Goal: Task Accomplishment & Management: Manage account settings

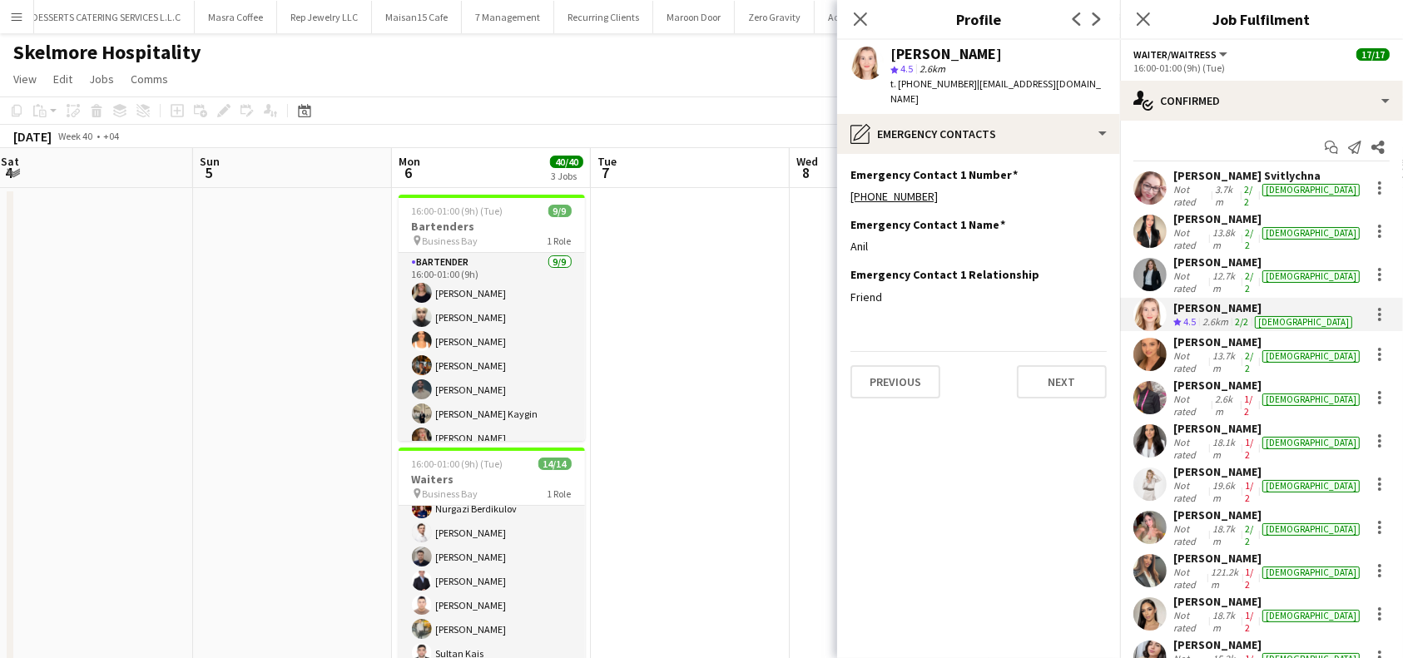
click at [1225, 464] on div "[PERSON_NAME]" at bounding box center [1269, 471] width 190 height 15
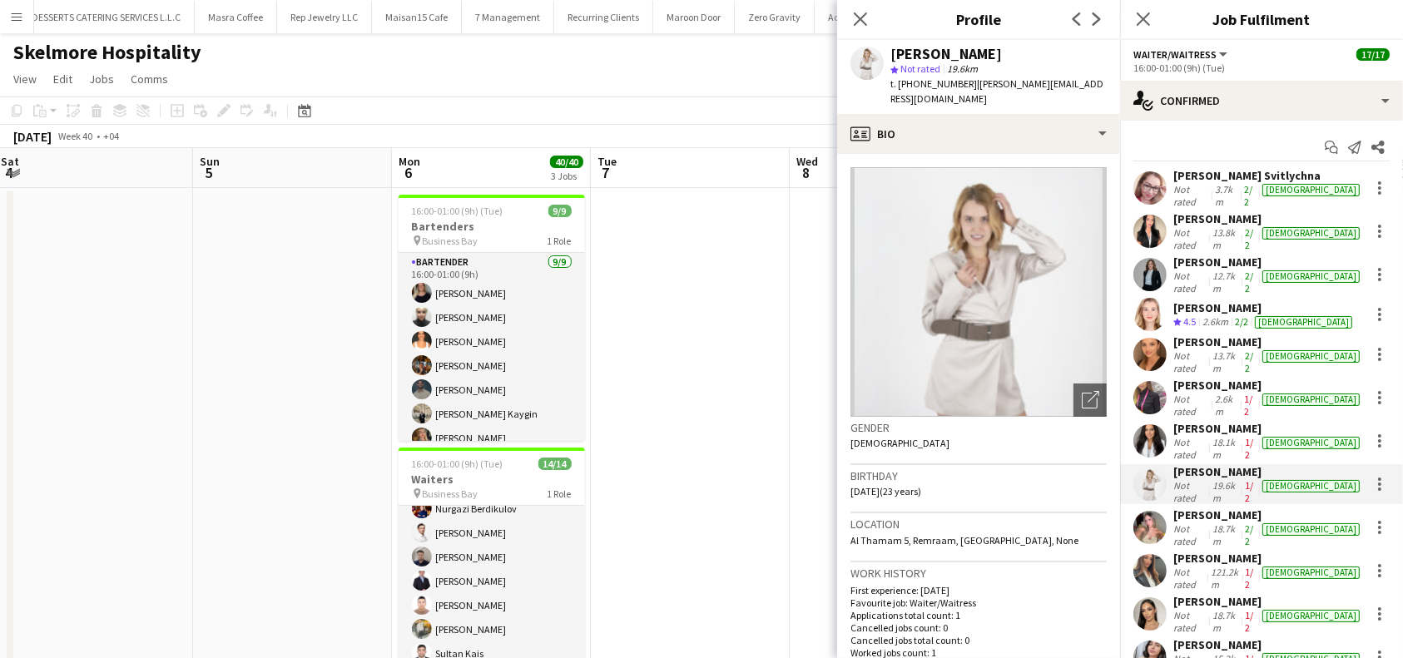
drag, startPoint x: 985, startPoint y: 51, endPoint x: 888, endPoint y: 50, distance: 97.4
click at [888, 50] on div "Alisa Gulyaeva star Not rated 19.6km t. +971529966146 | alisa.guly07@gmail.com" at bounding box center [978, 77] width 283 height 74
copy div "[PERSON_NAME]"
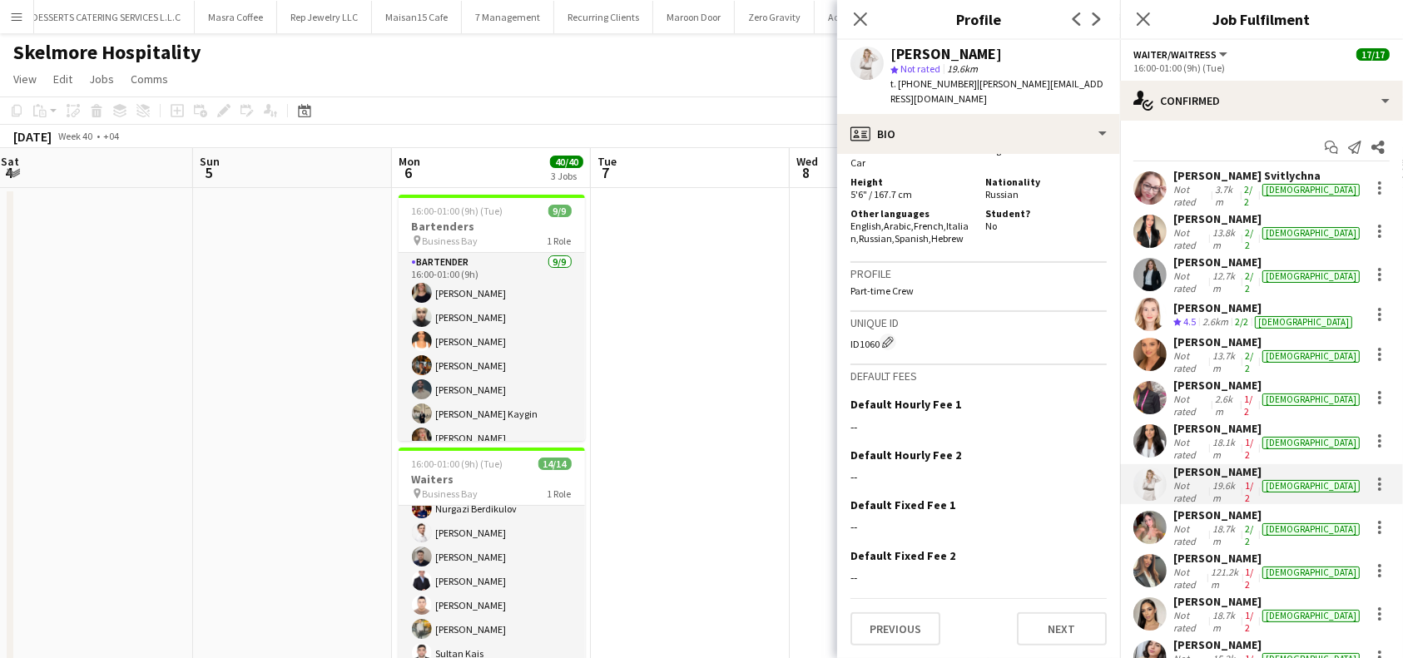
scroll to position [812, 0]
click at [1036, 628] on button "Next" at bounding box center [1062, 628] width 90 height 33
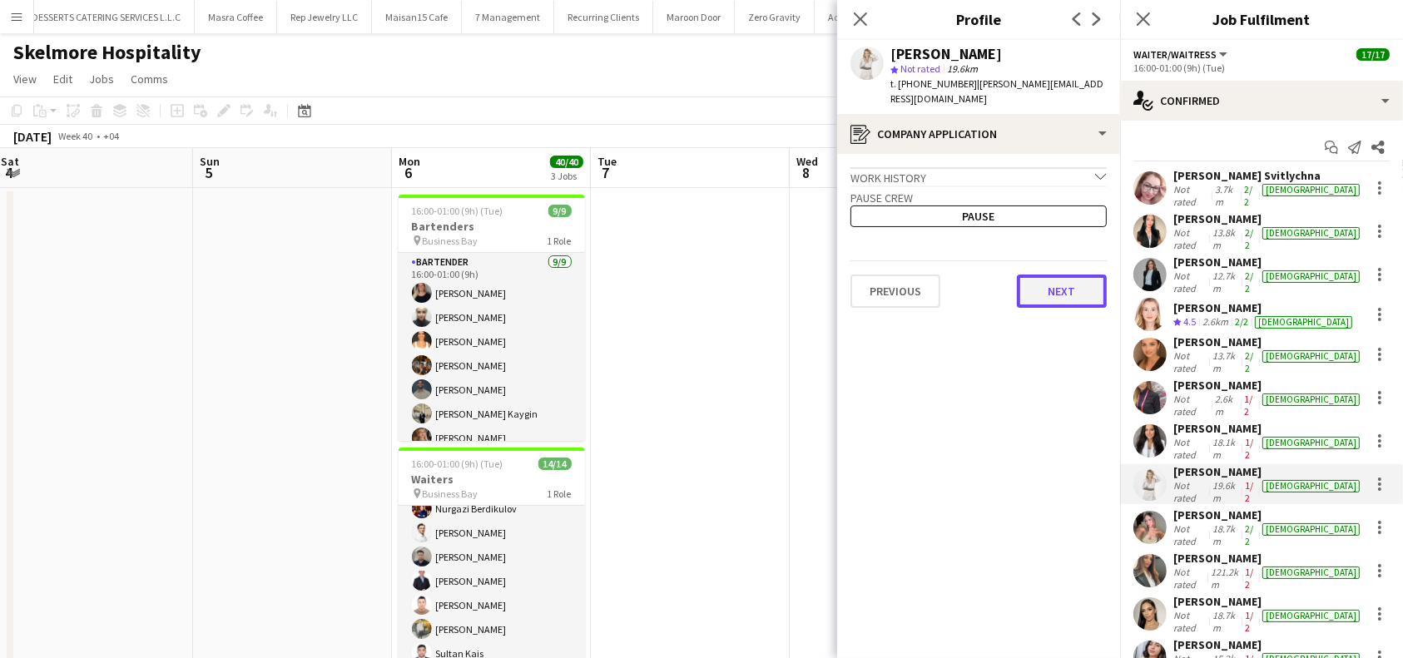
click at [1047, 275] on button "Next" at bounding box center [1062, 291] width 90 height 33
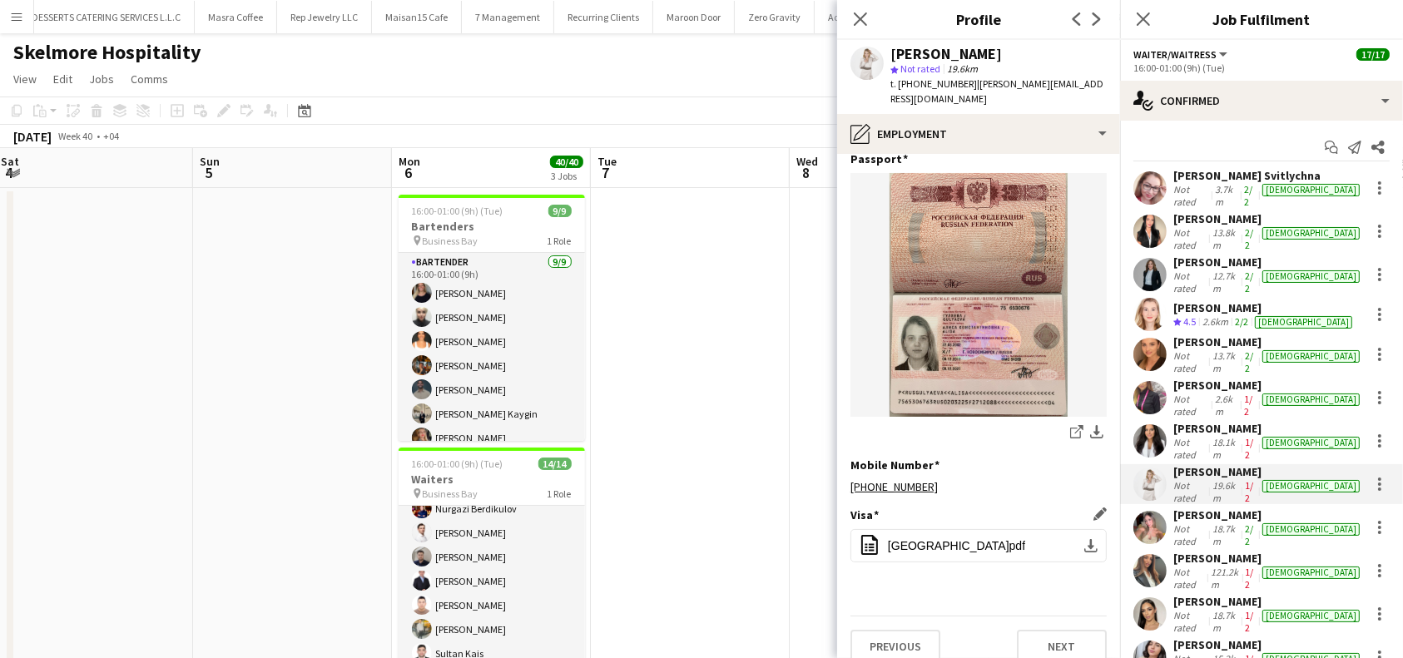
scroll to position [93, 0]
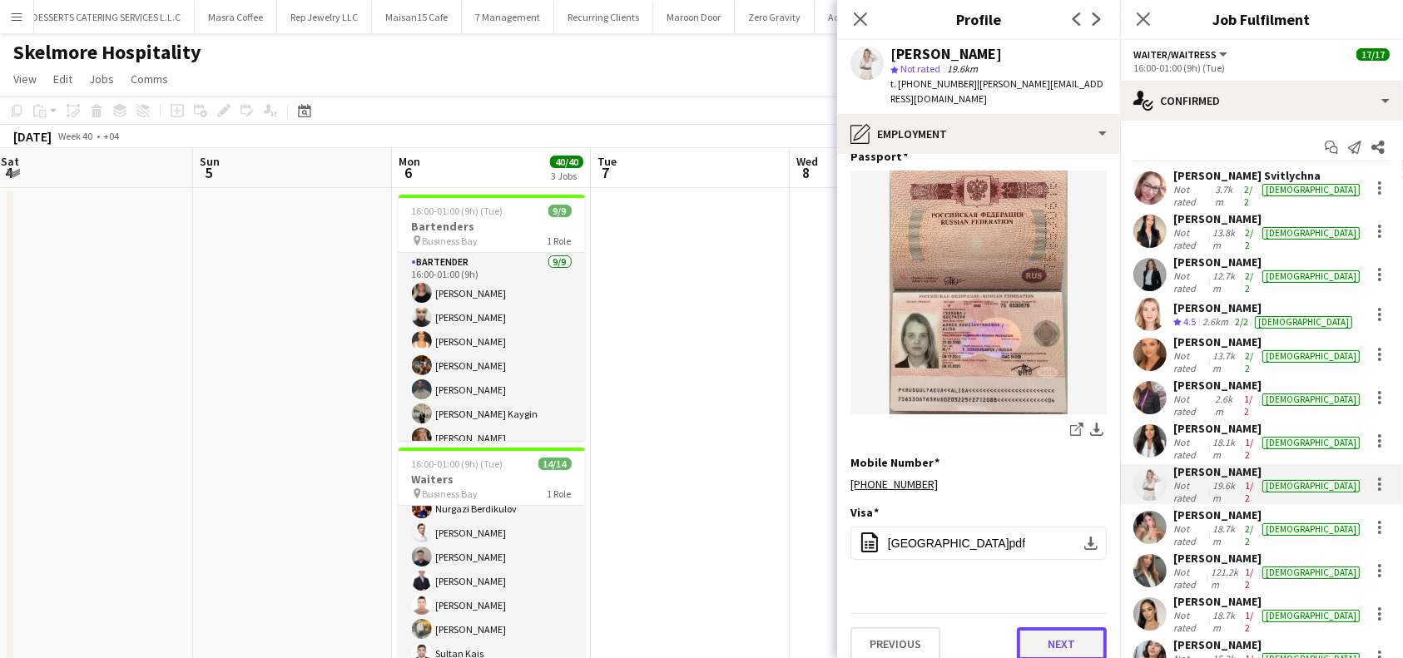
click at [1017, 628] on button "Next" at bounding box center [1062, 644] width 90 height 33
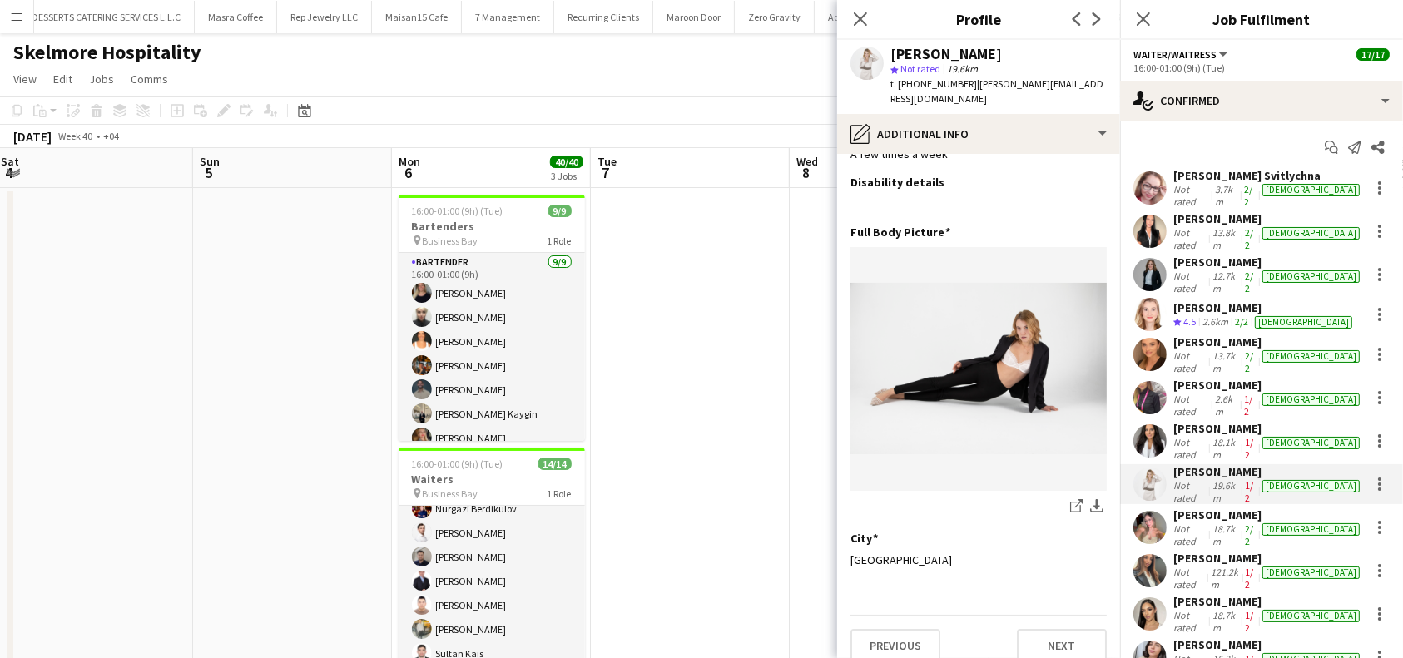
scroll to position [43, 0]
click at [1040, 645] on app-section-data-types "What is your capacity to work? Edit this field A few times a week Disability de…" at bounding box center [978, 406] width 283 height 504
click at [1044, 629] on button "Next" at bounding box center [1062, 644] width 90 height 33
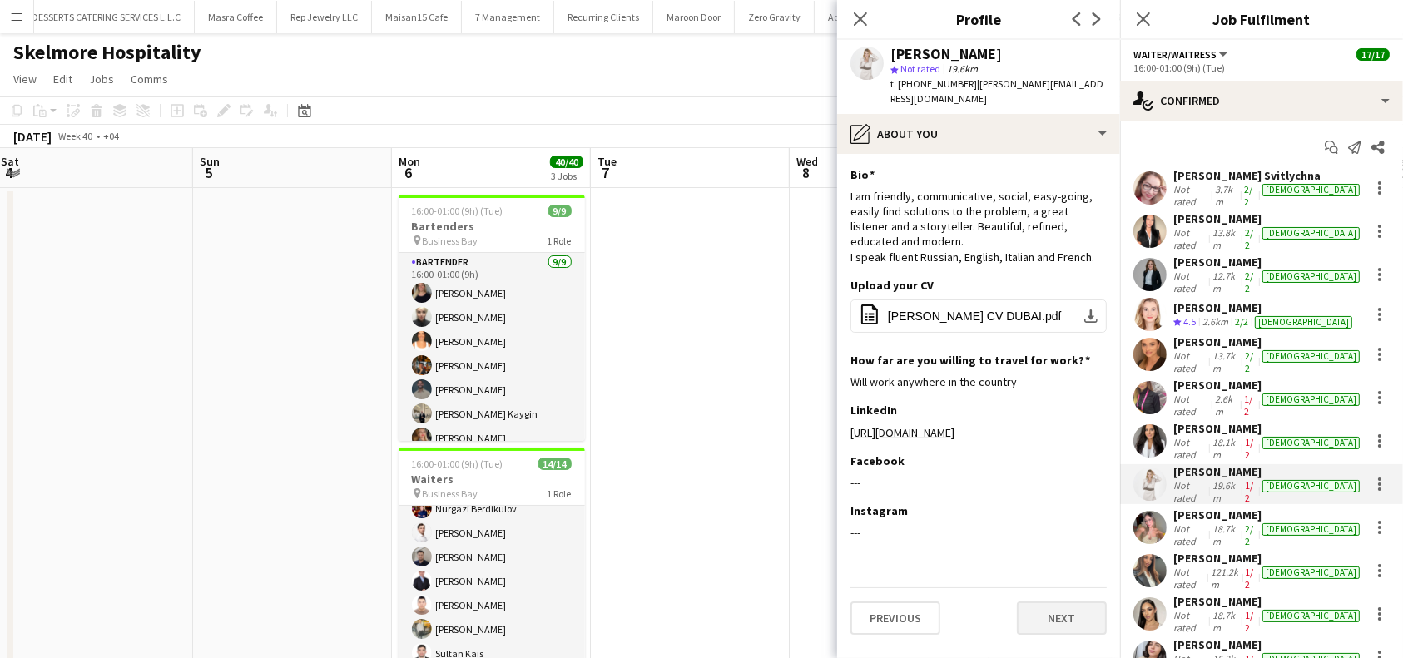
click at [1059, 629] on div "Previous Next" at bounding box center [979, 611] width 256 height 47
click at [1050, 635] on button "Next" at bounding box center [1062, 618] width 90 height 33
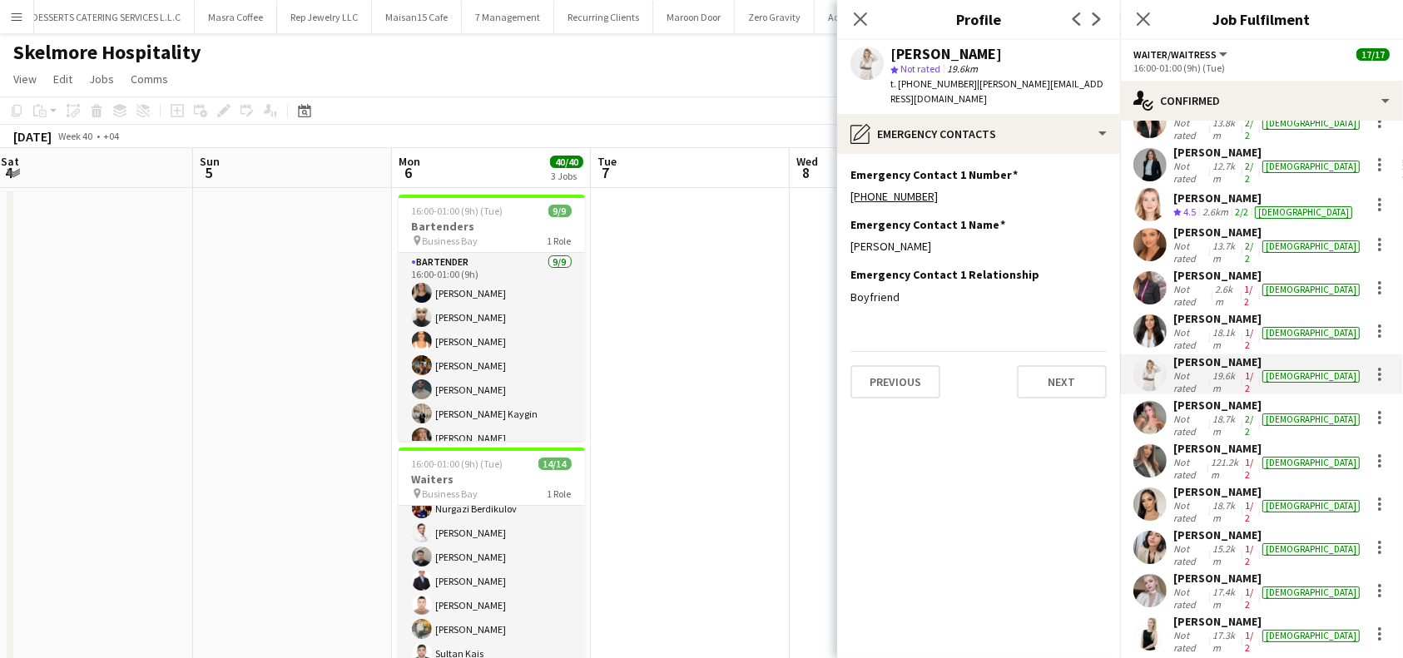
scroll to position [111, 0]
drag, startPoint x: 1242, startPoint y: 395, endPoint x: 1178, endPoint y: 396, distance: 64.1
click at [1178, 440] on div "[PERSON_NAME]" at bounding box center [1269, 447] width 190 height 15
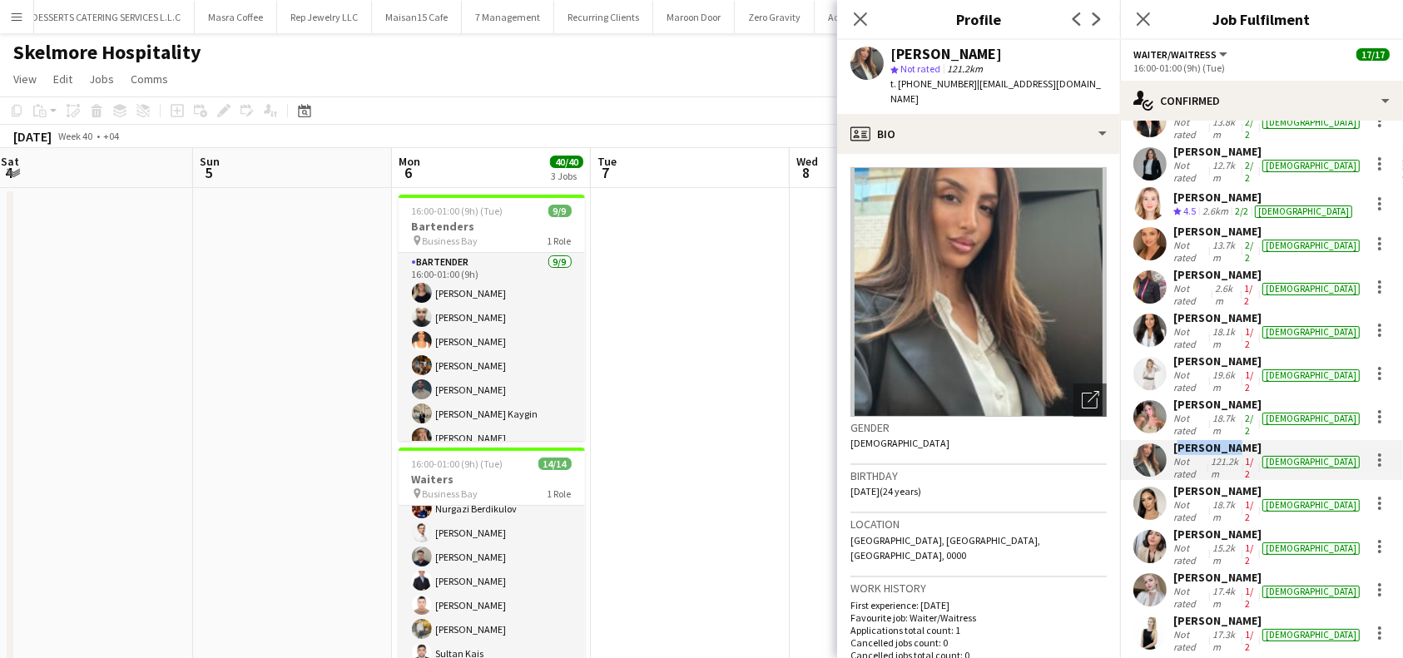
copy div "[PERSON_NAME]"
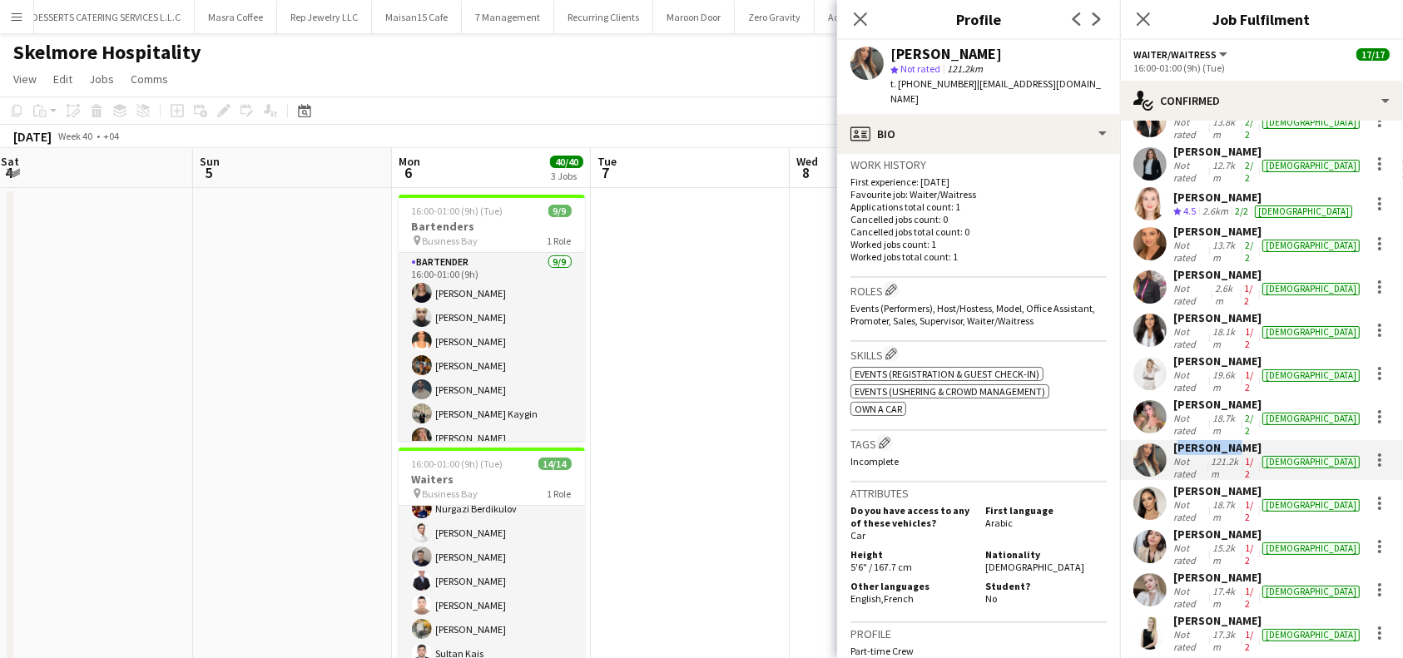
scroll to position [444, 0]
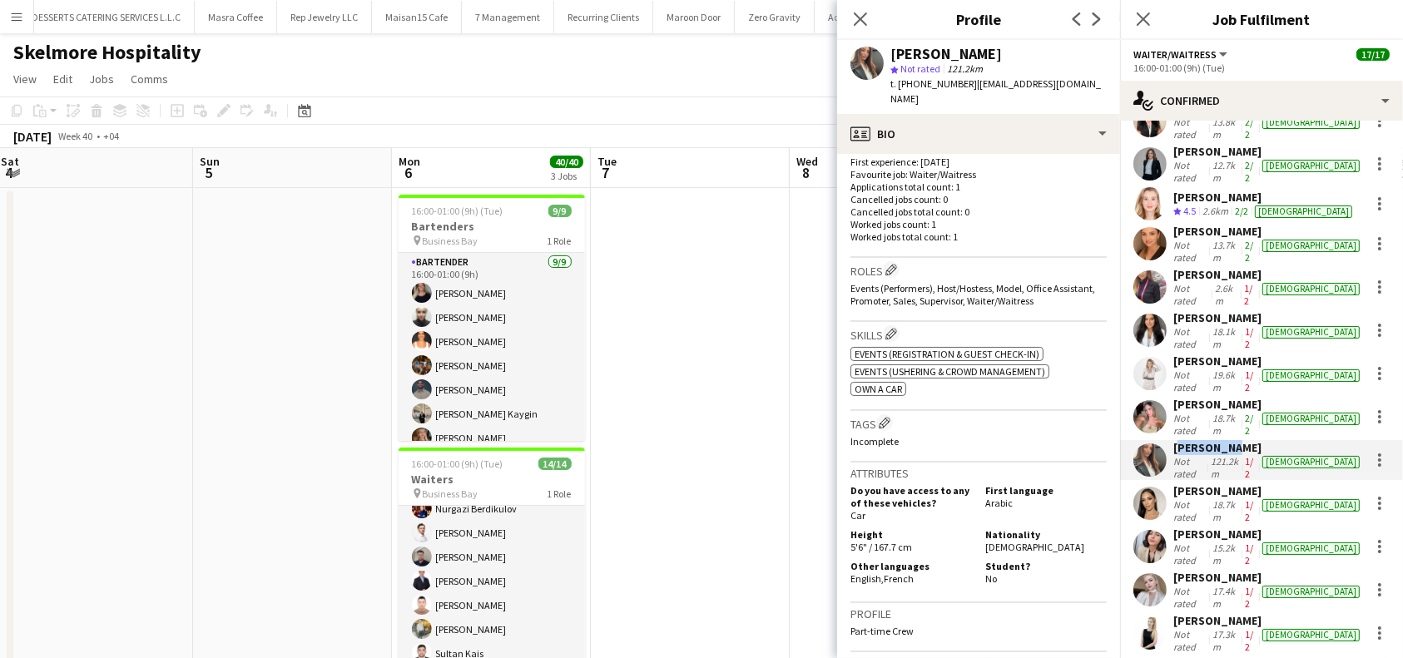
drag, startPoint x: 1307, startPoint y: 433, endPoint x: 1176, endPoint y: 430, distance: 130.7
click at [1176, 484] on div "[PERSON_NAME]" at bounding box center [1269, 491] width 190 height 15
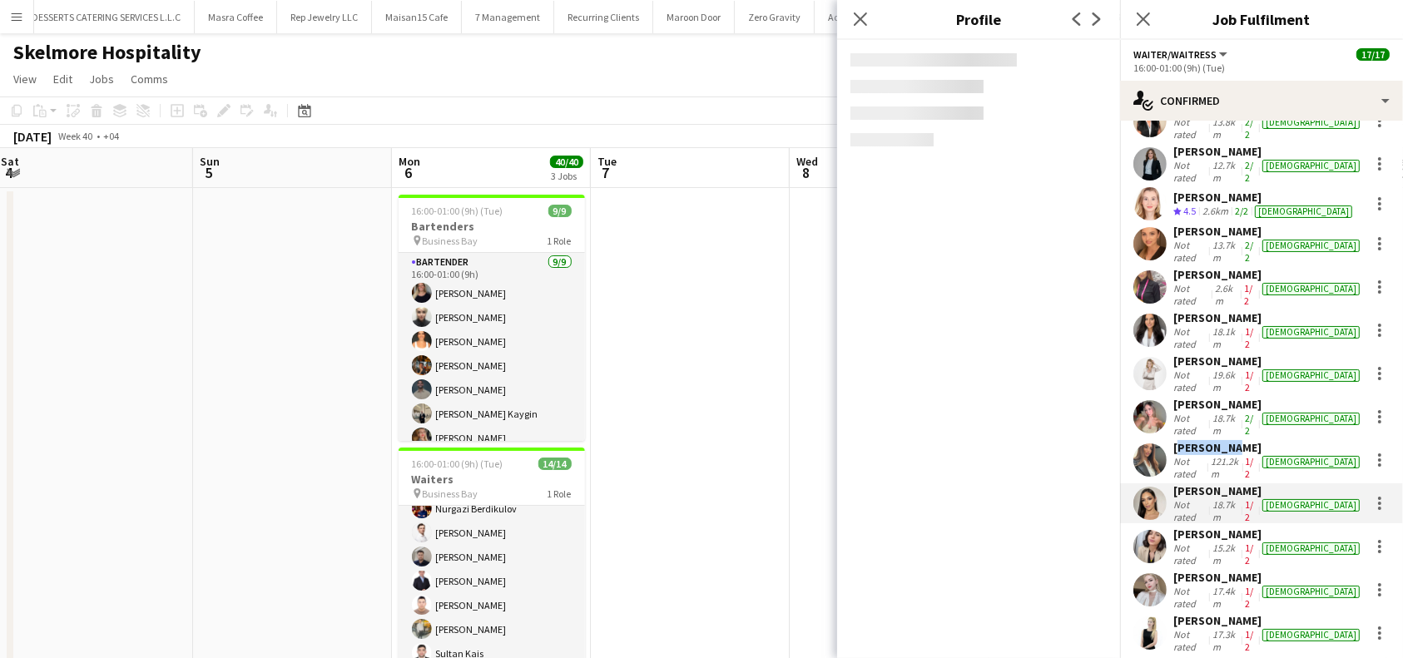
copy div "[PERSON_NAME]"
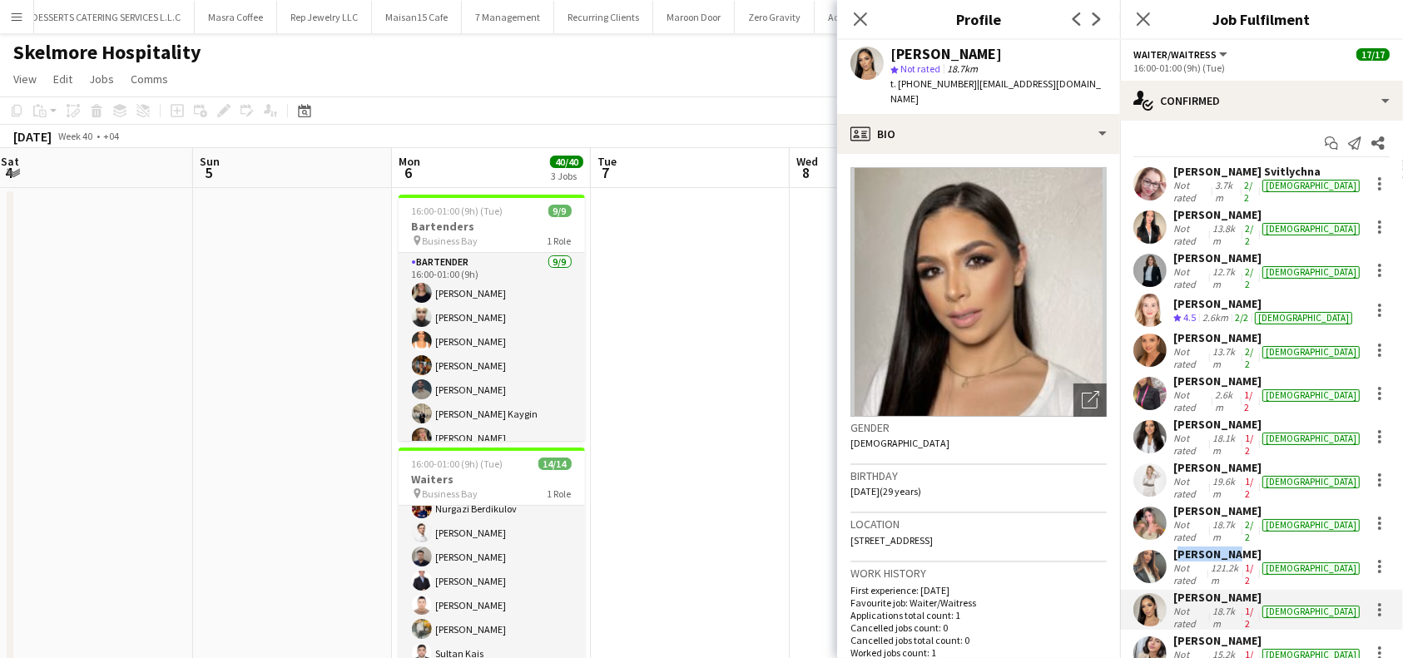
scroll to position [0, 0]
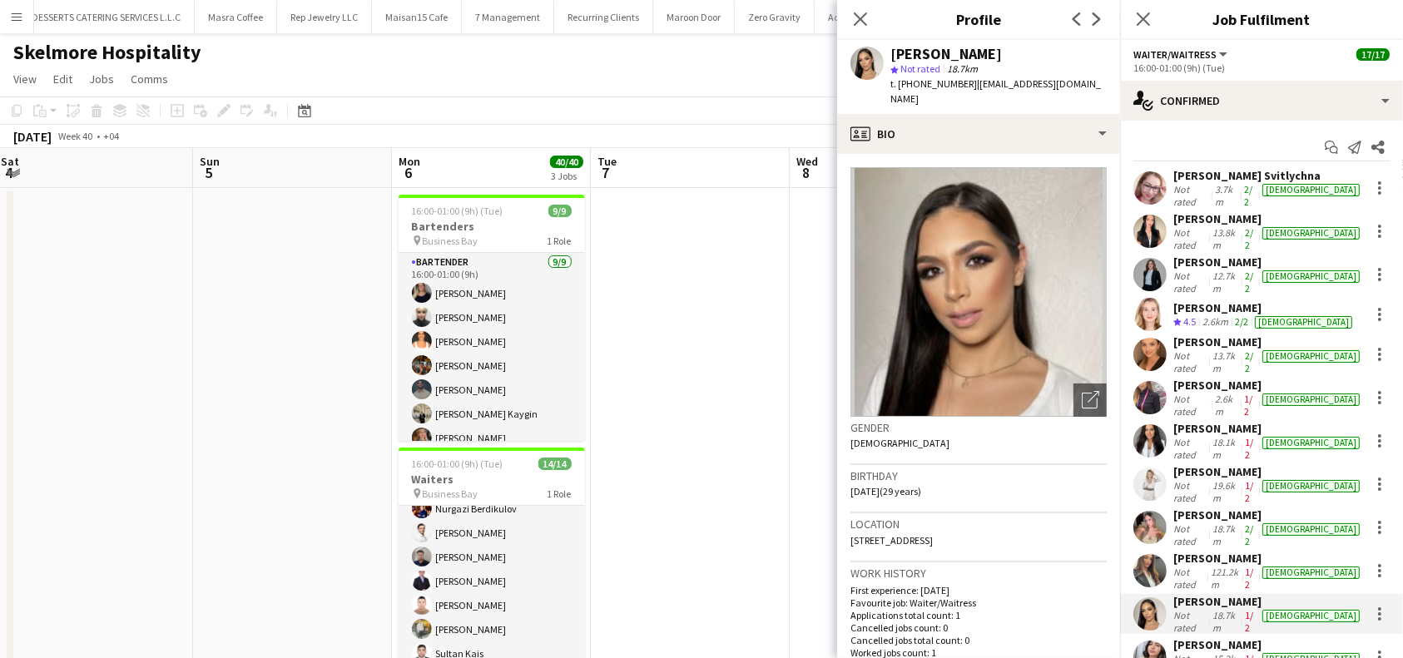
click at [1238, 464] on div "[PERSON_NAME]" at bounding box center [1269, 471] width 190 height 15
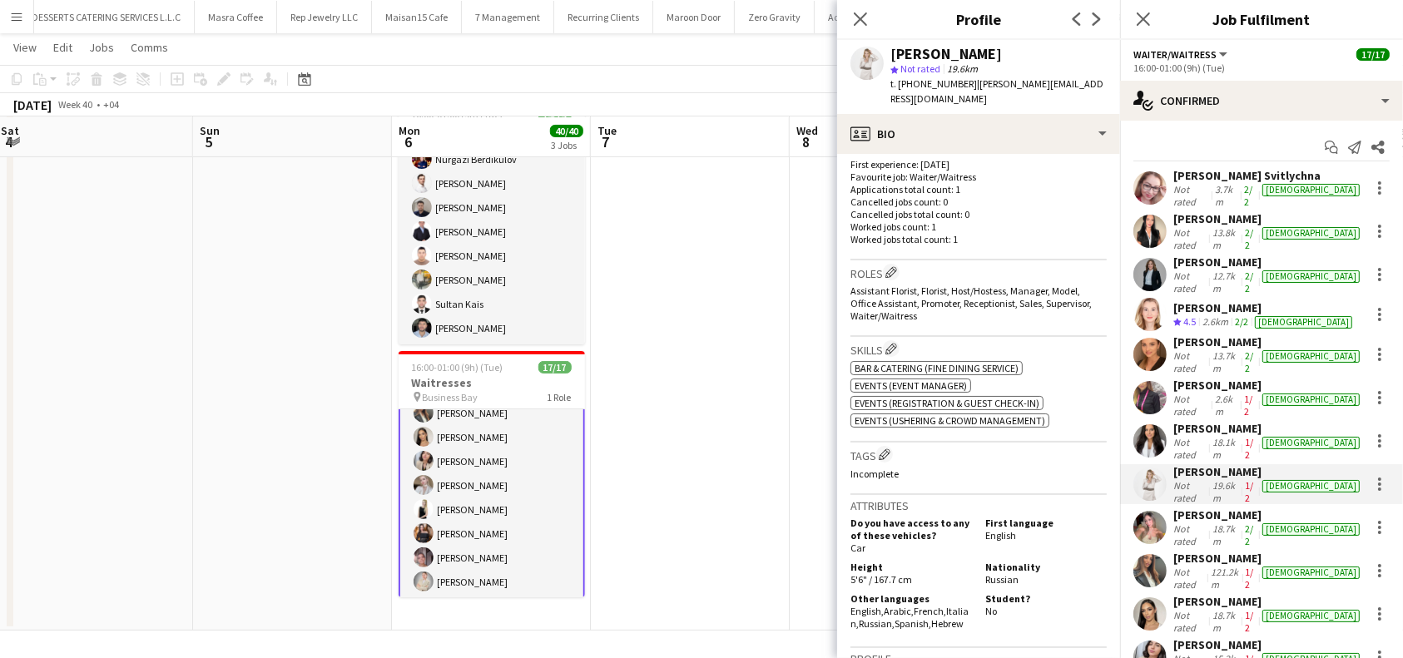
scroll to position [444, 0]
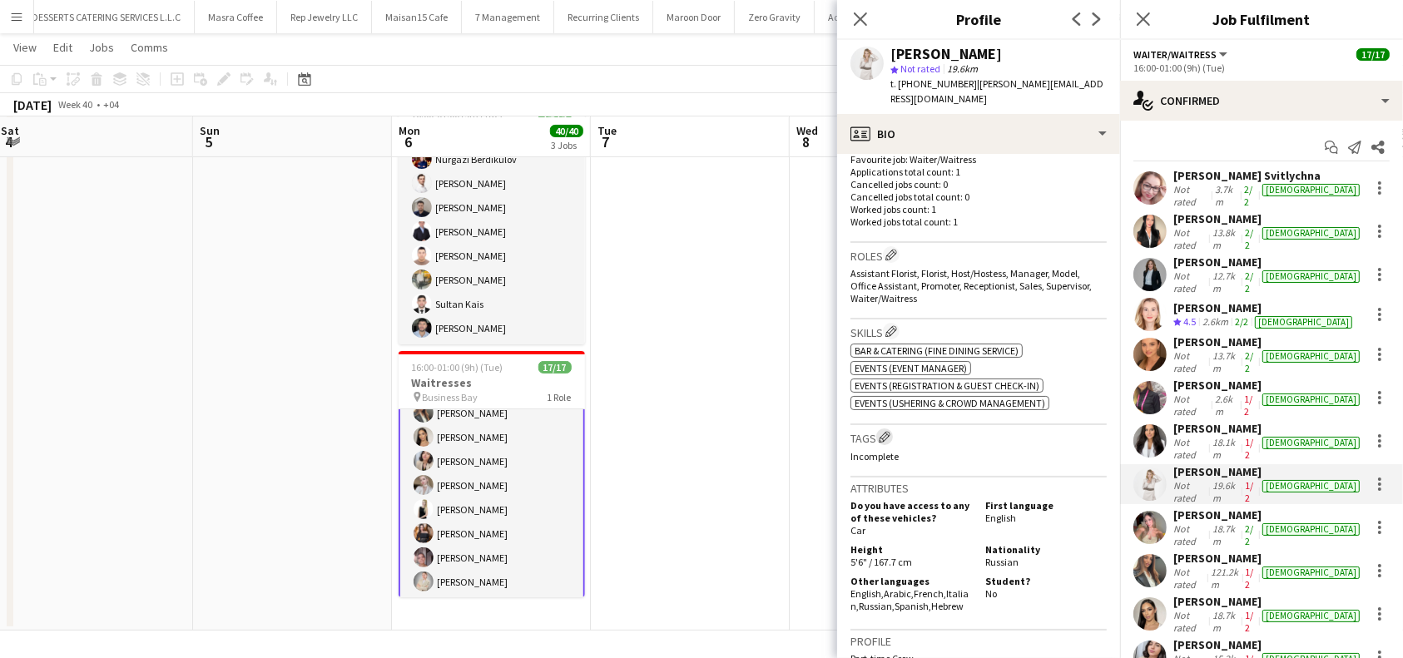
click at [887, 431] on app-icon "Edit crew company tags" at bounding box center [885, 437] width 12 height 12
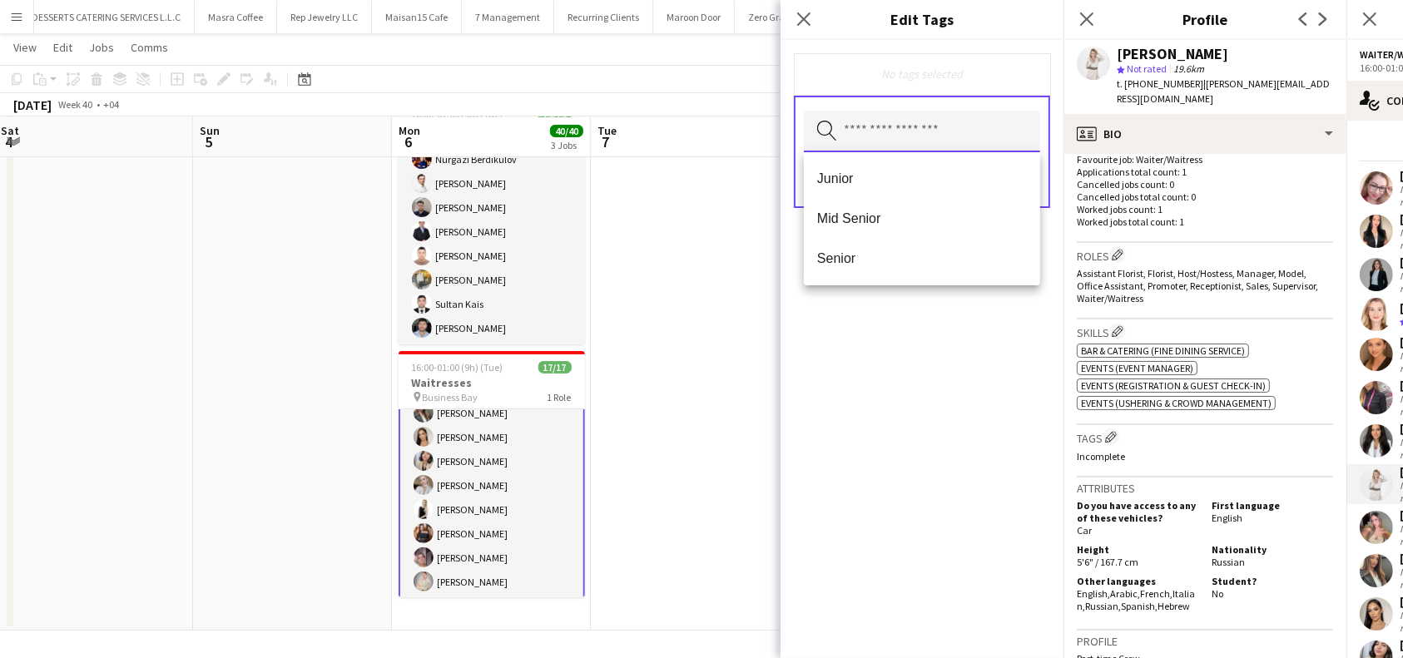
click at [941, 136] on input "text" at bounding box center [922, 132] width 236 height 42
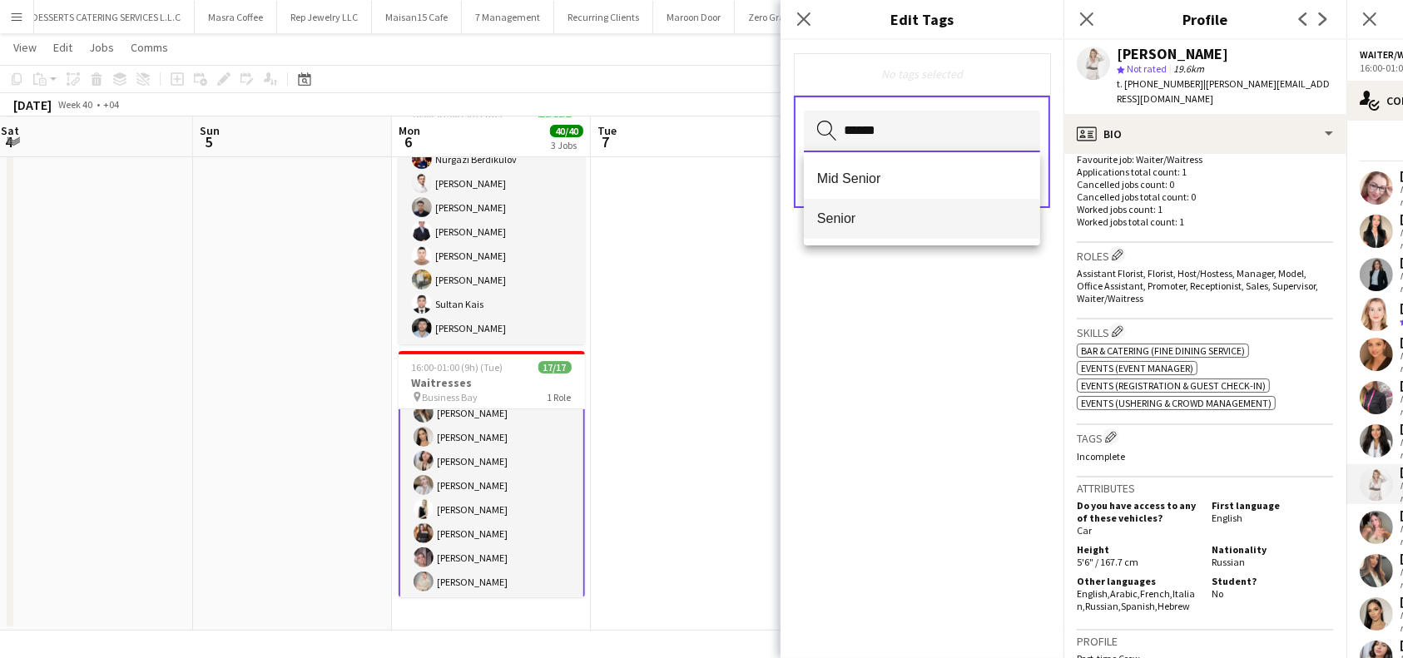
type input "******"
click at [875, 221] on span "Senior" at bounding box center [922, 219] width 210 height 16
click at [928, 310] on div "Senior Remove Search by tag name Save" at bounding box center [922, 349] width 283 height 618
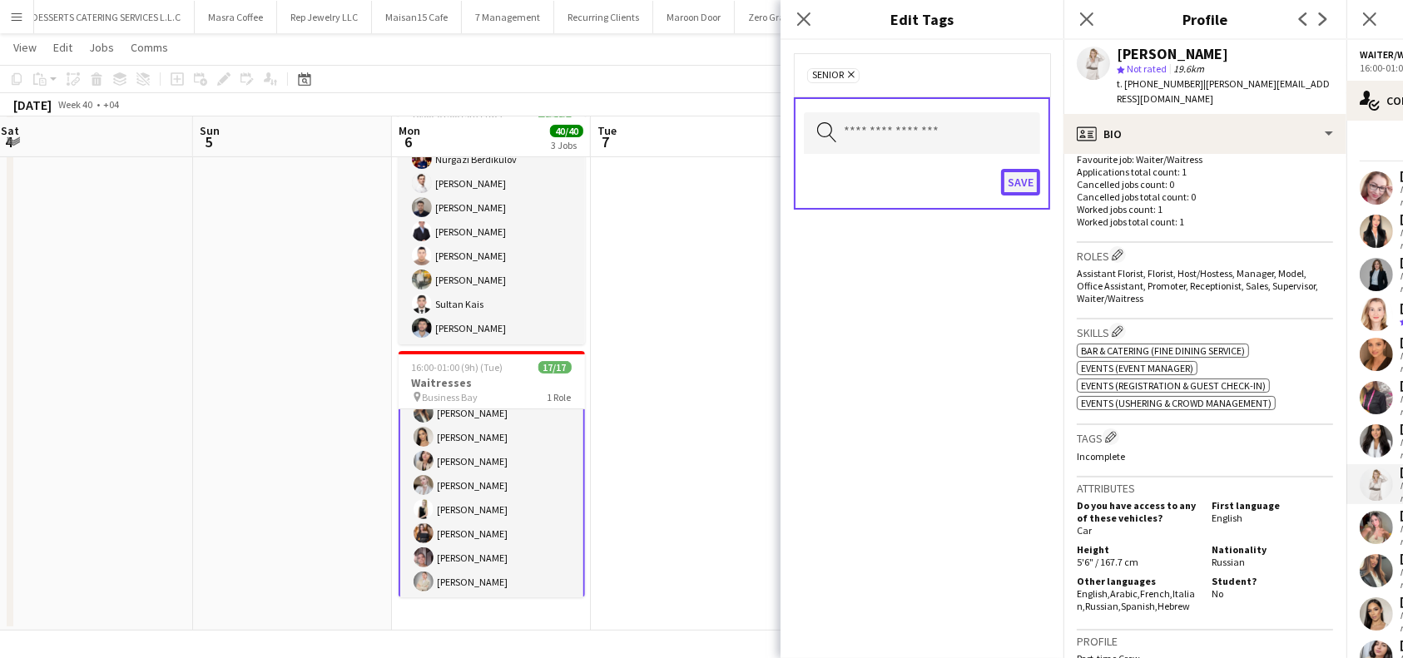
click at [1025, 185] on button "Save" at bounding box center [1020, 182] width 39 height 27
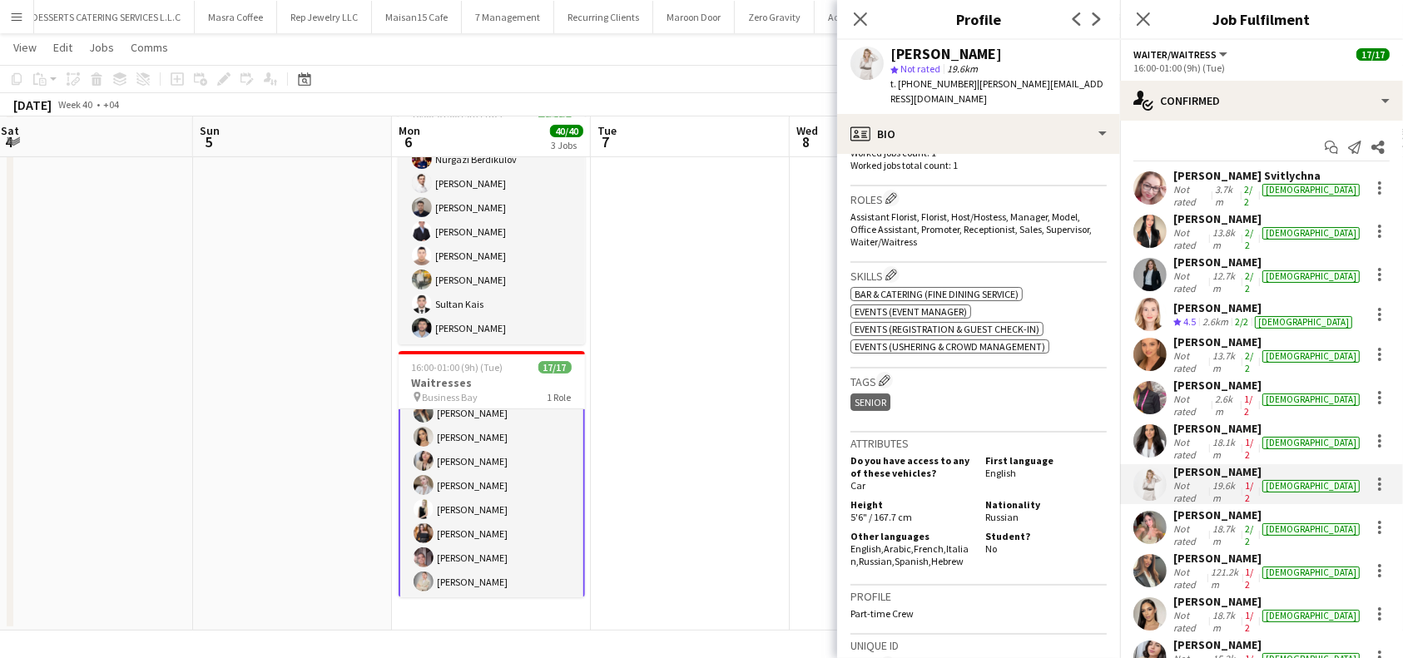
scroll to position [380, 0]
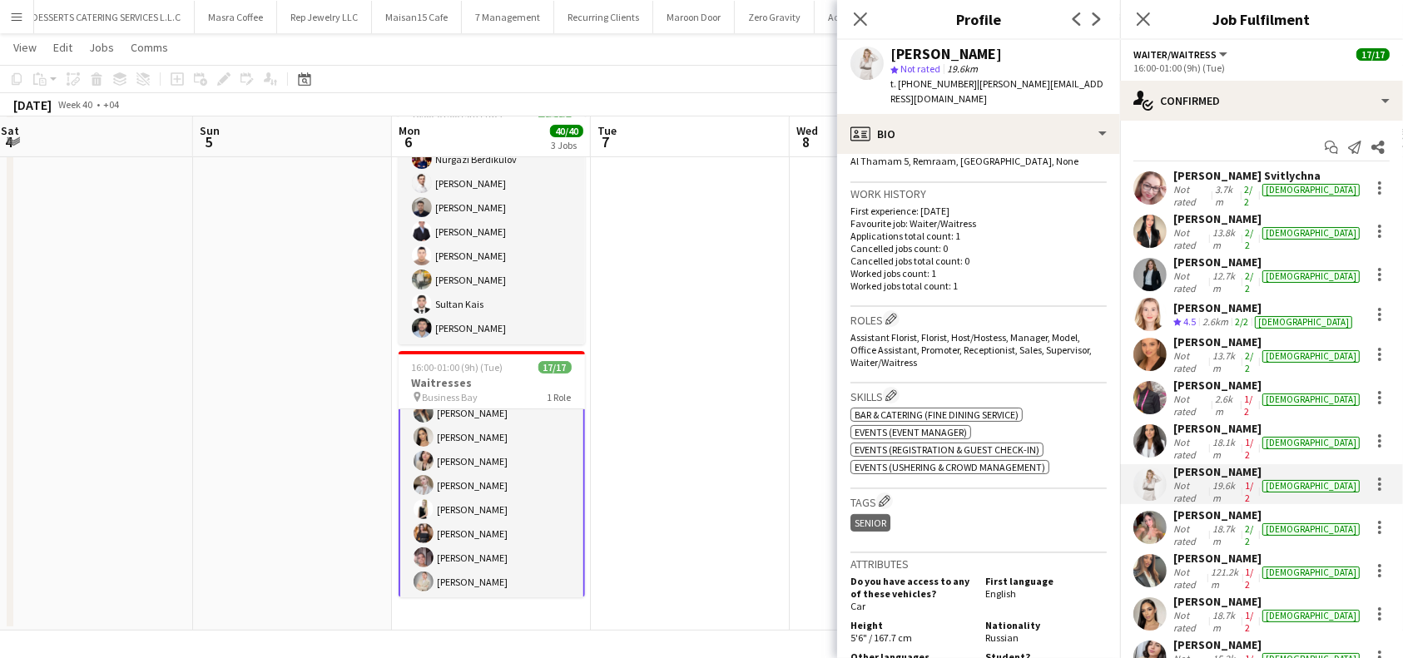
click at [1238, 421] on div "[PERSON_NAME]" at bounding box center [1269, 428] width 190 height 15
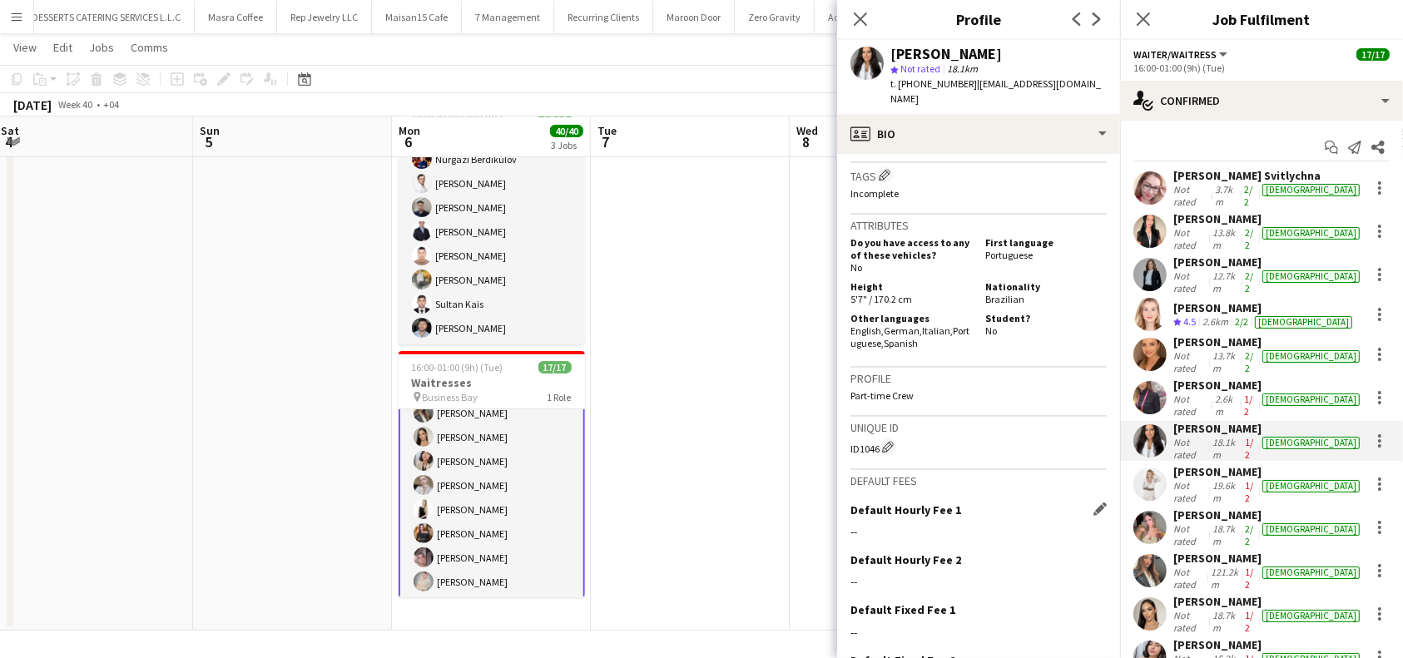
scroll to position [887, 0]
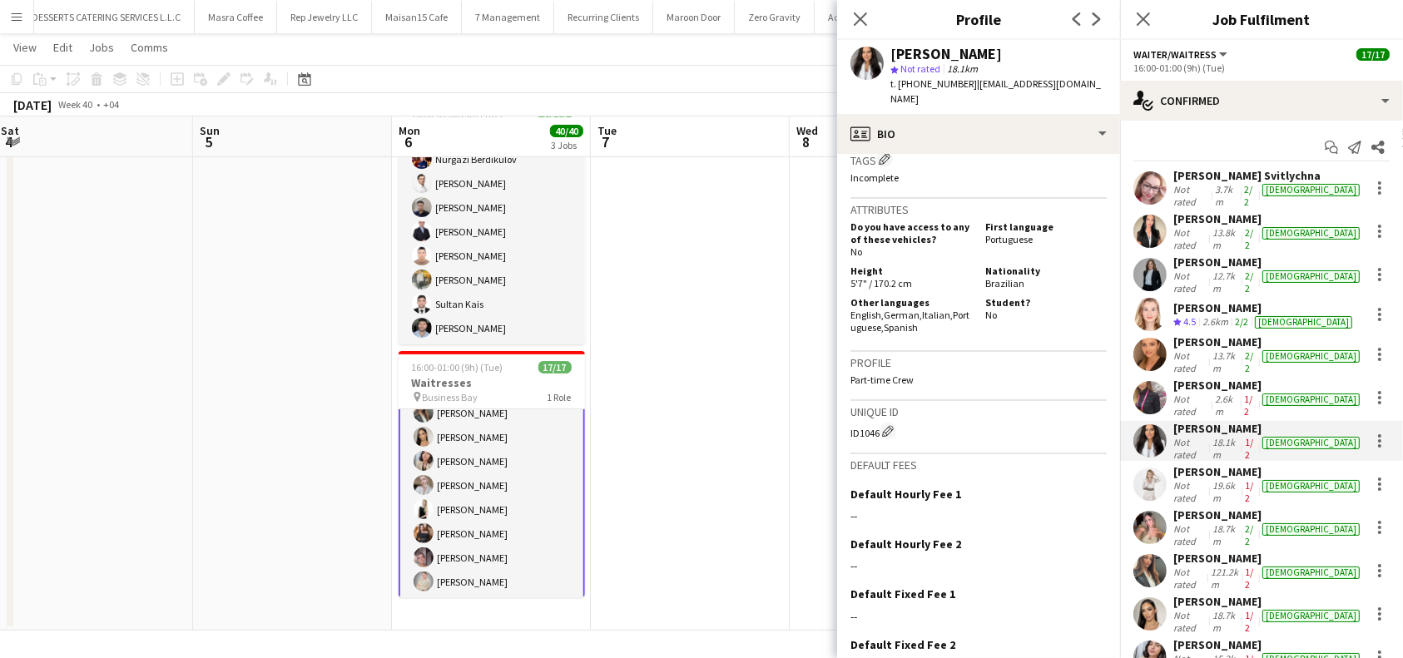
click at [890, 151] on h3 "Tags Edit crew company tags" at bounding box center [979, 159] width 256 height 17
click at [895, 171] on p "Incomplete" at bounding box center [979, 177] width 256 height 12
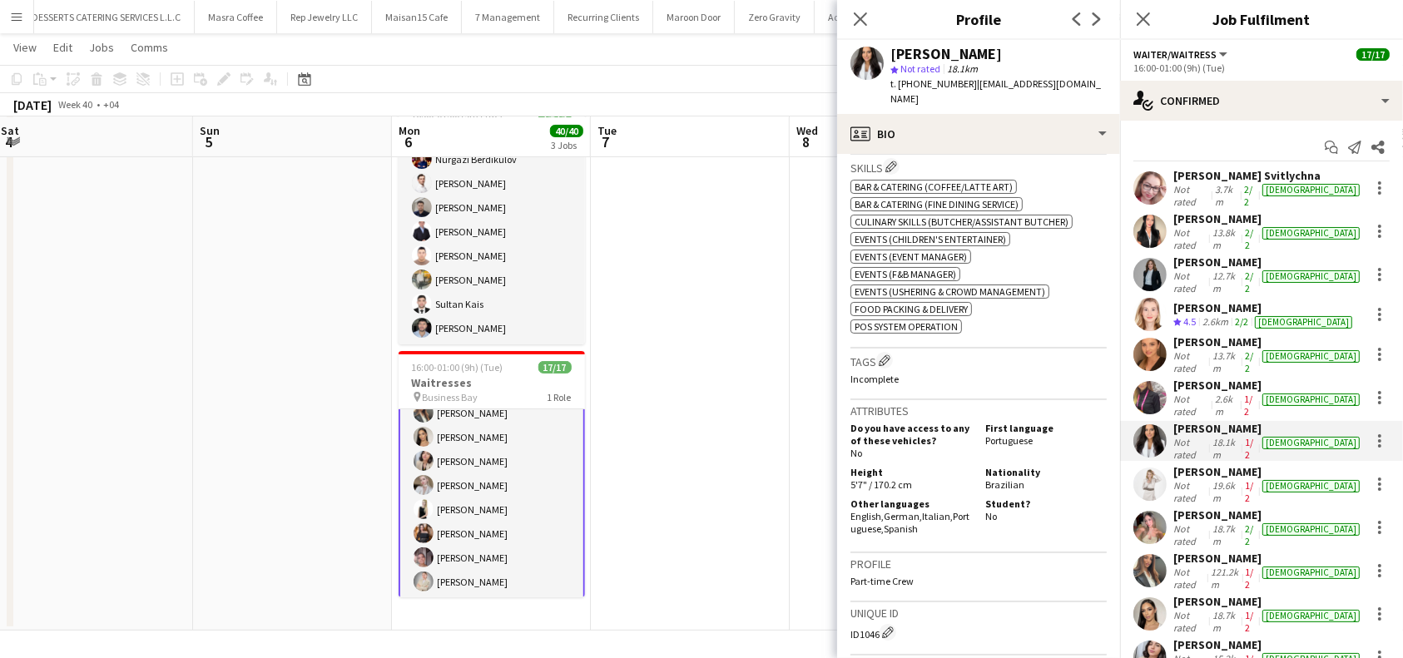
scroll to position [666, 0]
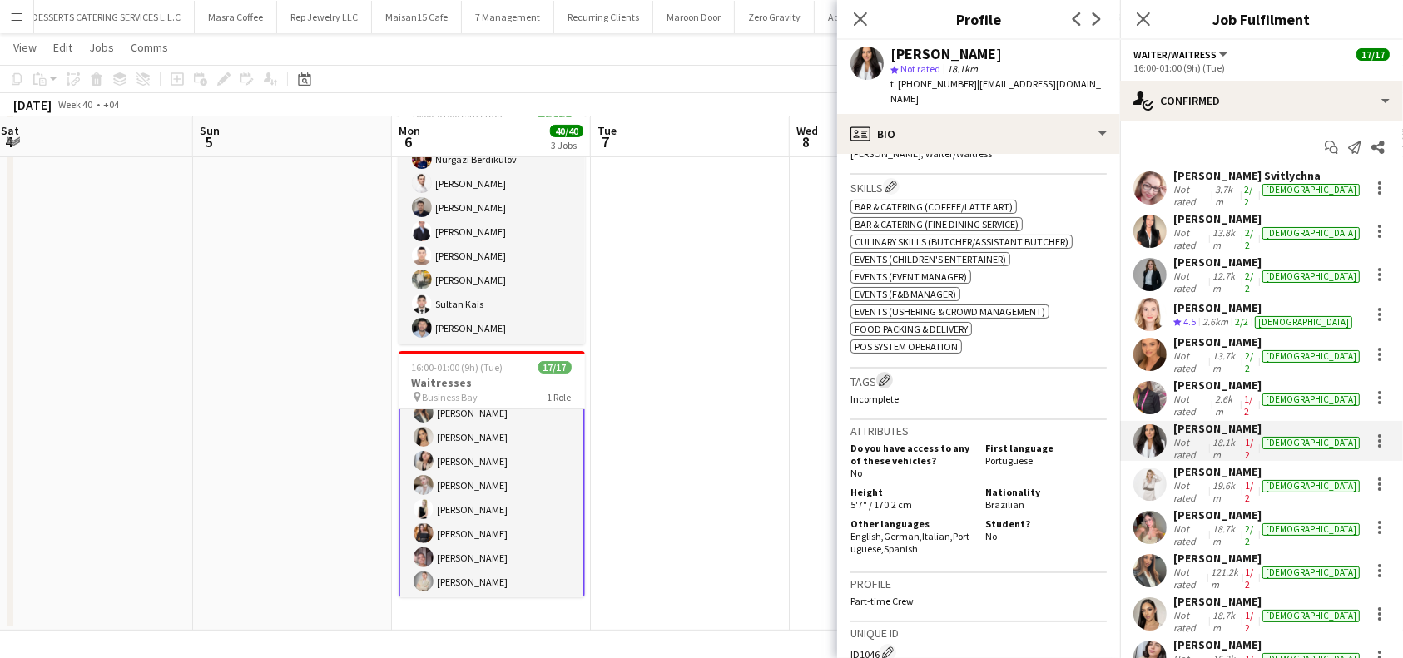
click at [887, 375] on app-icon "Edit crew company tags" at bounding box center [885, 381] width 12 height 12
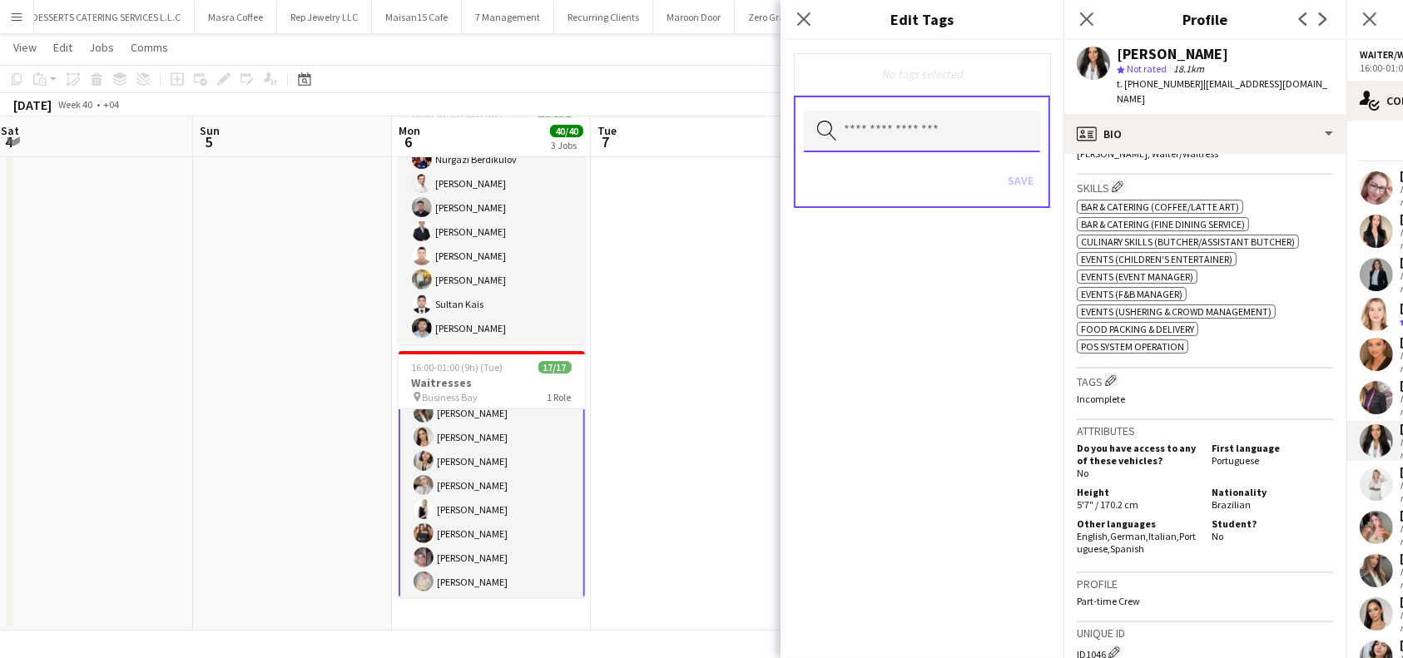
click at [923, 121] on input "text" at bounding box center [922, 132] width 236 height 42
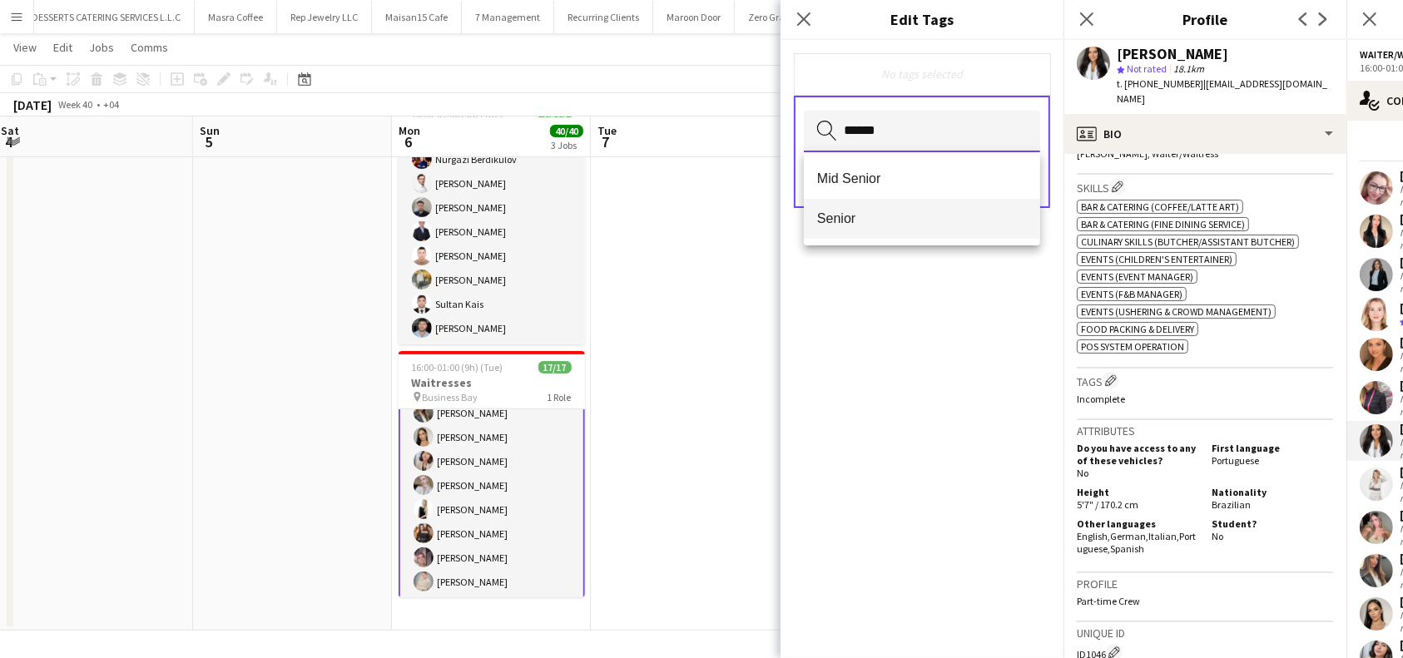
type input "******"
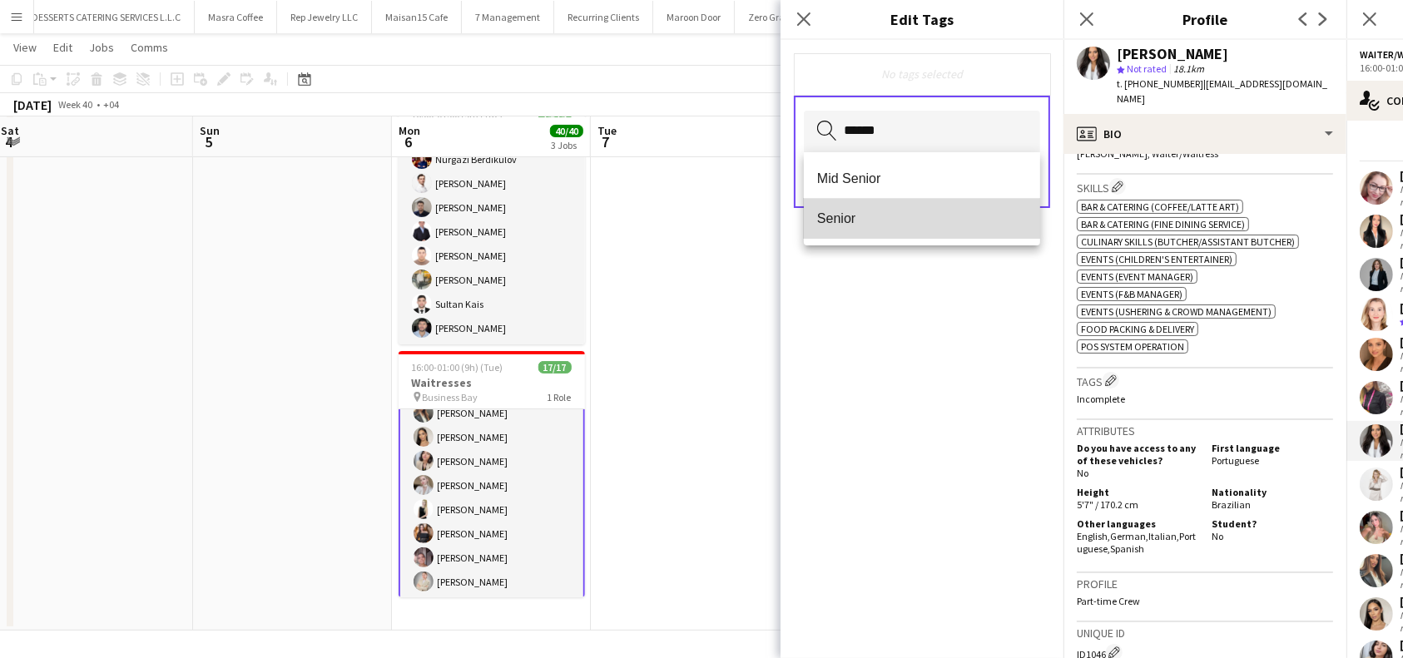
click at [886, 225] on span "Senior" at bounding box center [922, 219] width 210 height 16
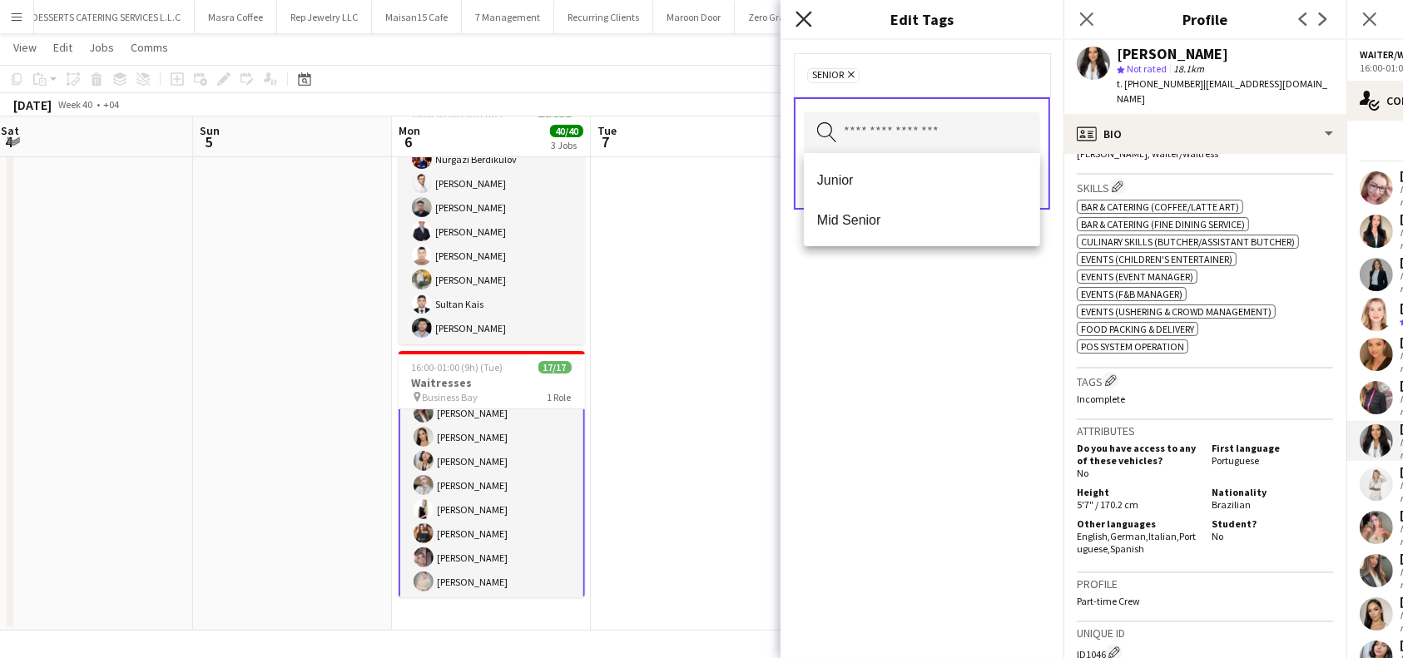
click at [811, 17] on app-icon "Close pop-in" at bounding box center [804, 19] width 24 height 24
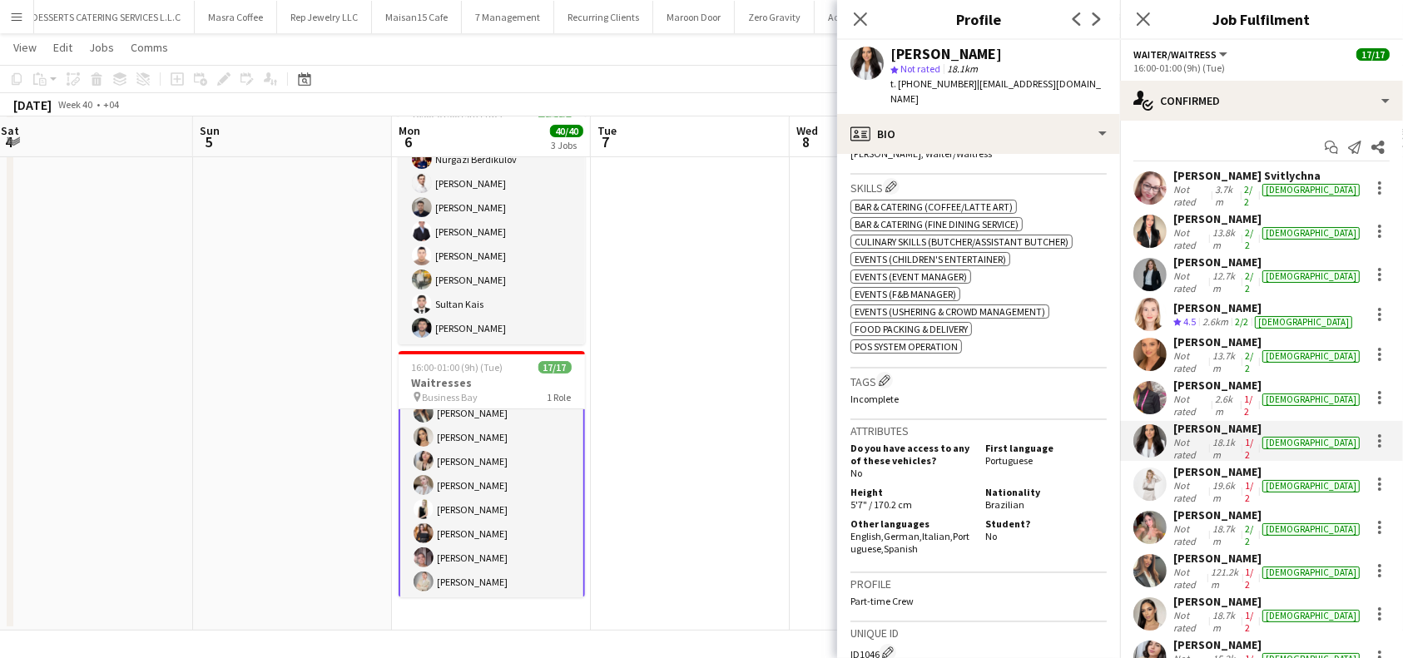
click at [1214, 421] on div "[PERSON_NAME]" at bounding box center [1269, 428] width 190 height 15
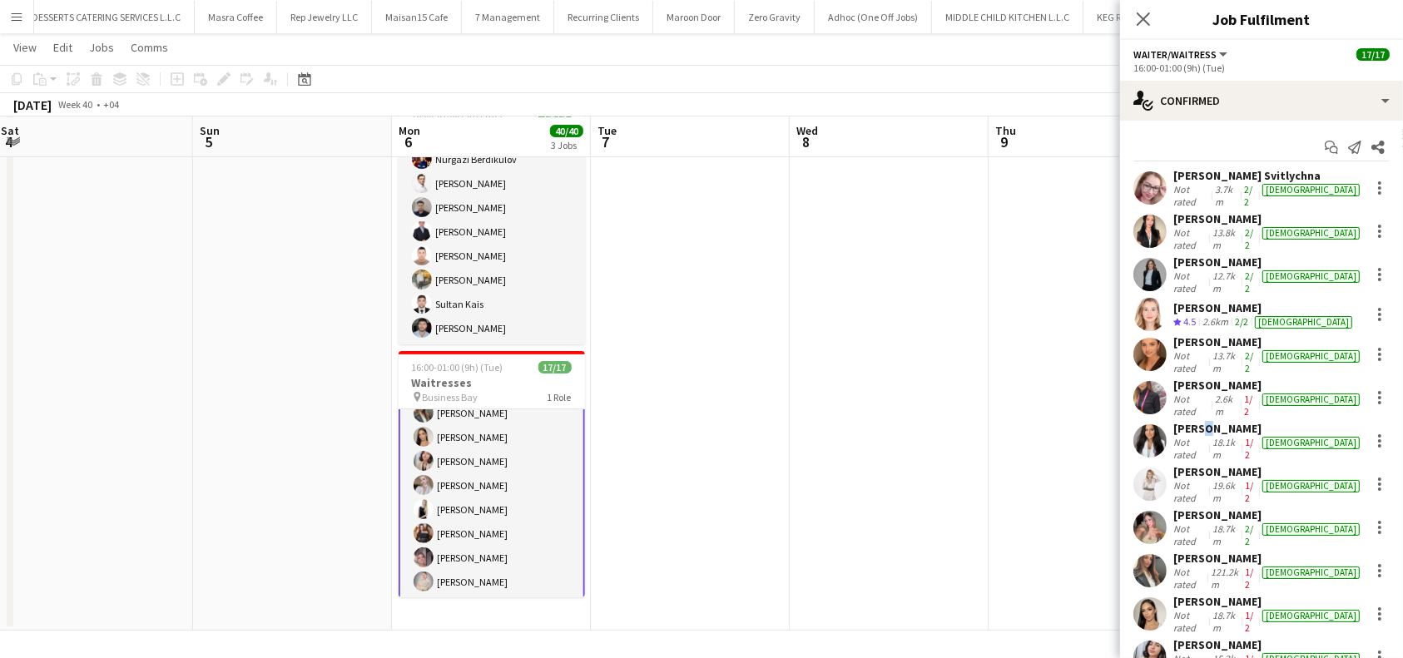
click at [1203, 421] on div "[PERSON_NAME]" at bounding box center [1269, 428] width 190 height 15
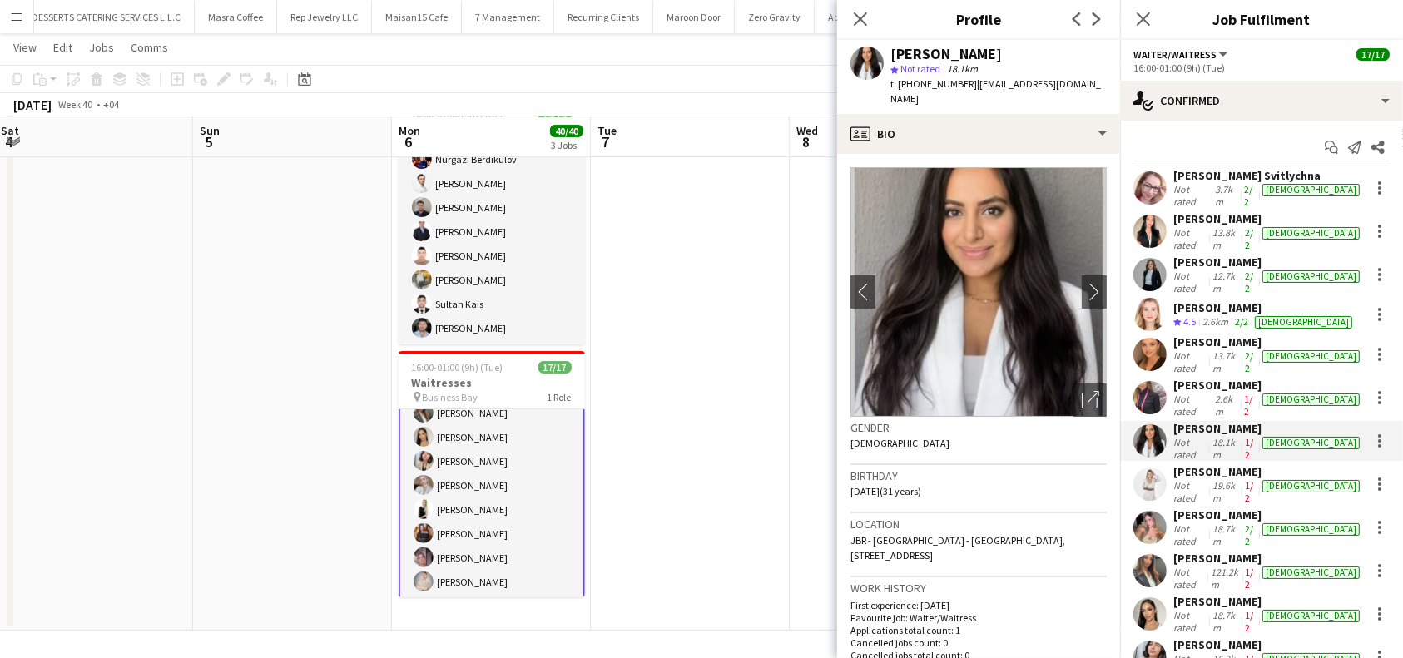
click at [1222, 464] on div "[PERSON_NAME]" at bounding box center [1269, 471] width 190 height 15
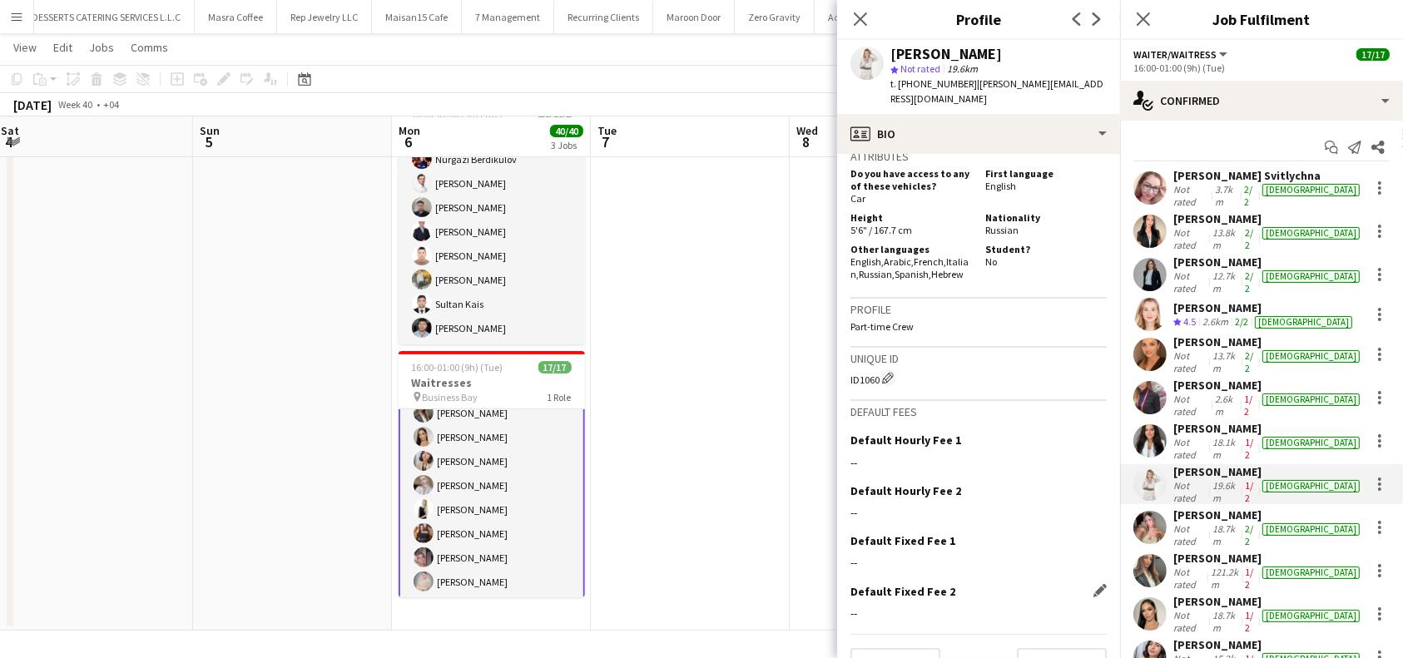
scroll to position [823, 0]
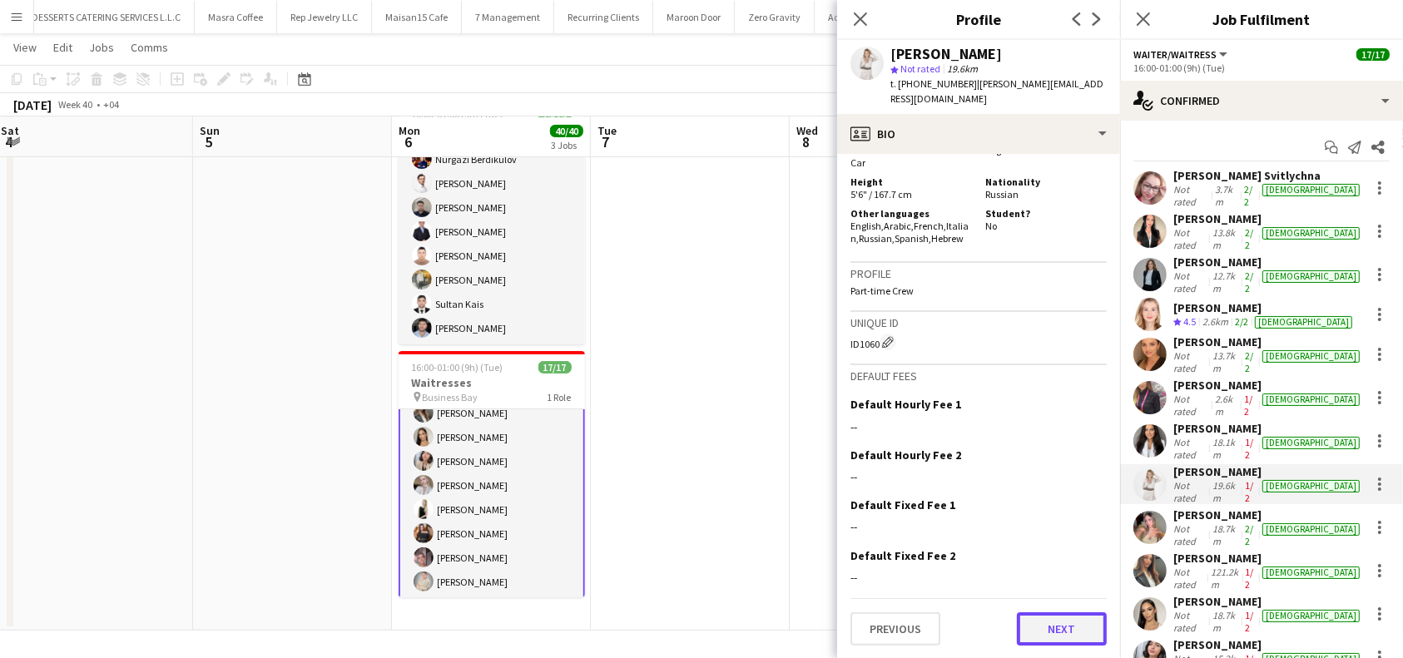
click at [1025, 629] on button "Next" at bounding box center [1062, 629] width 90 height 33
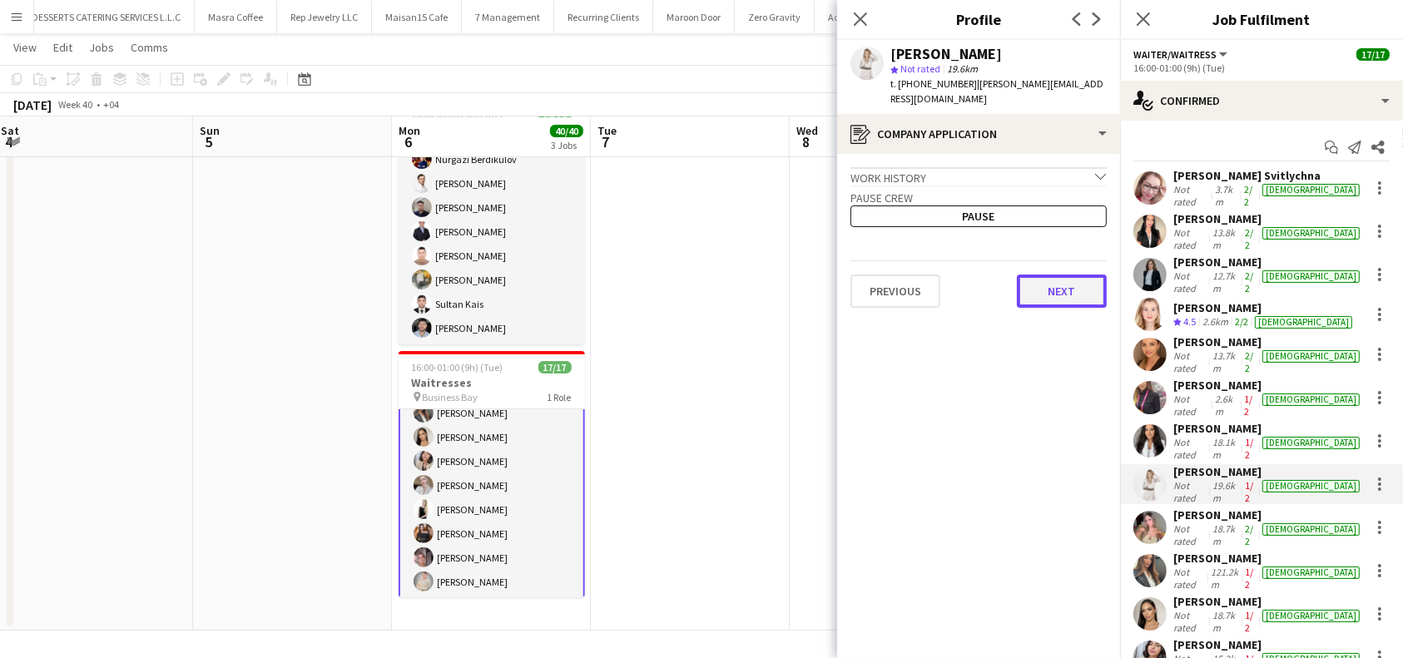
click at [1036, 275] on button "Next" at bounding box center [1062, 291] width 90 height 33
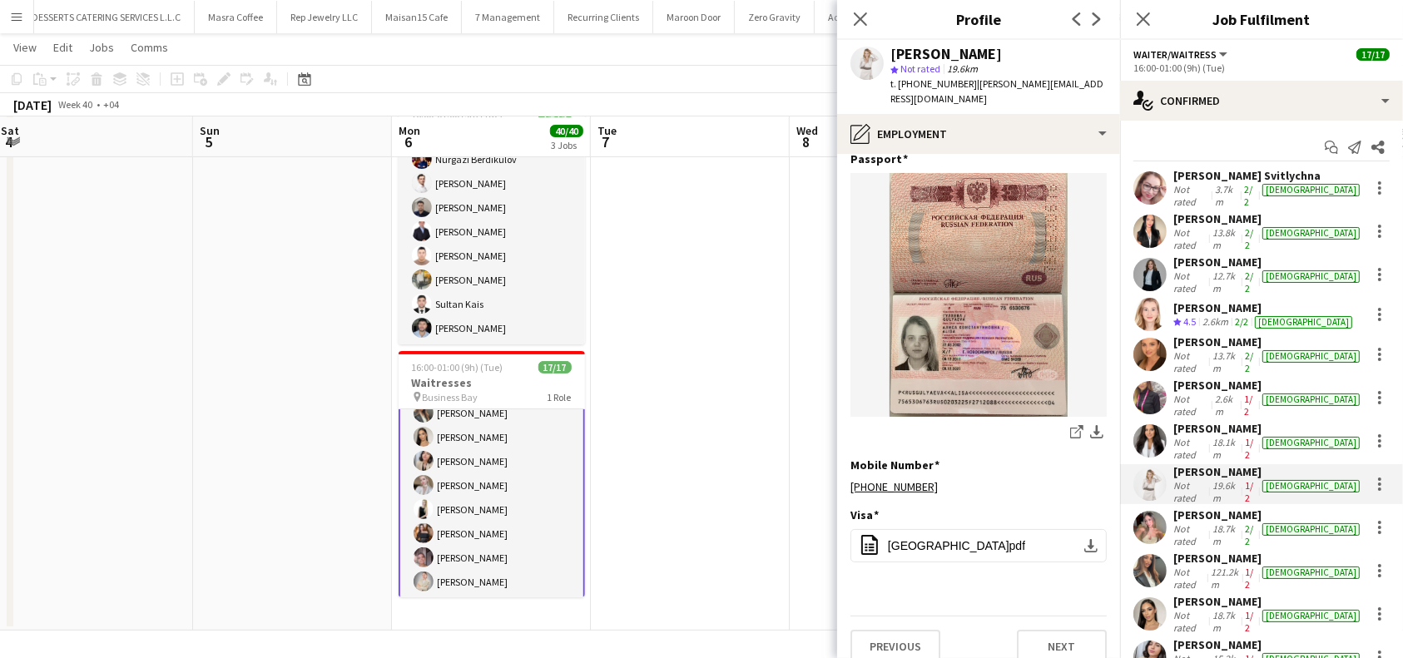
scroll to position [93, 0]
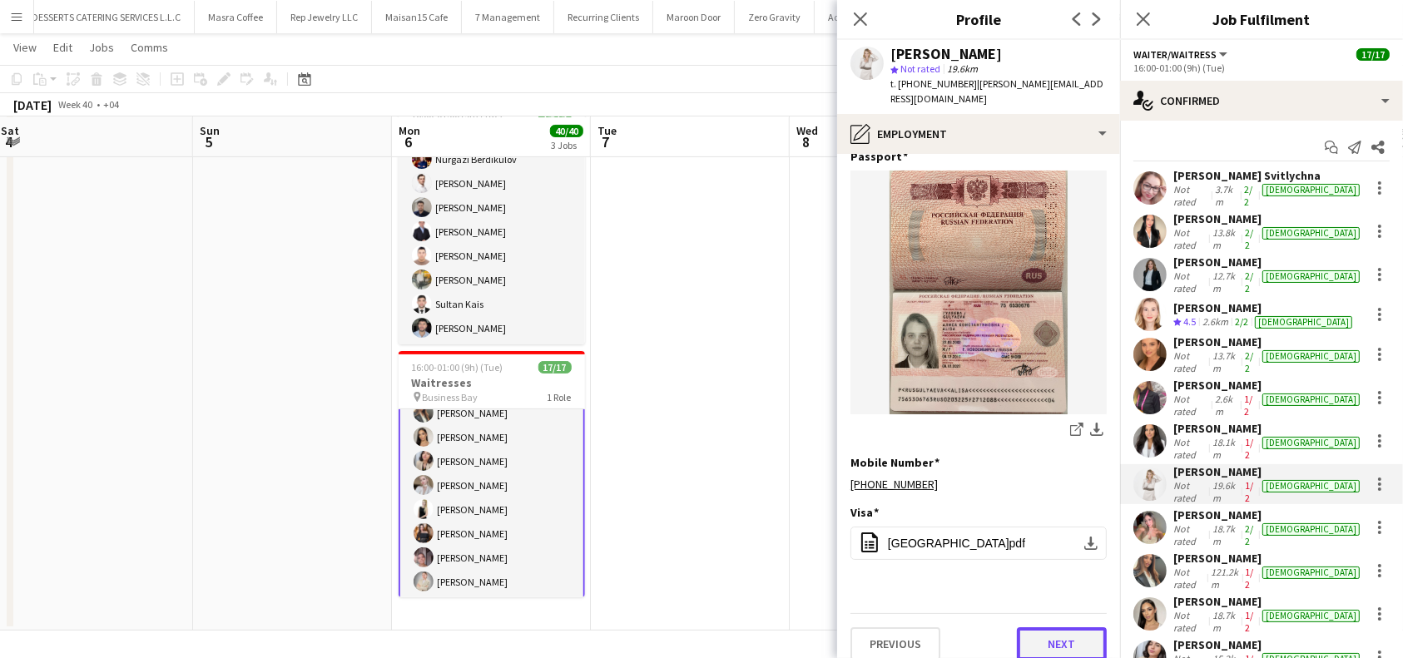
click at [1035, 643] on button "Next" at bounding box center [1062, 644] width 90 height 33
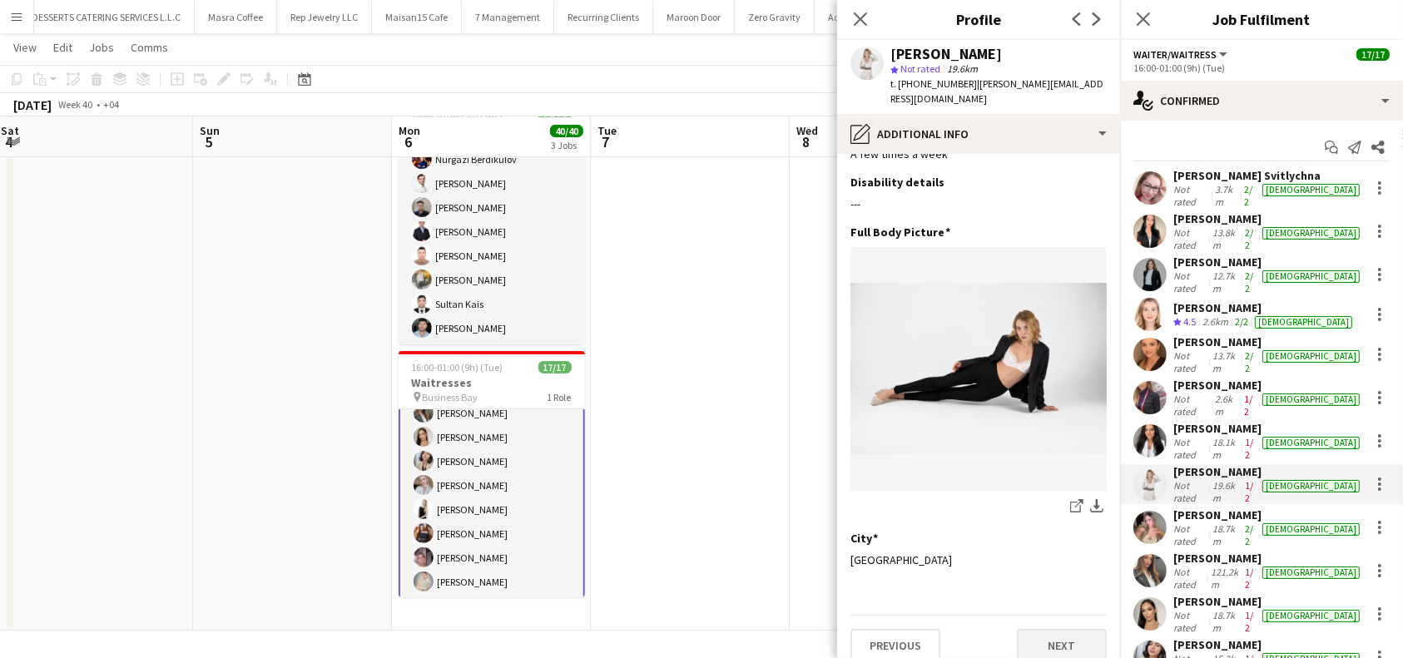
scroll to position [43, 0]
click at [1053, 628] on button "Next" at bounding box center [1062, 644] width 90 height 33
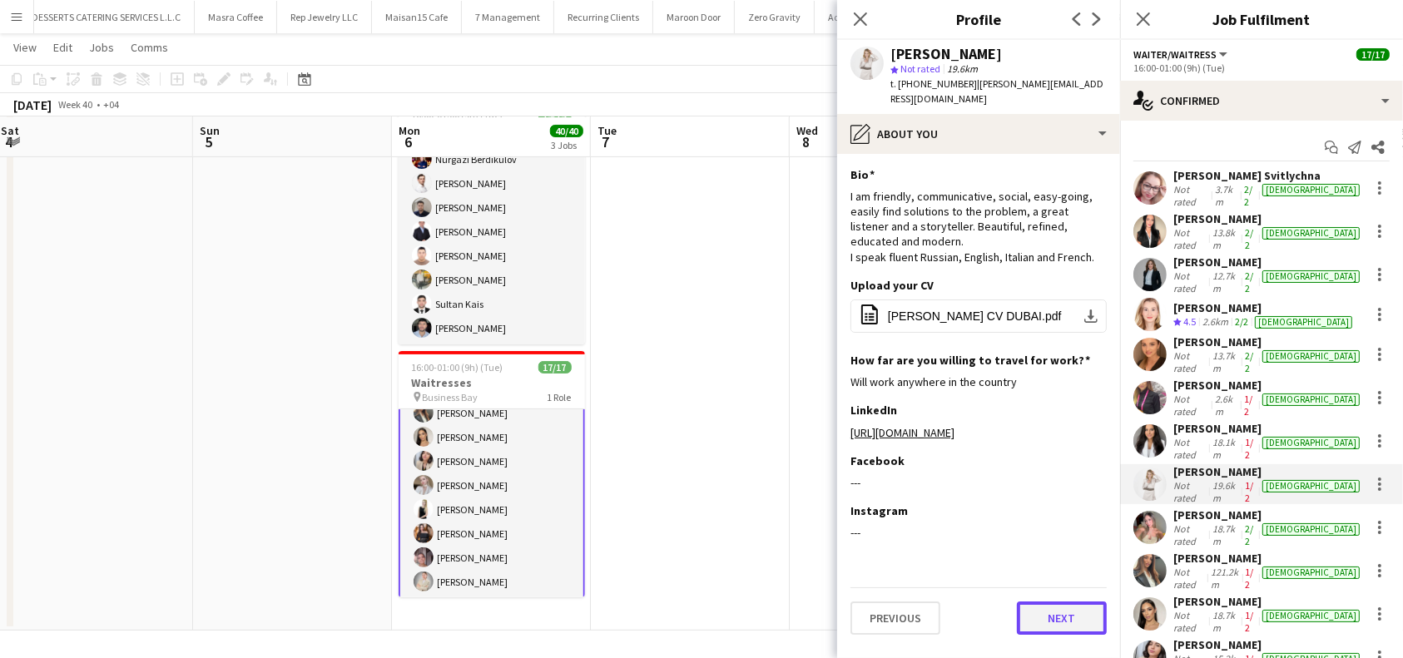
click at [1059, 635] on button "Next" at bounding box center [1062, 618] width 90 height 33
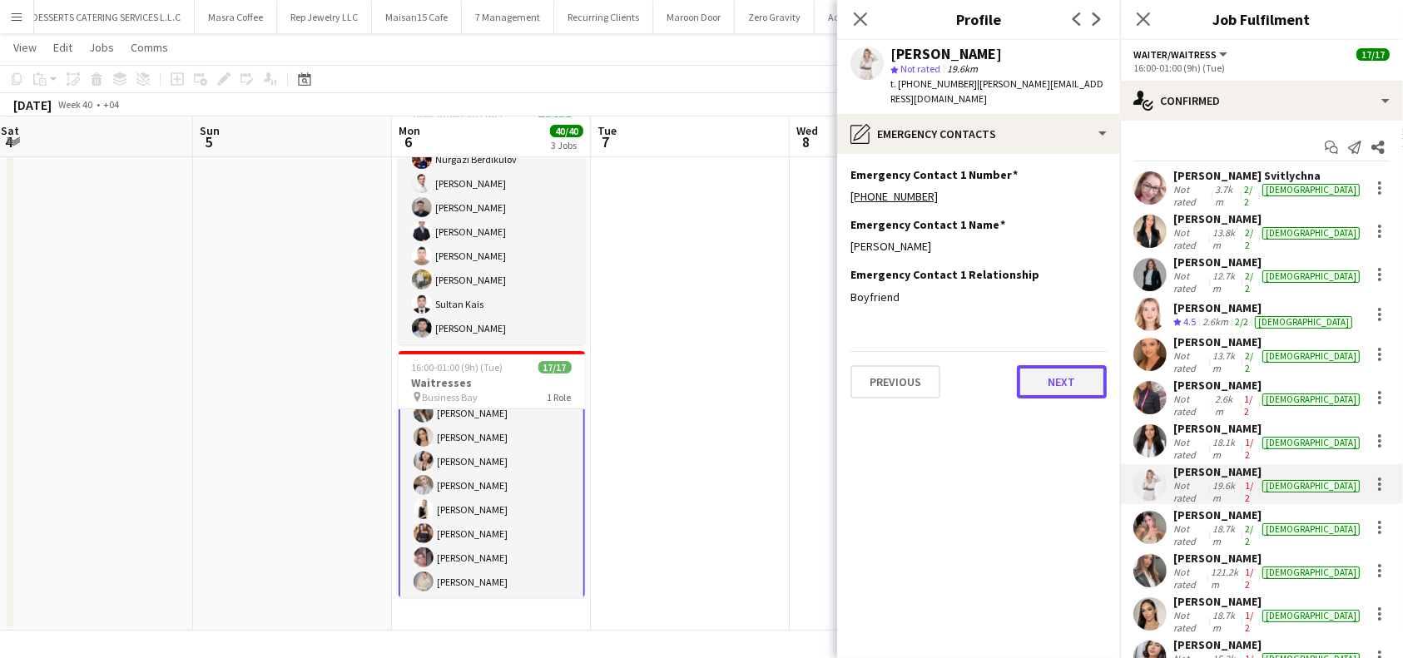
click at [1049, 365] on button "Next" at bounding box center [1062, 381] width 90 height 33
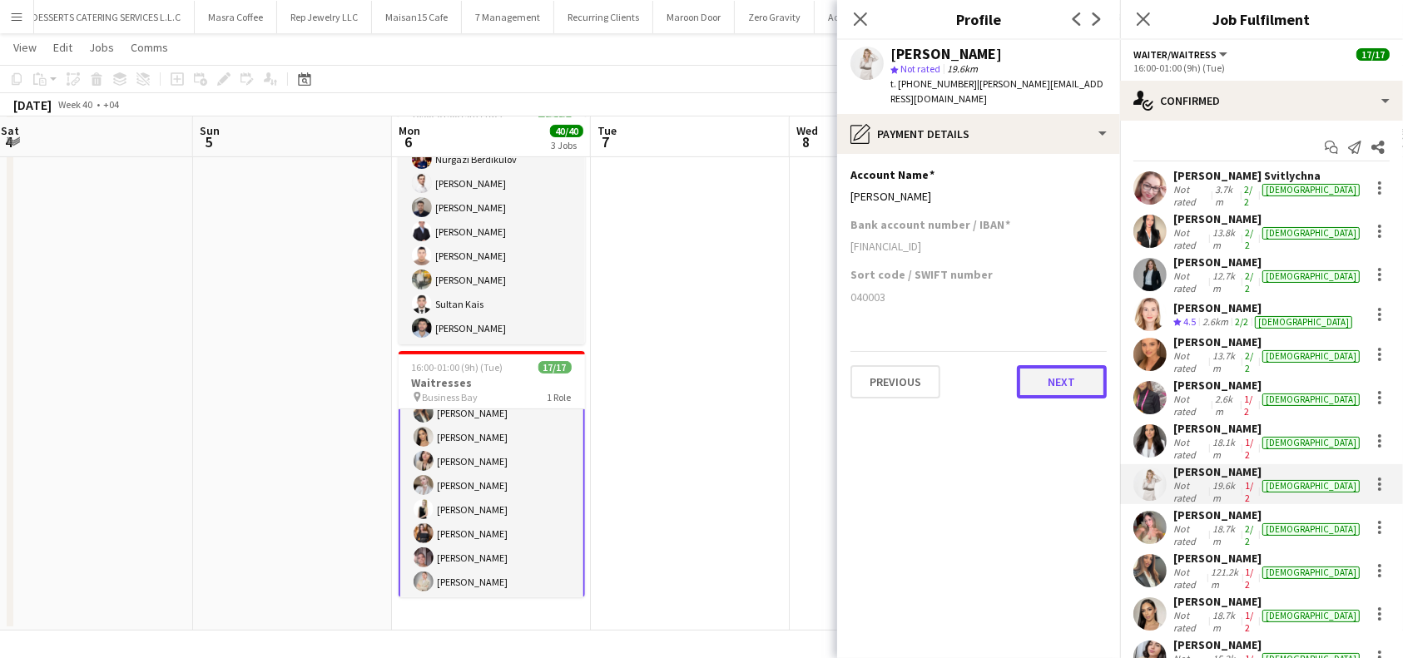
click at [1049, 365] on button "Next" at bounding box center [1062, 381] width 90 height 33
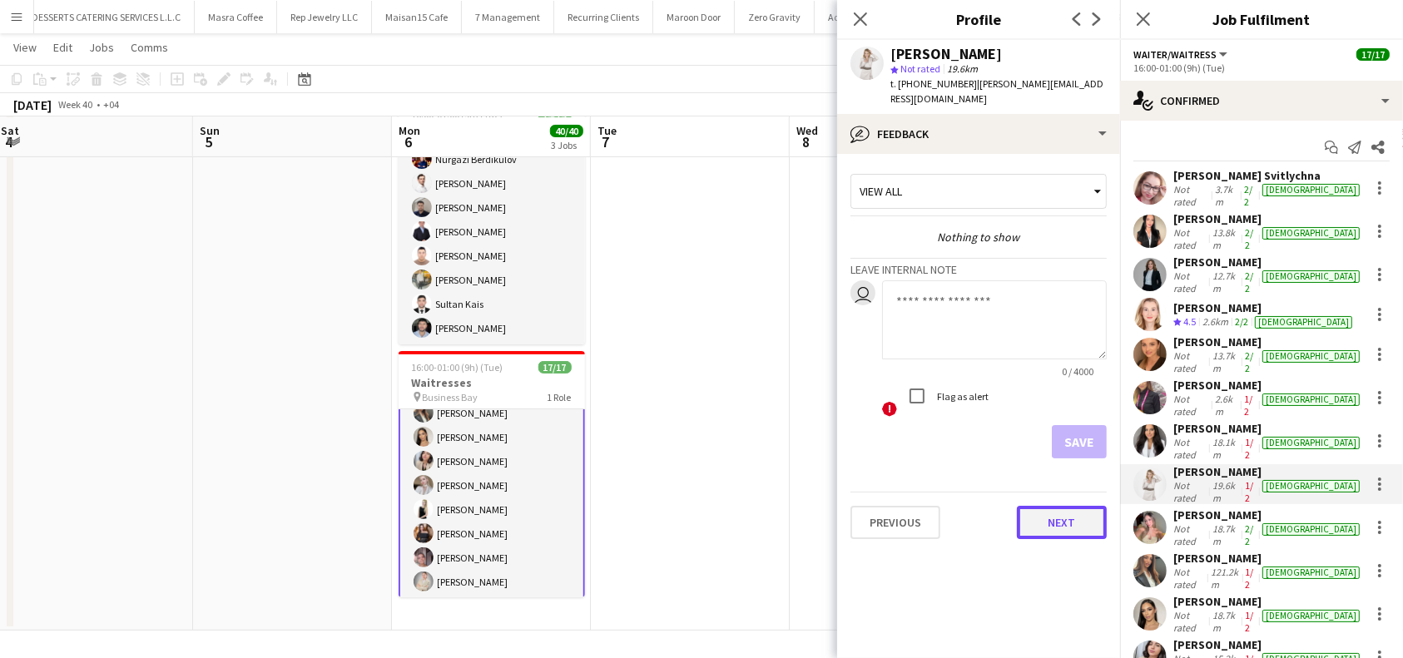
click at [1070, 506] on button "Next" at bounding box center [1062, 522] width 90 height 33
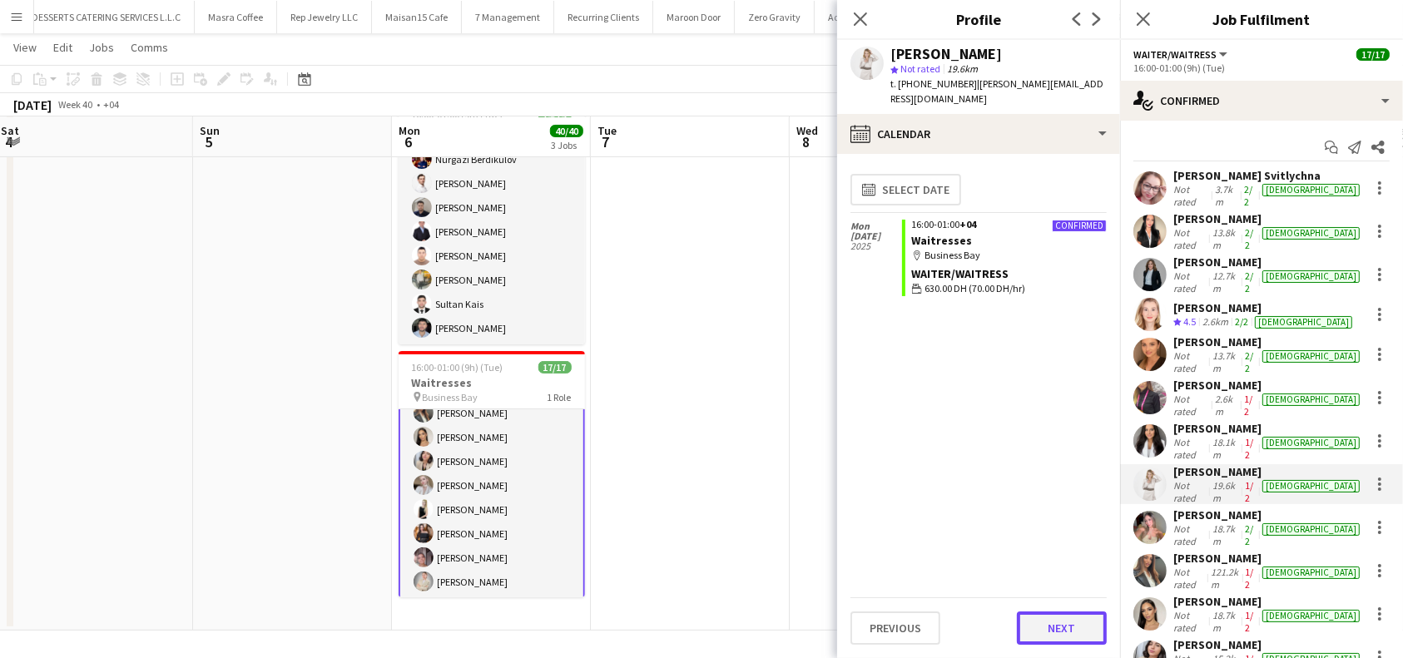
click at [1060, 626] on button "Next" at bounding box center [1062, 628] width 90 height 33
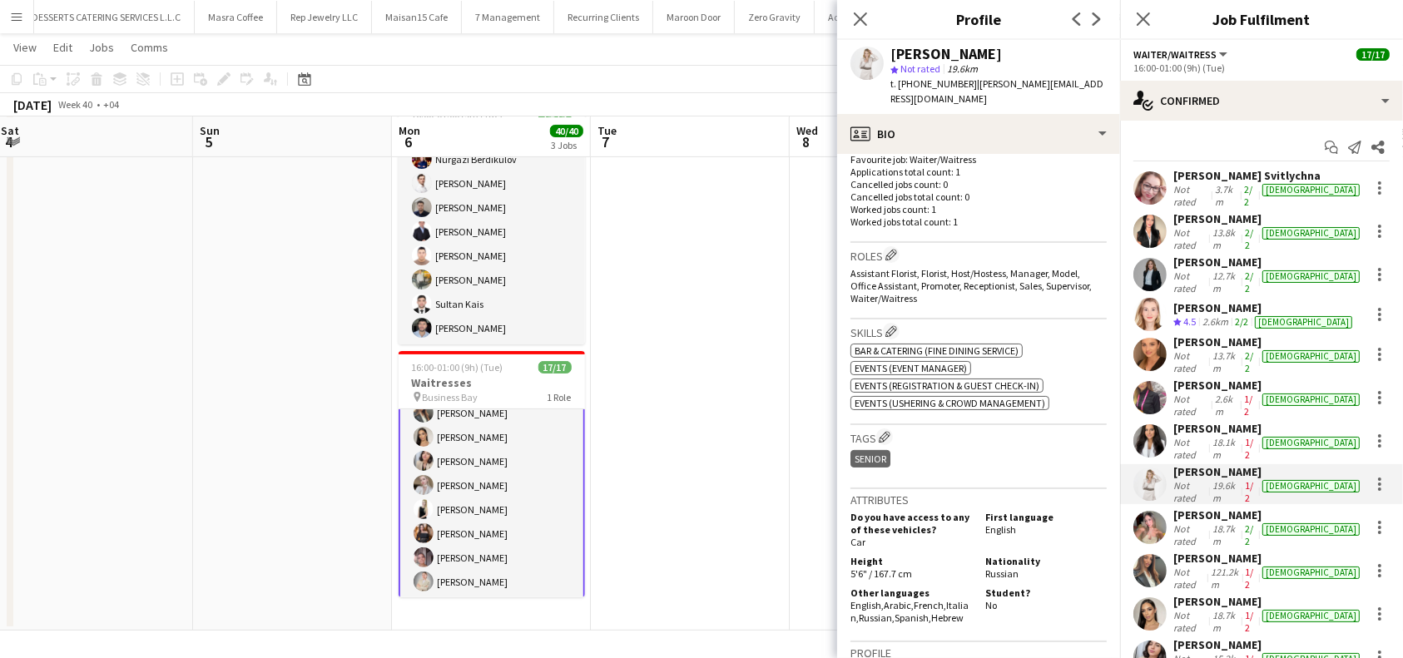
scroll to position [823, 0]
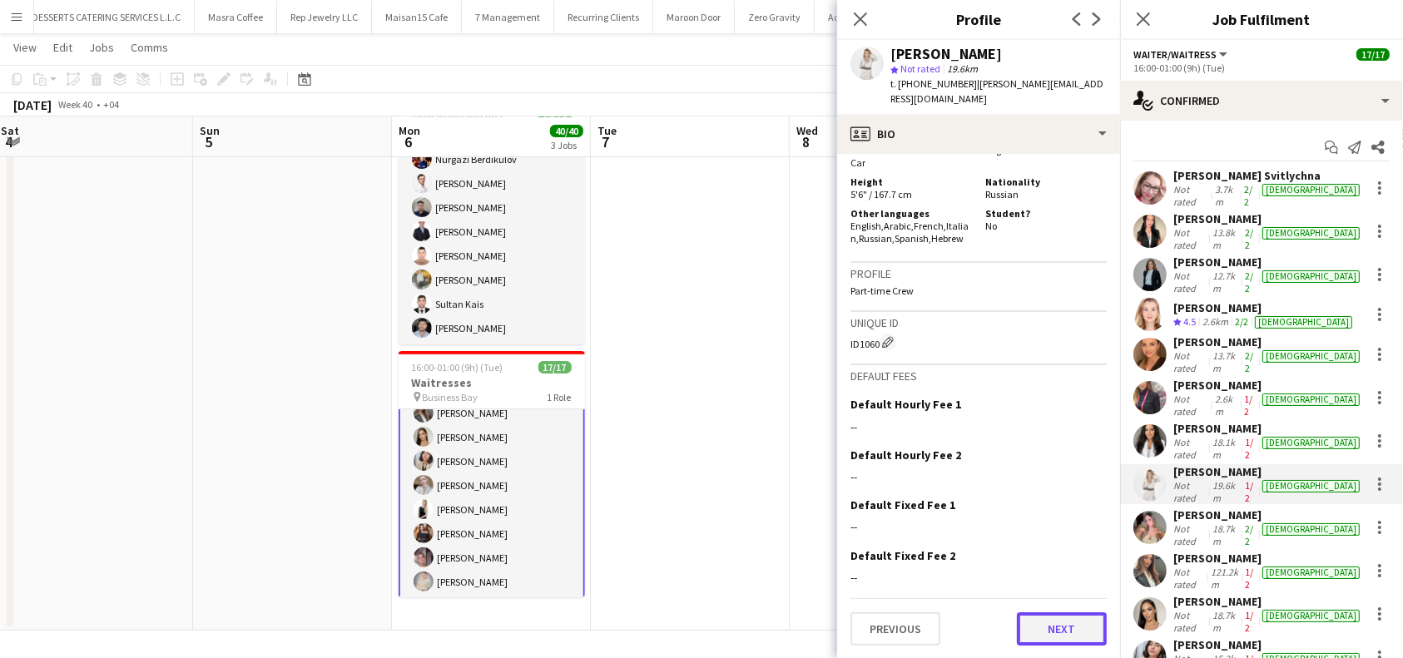
click at [1056, 630] on button "Next" at bounding box center [1062, 629] width 90 height 33
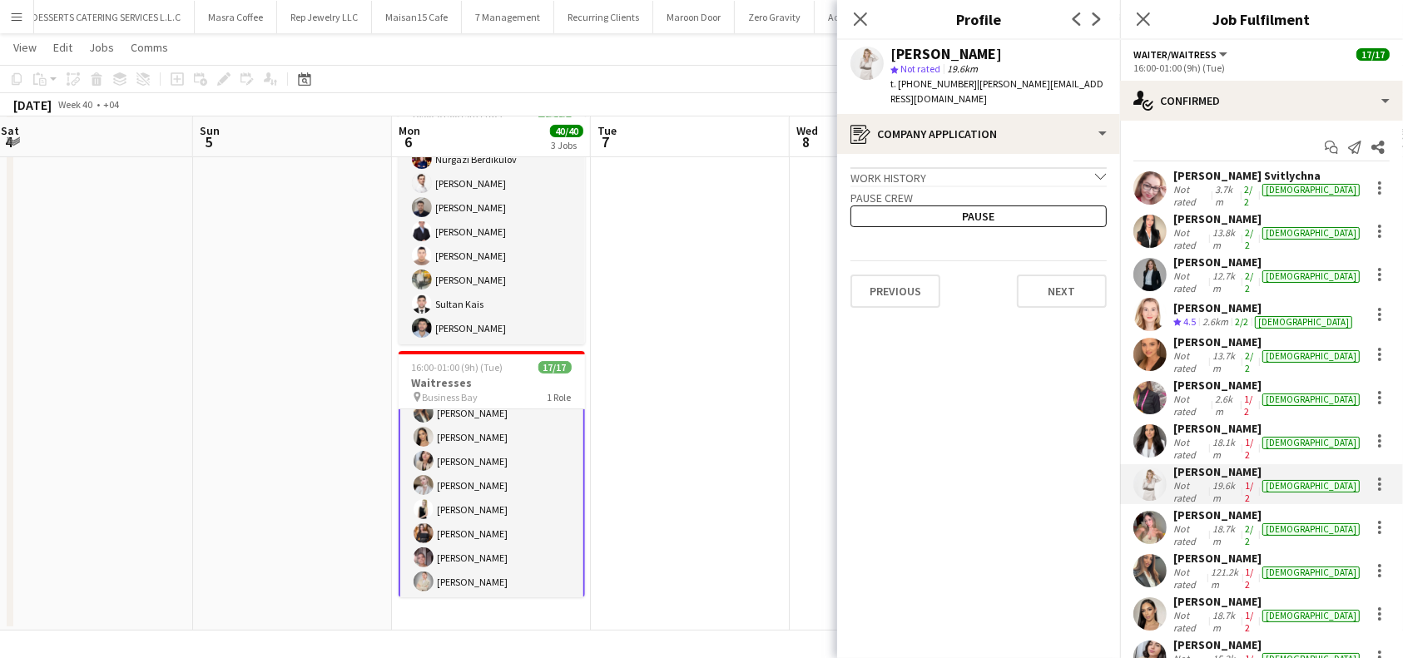
click at [1214, 551] on div "[PERSON_NAME]" at bounding box center [1269, 558] width 190 height 15
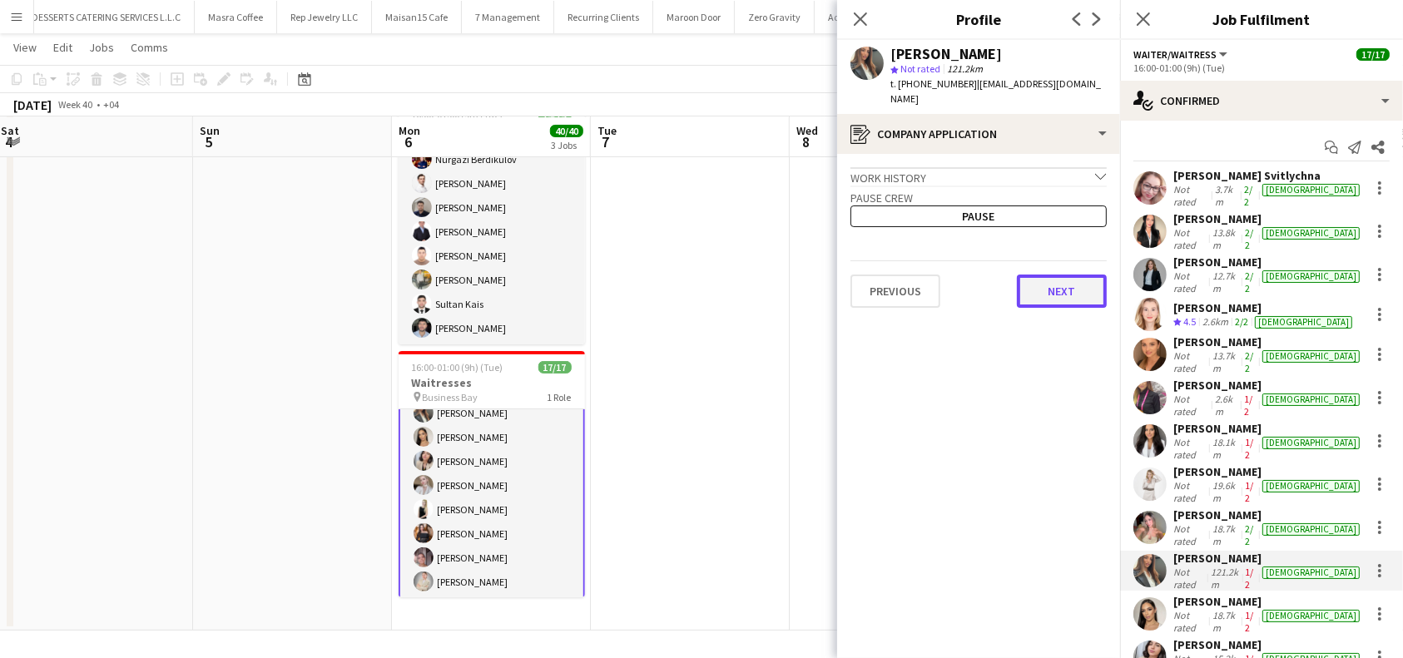
click at [1019, 283] on button "Next" at bounding box center [1062, 291] width 90 height 33
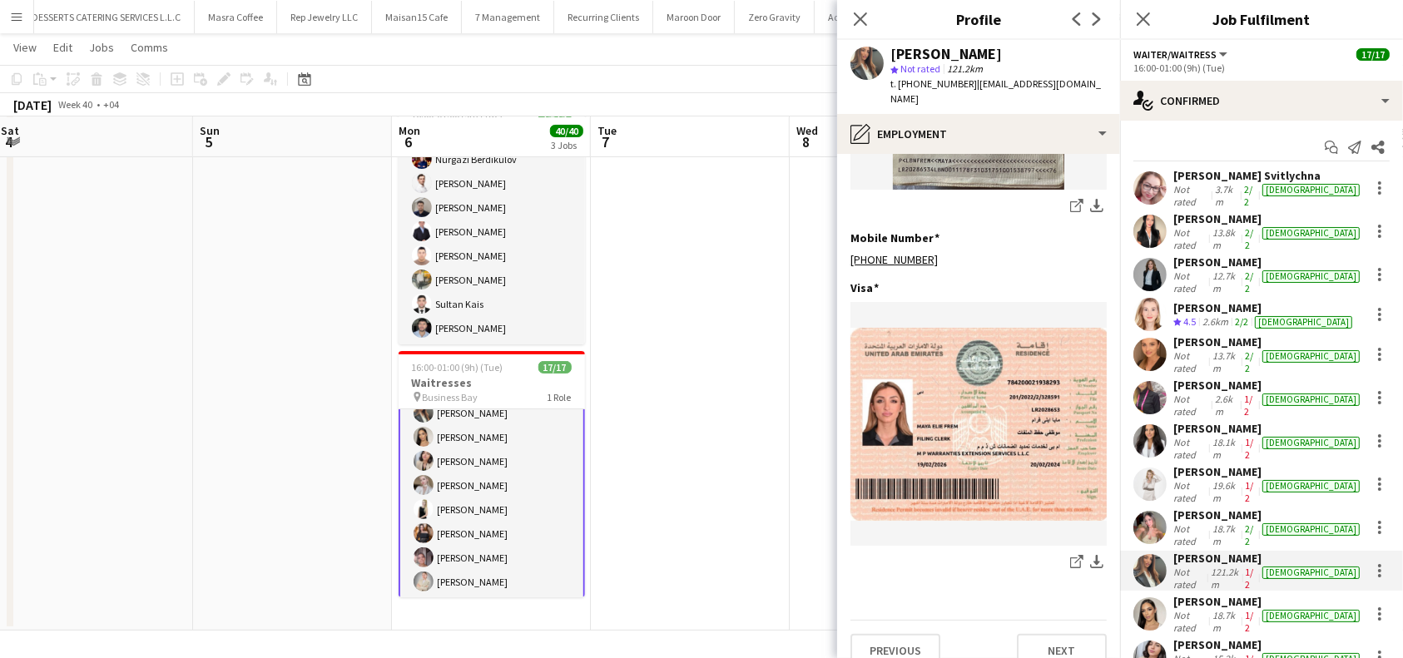
scroll to position [839, 0]
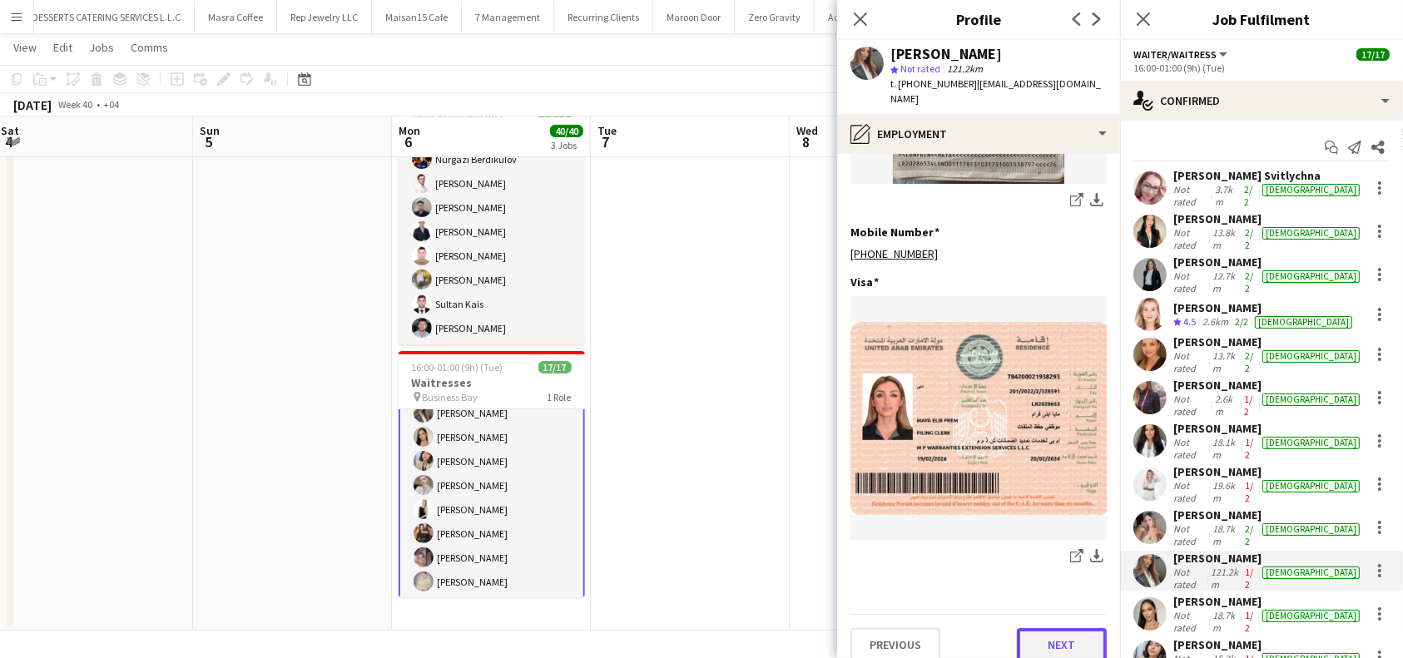
click at [1039, 628] on button "Next" at bounding box center [1062, 644] width 90 height 33
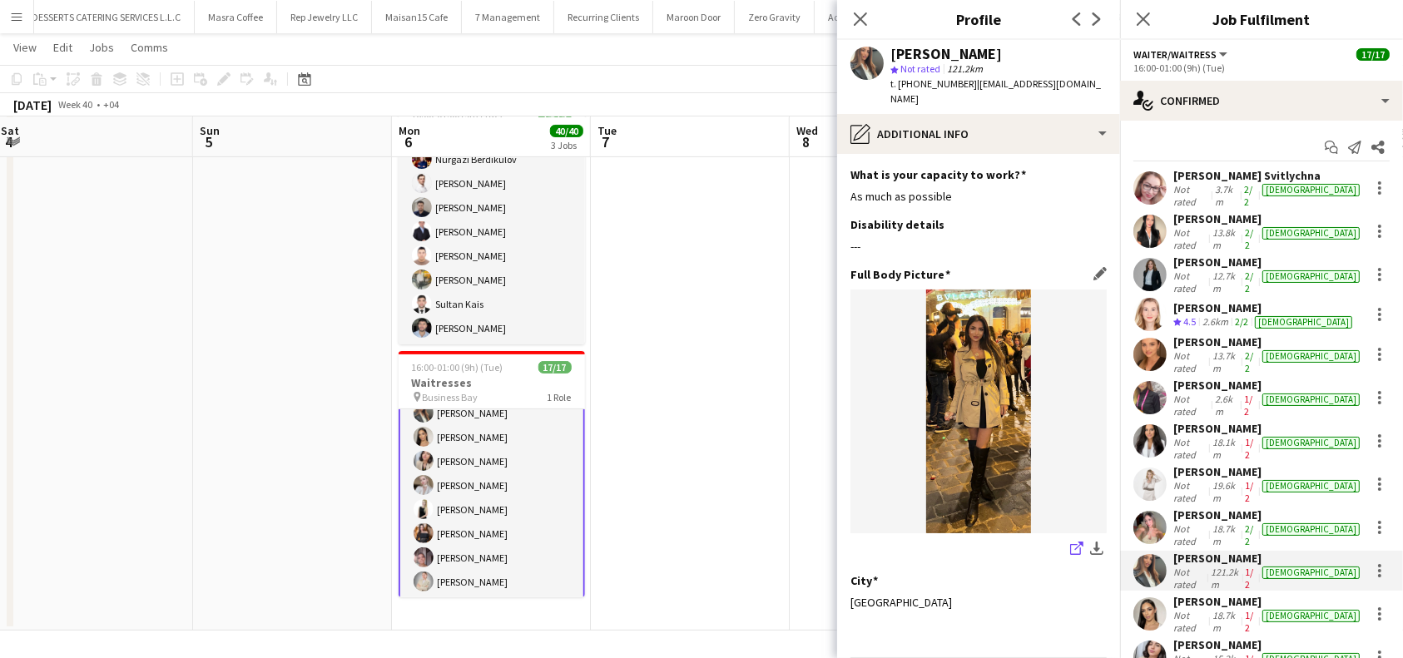
click at [1070, 542] on icon "share-external-link-1" at bounding box center [1076, 548] width 13 height 13
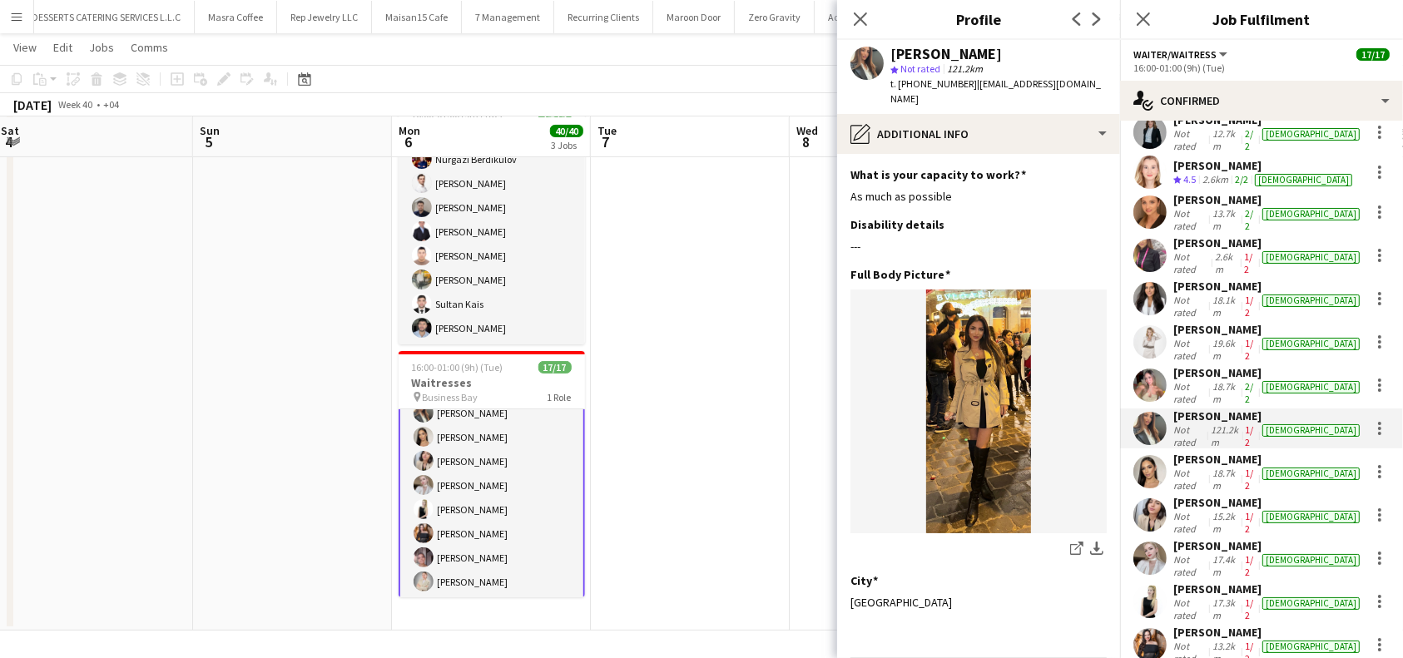
scroll to position [176, 0]
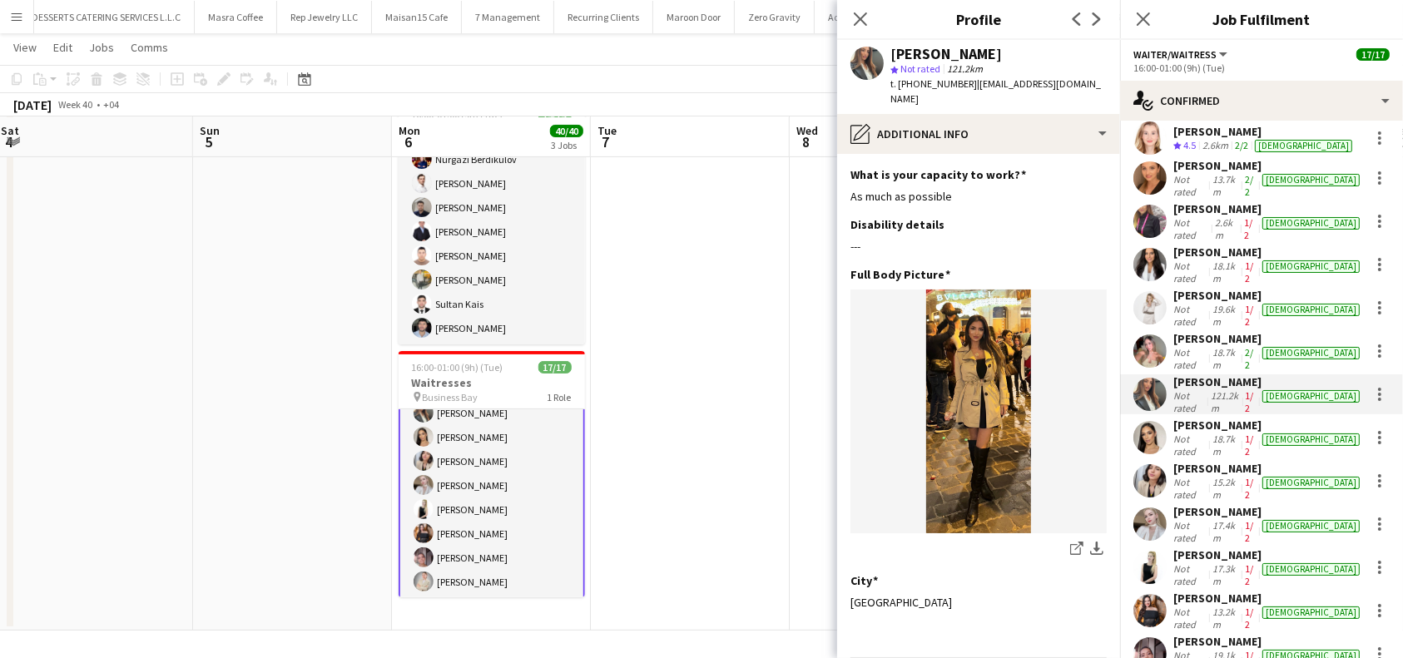
click at [1224, 418] on div "Daniela Ramírez Agudelo Not rated 18.7km 1/2 female" at bounding box center [1261, 438] width 283 height 40
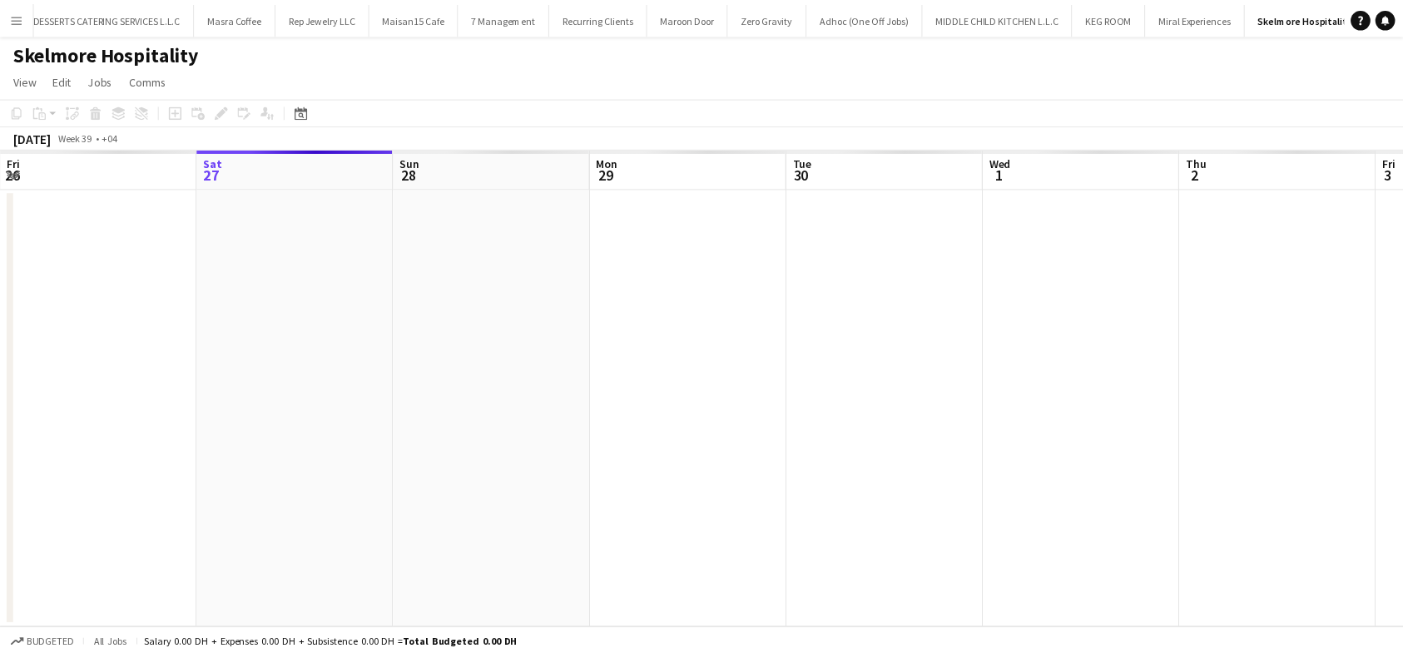
scroll to position [0, 47]
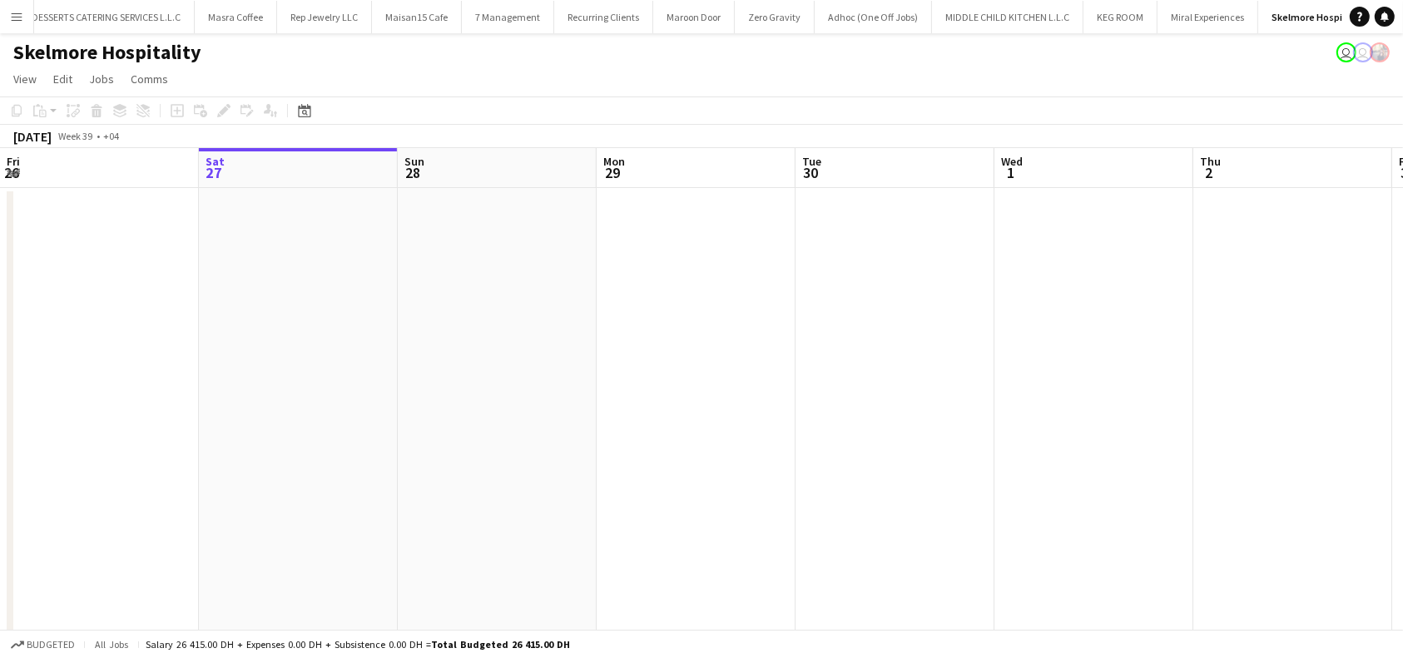
click at [1112, 170] on app-board-header-date "Wed 1" at bounding box center [1094, 168] width 199 height 40
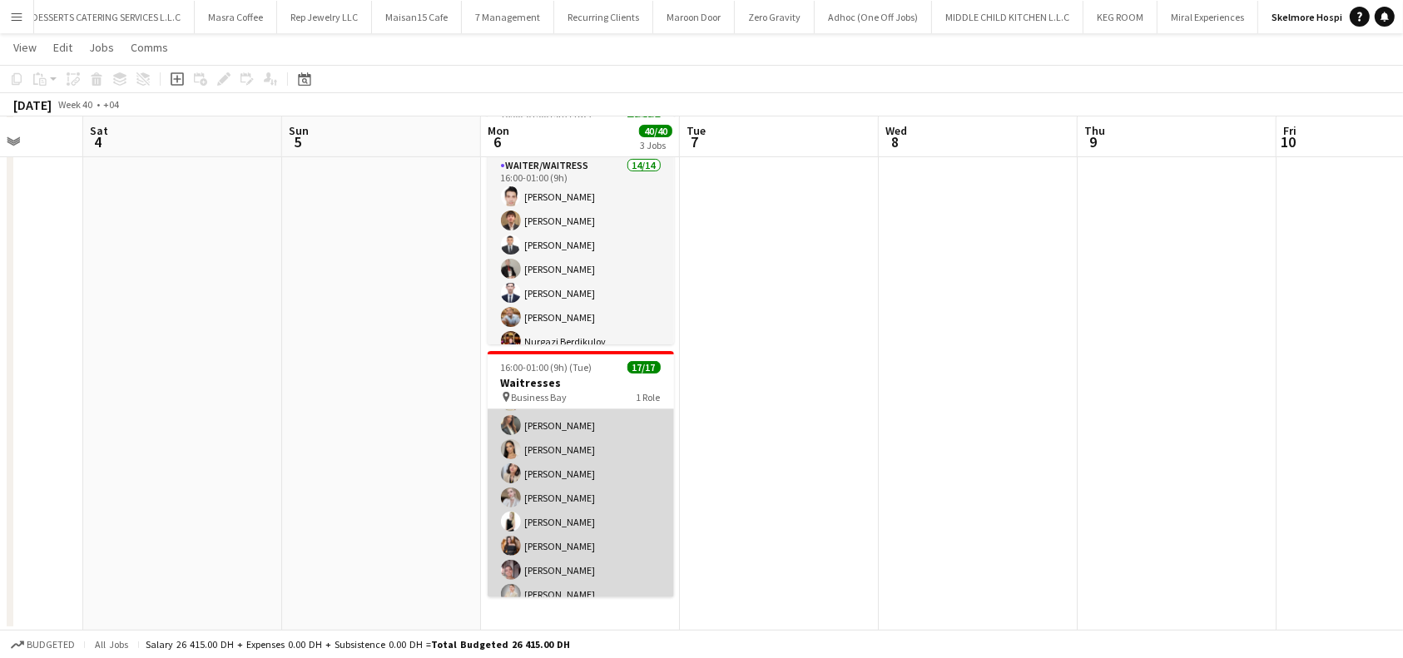
scroll to position [254, 0]
click at [578, 465] on app-card-role "Waiter/Waitress 17/17 16:00-01:00 (9h) Svitlana Svitlychna Anna Demchenko Sawsa…" at bounding box center [581, 377] width 186 height 443
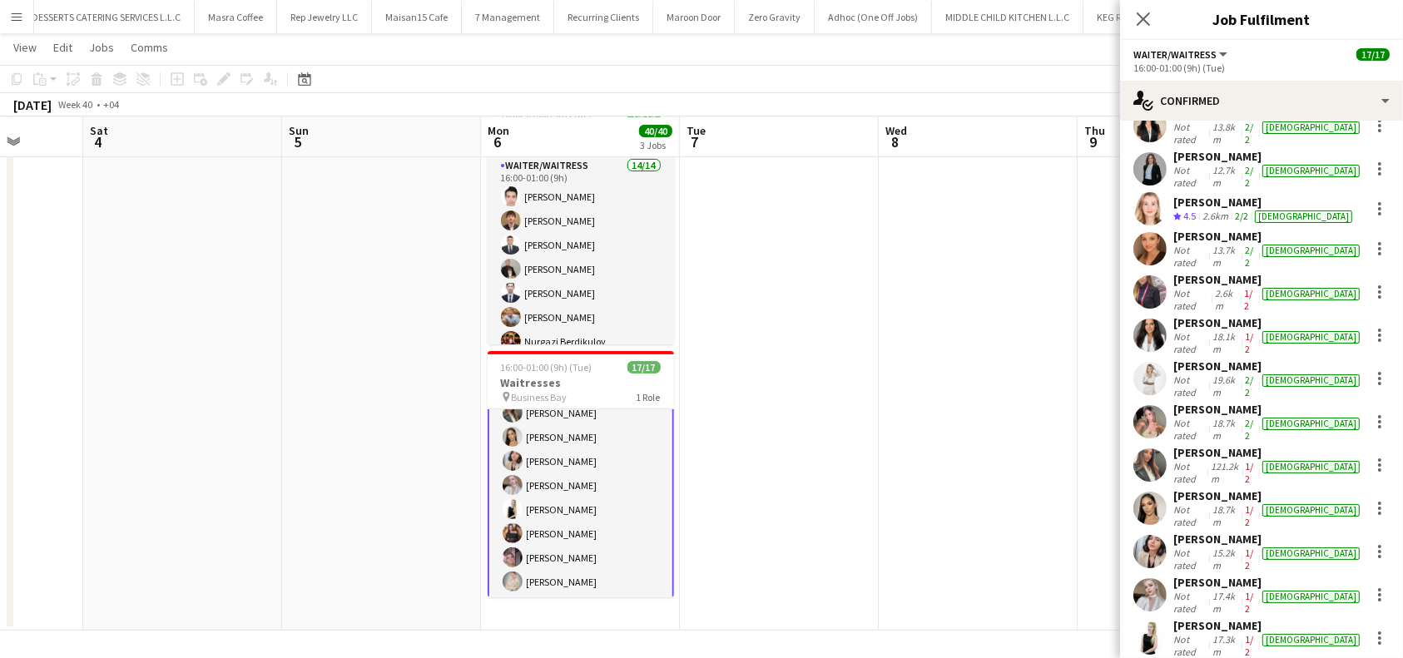
scroll to position [111, 0]
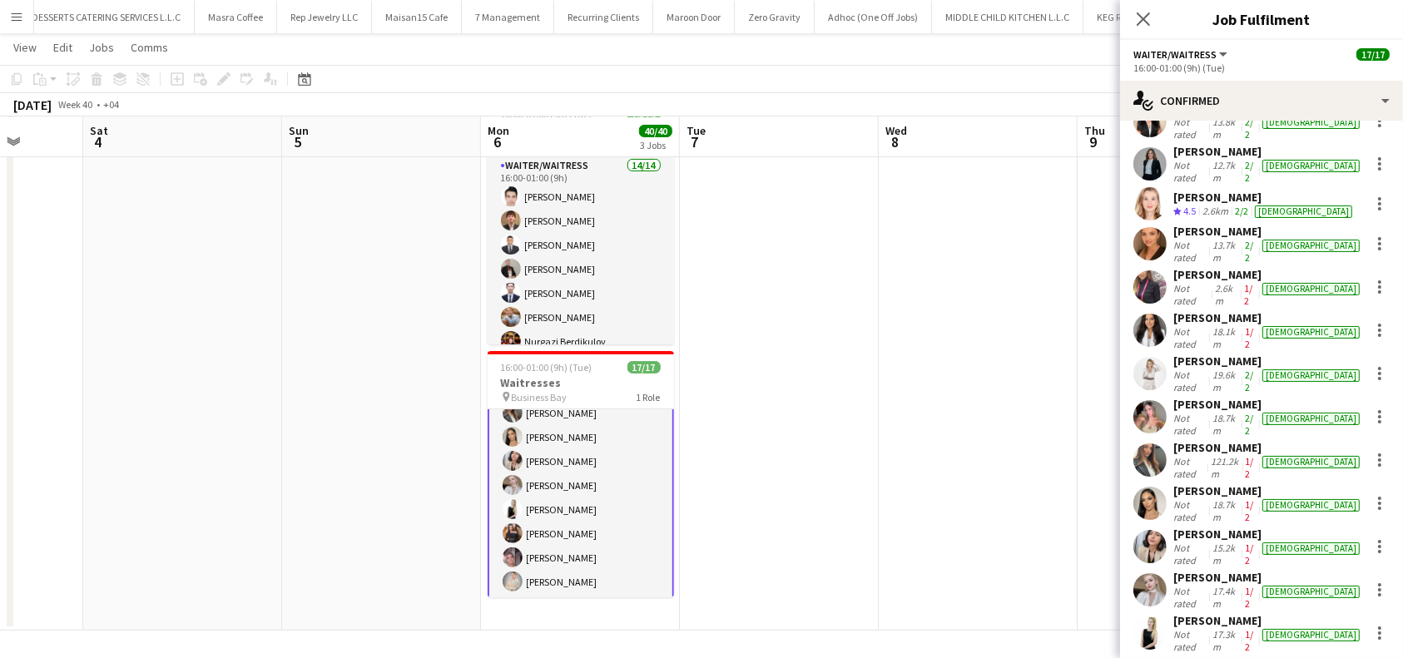
click at [1214, 484] on div "[PERSON_NAME]" at bounding box center [1269, 491] width 190 height 15
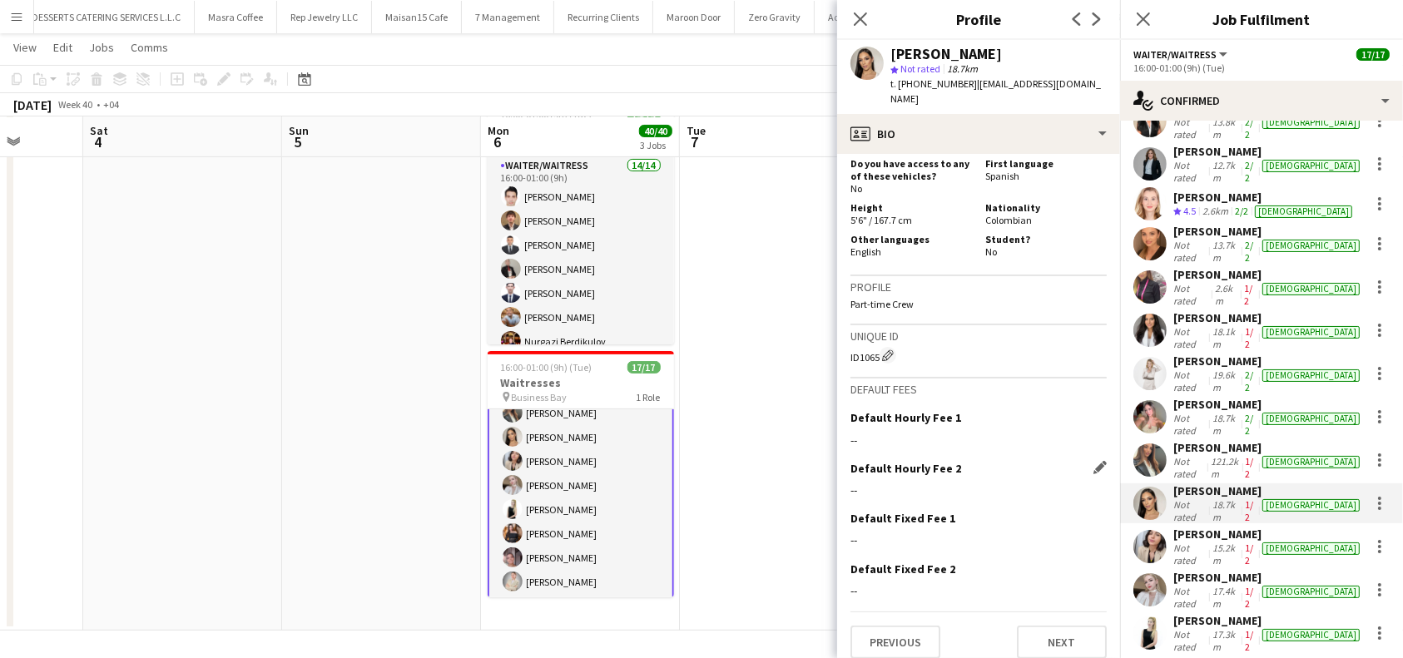
scroll to position [741, 0]
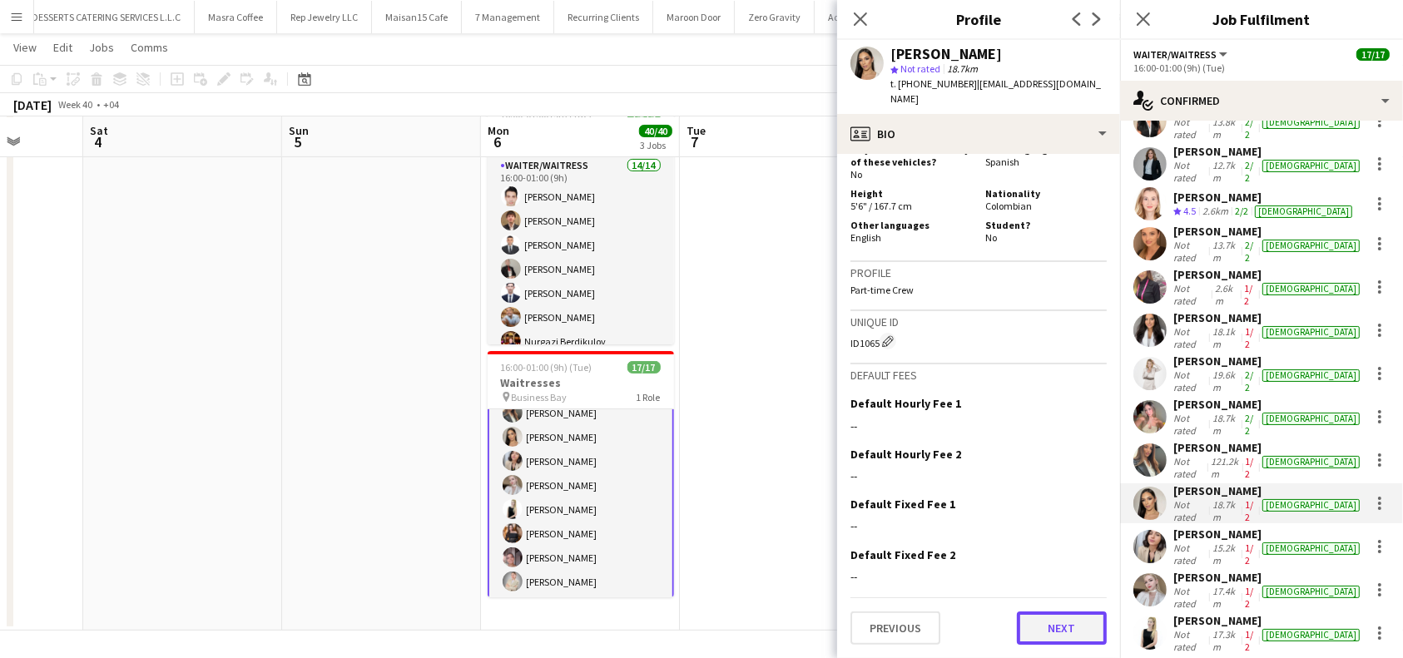
click at [1053, 632] on button "Next" at bounding box center [1062, 628] width 90 height 33
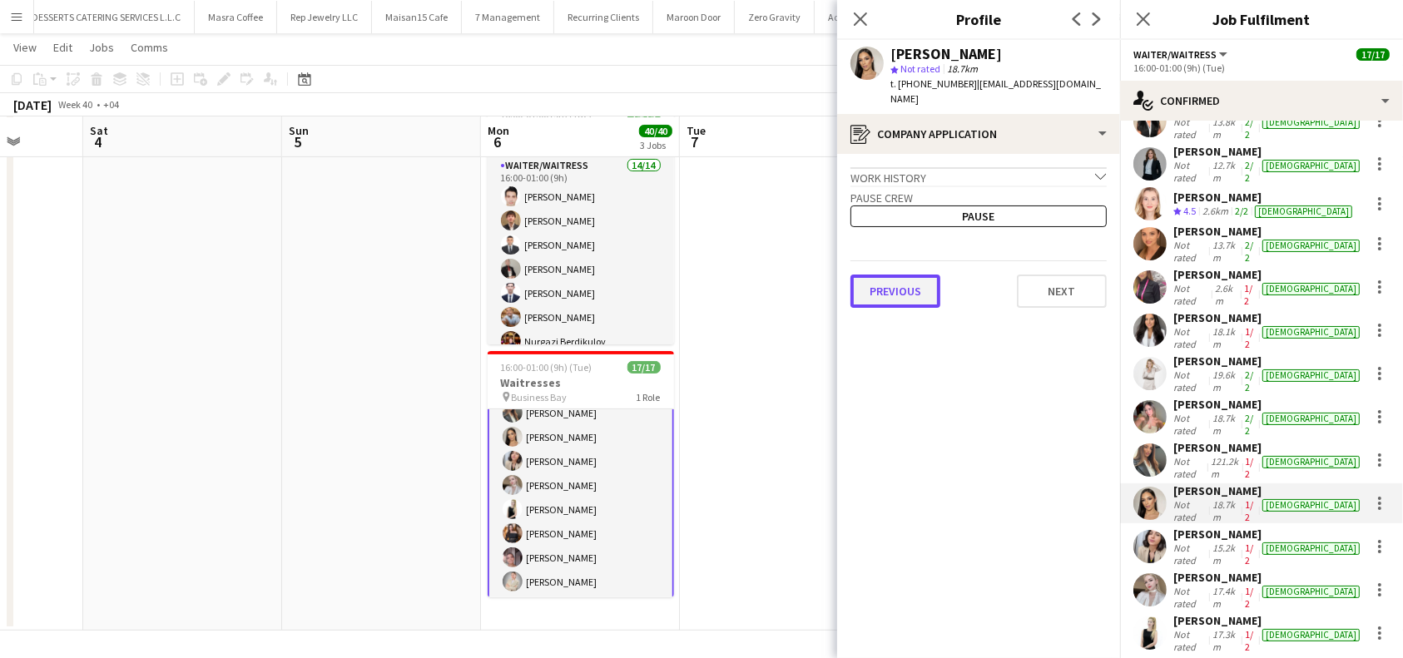
click at [906, 298] on button "Previous" at bounding box center [896, 291] width 90 height 33
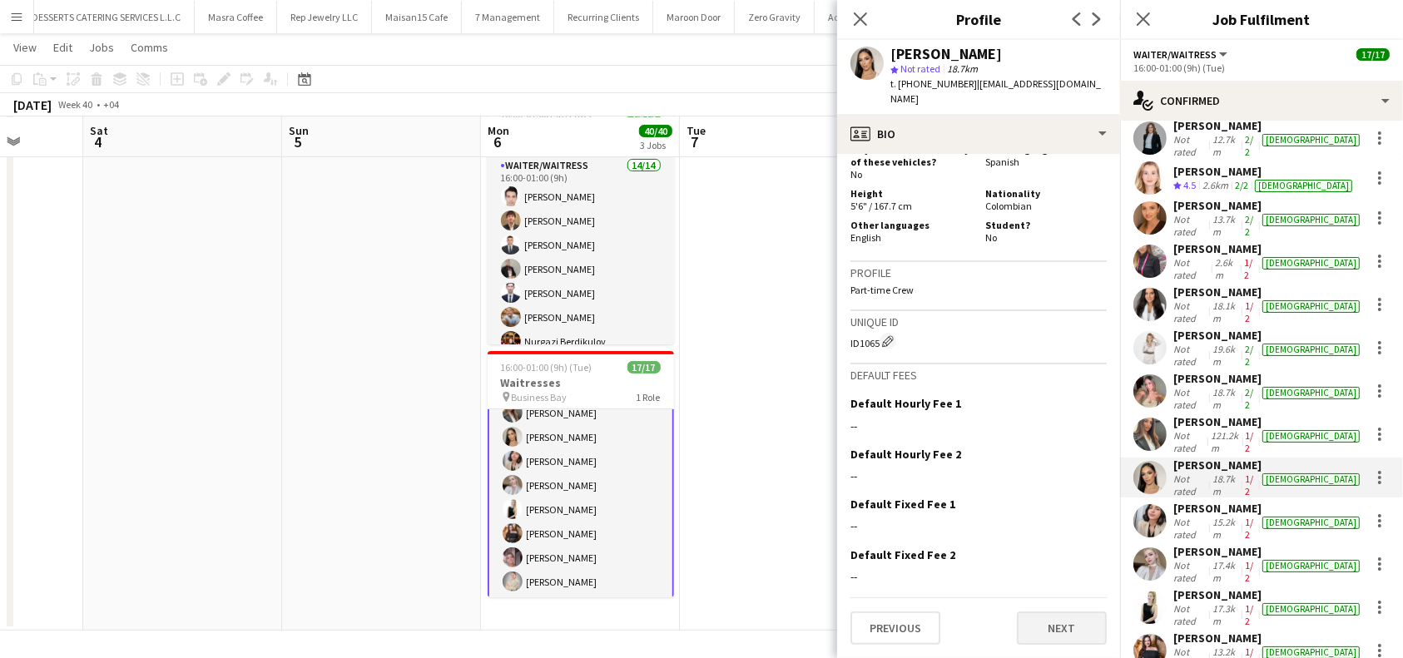
scroll to position [176, 0]
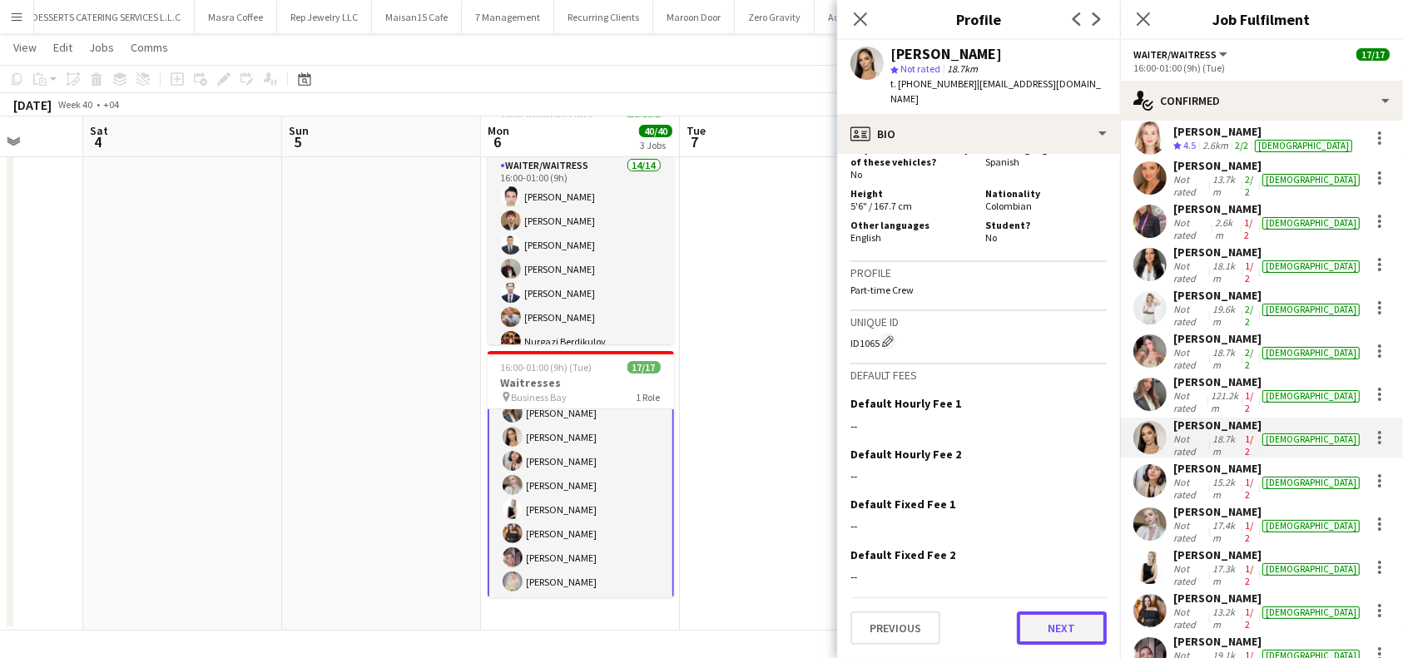
click at [1050, 627] on button "Next" at bounding box center [1062, 628] width 90 height 33
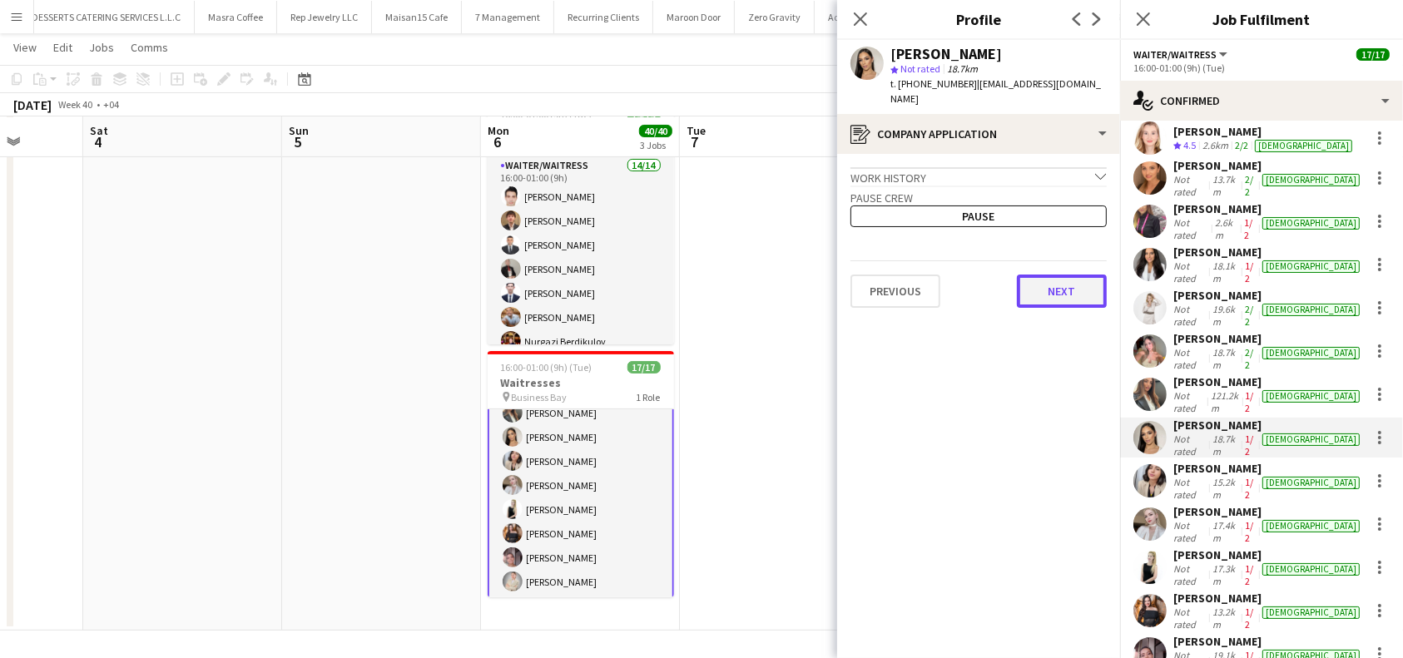
click at [1075, 279] on button "Next" at bounding box center [1062, 291] width 90 height 33
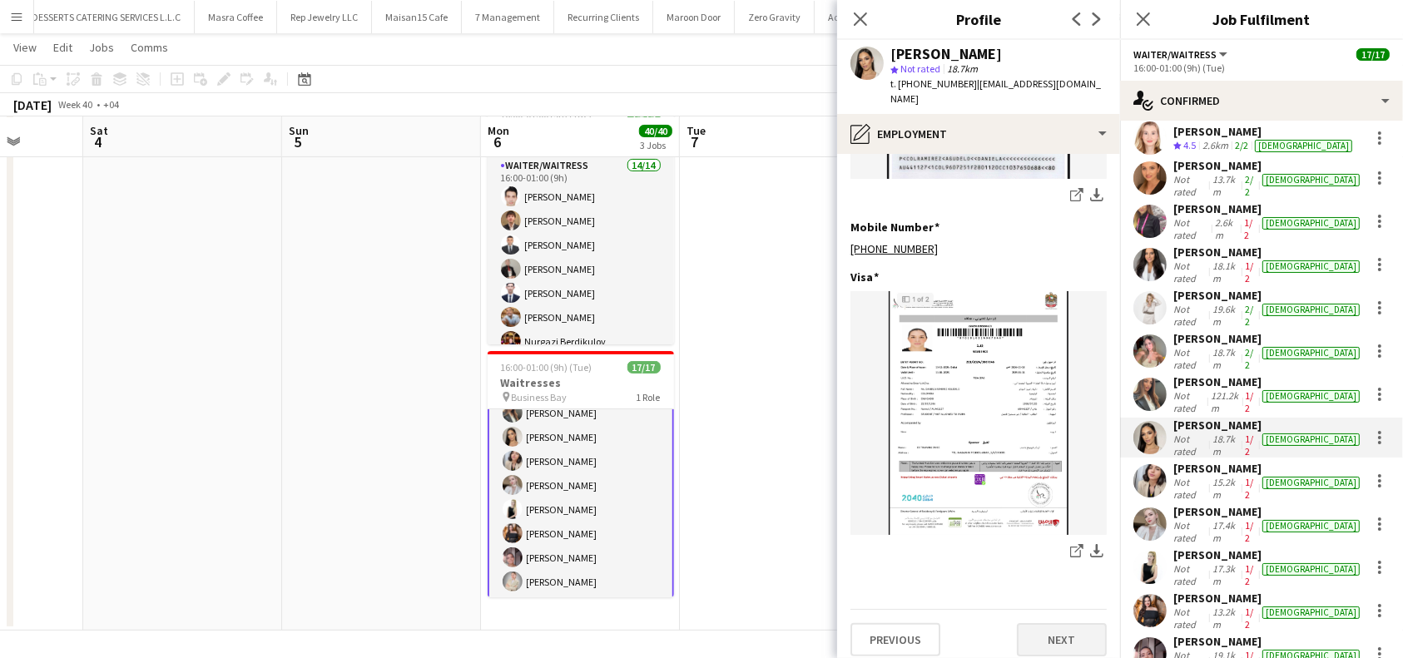
scroll to position [855, 0]
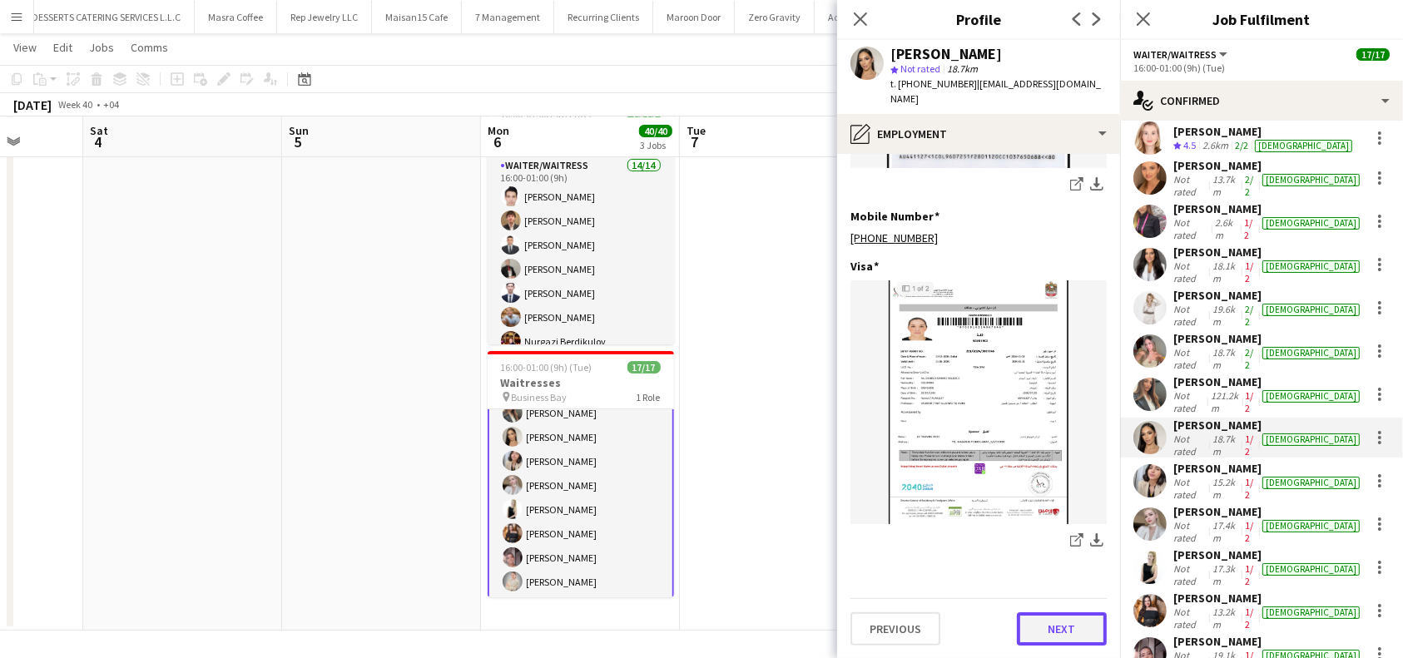
click at [1052, 635] on button "Next" at bounding box center [1062, 629] width 90 height 33
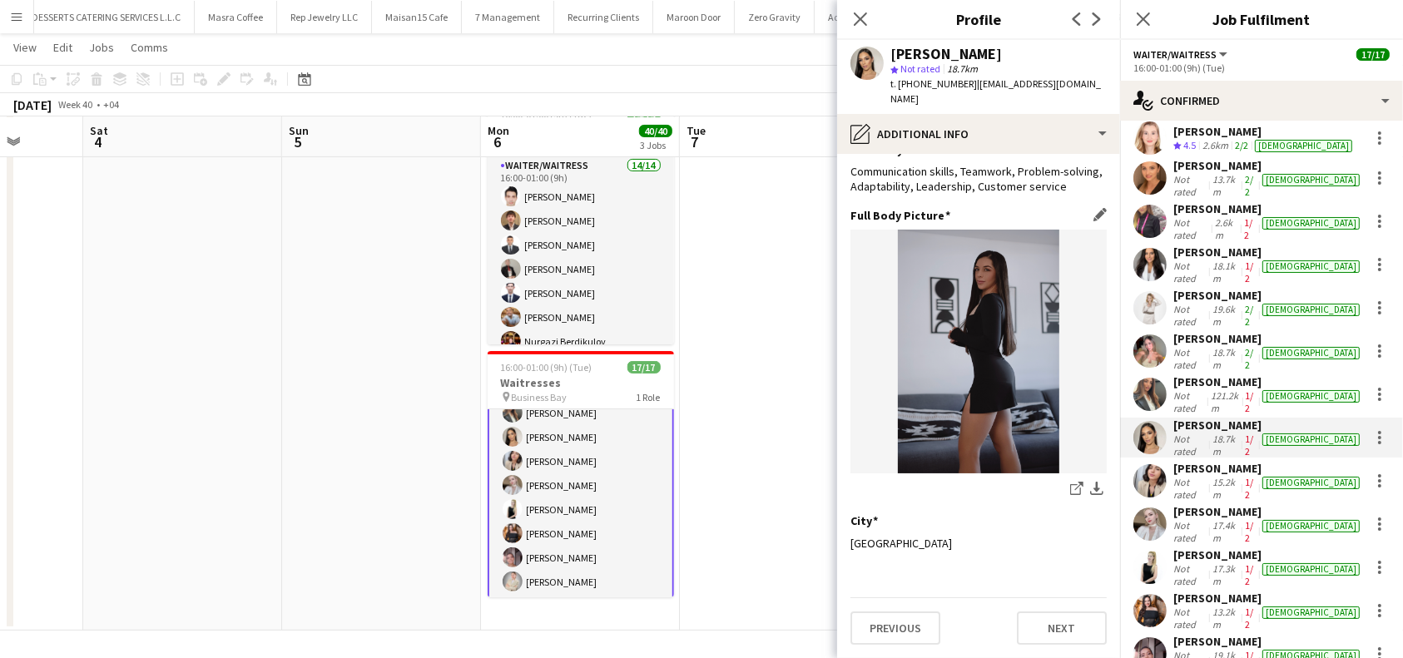
scroll to position [89, 0]
click at [1046, 479] on div "share-external-link-1 download-bottom" at bounding box center [979, 365] width 256 height 271
click at [1070, 489] on icon "share-external-link-1" at bounding box center [1076, 488] width 13 height 13
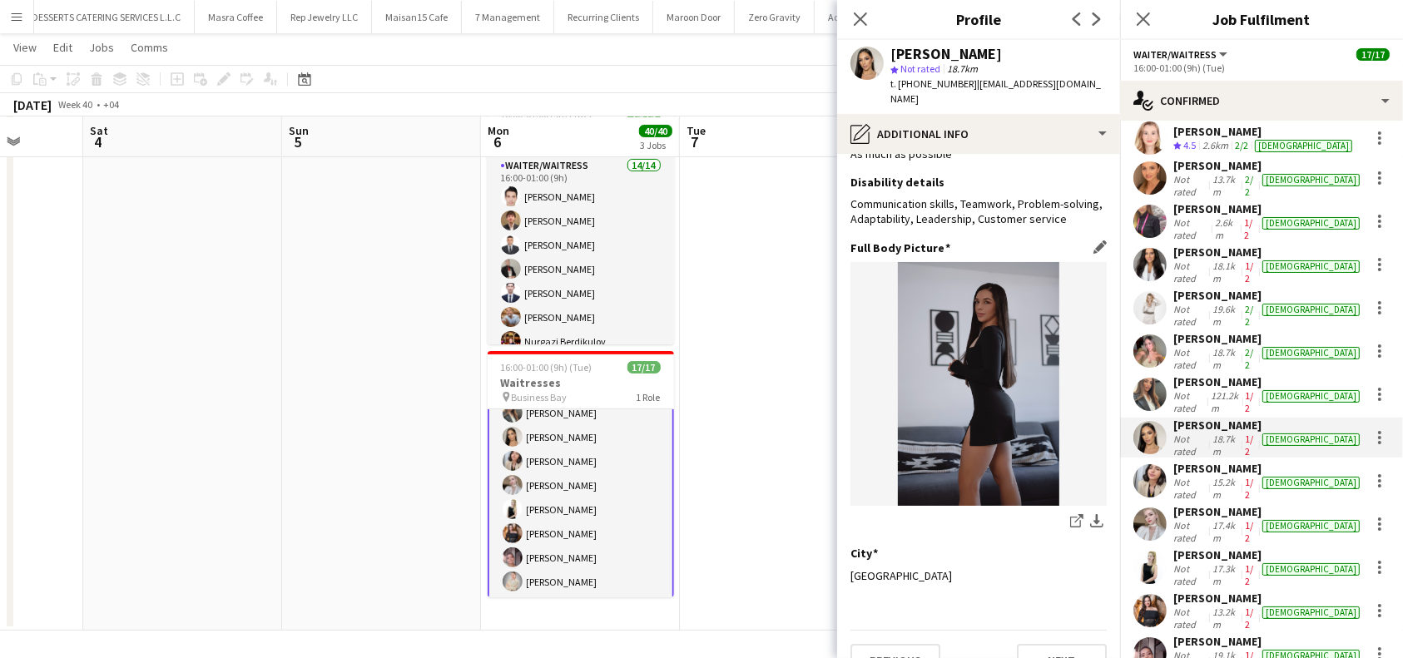
scroll to position [0, 0]
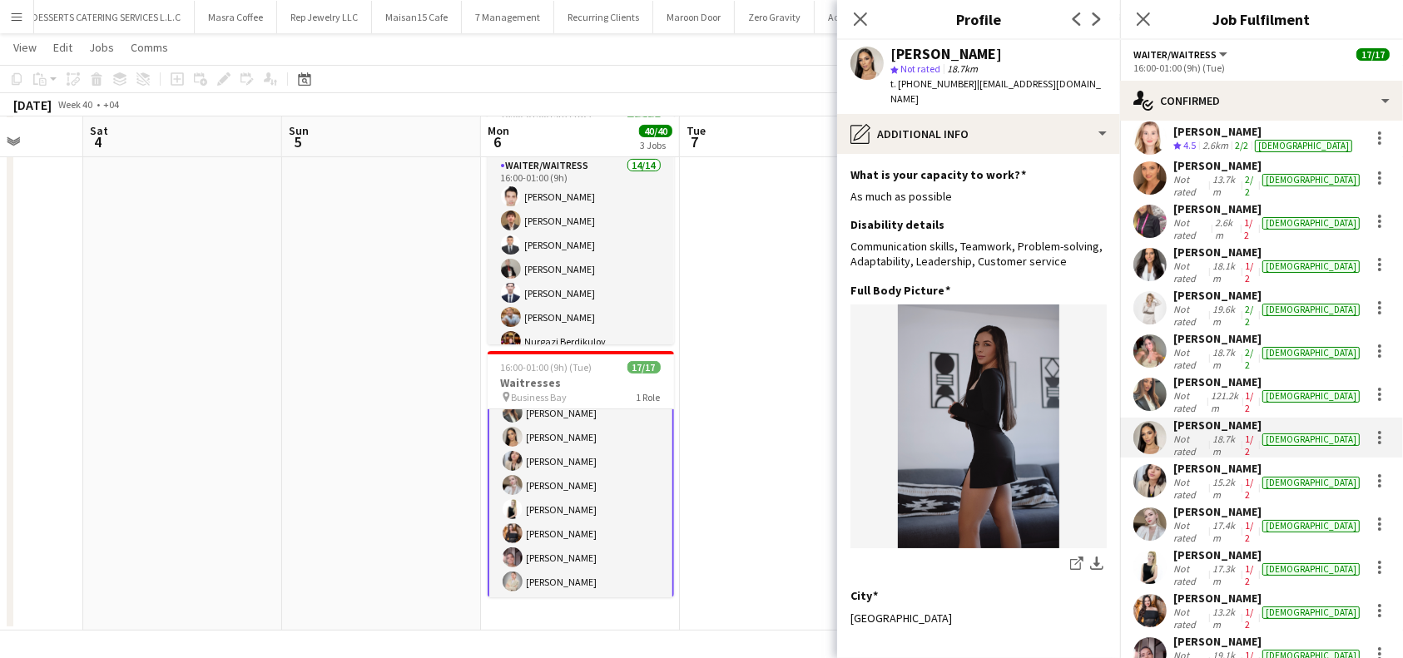
click at [1224, 461] on div "[PERSON_NAME]" at bounding box center [1269, 468] width 190 height 15
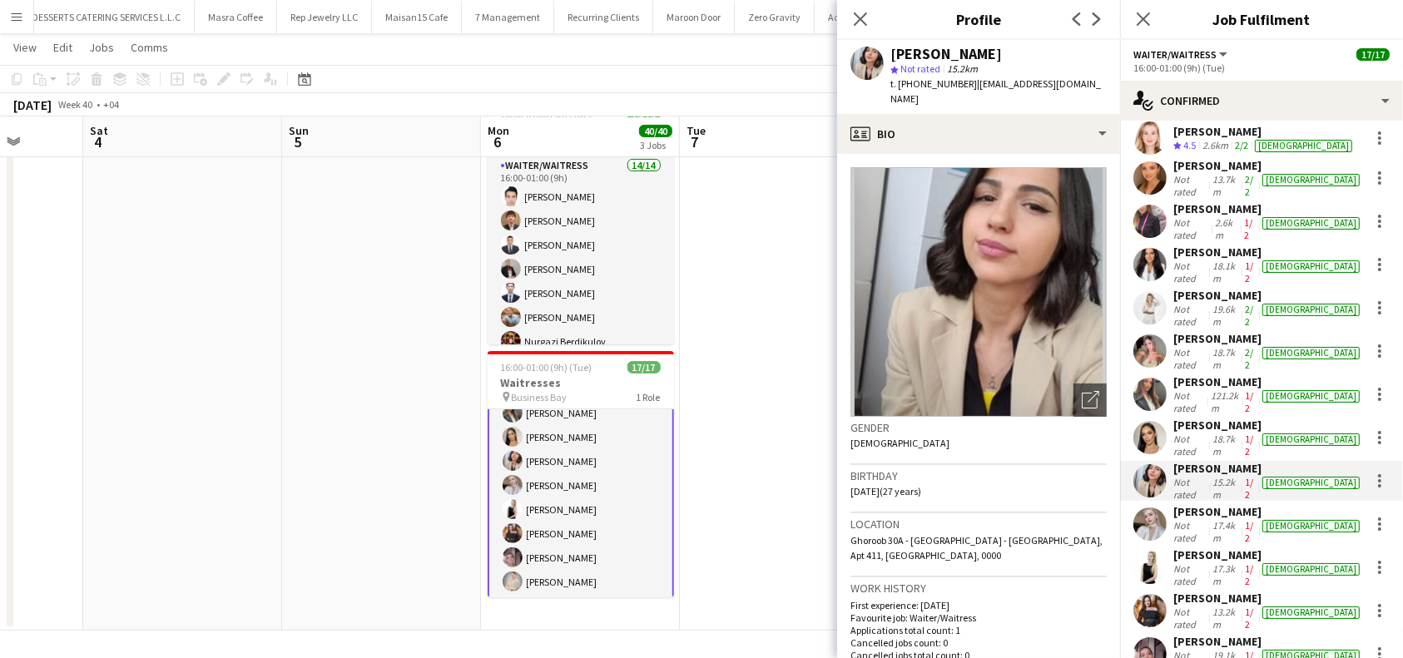
drag, startPoint x: 1016, startPoint y: 49, endPoint x: 892, endPoint y: 50, distance: 124.0
click at [892, 50] on div "[PERSON_NAME]" at bounding box center [999, 54] width 216 height 15
copy div "[PERSON_NAME]"
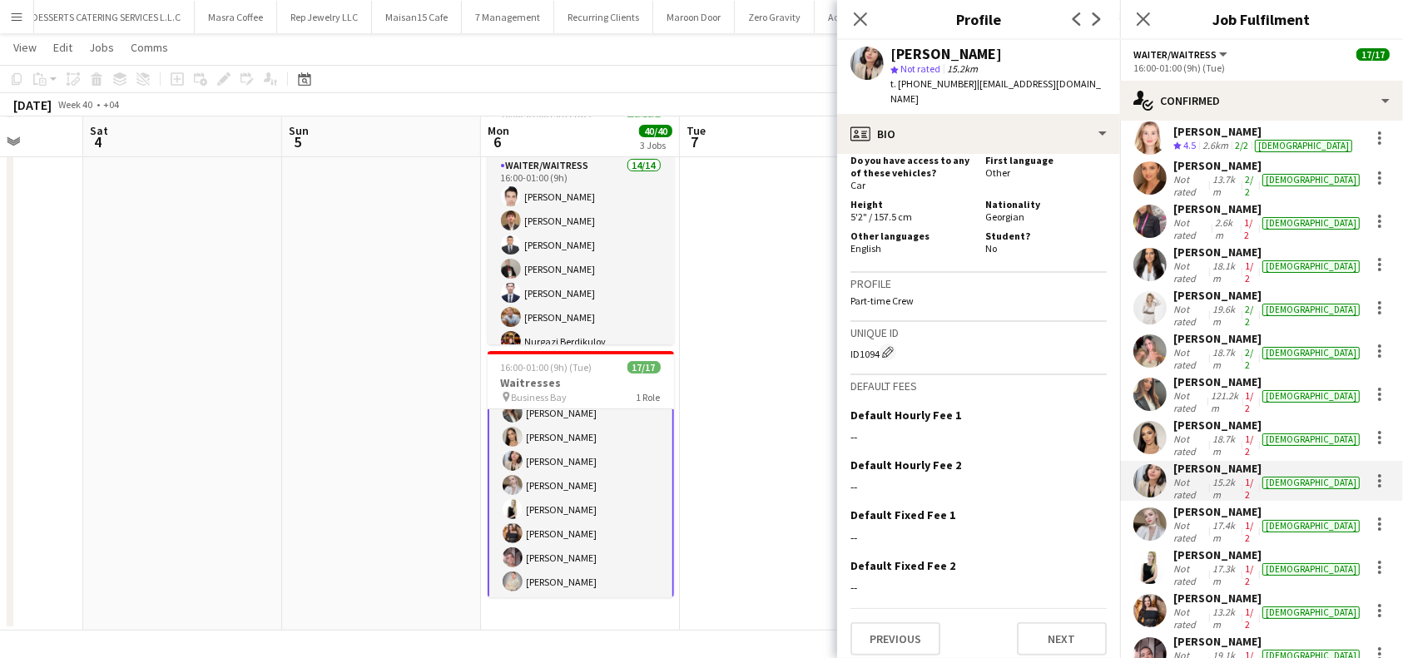
scroll to position [935, 0]
click at [1027, 628] on button "Next" at bounding box center [1062, 638] width 90 height 33
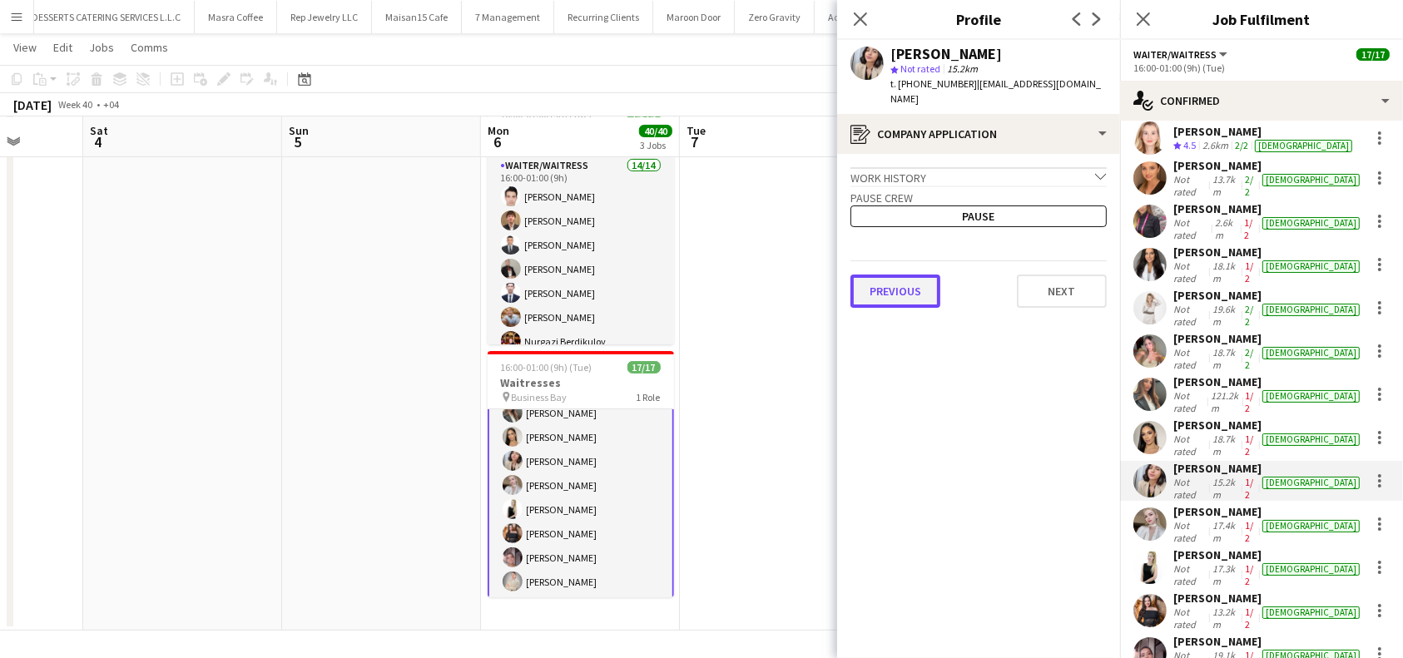
click at [909, 276] on button "Previous" at bounding box center [896, 291] width 90 height 33
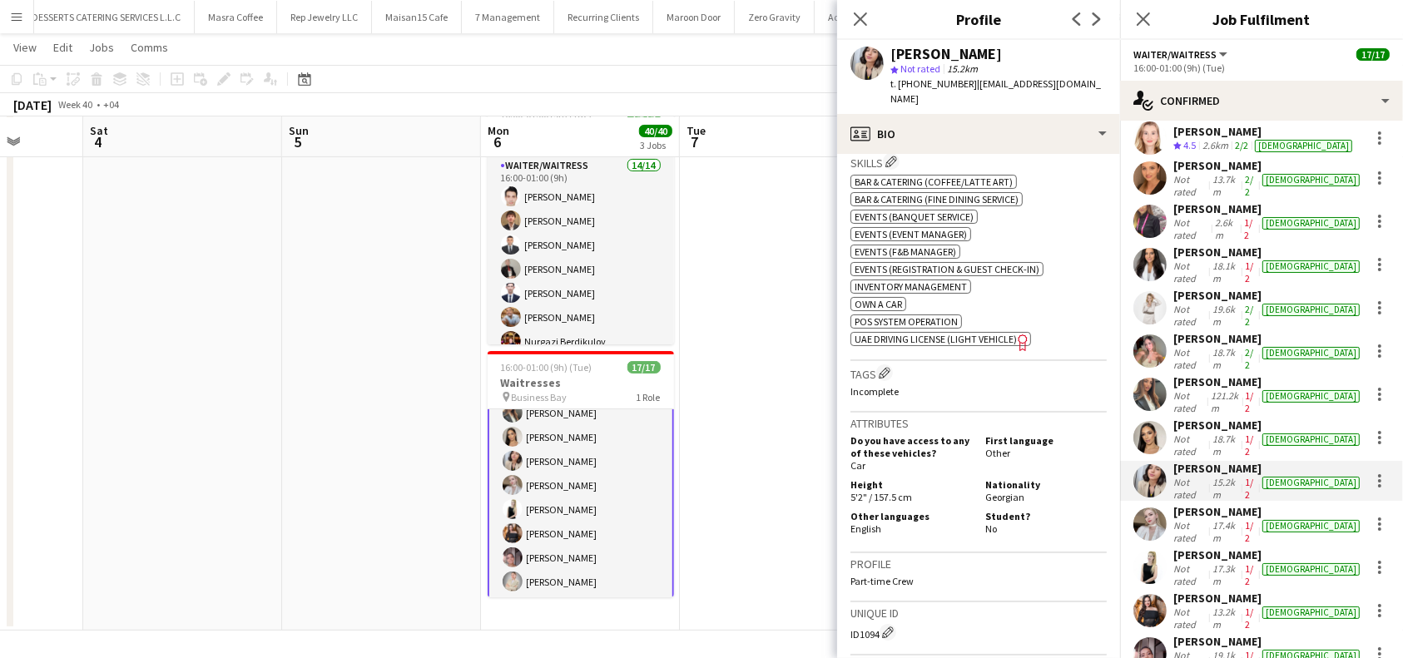
scroll to position [666, 0]
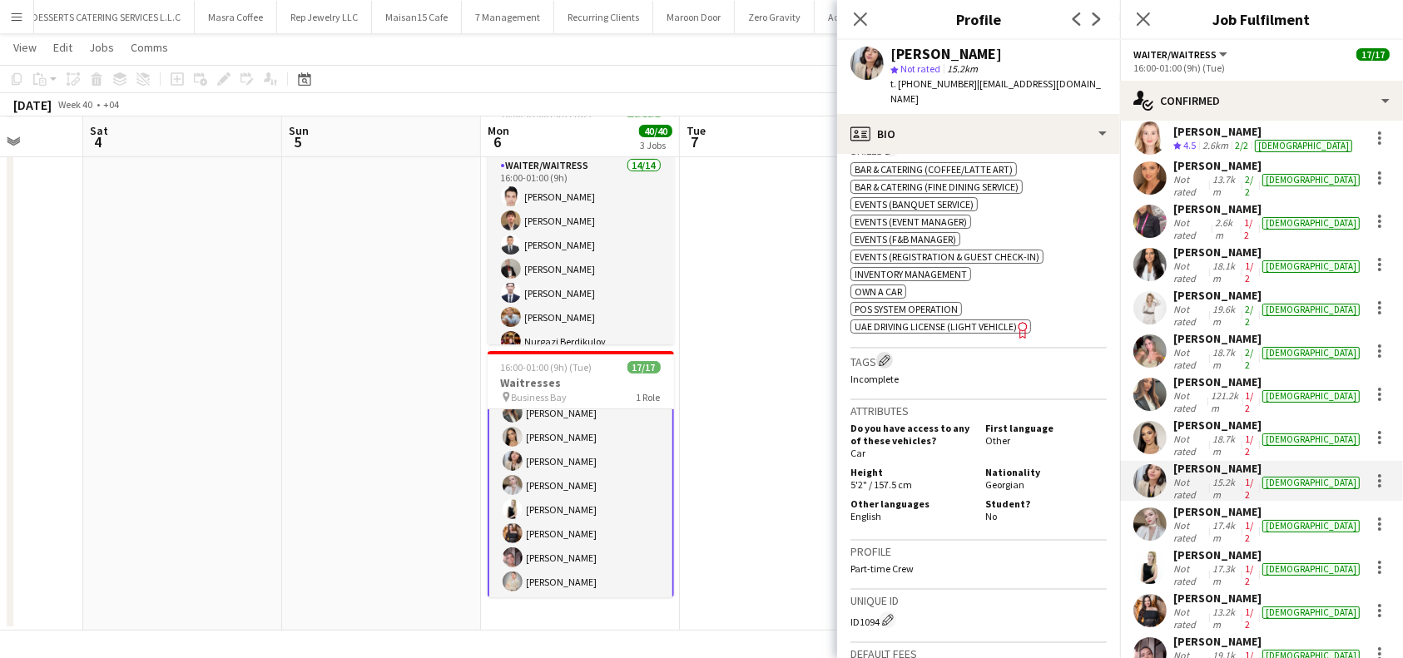
click at [884, 355] on app-icon "Edit crew company tags" at bounding box center [885, 361] width 12 height 12
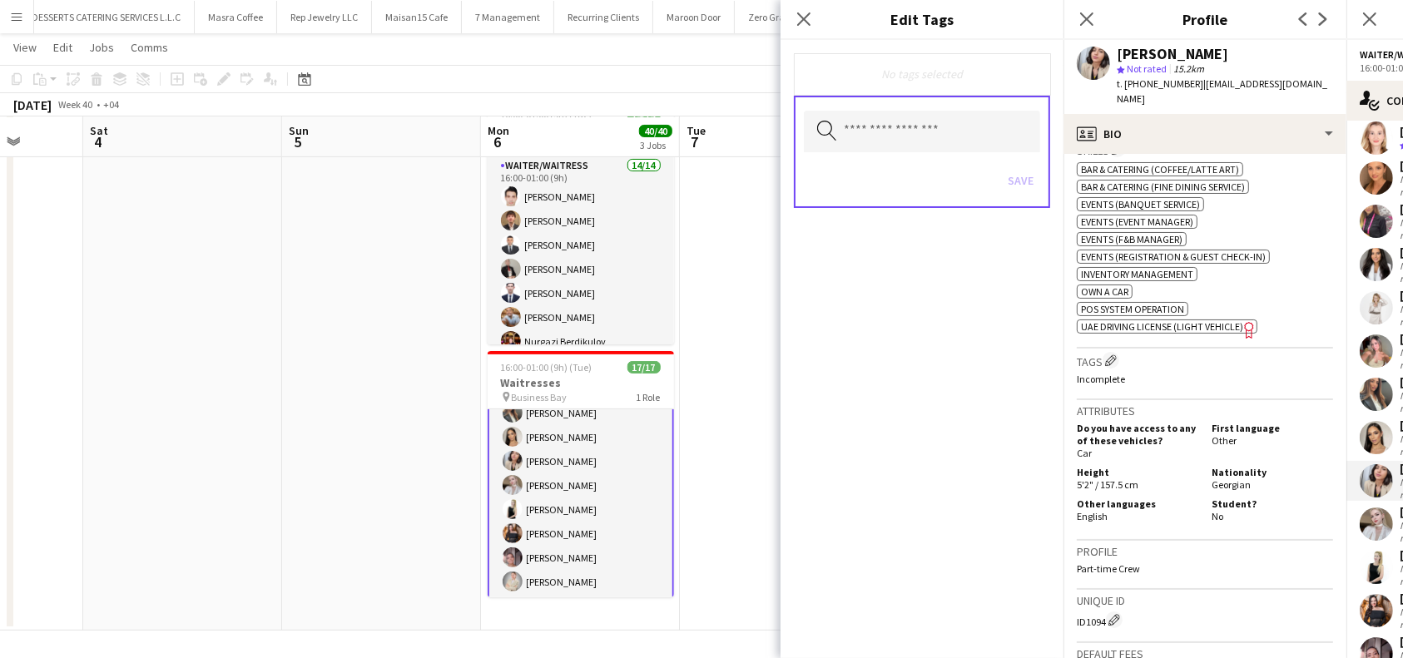
click at [928, 76] on div "No tags selected" at bounding box center [922, 74] width 230 height 15
click at [855, 138] on input "text" at bounding box center [922, 132] width 236 height 42
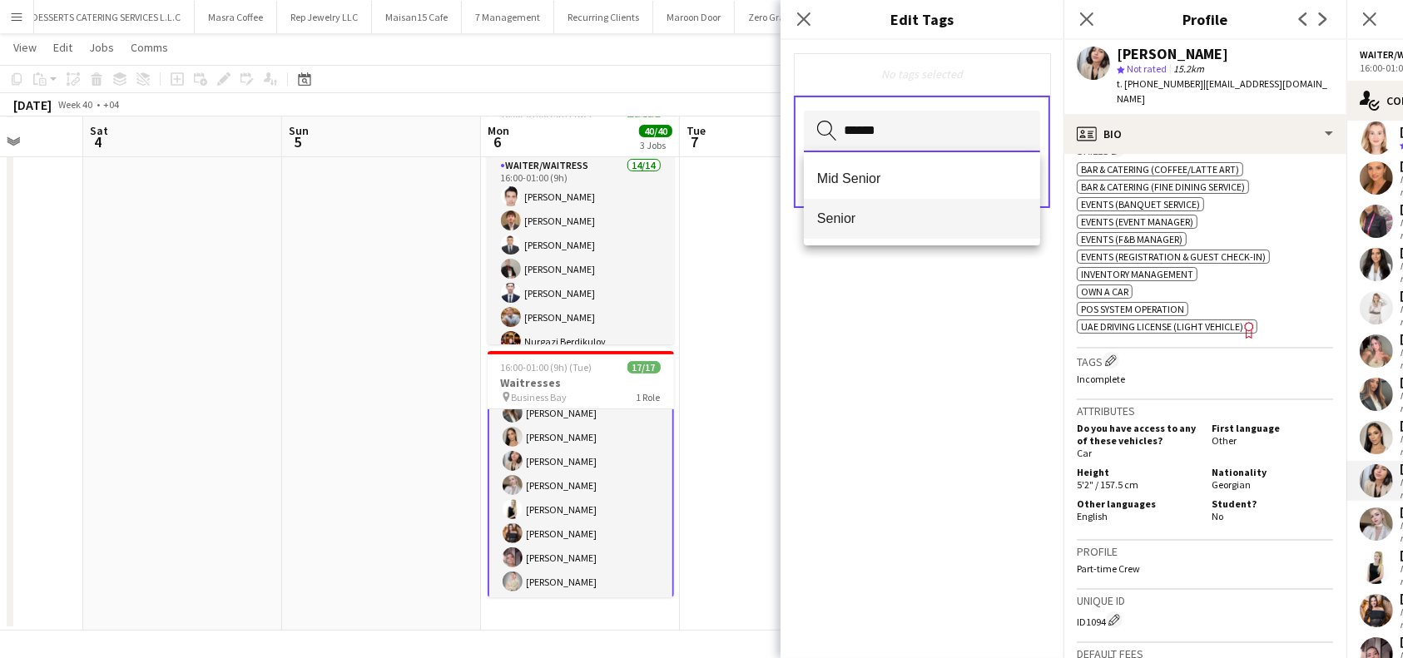
type input "******"
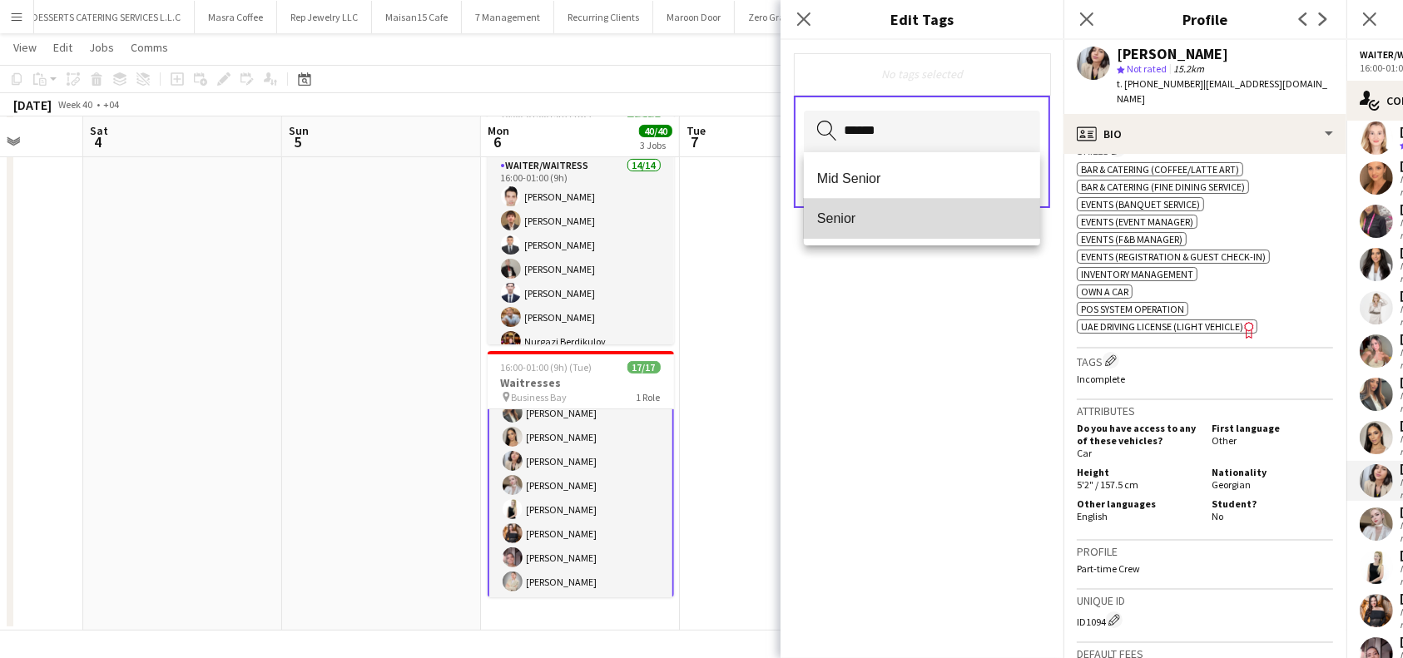
click at [896, 231] on mat-option "Senior" at bounding box center [922, 219] width 236 height 40
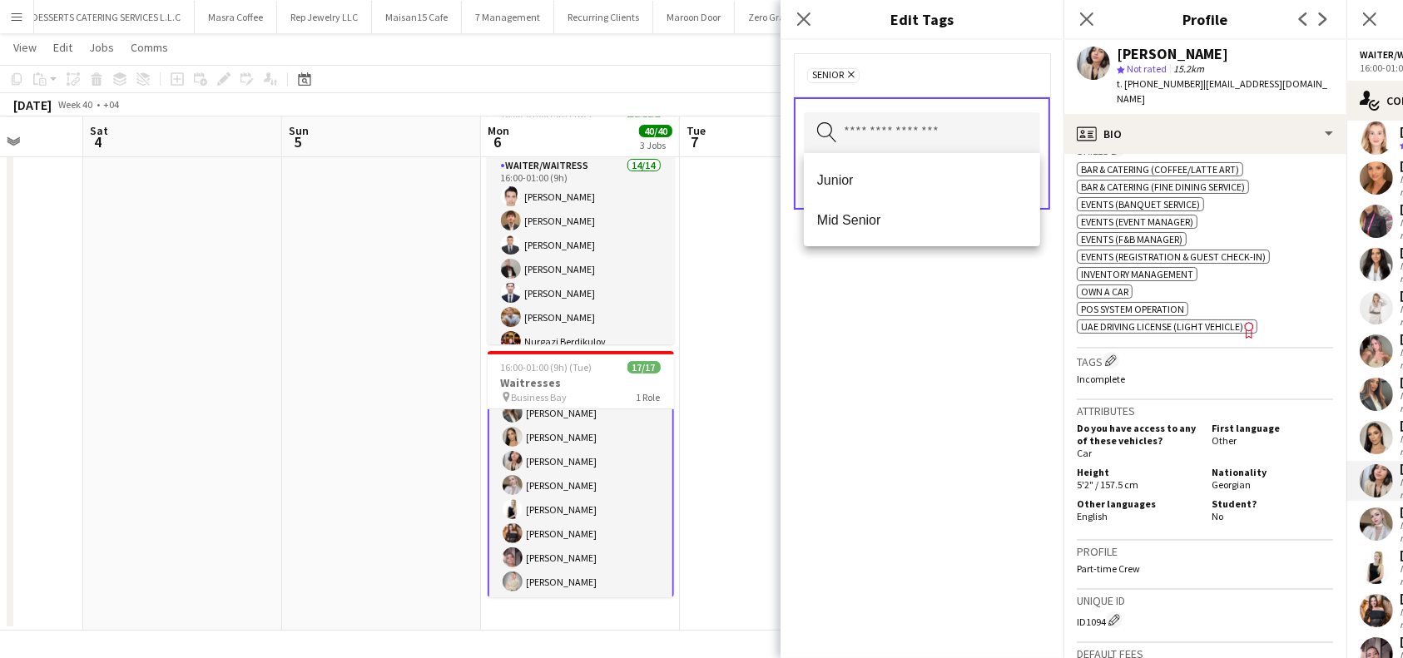
click at [938, 379] on div "Senior Remove Search by tag name Save" at bounding box center [922, 349] width 283 height 618
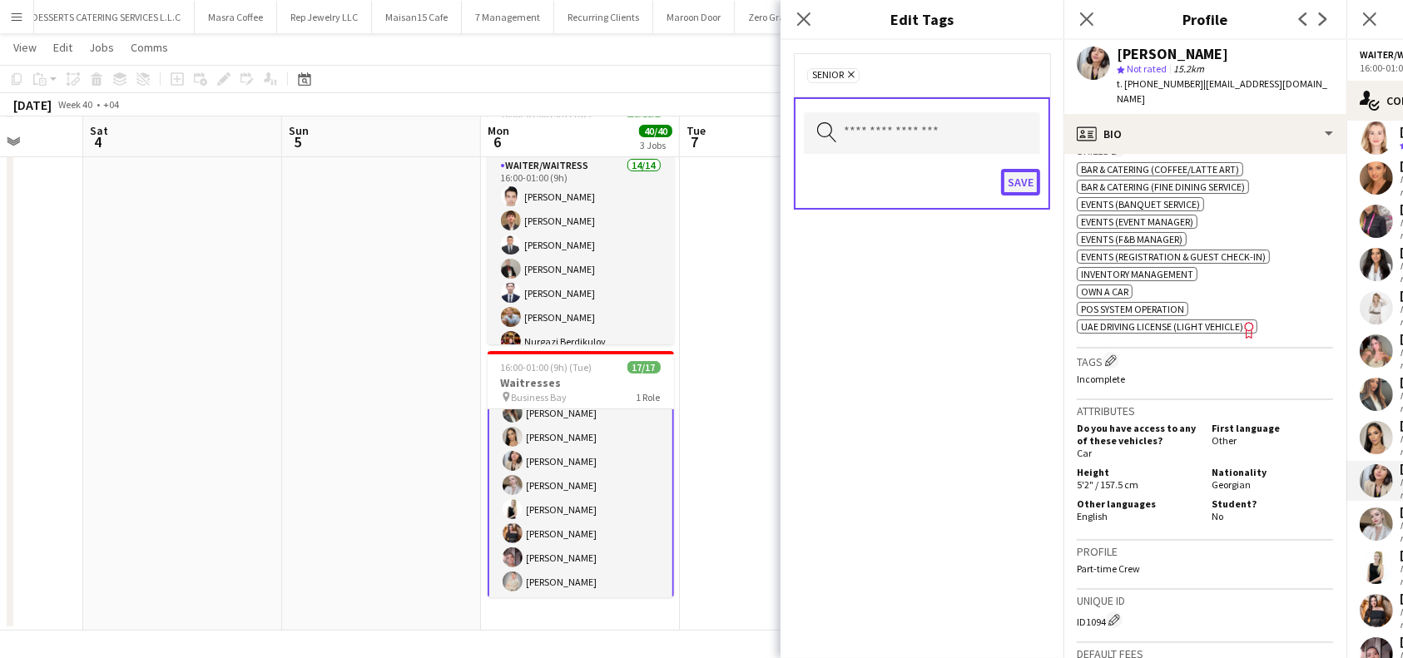
click at [1025, 181] on button "Save" at bounding box center [1020, 182] width 39 height 27
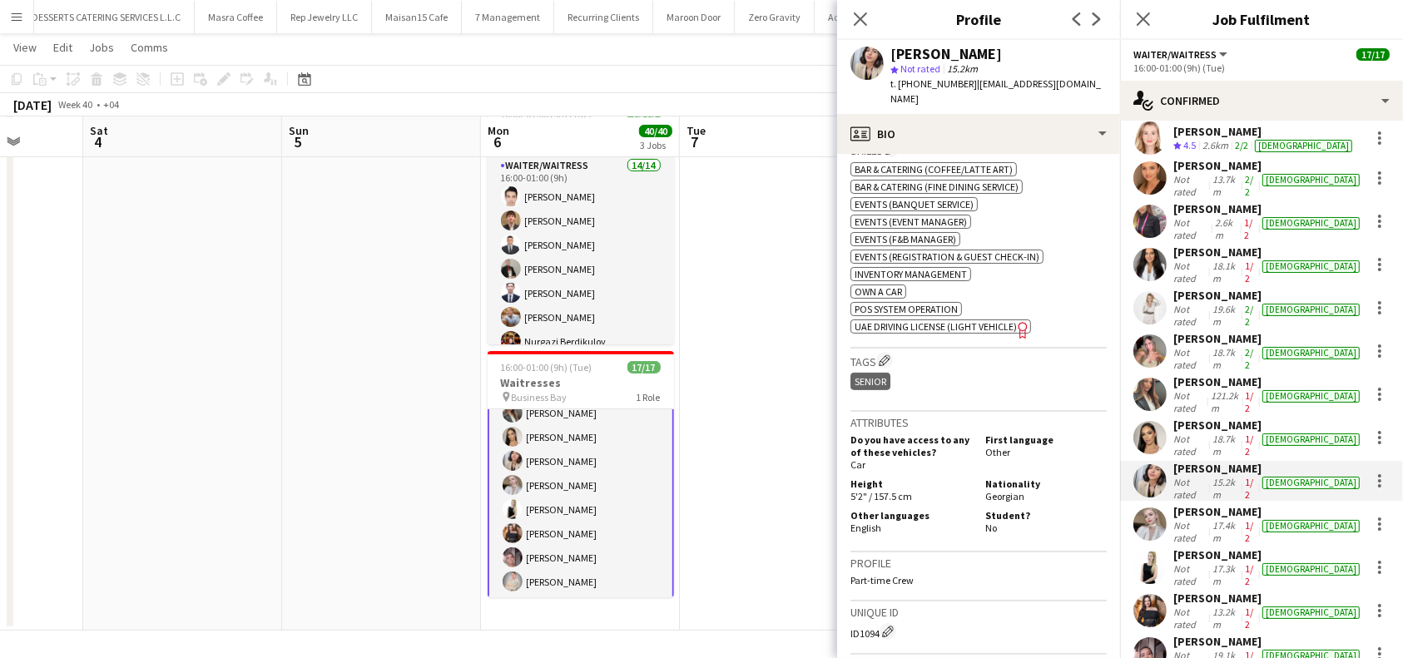
click at [1238, 461] on div "Keti Mamulashvili Not rated 15.2km 1/2 female" at bounding box center [1261, 481] width 283 height 40
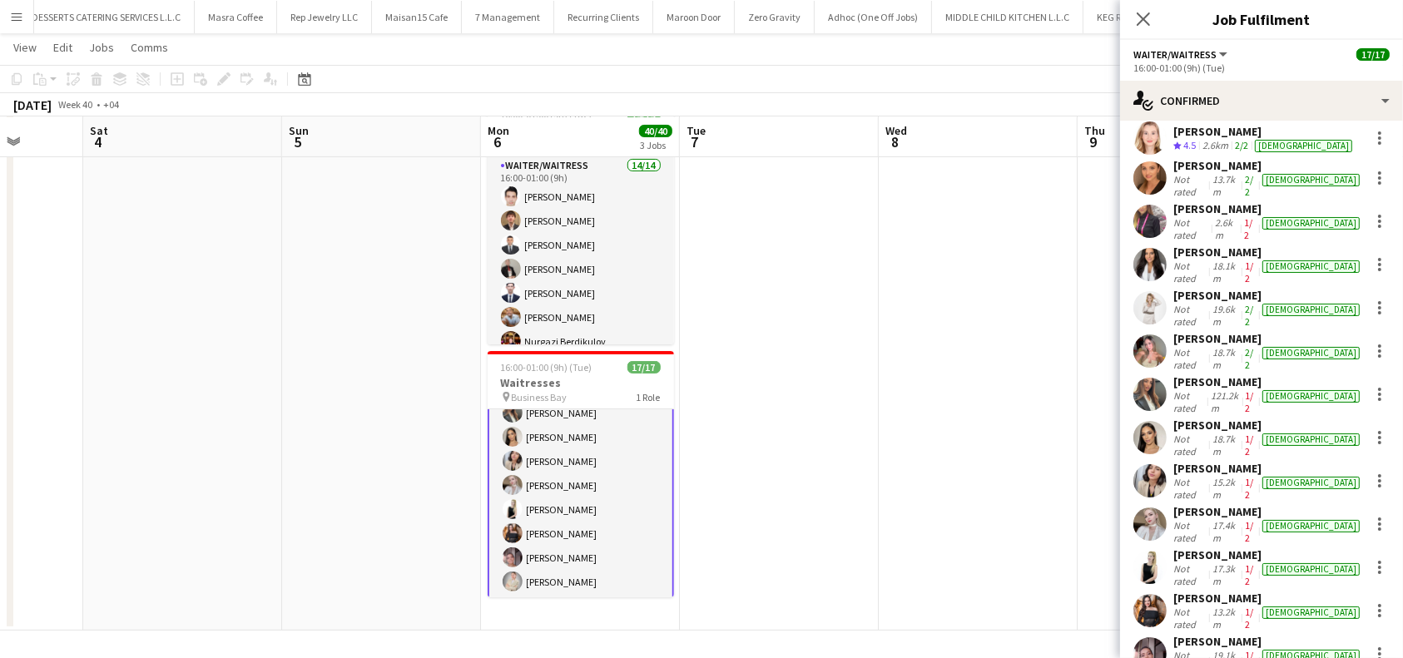
click at [1238, 461] on div "[PERSON_NAME]" at bounding box center [1269, 468] width 190 height 15
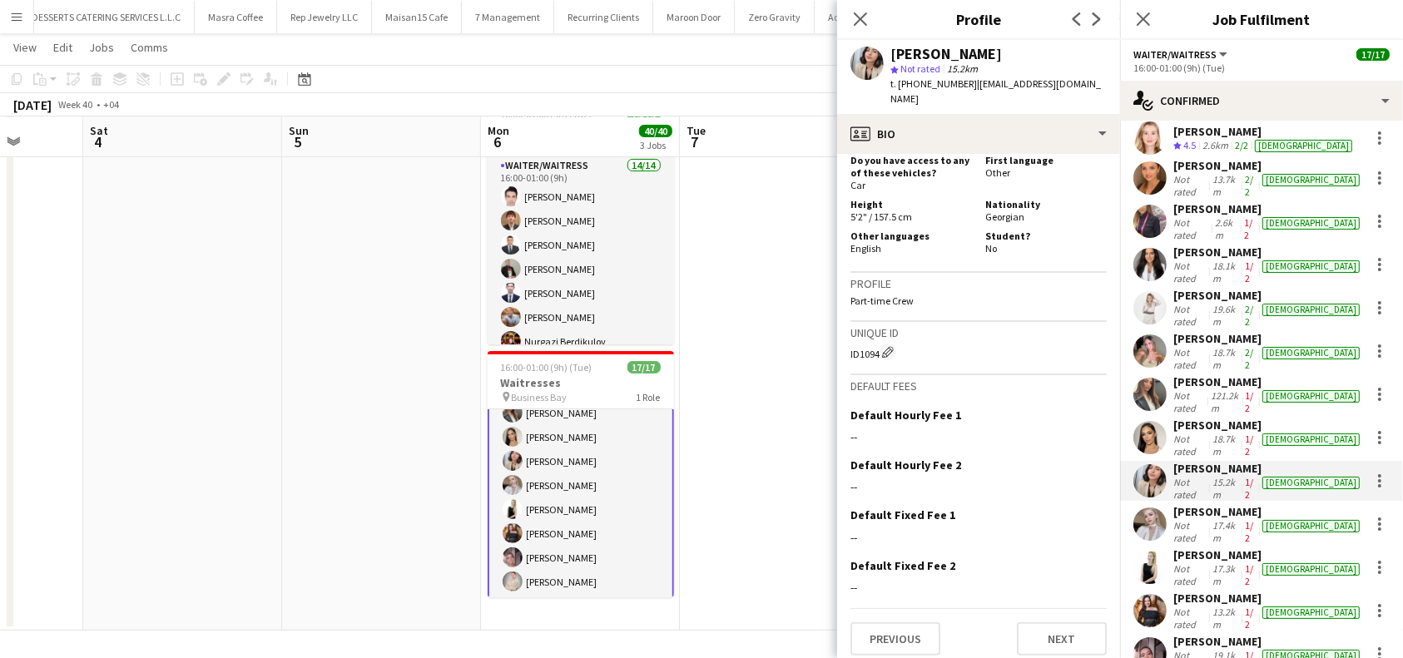
scroll to position [946, 0]
click at [1032, 623] on button "Next" at bounding box center [1062, 638] width 90 height 33
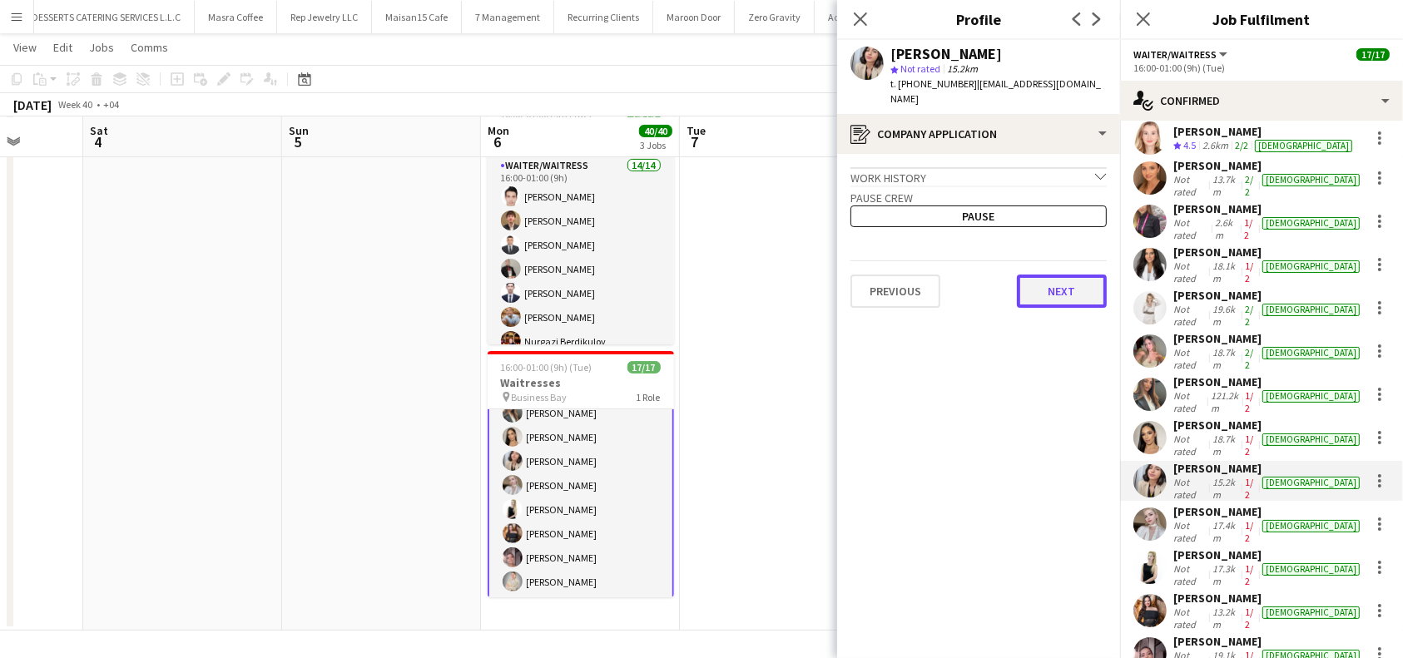
click at [1075, 275] on button "Next" at bounding box center [1062, 291] width 90 height 33
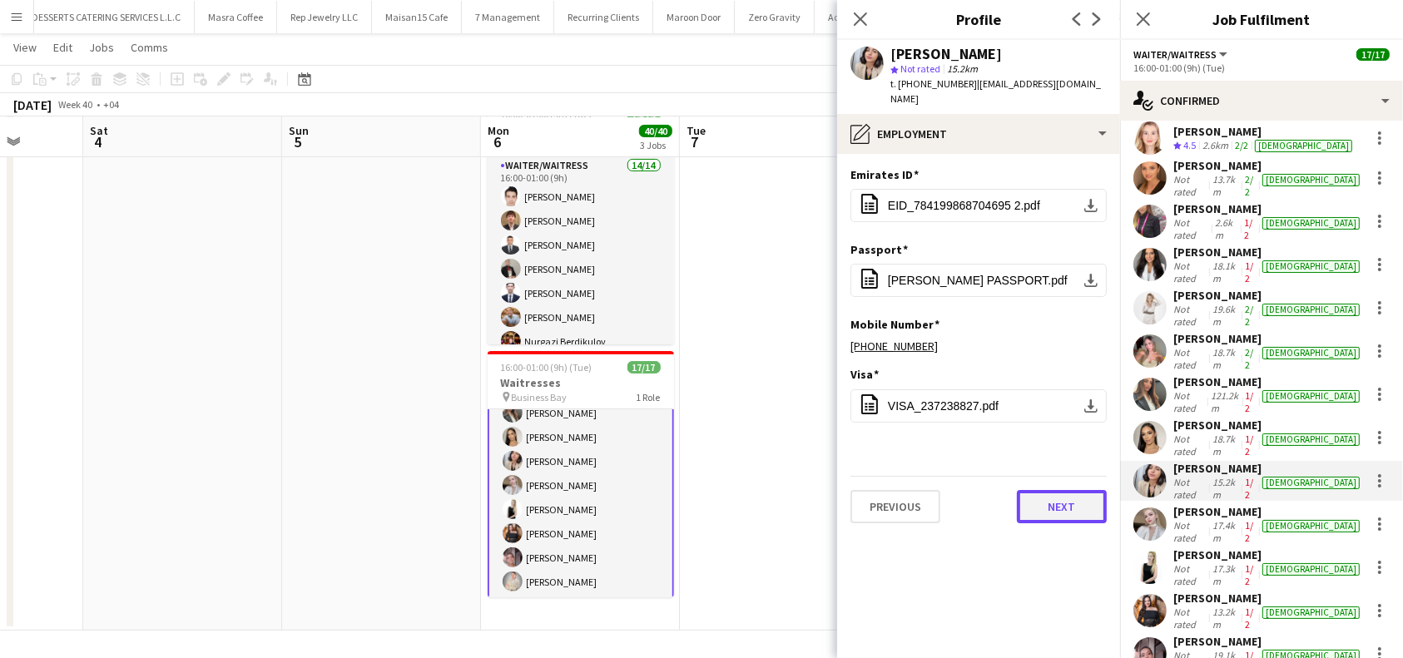
click at [1055, 504] on button "Next" at bounding box center [1062, 506] width 90 height 33
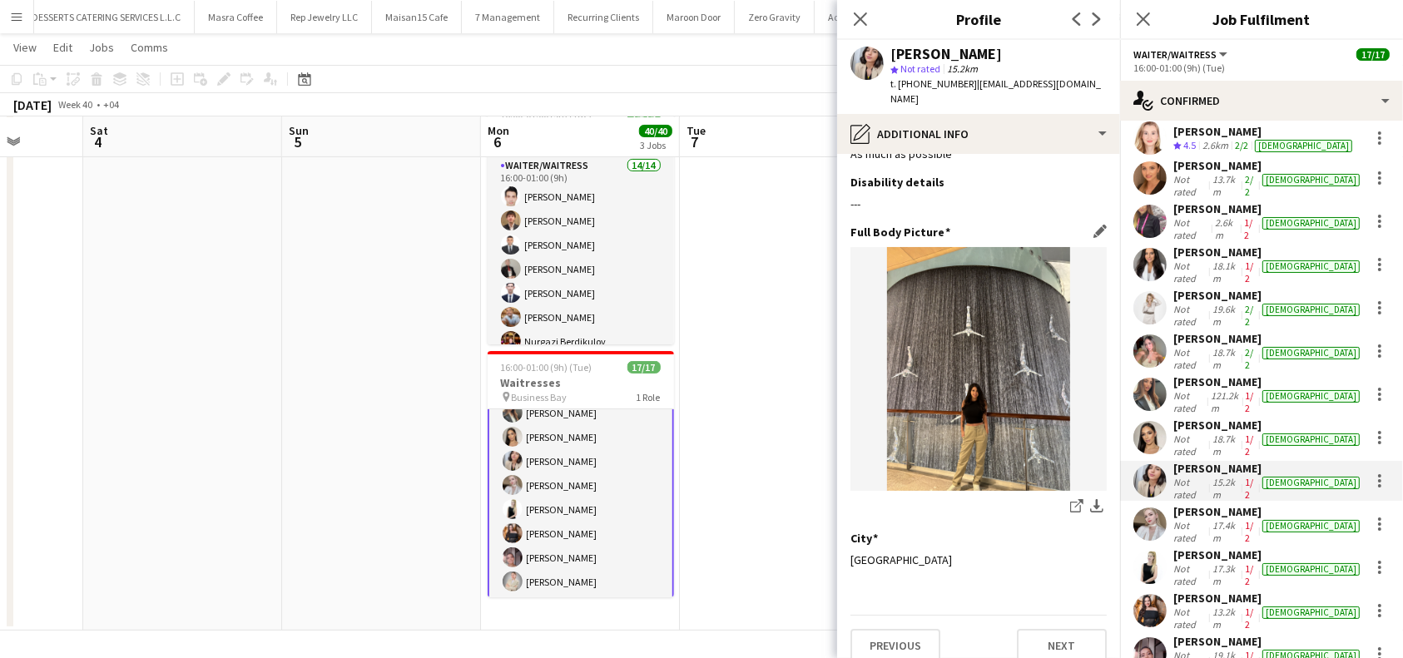
scroll to position [43, 0]
click at [1052, 633] on button "Next" at bounding box center [1062, 644] width 90 height 33
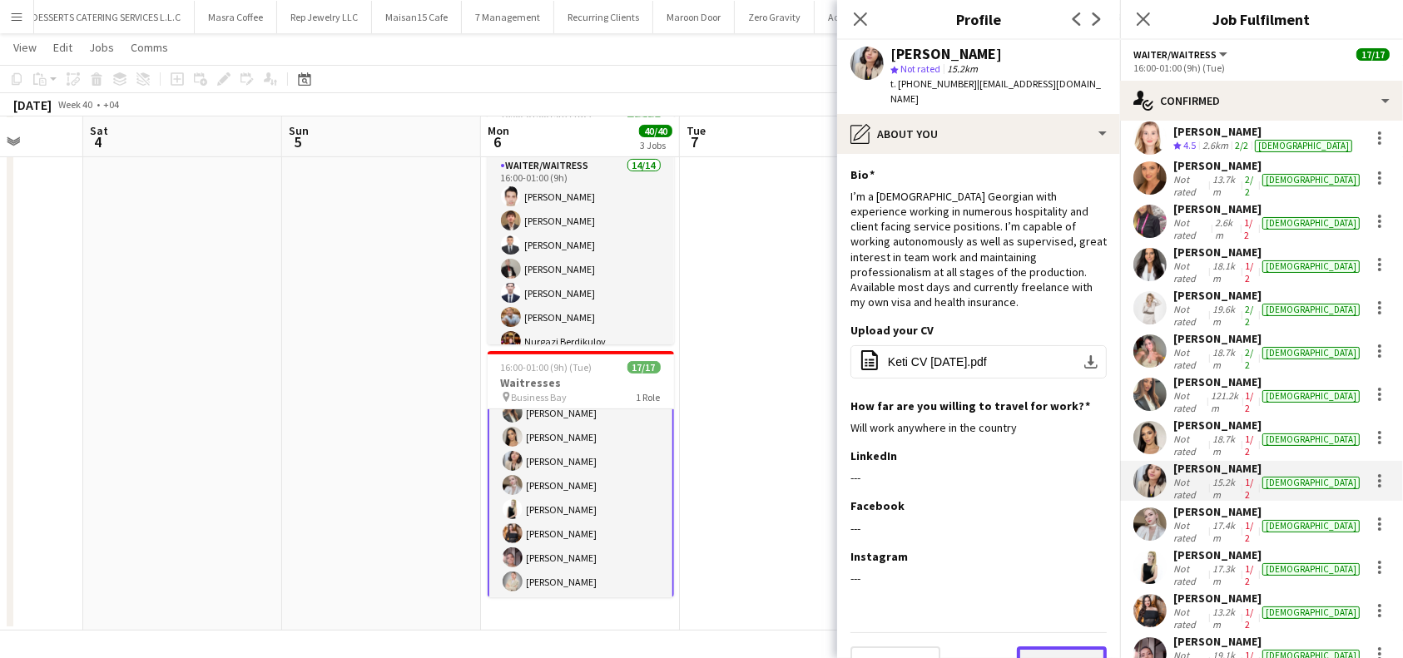
click at [1052, 647] on button "Next" at bounding box center [1062, 663] width 90 height 33
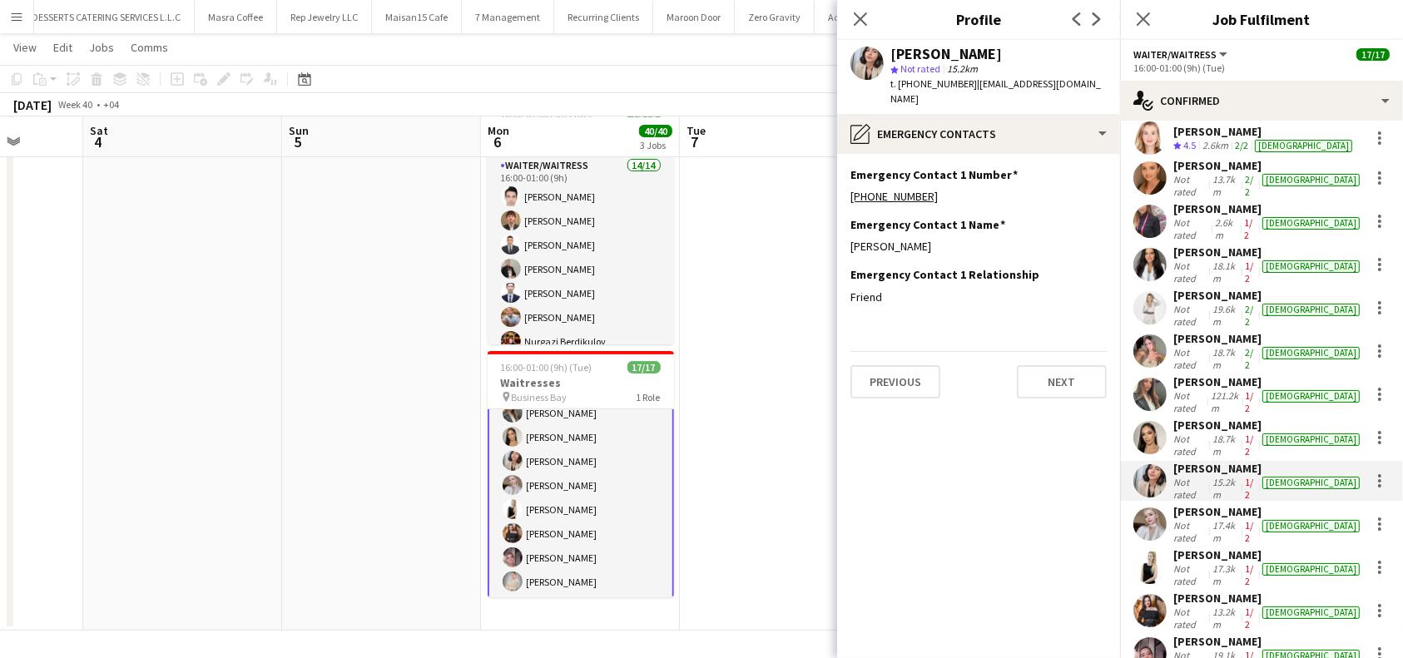
click at [1081, 387] on app-section-data-types "Emergency Contact 1 Number Edit this field +971508317317 Emergency Contact 1 Na…" at bounding box center [978, 406] width 283 height 504
click at [1080, 372] on button "Next" at bounding box center [1062, 381] width 90 height 33
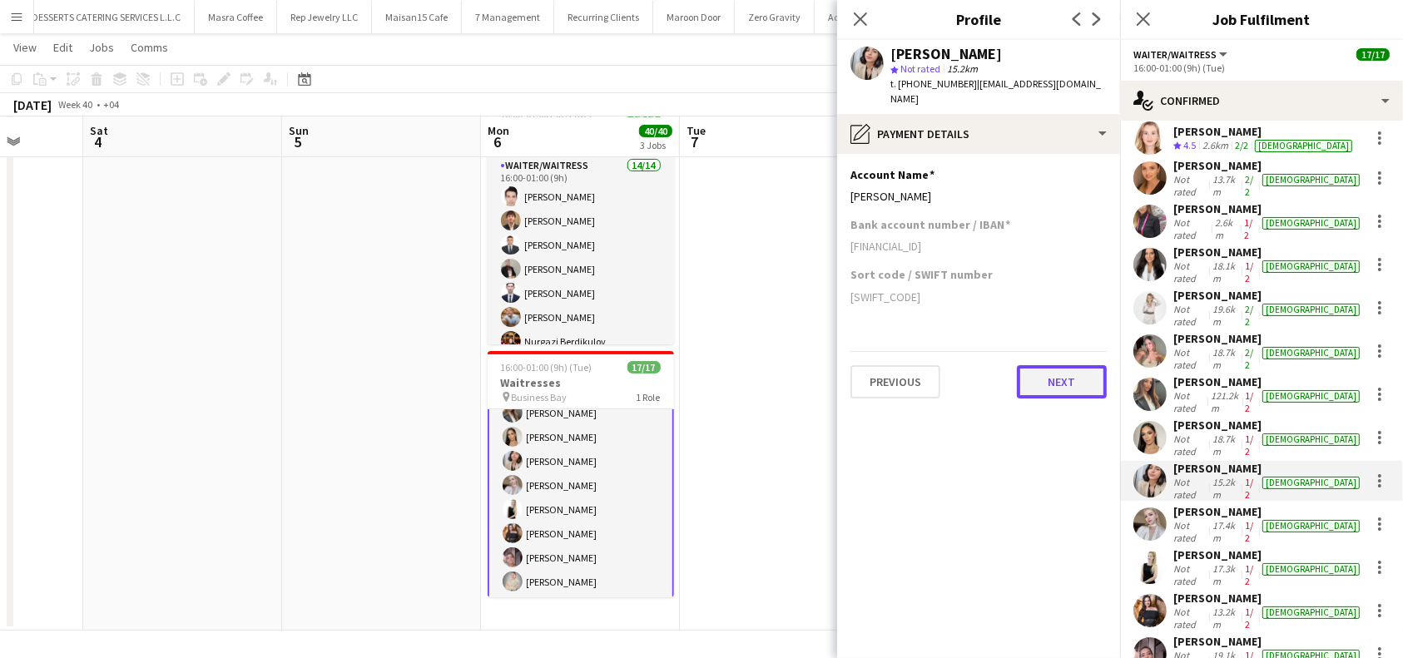
click at [1080, 372] on button "Next" at bounding box center [1062, 381] width 90 height 33
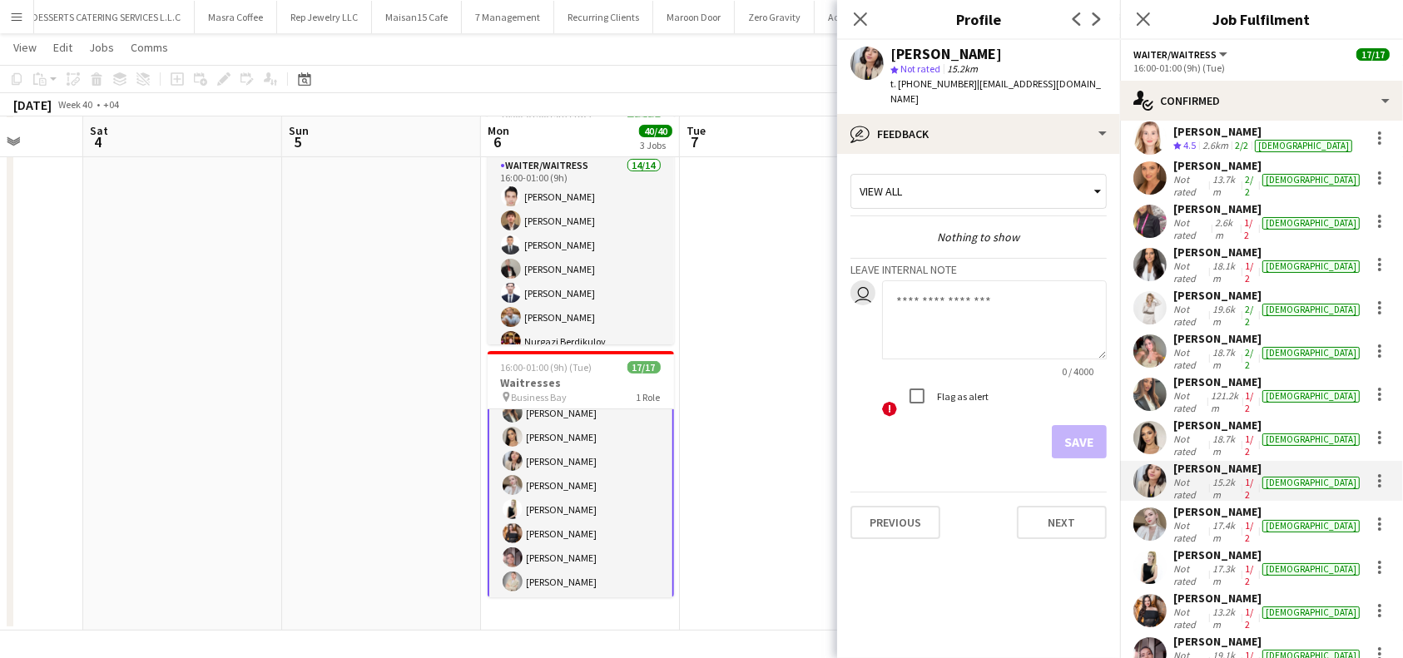
click at [1211, 548] on div "[PERSON_NAME]" at bounding box center [1269, 555] width 190 height 15
drag, startPoint x: 980, startPoint y: 54, endPoint x: 891, endPoint y: 56, distance: 89.9
click at [891, 56] on div "[PERSON_NAME]" at bounding box center [999, 54] width 216 height 15
copy div "[PERSON_NAME]"
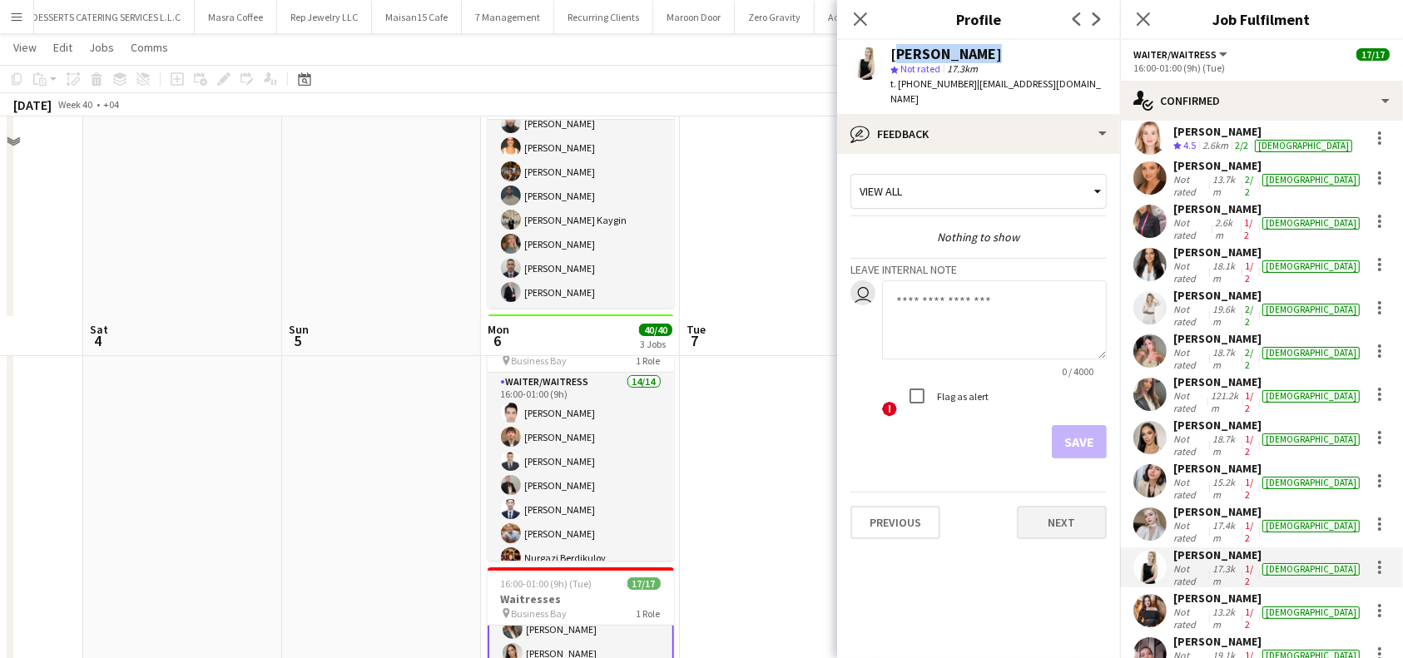
scroll to position [333, 0]
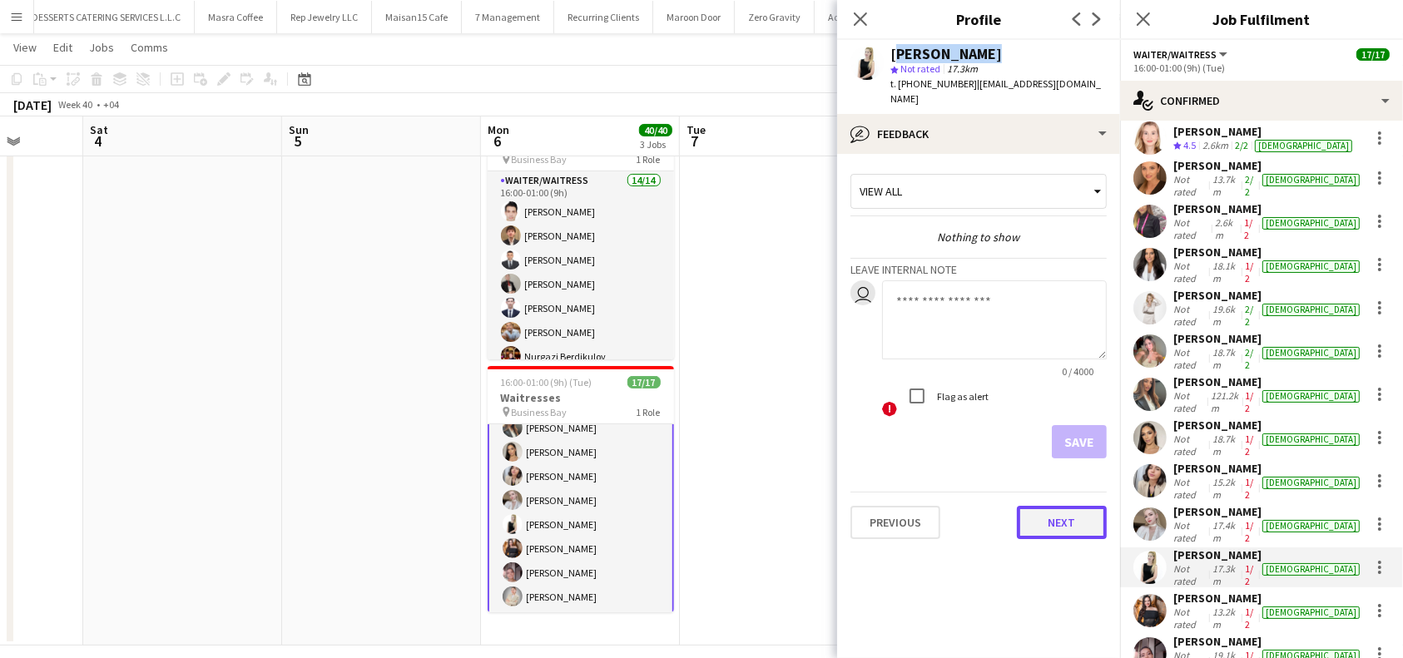
click at [1065, 516] on button "Next" at bounding box center [1062, 522] width 90 height 33
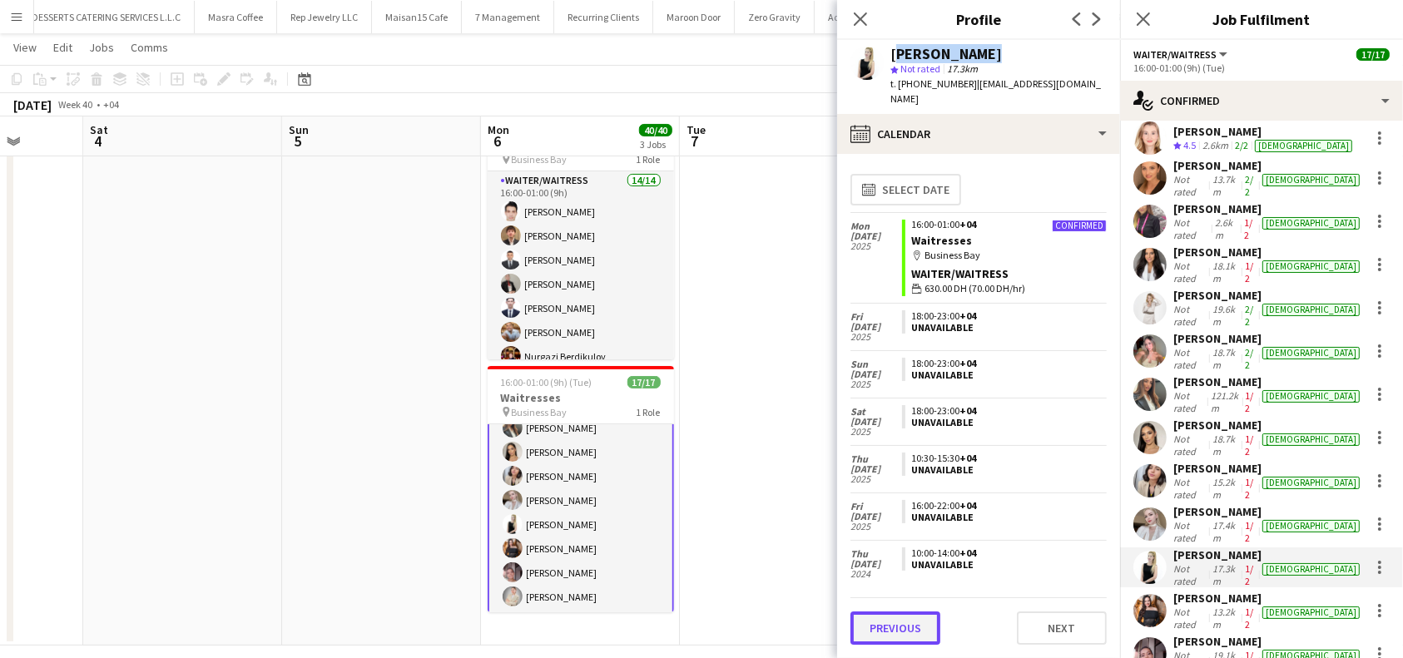
click at [907, 642] on button "Previous" at bounding box center [896, 628] width 90 height 33
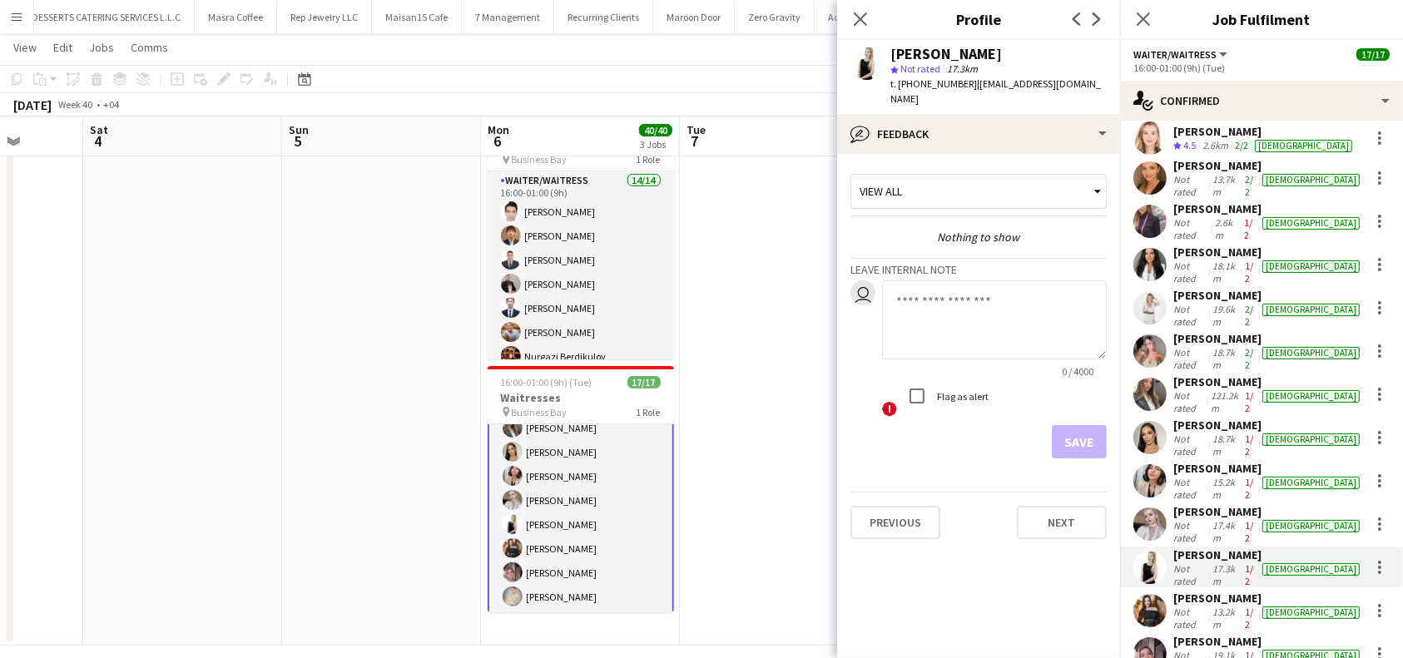
click at [912, 586] on app-crew-profile-feedback-tab "View all Nothing to show Leave internal note user 0 / 4000 ! Flag as alert Save…" at bounding box center [978, 406] width 283 height 504
click at [909, 509] on button "Previous" at bounding box center [896, 522] width 90 height 33
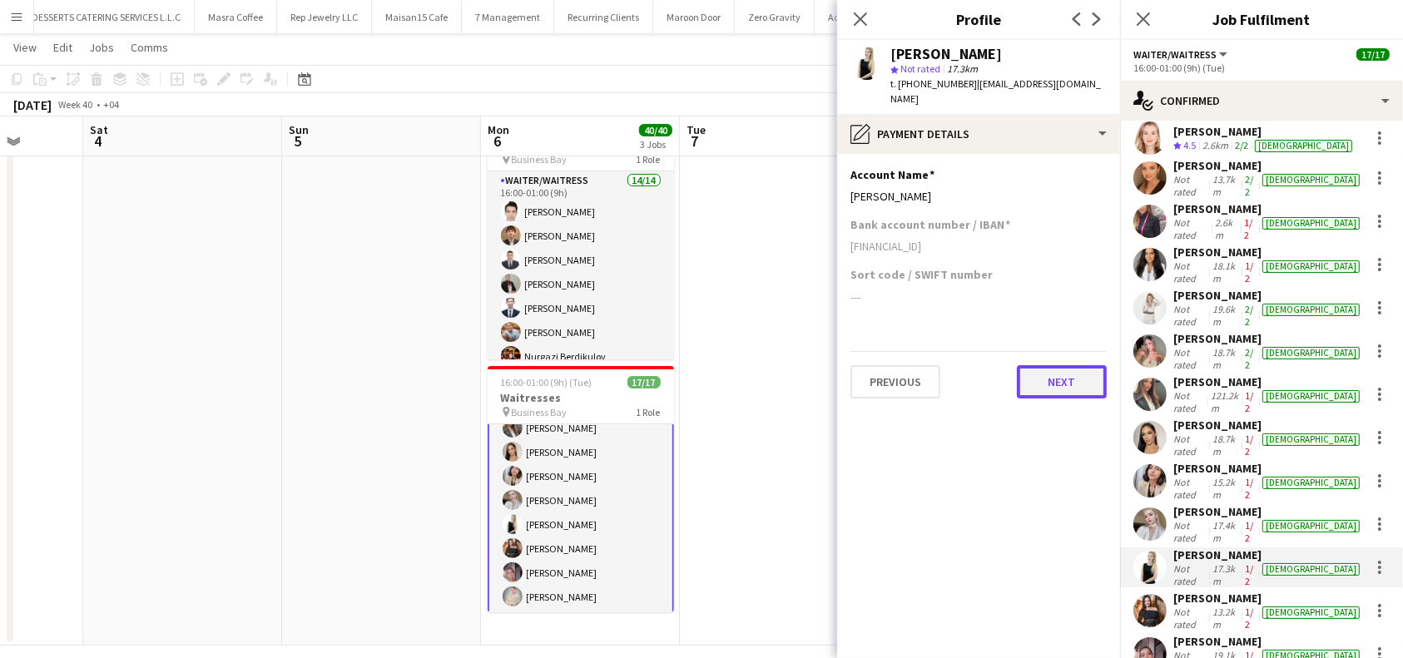
click at [1051, 365] on button "Next" at bounding box center [1062, 381] width 90 height 33
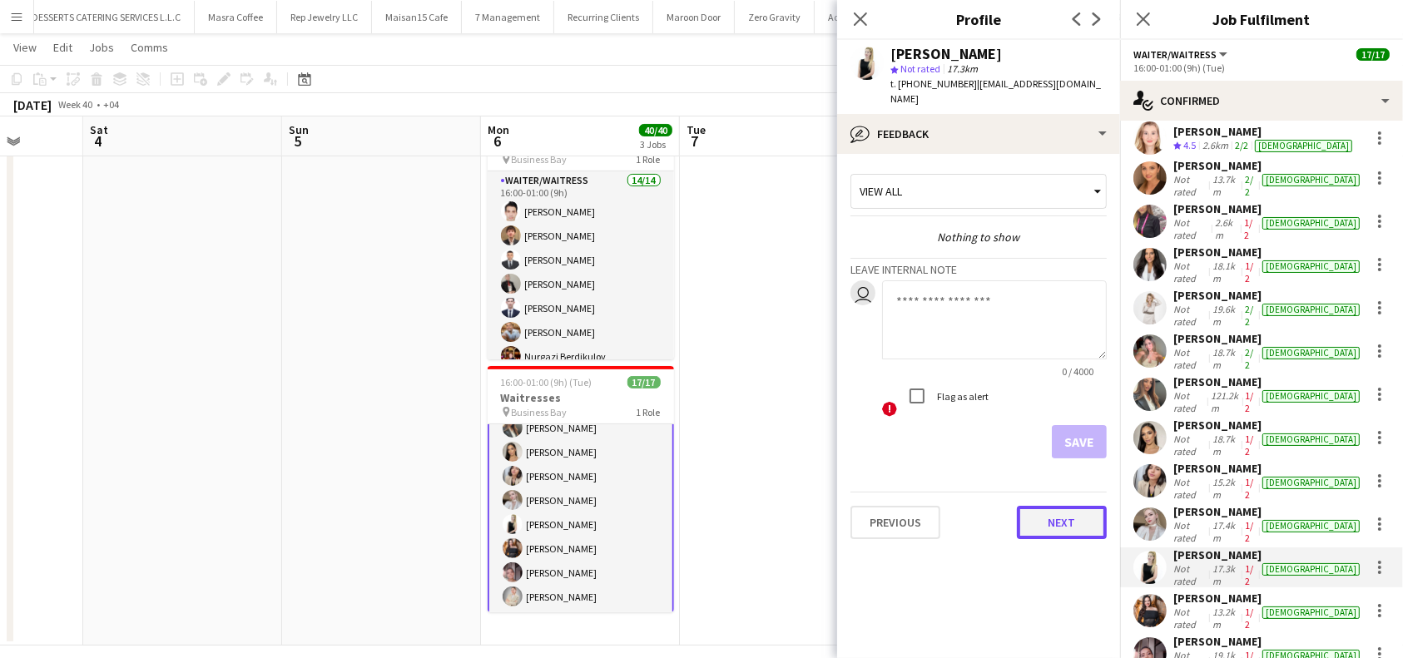
click at [1064, 512] on button "Next" at bounding box center [1062, 522] width 90 height 33
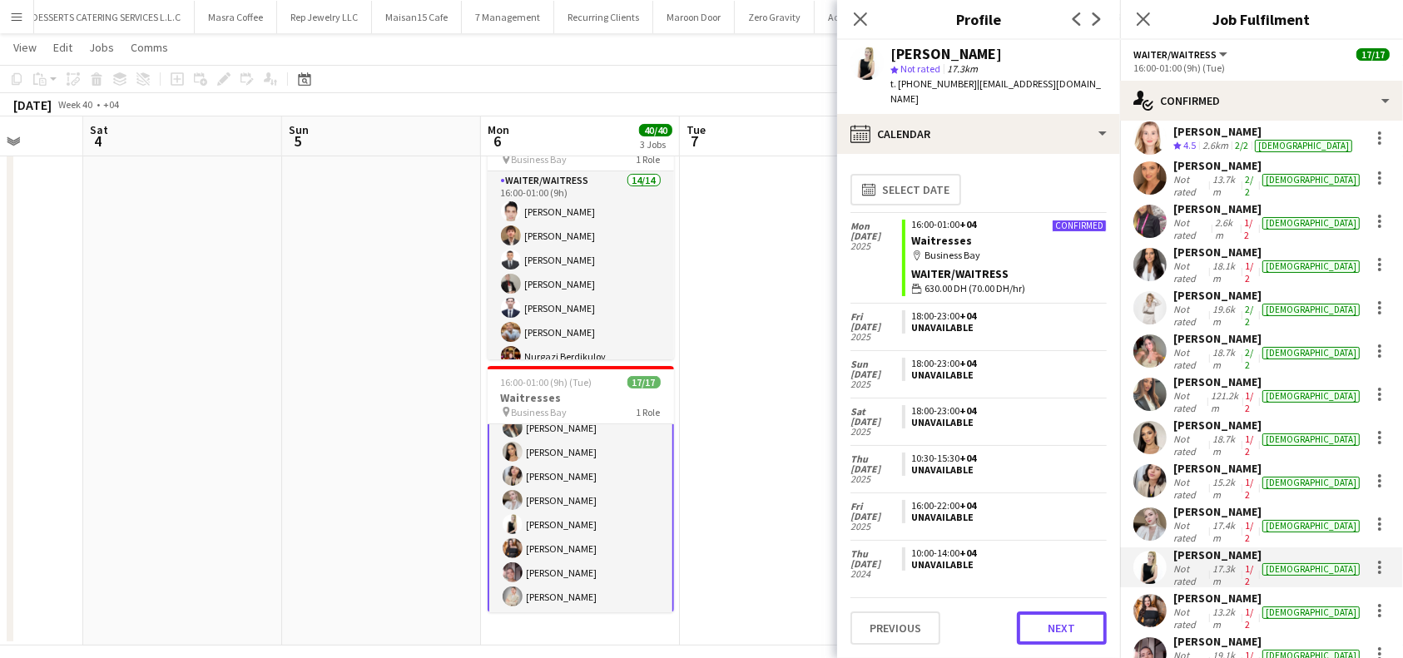
click at [1045, 647] on app-calendar-tab "calendar-full Select date Mon 6 Oct 2025 Confirmed 16:00-01:00 +04 Waitresses m…" at bounding box center [978, 406] width 283 height 504
click at [1060, 631] on button "Next" at bounding box center [1062, 628] width 90 height 33
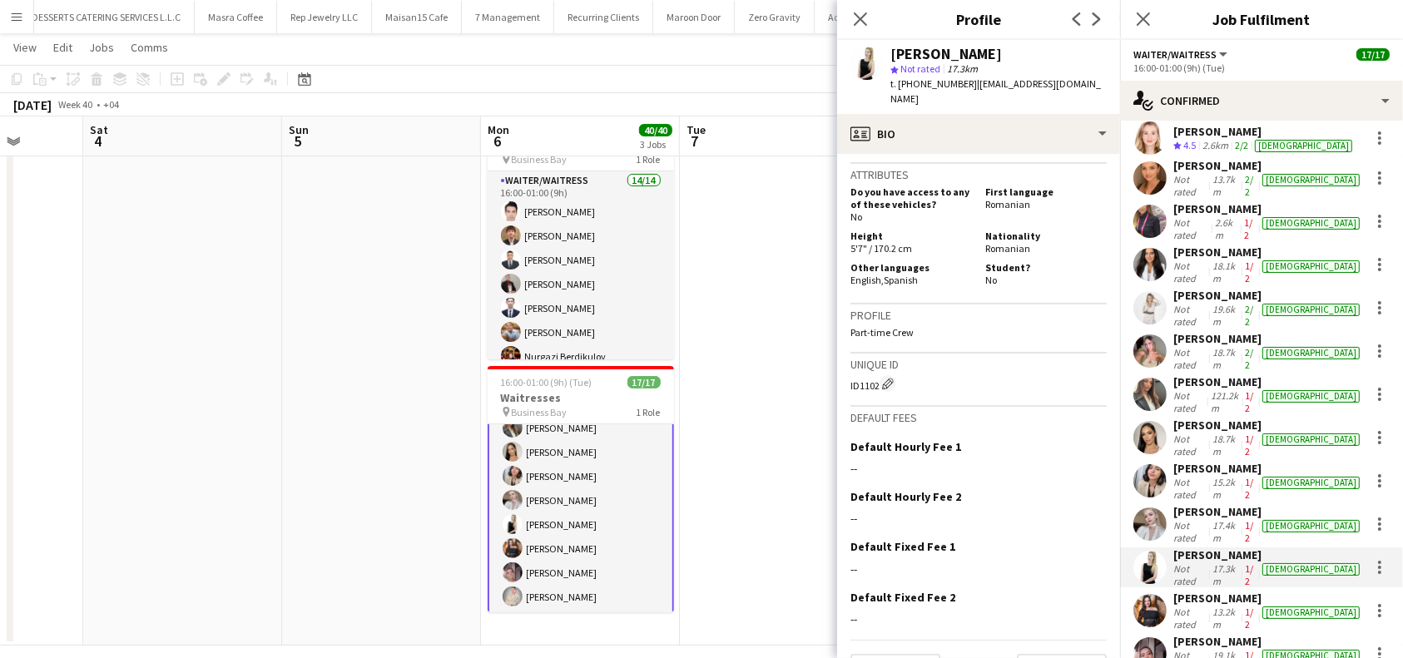
scroll to position [722, 0]
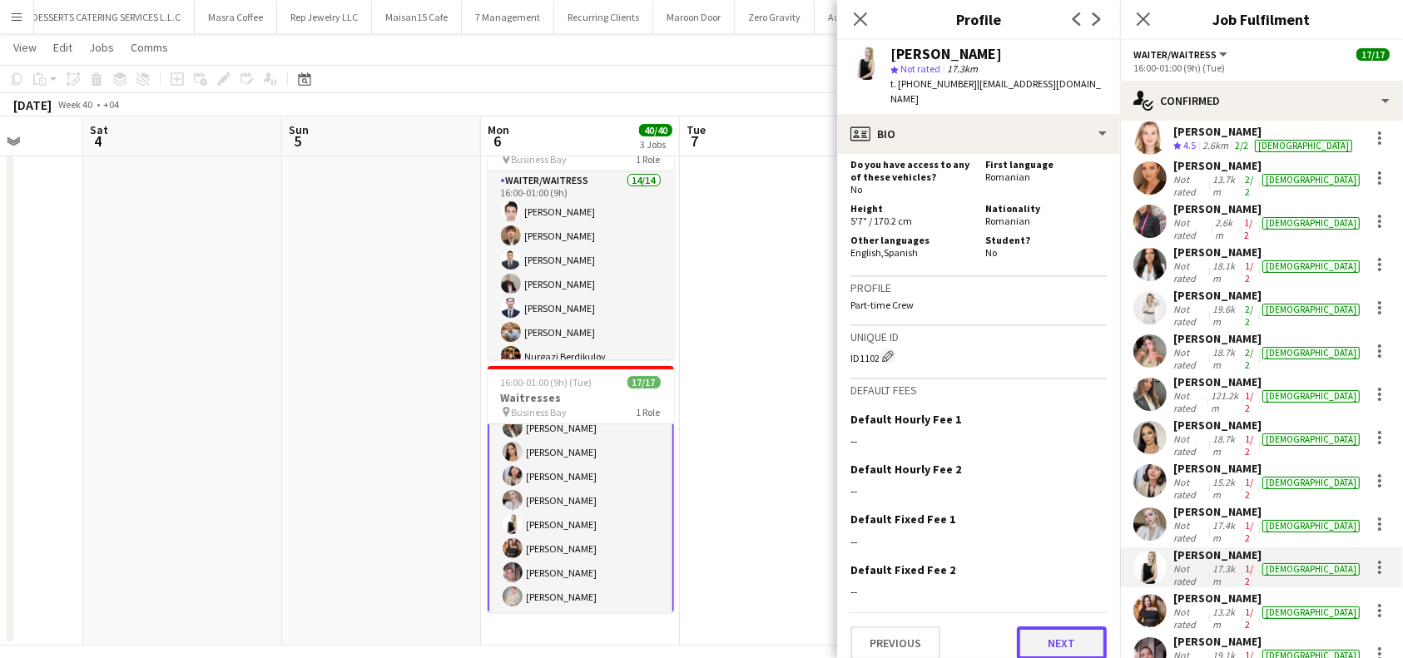
click at [1035, 643] on button "Next" at bounding box center [1062, 643] width 90 height 33
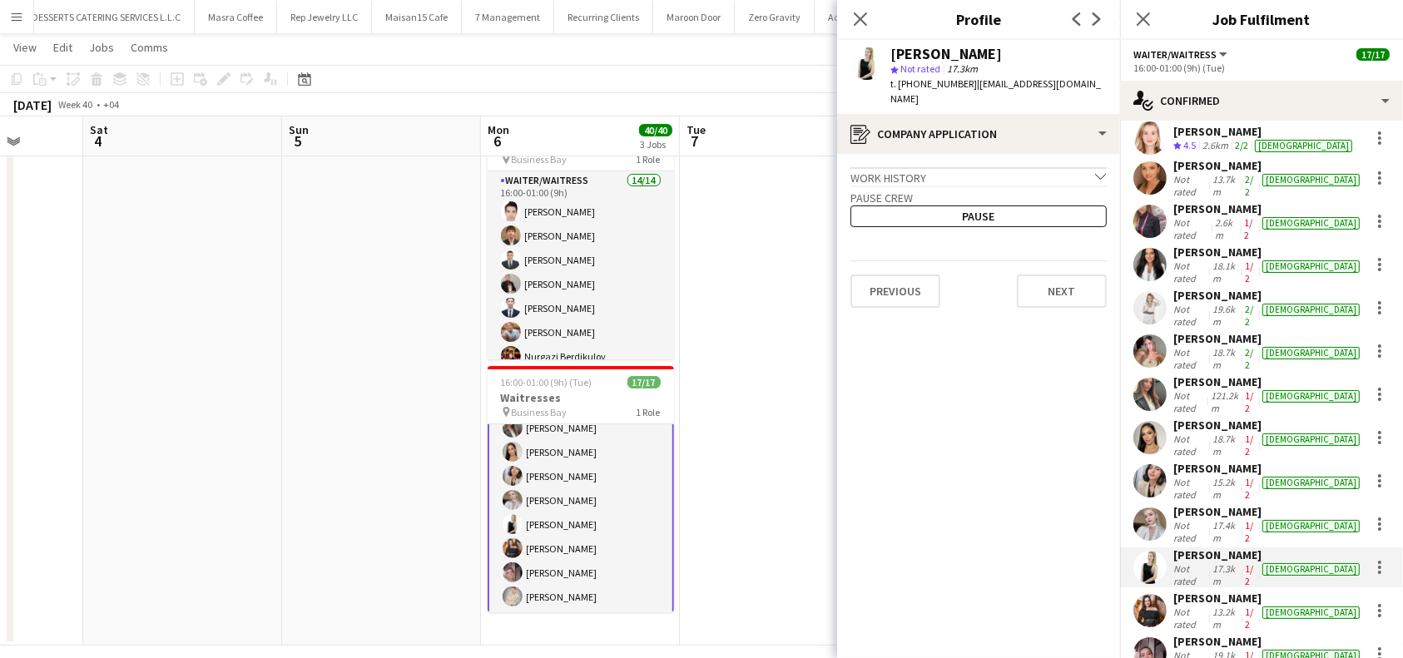
click at [1068, 298] on app-crew-profile-application "Work history chevron-down Hostess/ promoter/ model Jan 2016 — Present • 9 yr 8 …" at bounding box center [978, 406] width 283 height 504
click at [1068, 280] on button "Next" at bounding box center [1062, 291] width 90 height 33
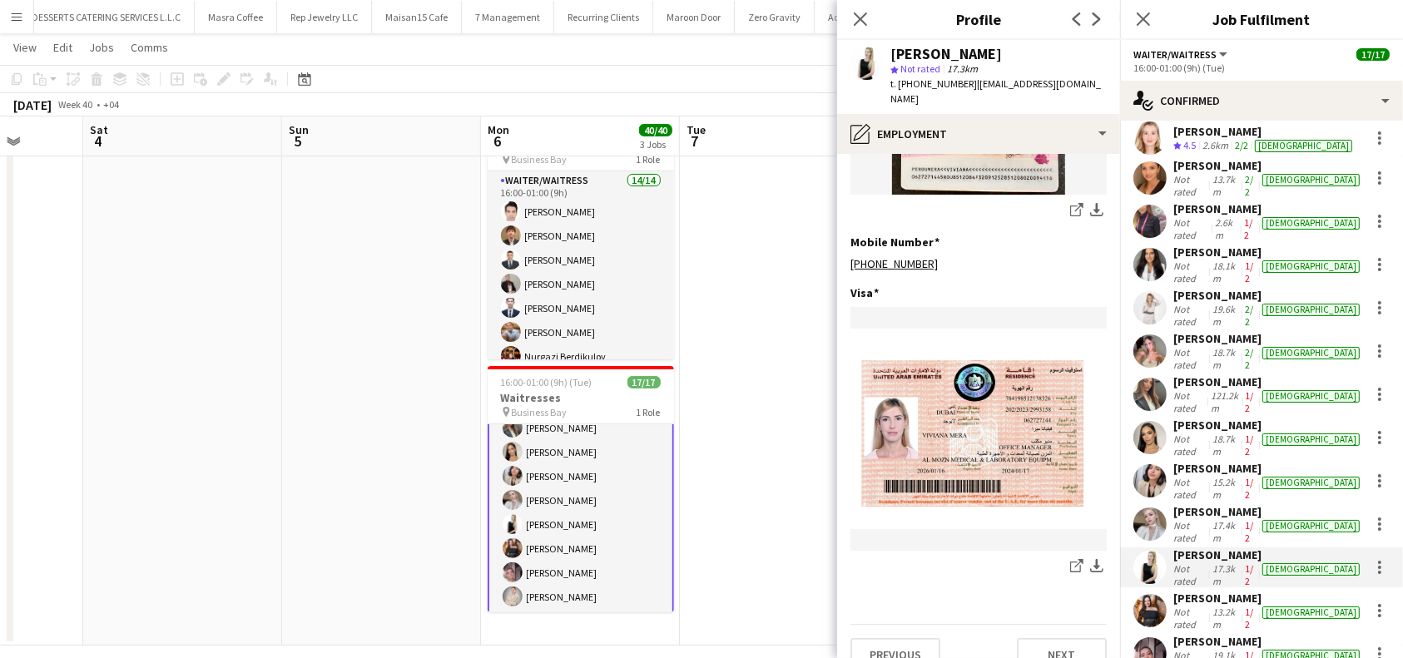
scroll to position [555, 0]
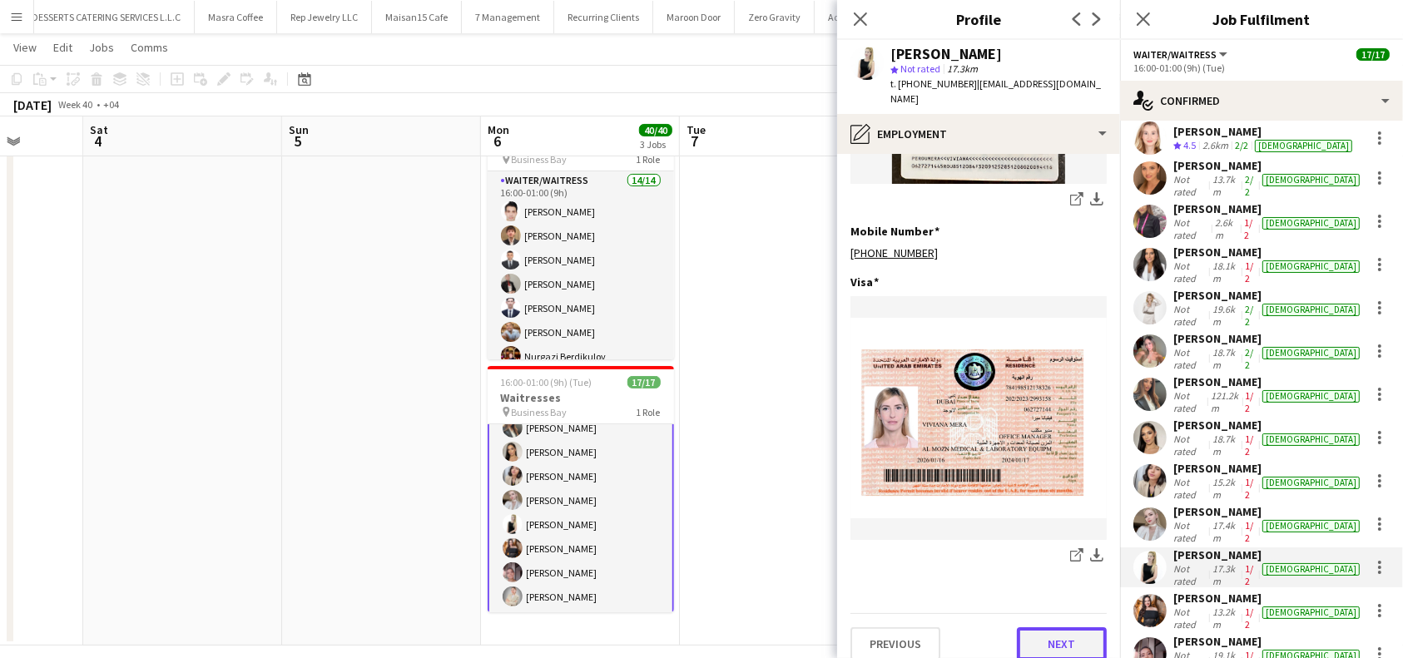
click at [1049, 638] on button "Next" at bounding box center [1062, 644] width 90 height 33
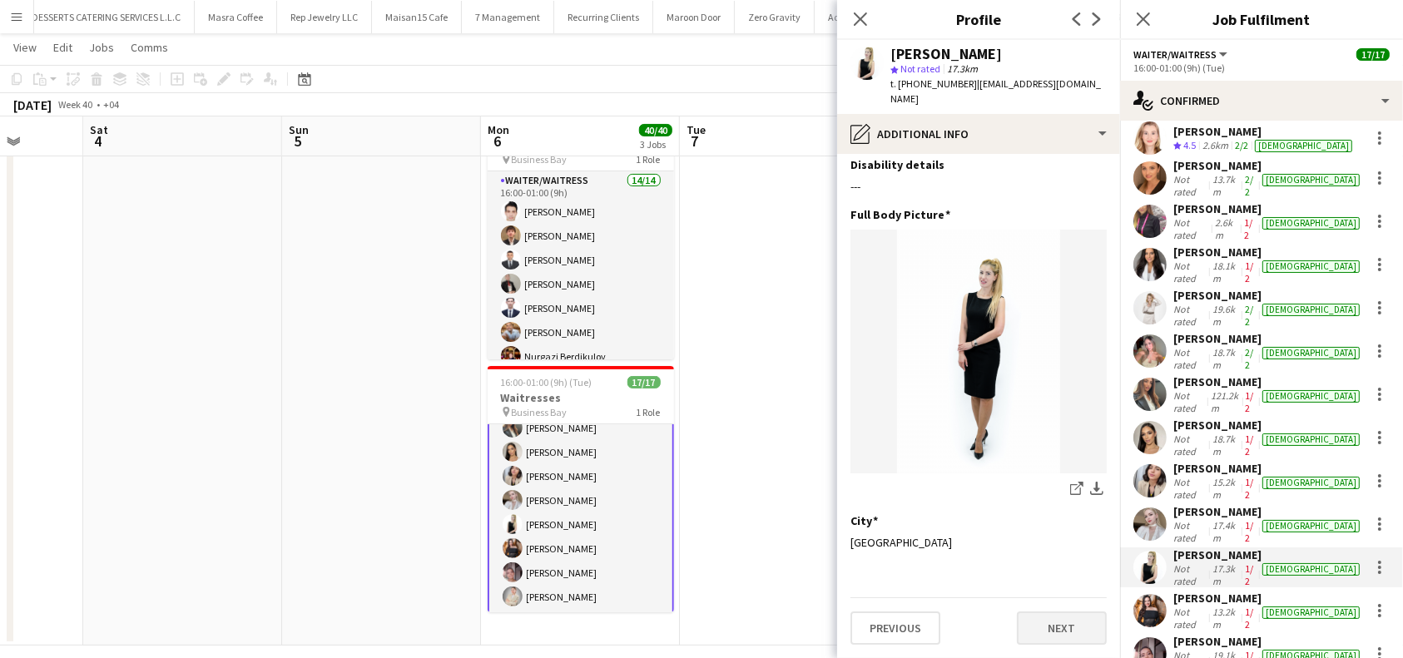
scroll to position [0, 0]
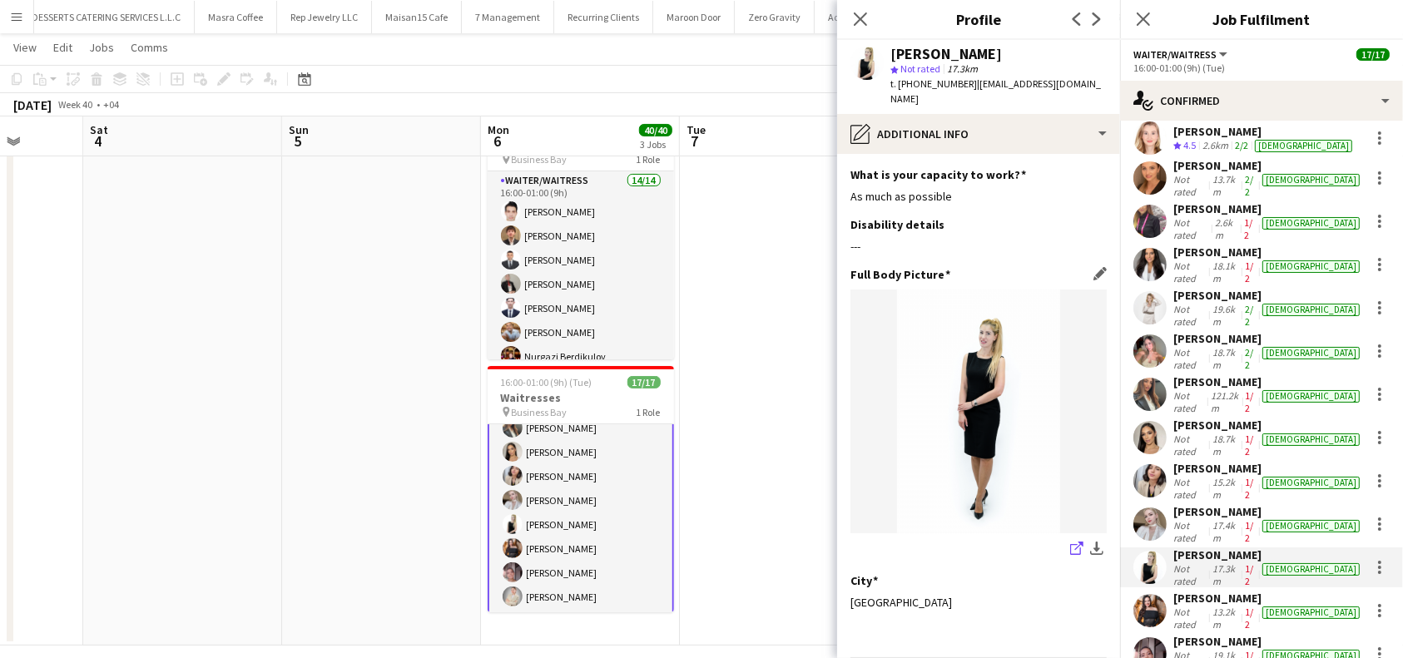
click at [1070, 542] on icon "share-external-link-1" at bounding box center [1076, 548] width 13 height 13
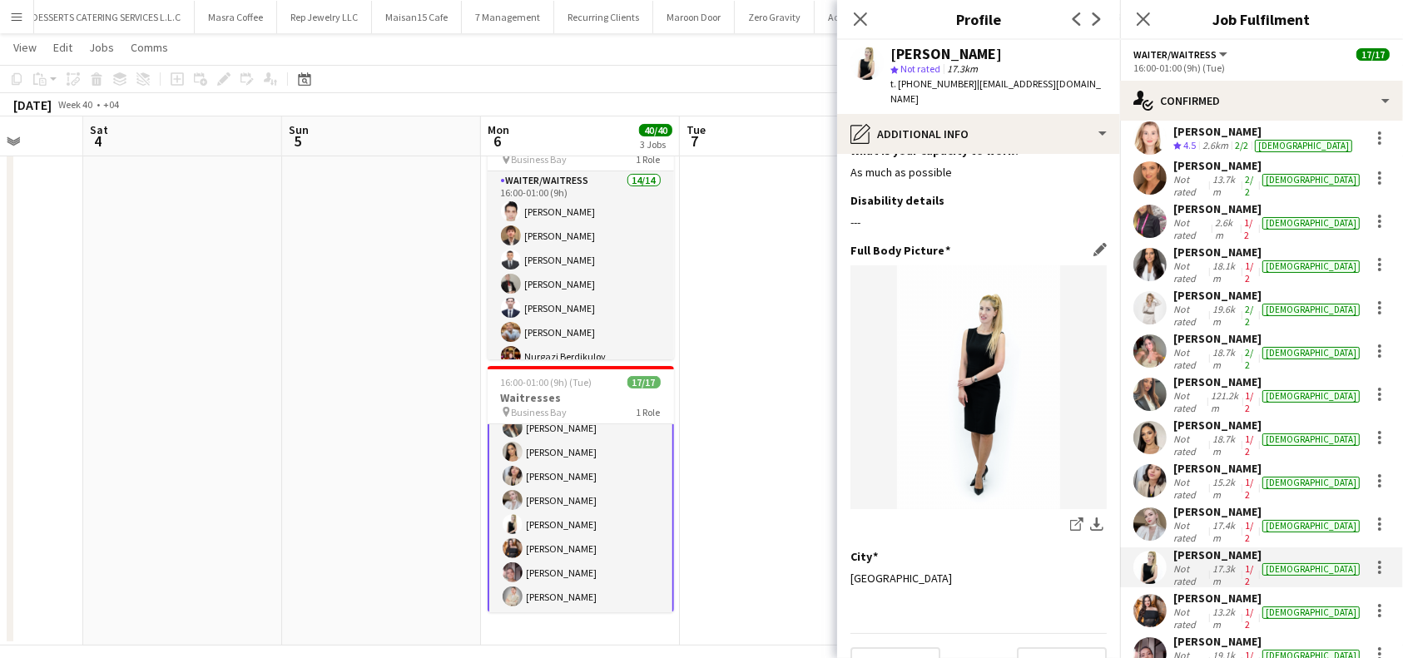
scroll to position [43, 0]
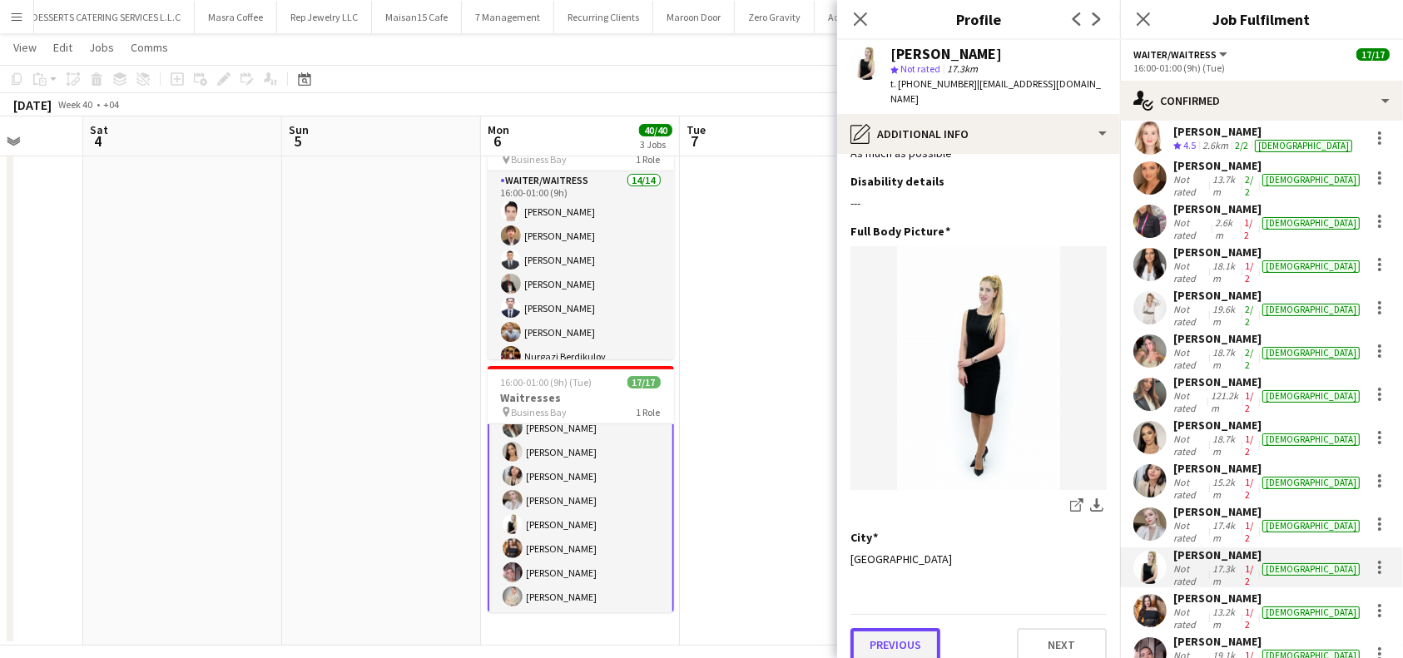
click at [920, 635] on button "Previous" at bounding box center [896, 644] width 90 height 33
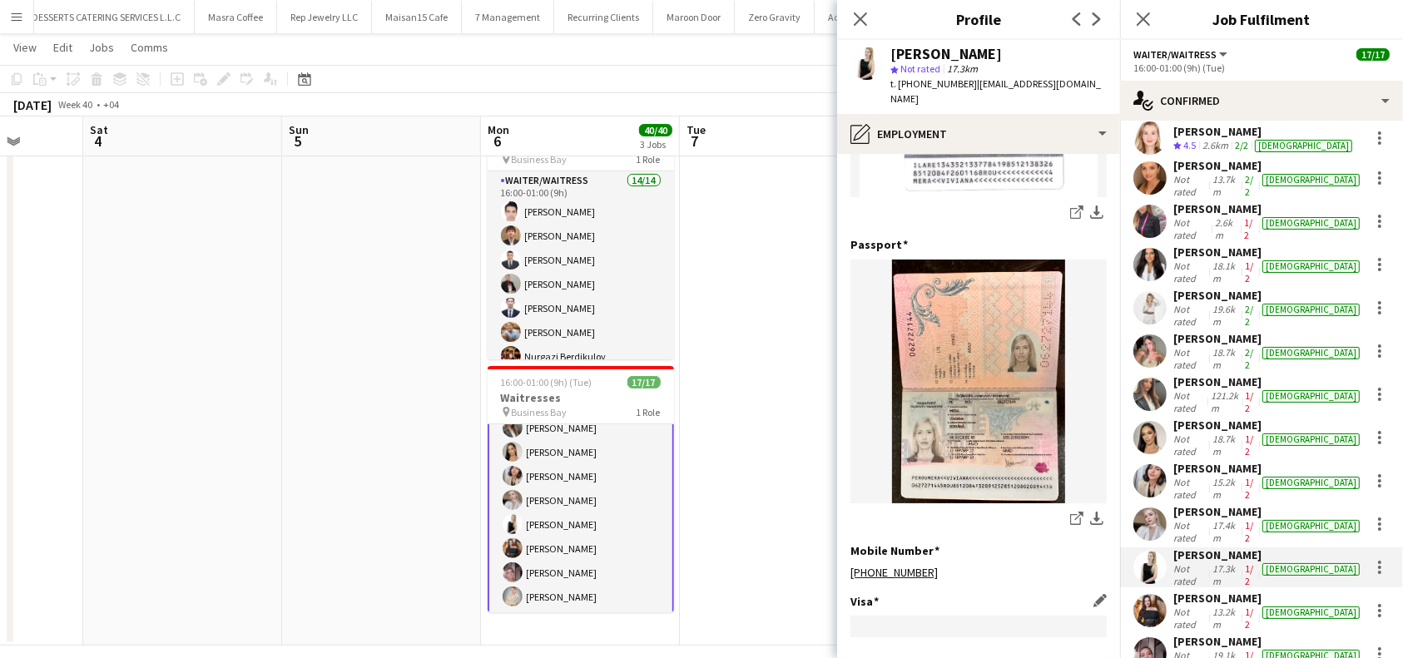
scroll to position [555, 0]
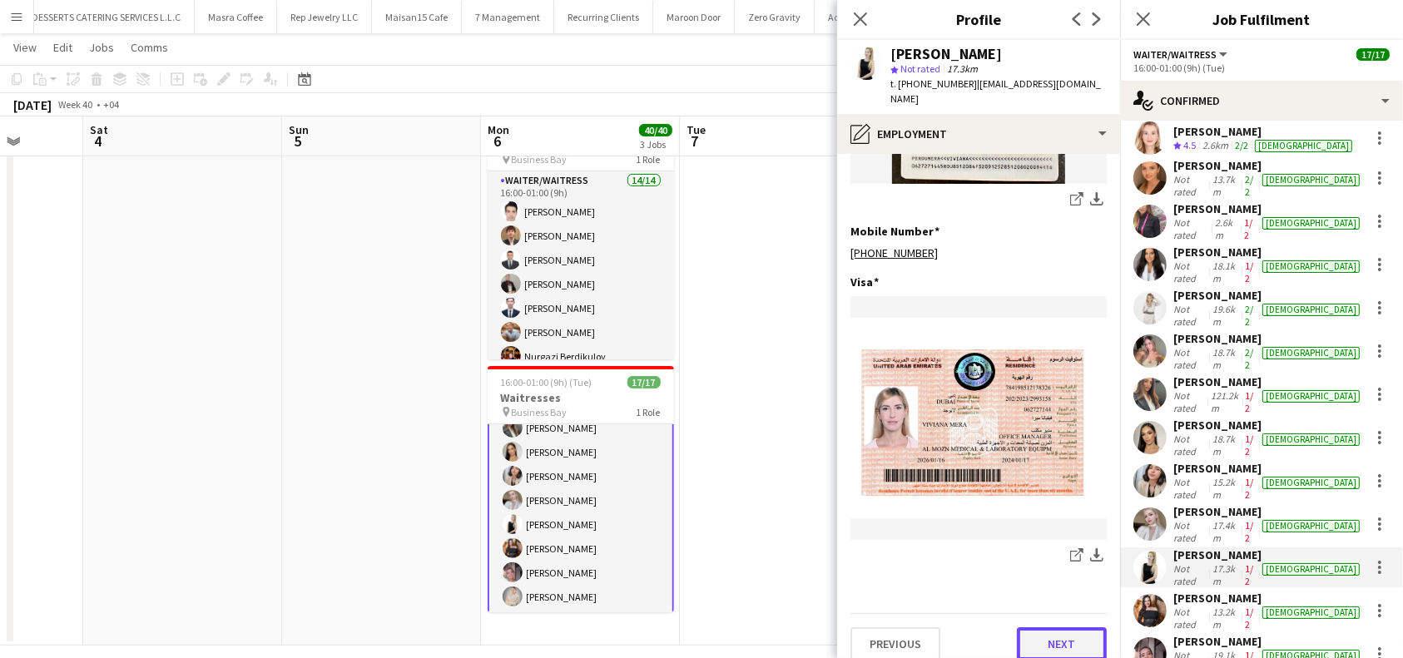
click at [1060, 628] on button "Next" at bounding box center [1062, 644] width 90 height 33
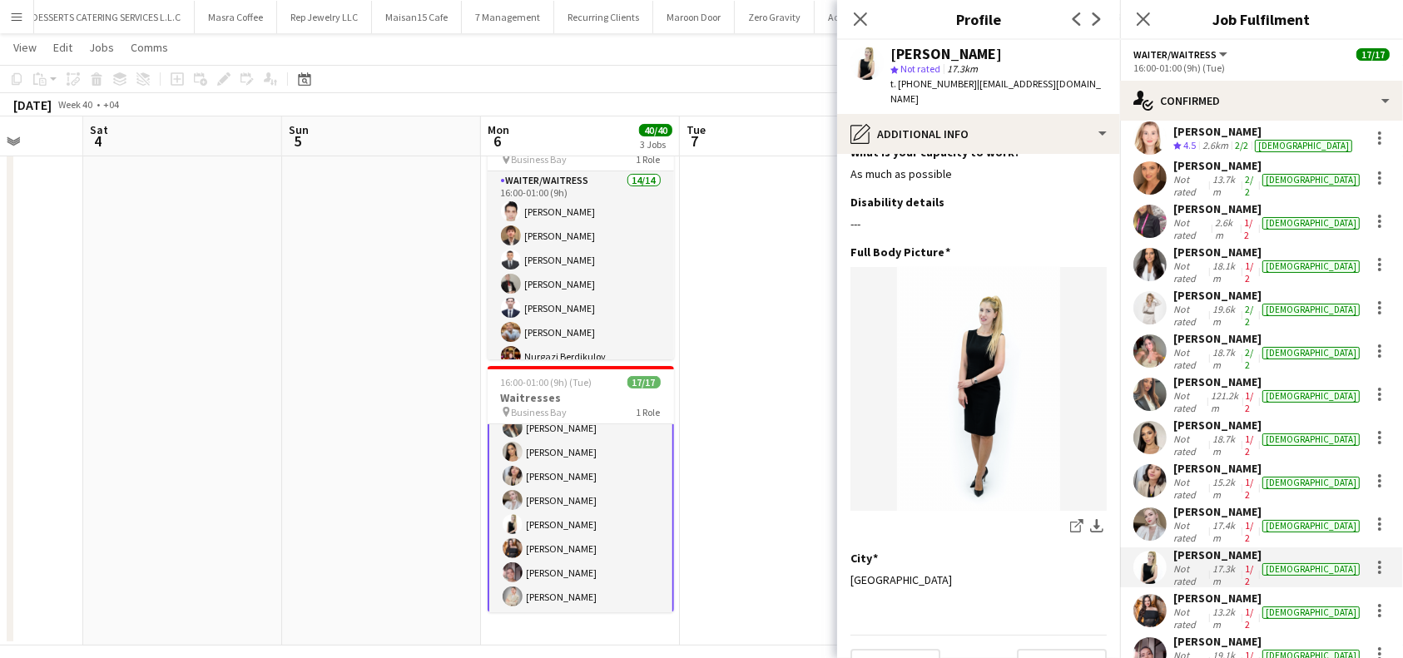
scroll to position [43, 0]
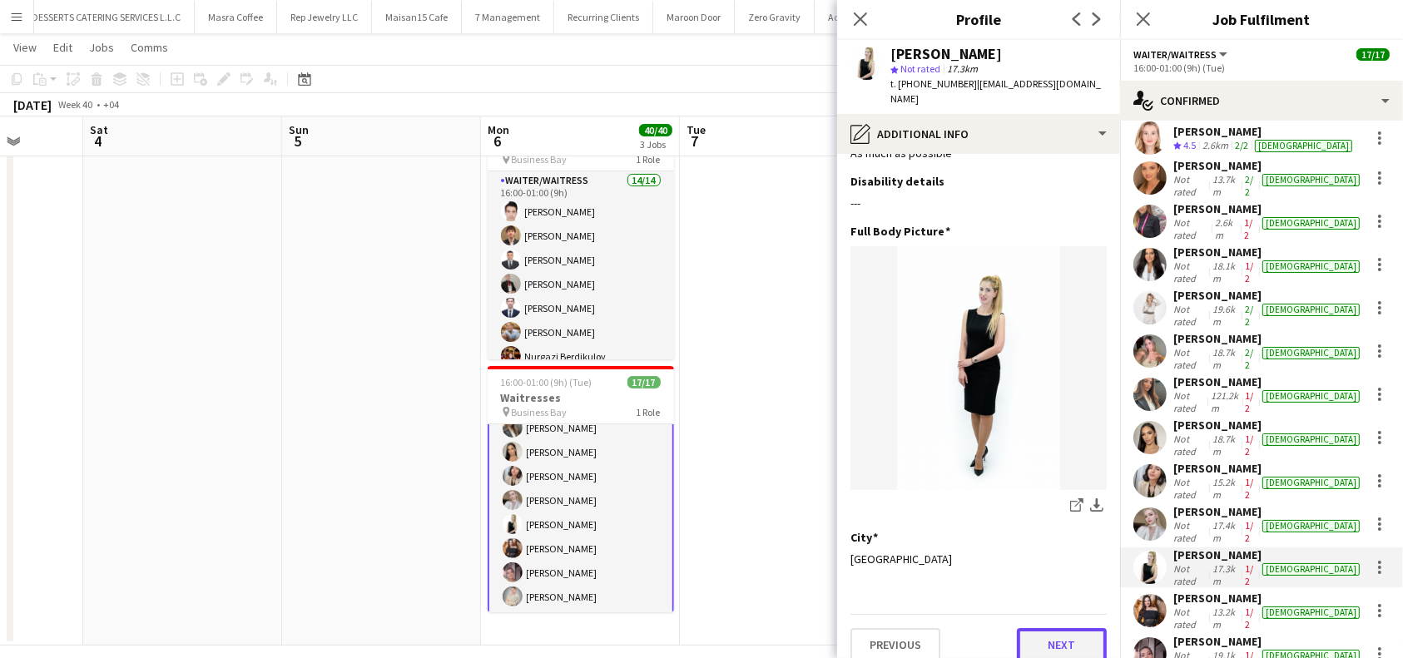
click at [1061, 640] on button "Next" at bounding box center [1062, 644] width 90 height 33
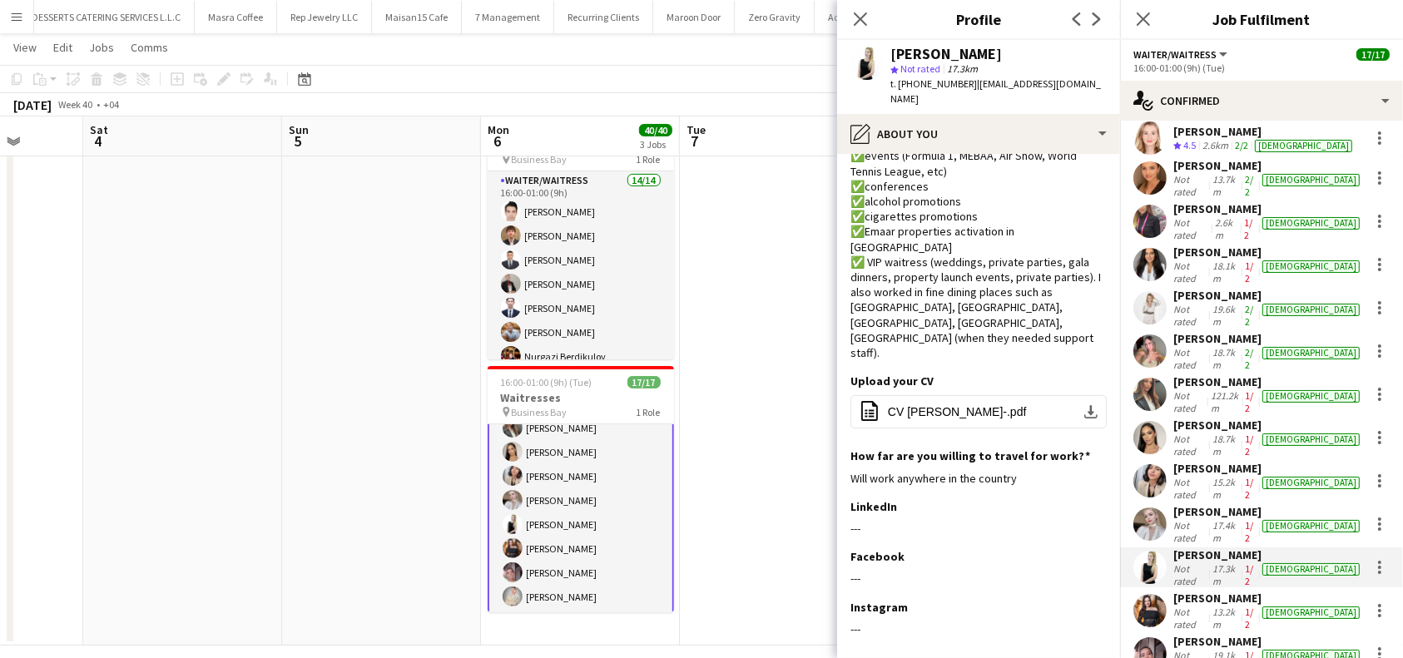
scroll to position [94, 0]
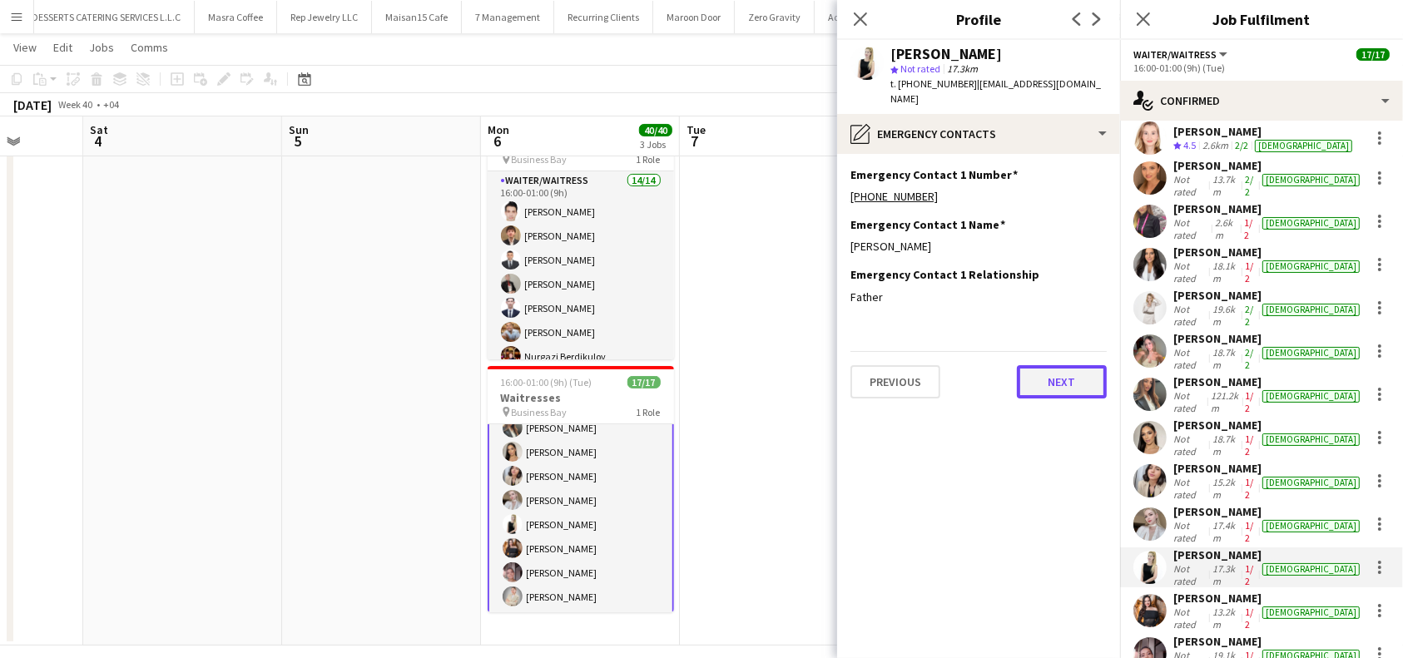
click at [1065, 365] on button "Next" at bounding box center [1062, 381] width 90 height 33
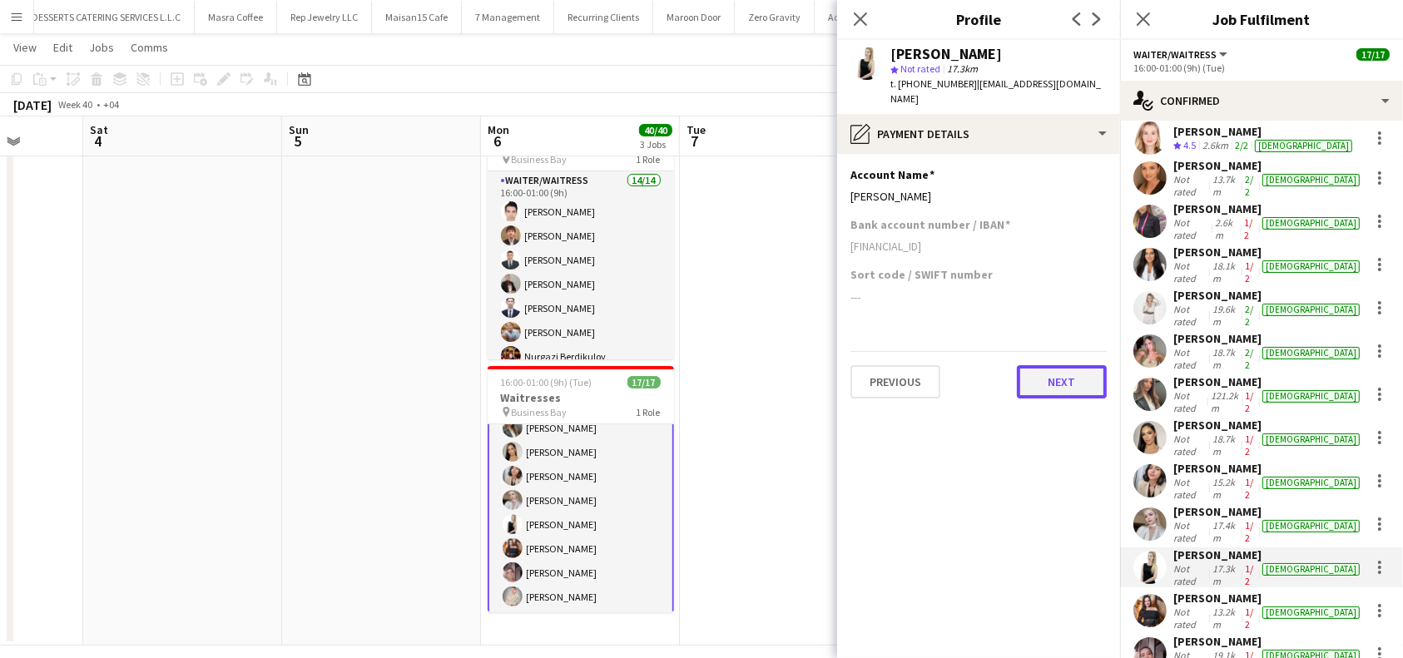
click at [1075, 375] on button "Next" at bounding box center [1062, 381] width 90 height 33
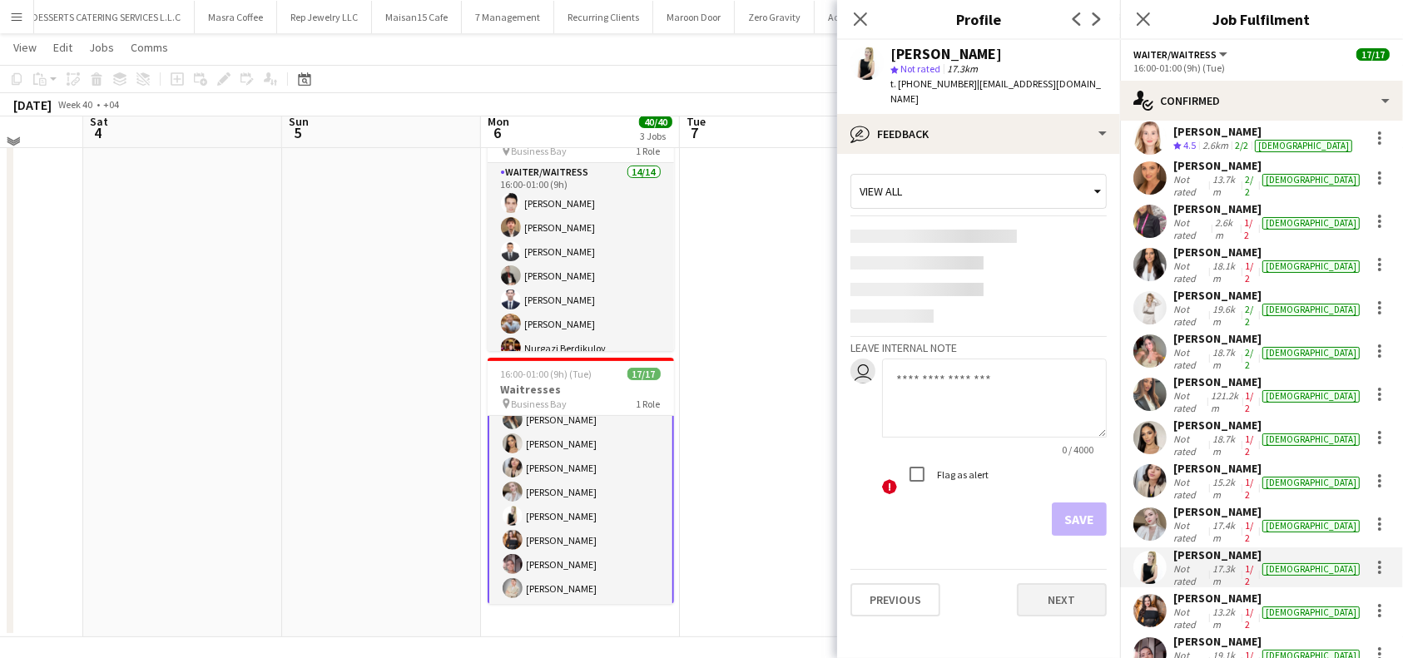
scroll to position [348, 0]
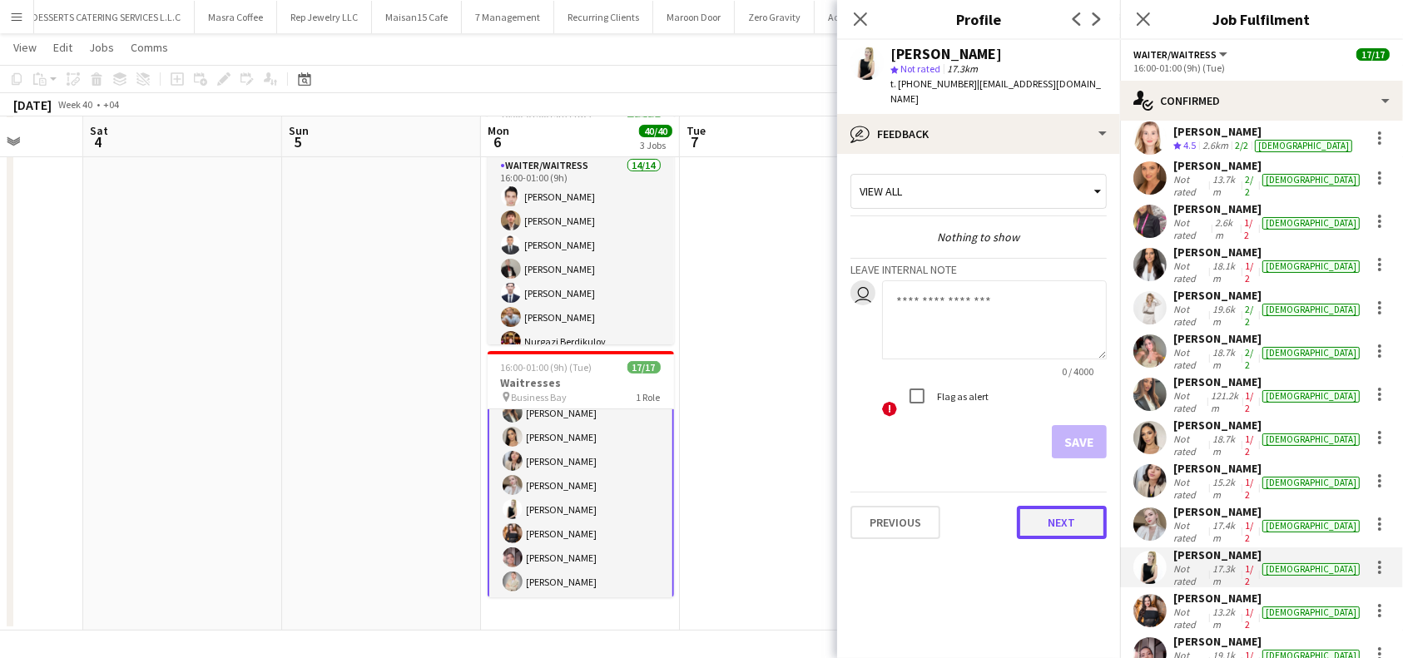
click at [1047, 585] on app-crew-profile-feedback-tab "View all Nothing to show Leave internal note user 0 / 4000 ! Flag as alert Save…" at bounding box center [978, 406] width 283 height 504
click at [1089, 506] on button "Next" at bounding box center [1062, 522] width 90 height 33
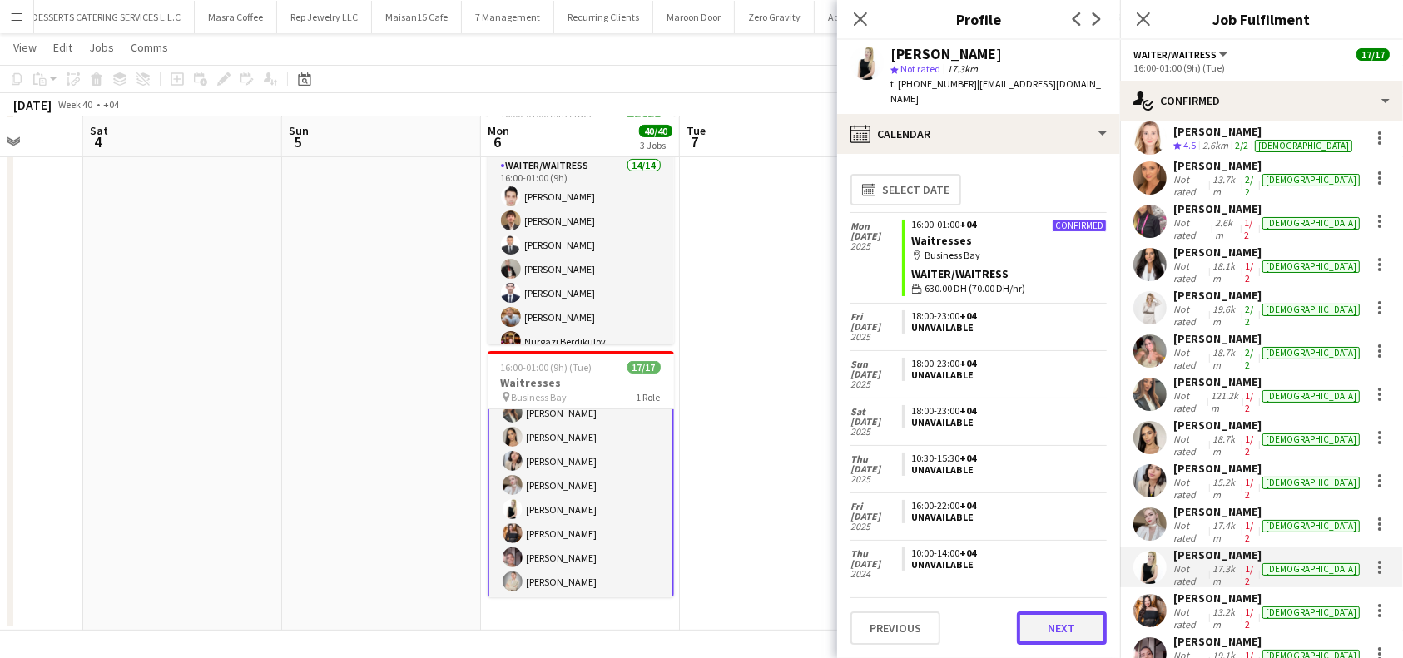
click at [1059, 613] on button "Next" at bounding box center [1062, 628] width 90 height 33
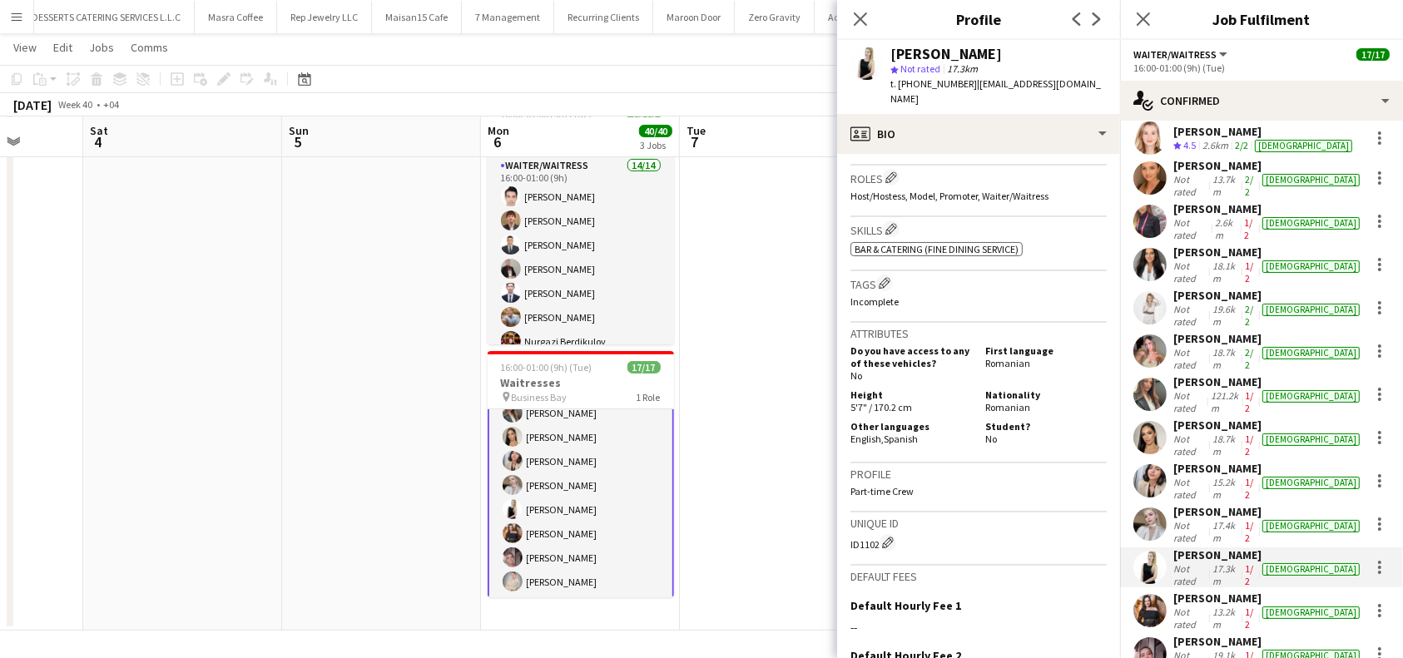
scroll to position [722, 0]
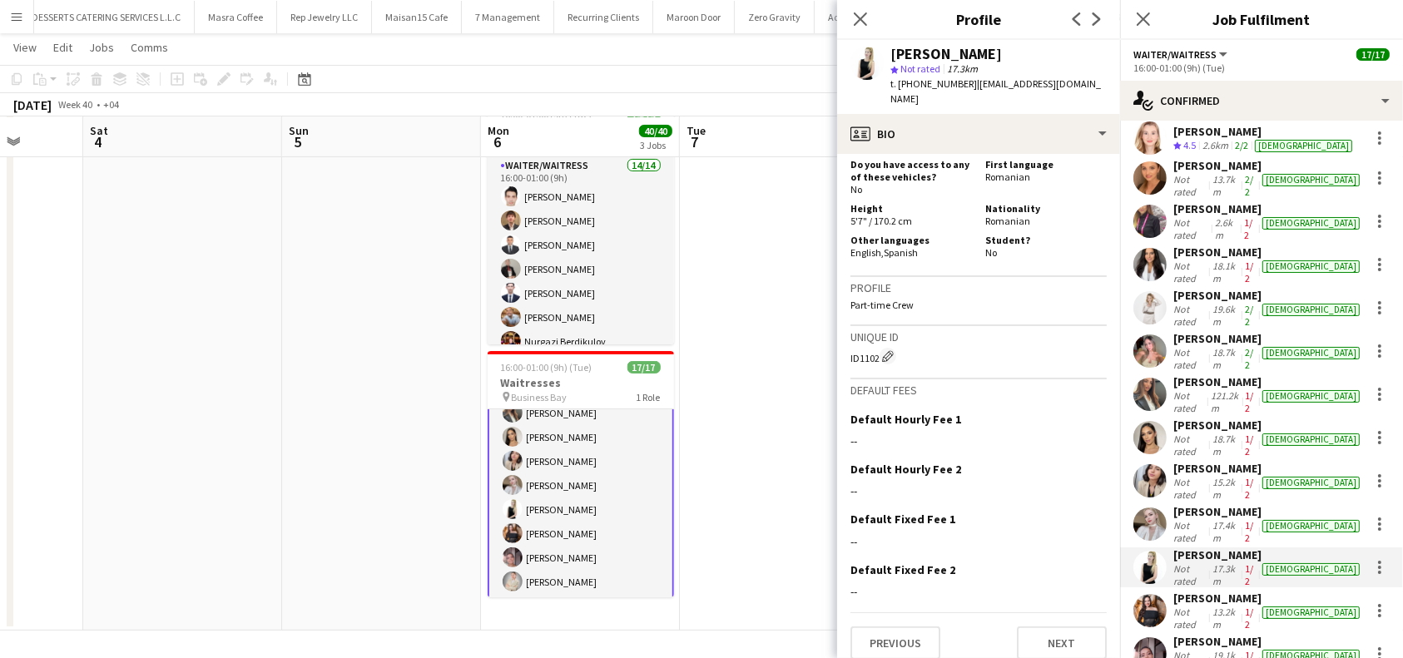
click at [1232, 548] on div "[PERSON_NAME]" at bounding box center [1269, 555] width 190 height 15
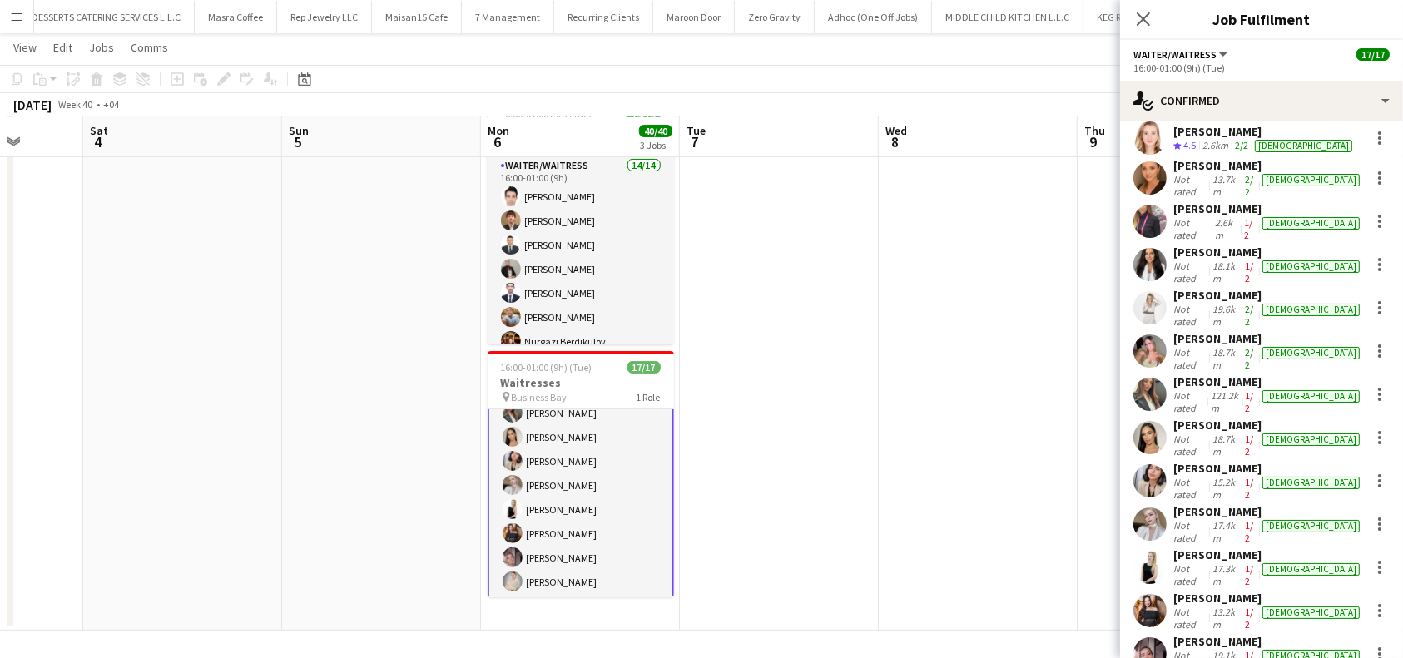
click at [1159, 551] on app-user-avatar at bounding box center [1150, 567] width 33 height 33
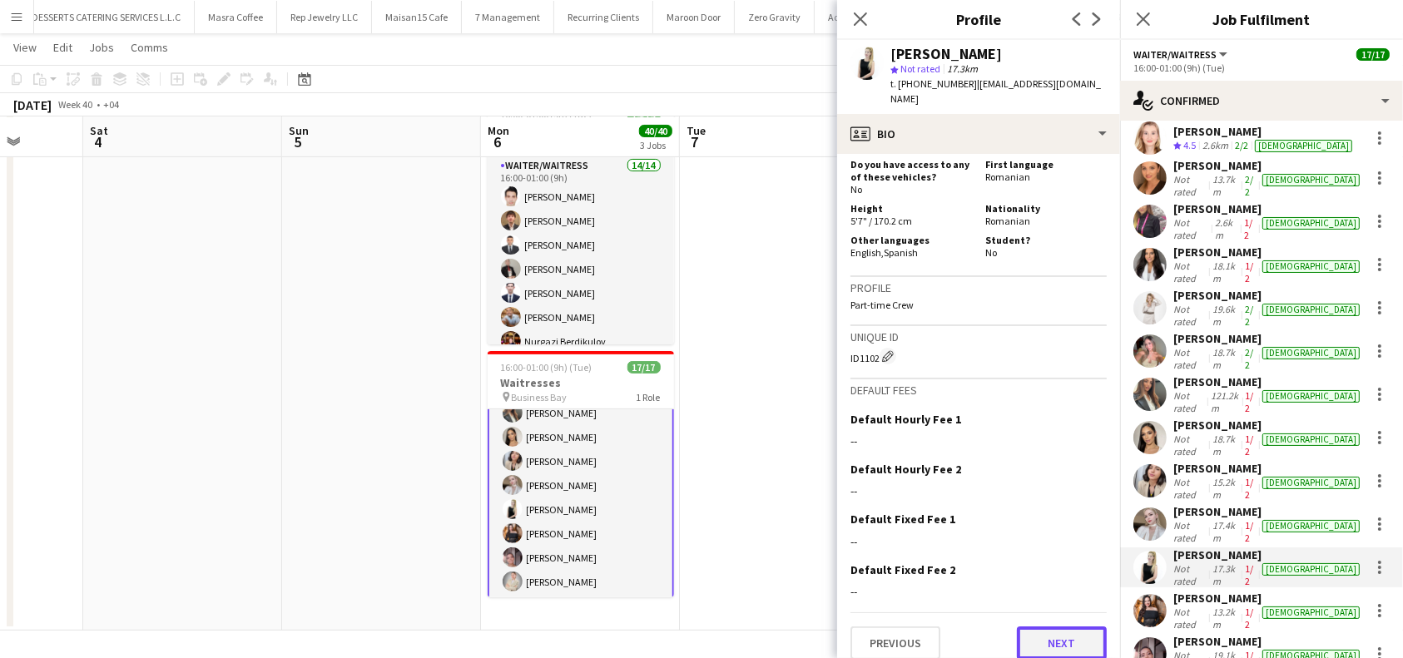
click at [1052, 643] on button "Next" at bounding box center [1062, 643] width 90 height 33
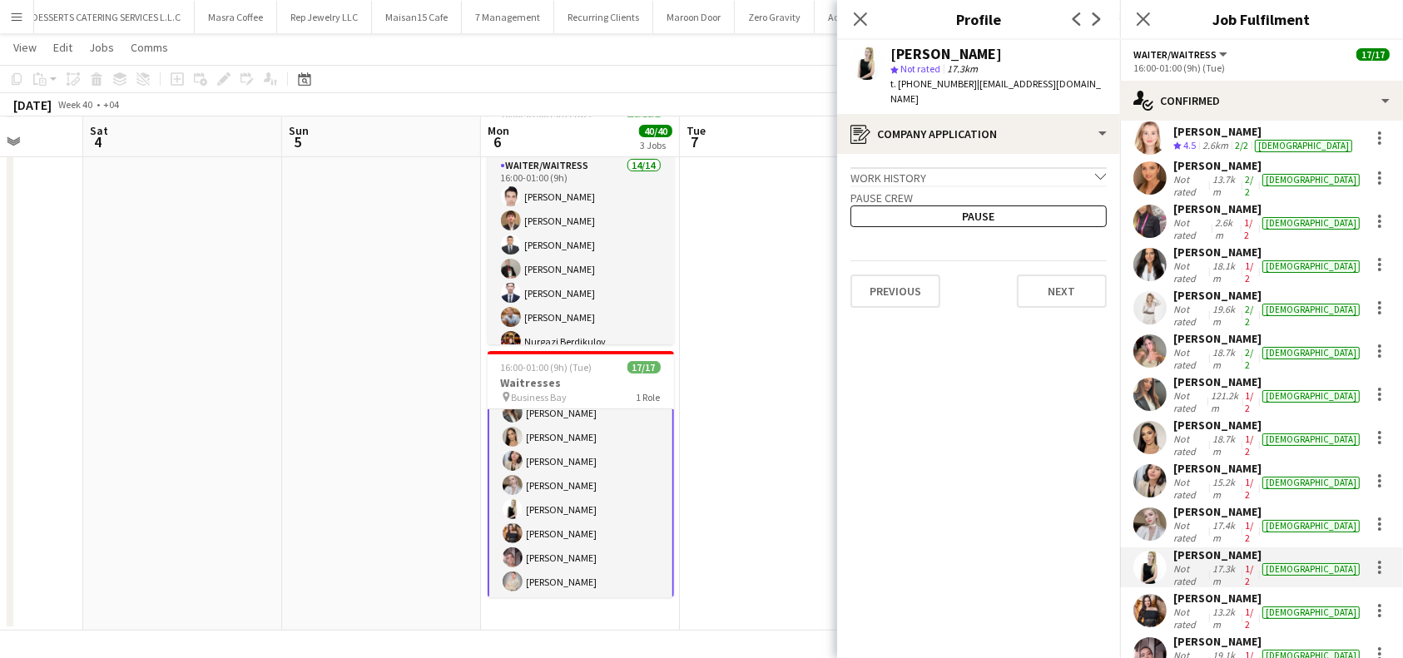
click at [1059, 299] on app-crew-profile-application "Work history chevron-down Hostess/ promoter/ model Jan 2016 — Present • 9 yr 8 …" at bounding box center [978, 406] width 283 height 504
click at [1055, 275] on button "Next" at bounding box center [1062, 291] width 90 height 33
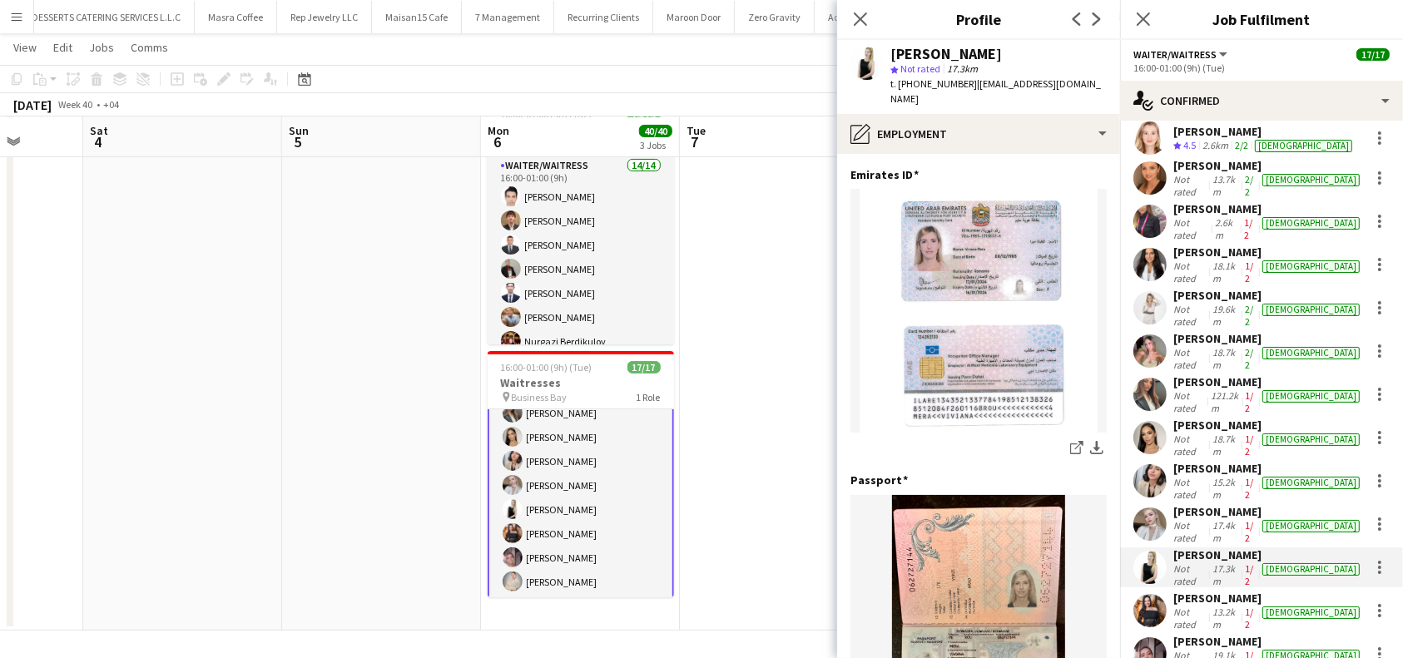
scroll to position [554, 0]
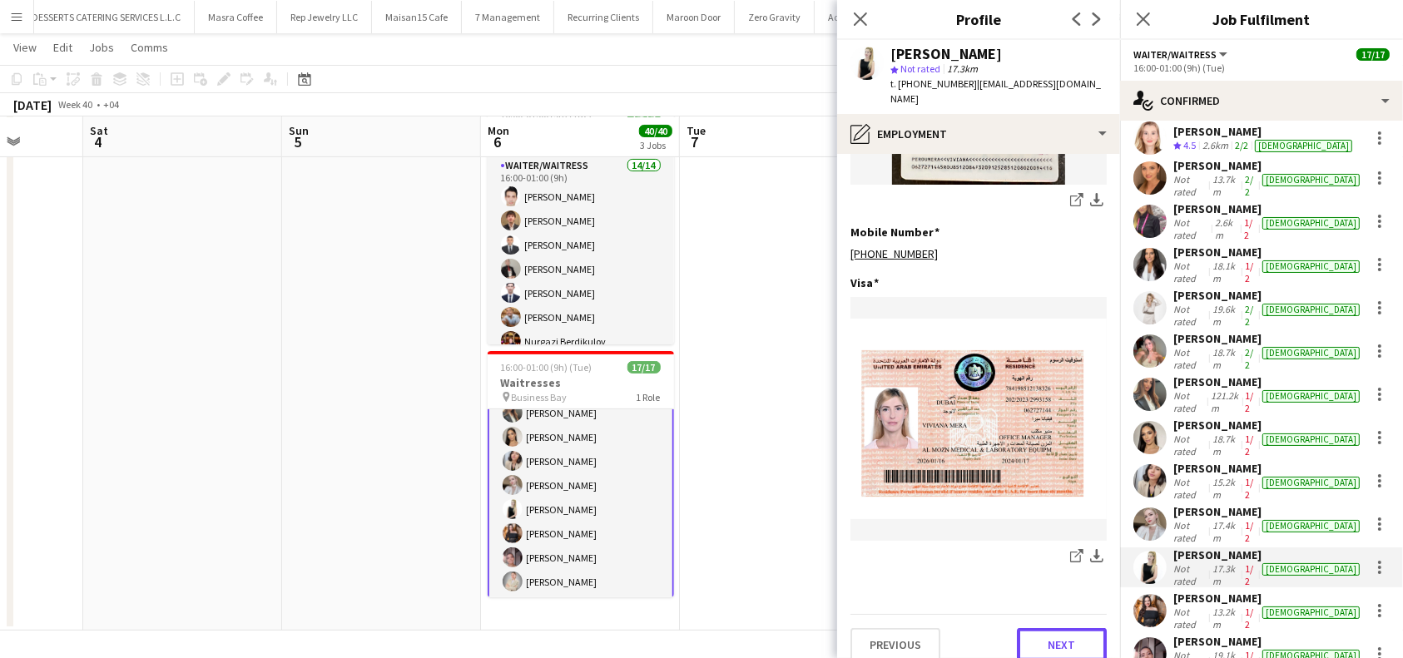
click at [1059, 628] on button "Next" at bounding box center [1062, 644] width 90 height 33
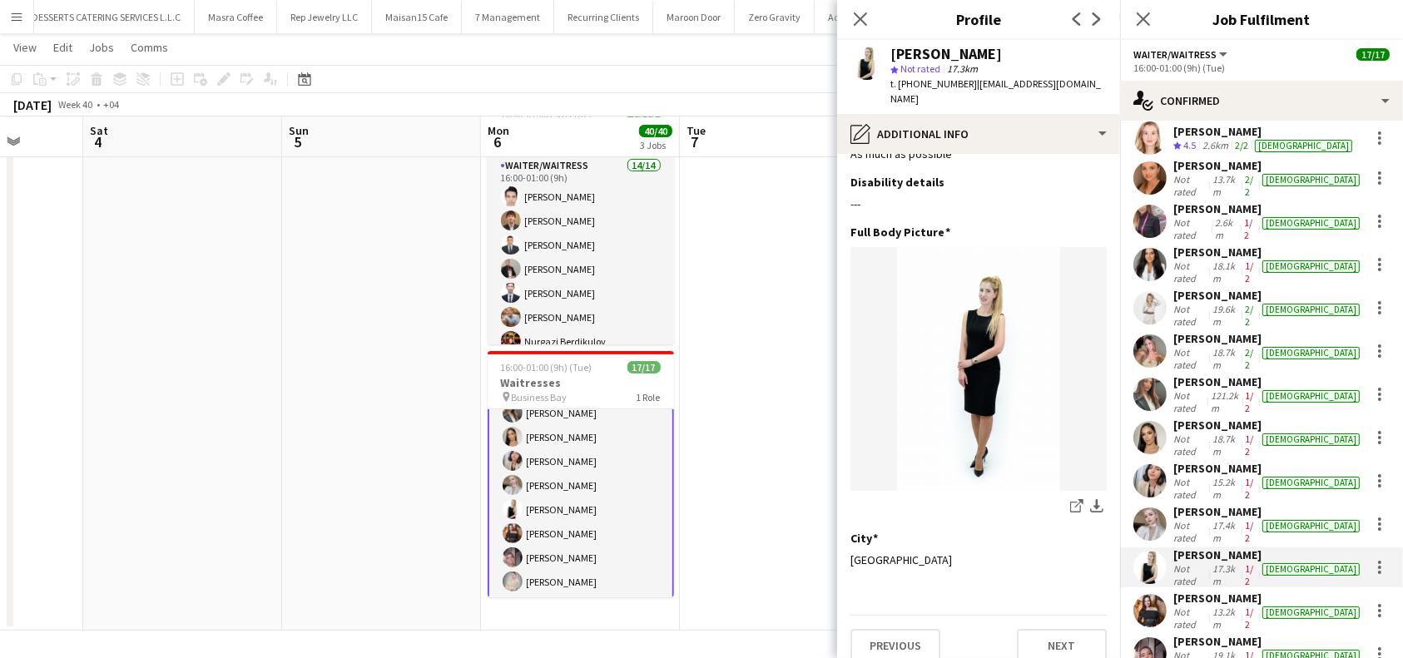
scroll to position [43, 0]
click at [1053, 631] on button "Next" at bounding box center [1062, 644] width 90 height 33
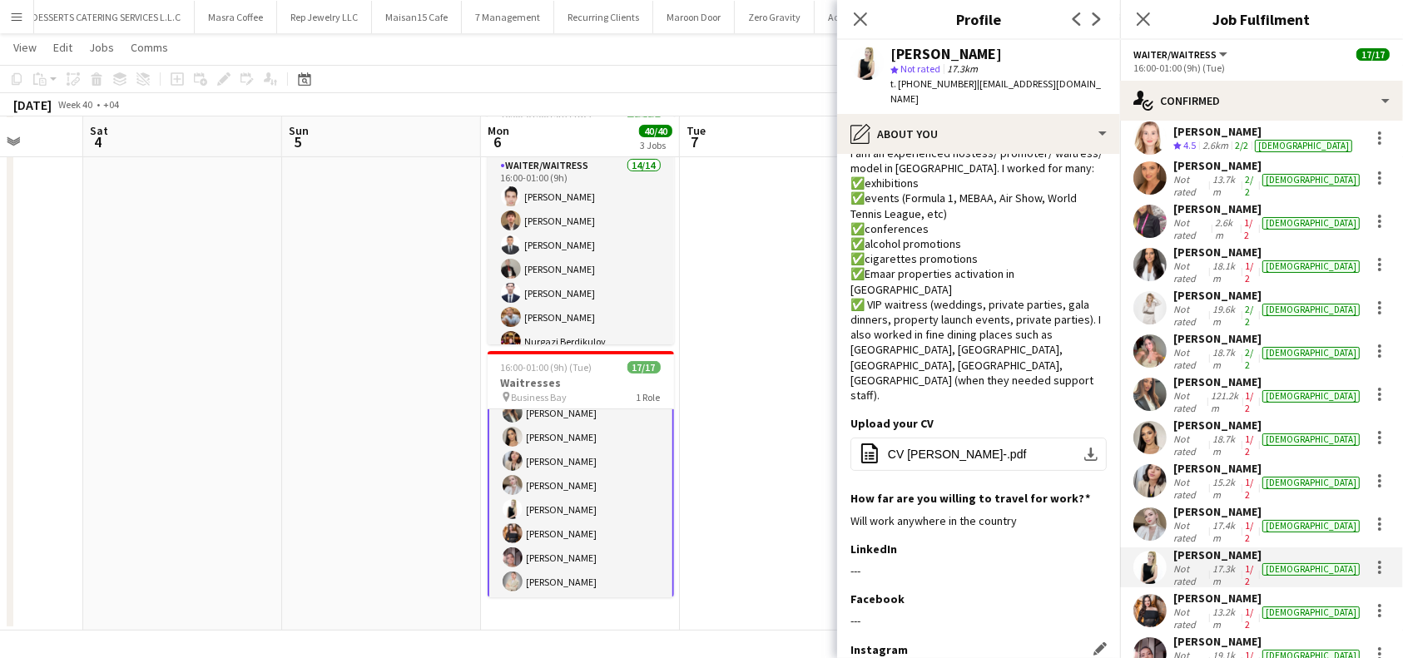
scroll to position [0, 0]
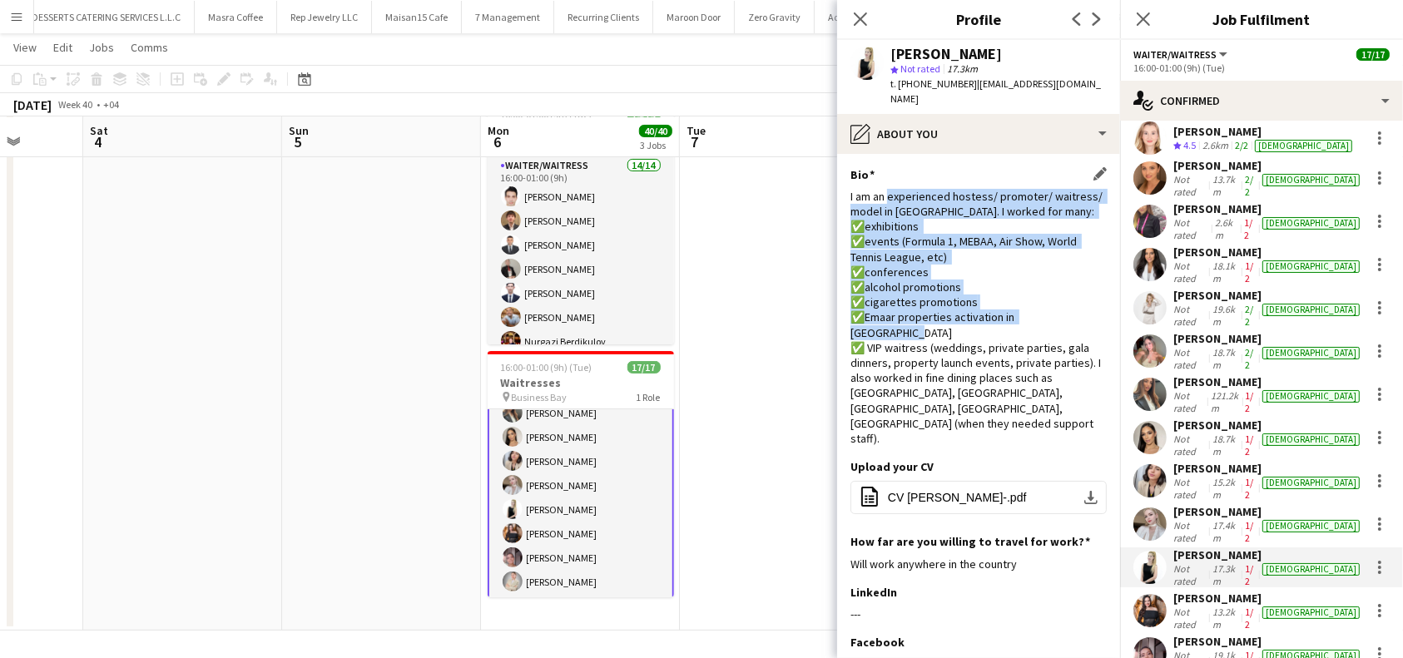
drag, startPoint x: 891, startPoint y: 181, endPoint x: 926, endPoint y: 303, distance: 126.4
click at [926, 303] on div "I am an experienced hostess/ promoter/ waitress/ model in UAE. I worked for man…" at bounding box center [979, 317] width 256 height 257
copy div "experienced hostess/ promoter/ waitress/ model in UAE. I worked for many: ✅exhi…"
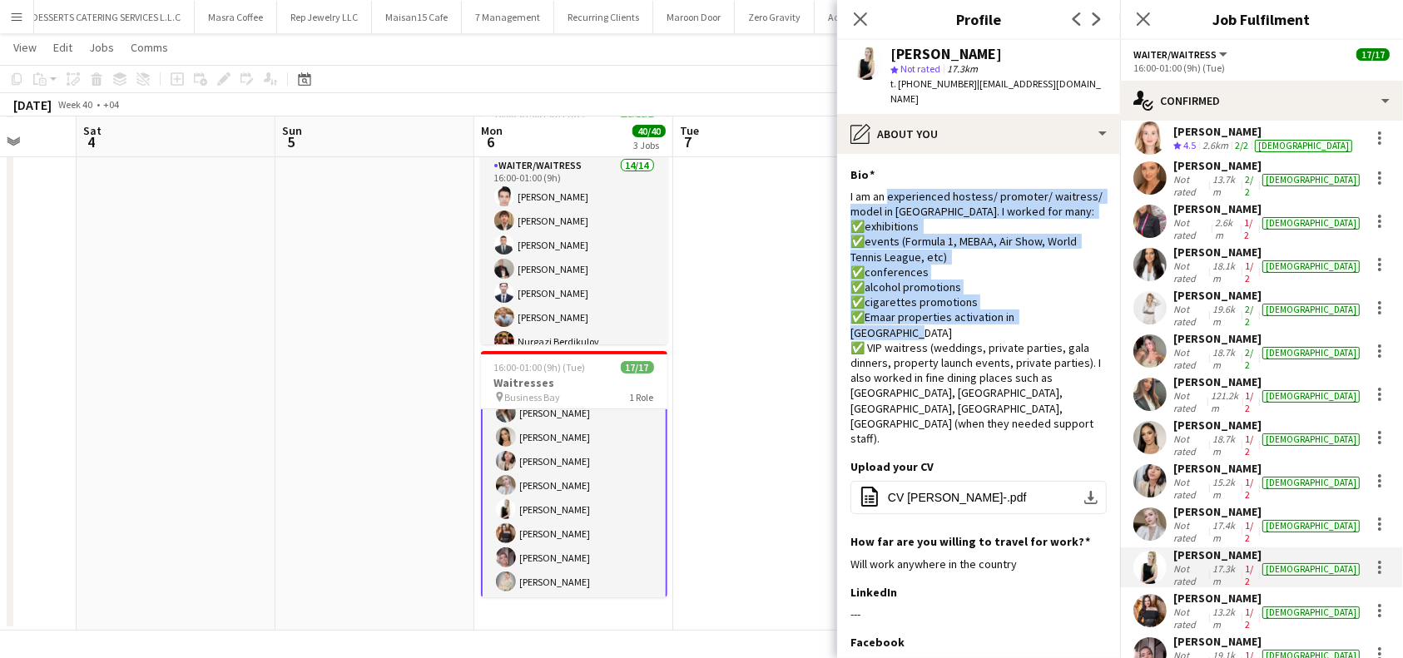
drag, startPoint x: 722, startPoint y: 632, endPoint x: 690, endPoint y: 663, distance: 44.1
click at [690, 658] on html "Menu Boards Boards Boards All jobs Status Workforce Workforce My Workforce Recr…" at bounding box center [701, 155] width 1403 height 1007
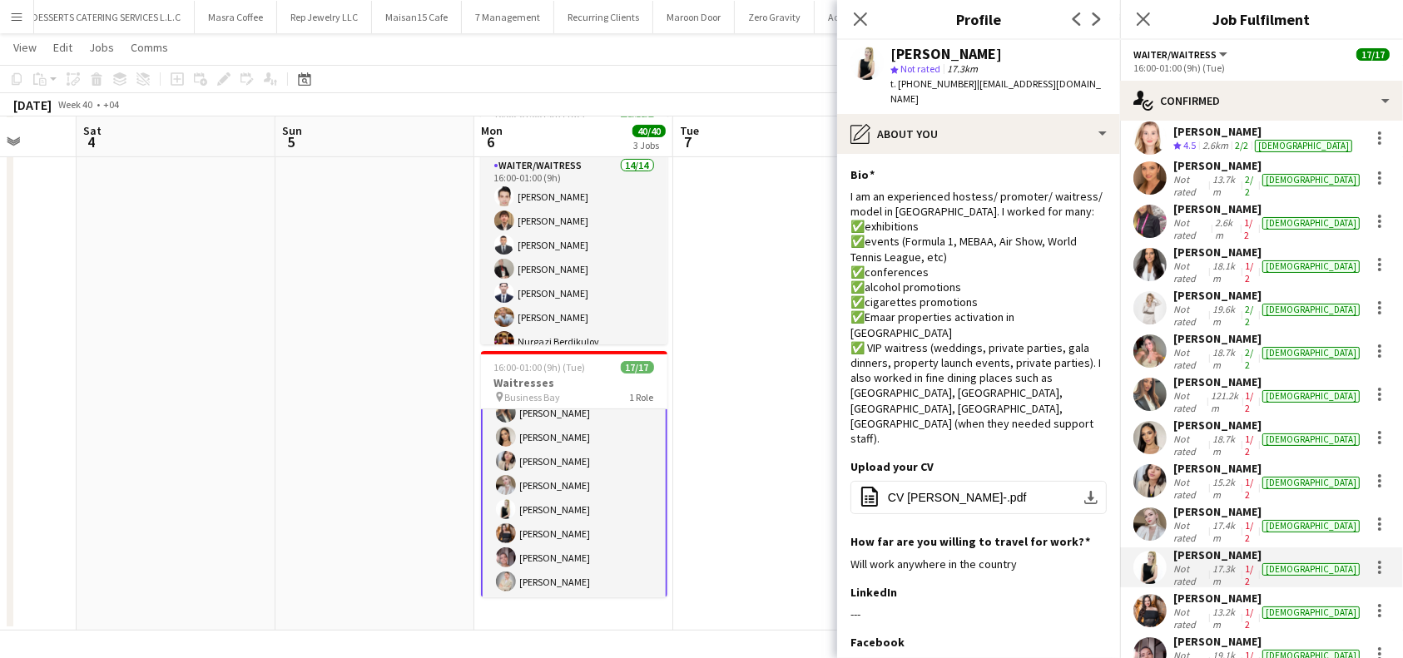
click at [1228, 591] on div "[PERSON_NAME]" at bounding box center [1269, 598] width 190 height 15
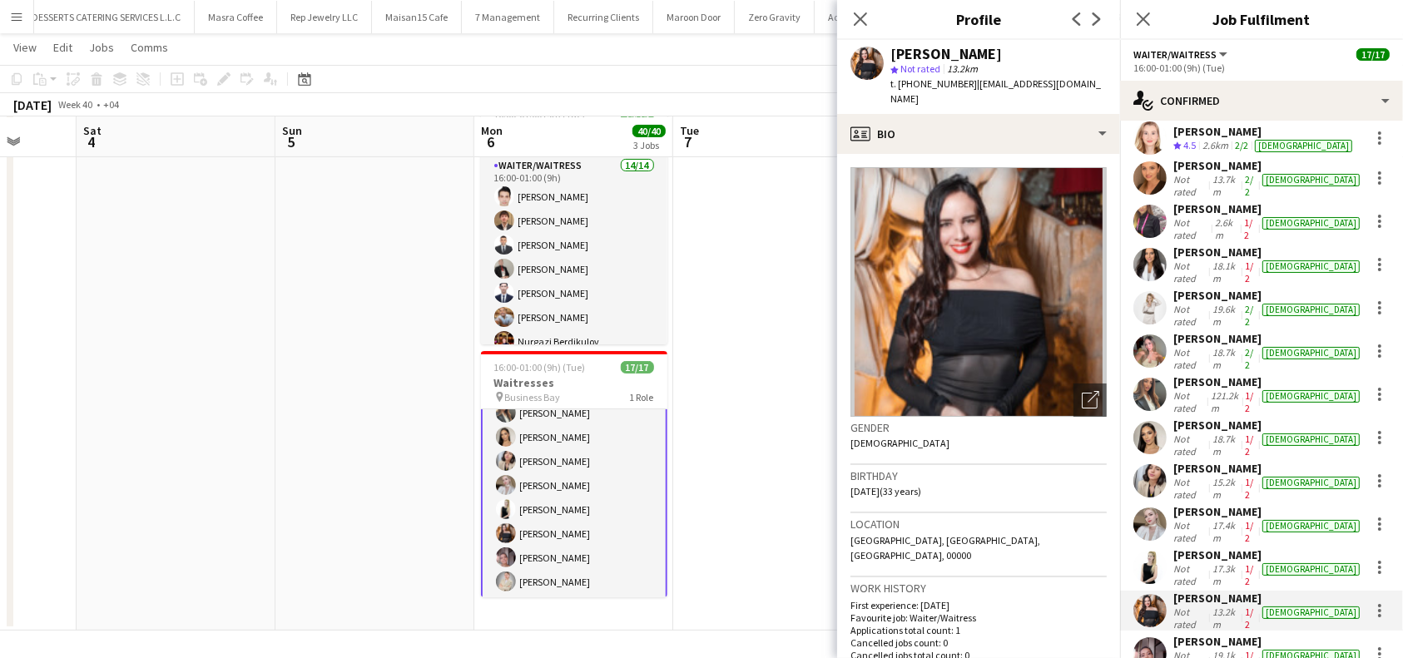
drag, startPoint x: 998, startPoint y: 60, endPoint x: 876, endPoint y: 50, distance: 122.8
click at [876, 50] on div "Carmen Blanco star Not rated 13.2km t. +971585835060 | carmencitablanco1991@gma…" at bounding box center [978, 77] width 283 height 74
copy div "[PERSON_NAME]"
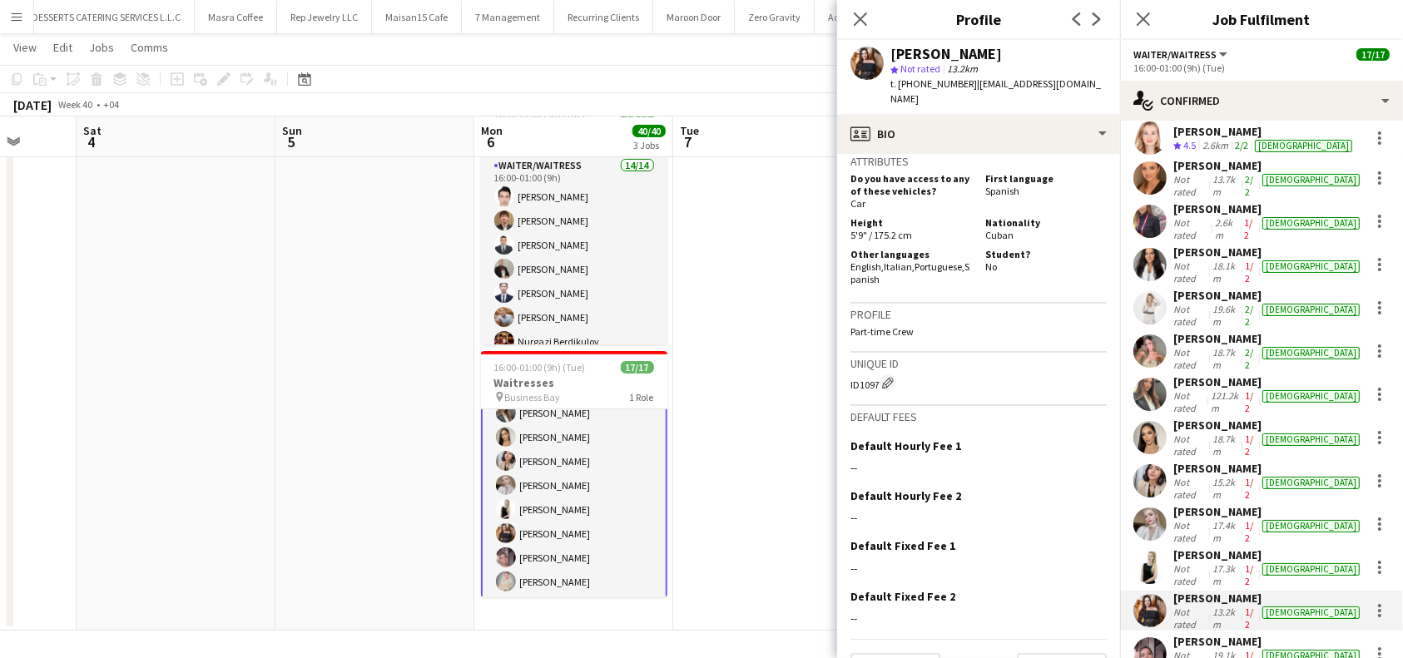
scroll to position [820, 0]
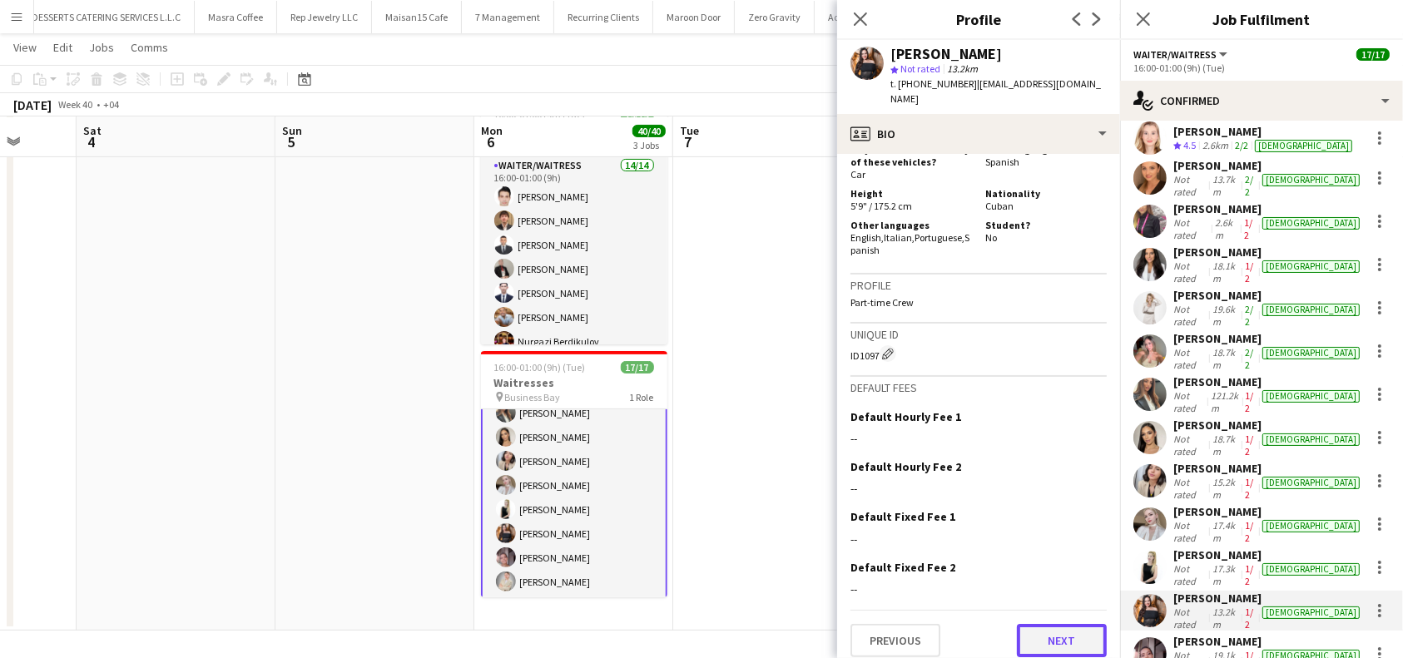
click at [1052, 638] on button "Next" at bounding box center [1062, 640] width 90 height 33
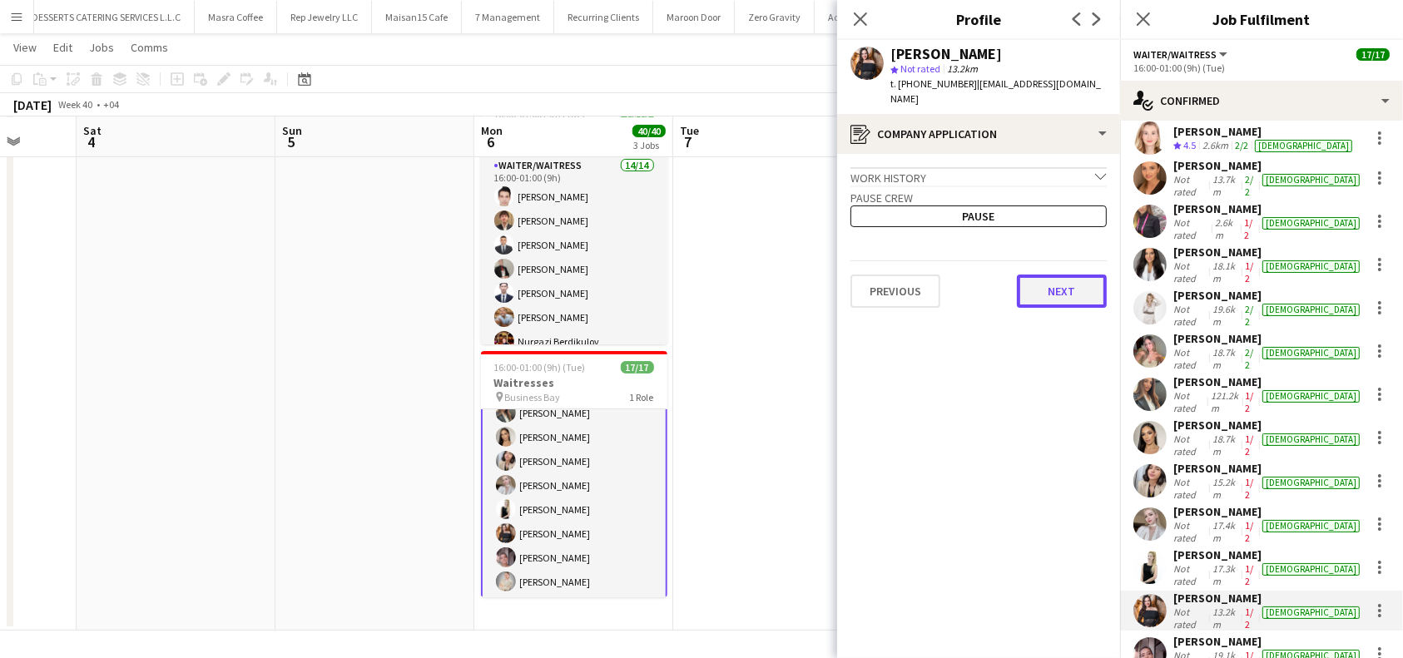
click at [1066, 293] on button "Next" at bounding box center [1062, 291] width 90 height 33
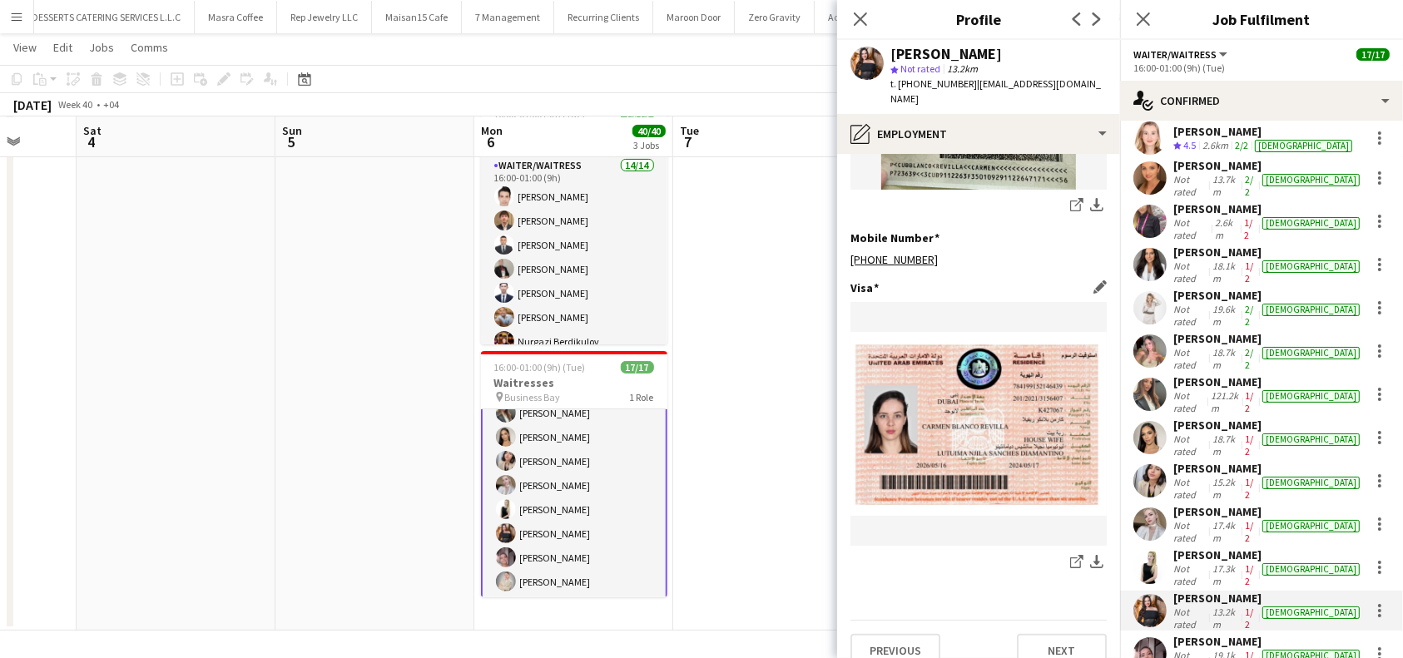
scroll to position [340, 0]
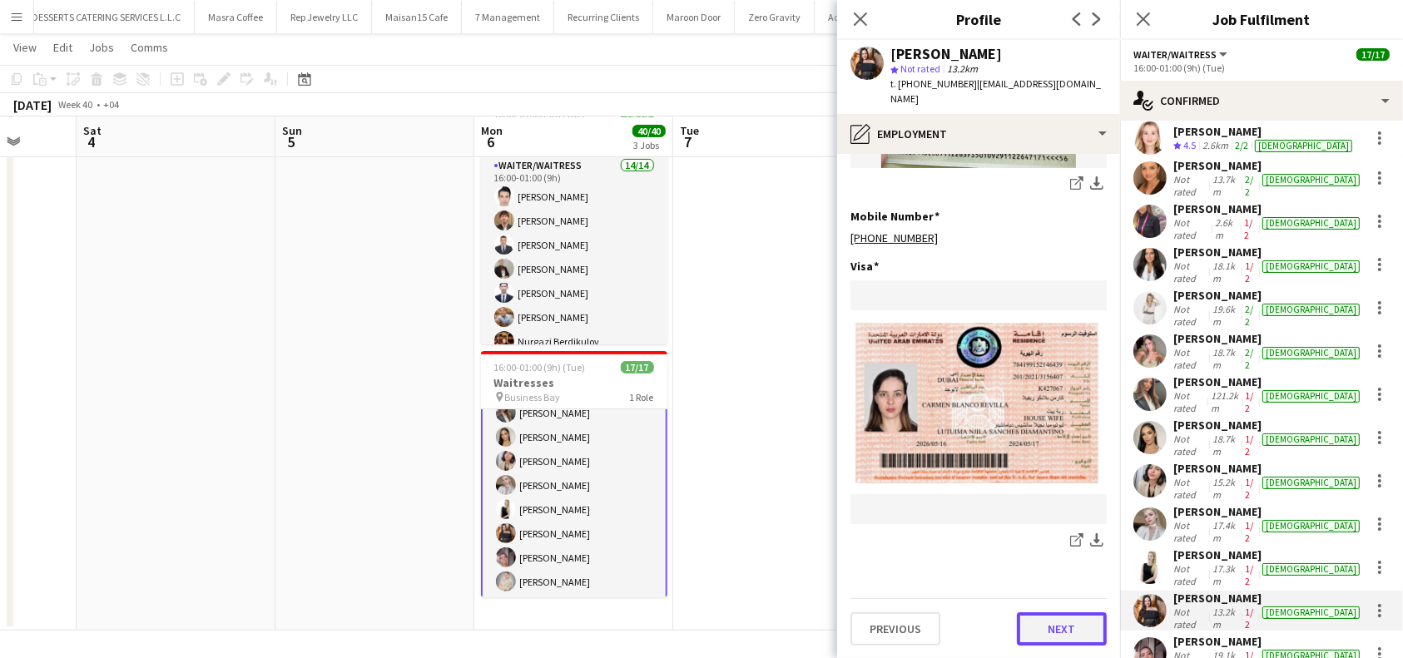
click at [1056, 623] on button "Next" at bounding box center [1062, 629] width 90 height 33
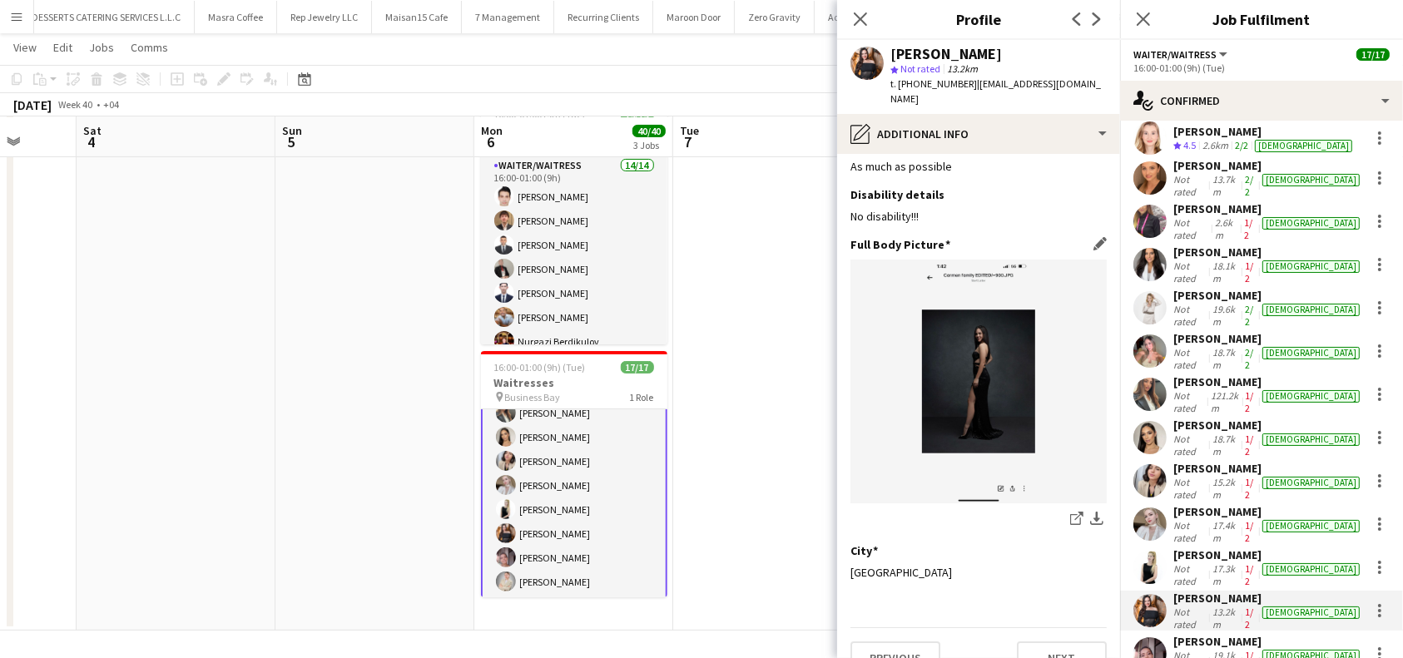
scroll to position [59, 0]
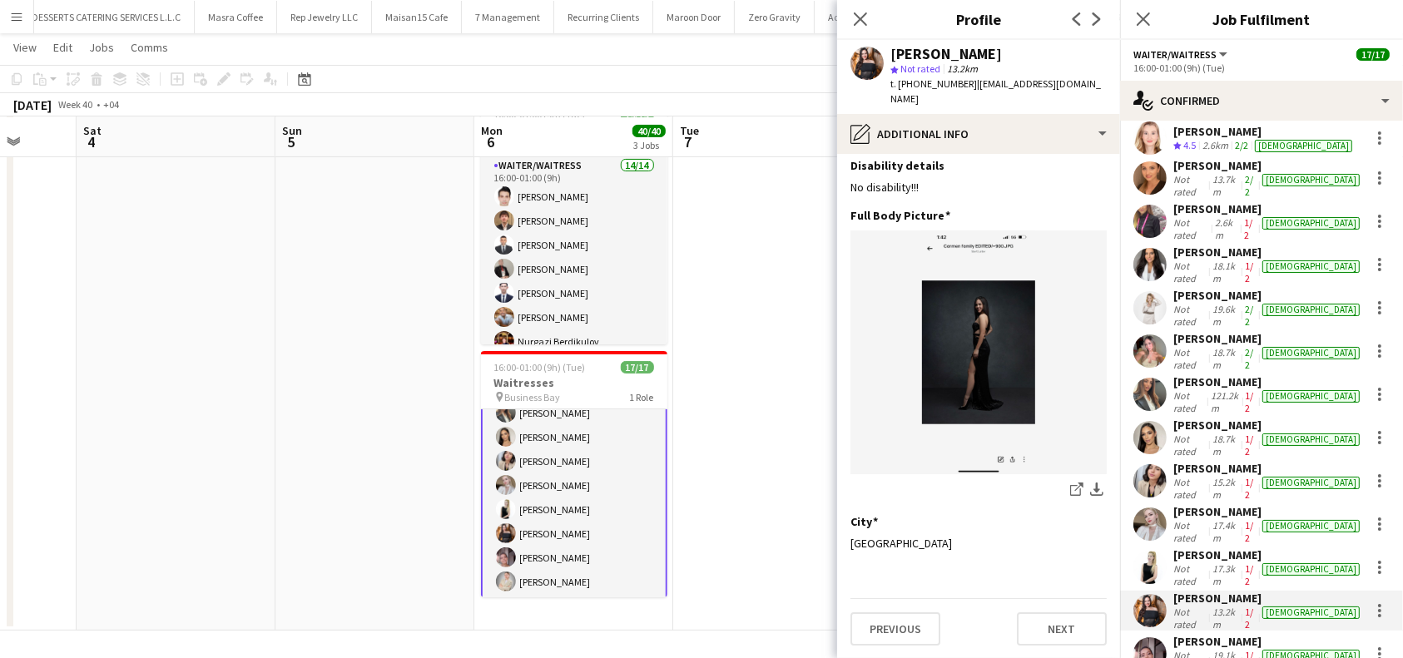
click at [1020, 603] on div "Previous Next" at bounding box center [979, 621] width 256 height 47
click at [1051, 630] on button "Next" at bounding box center [1062, 629] width 90 height 33
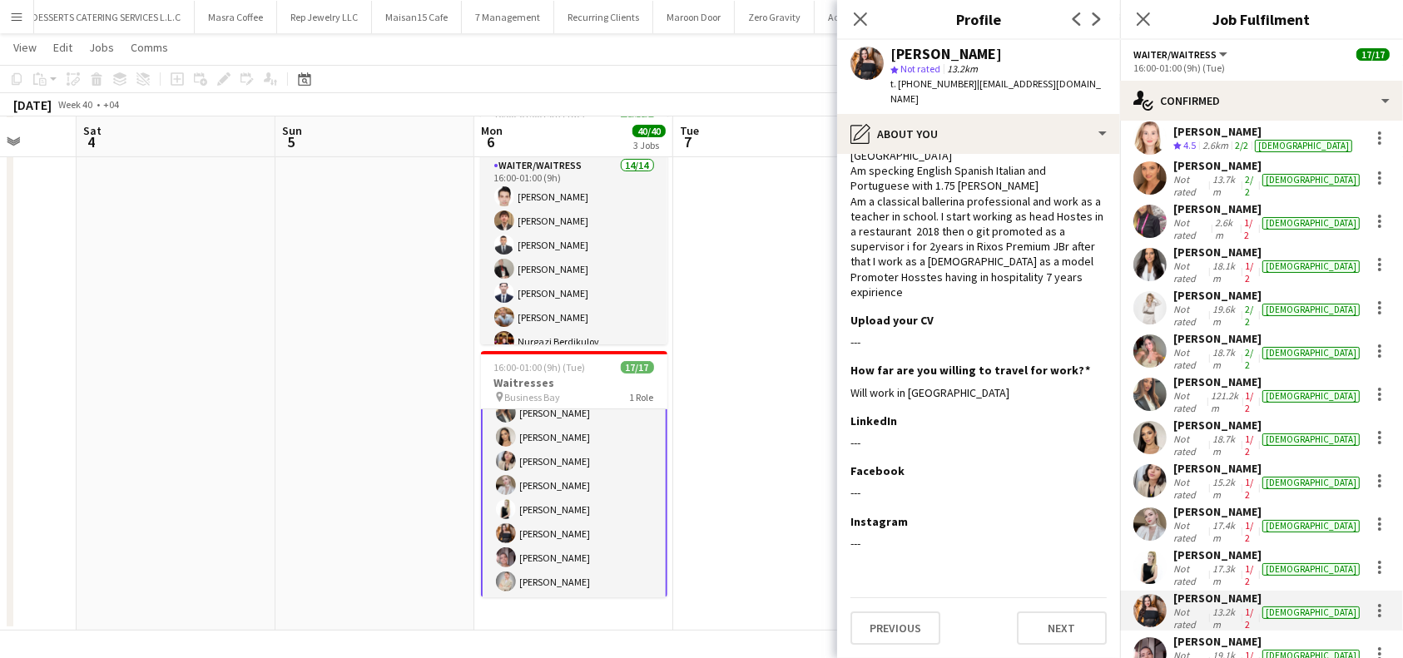
scroll to position [0, 0]
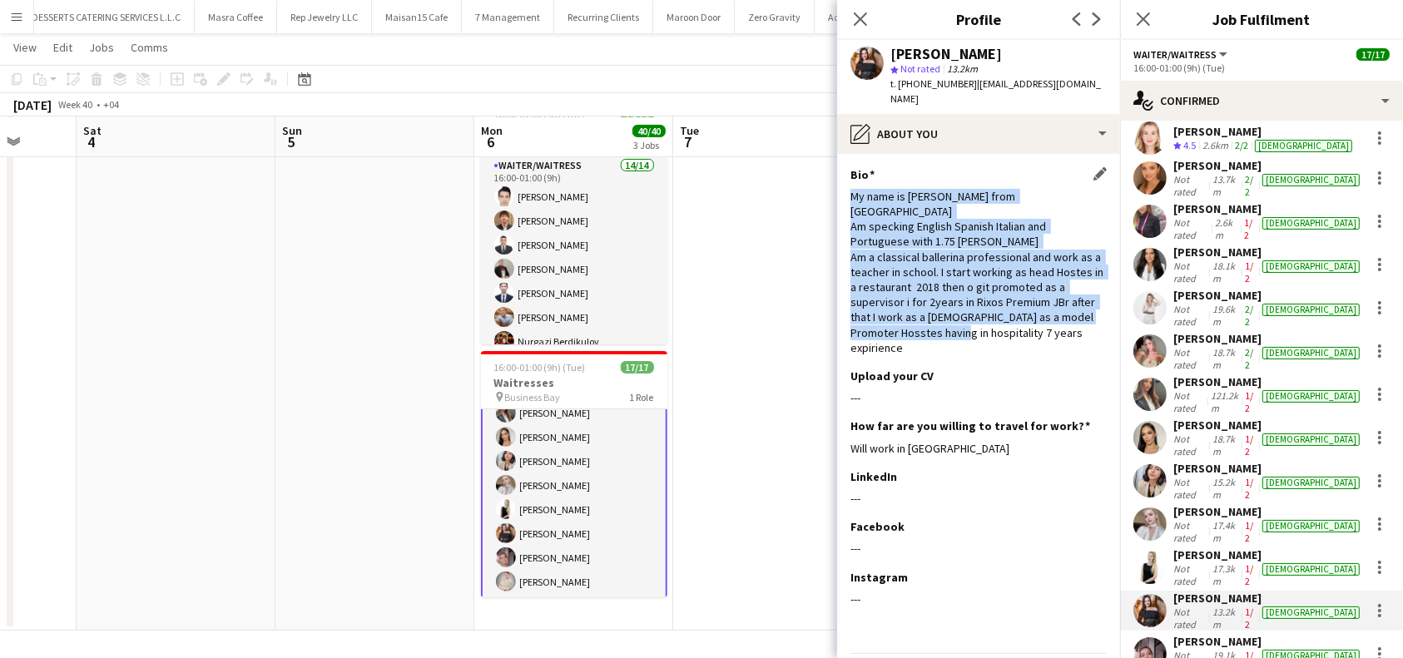
drag, startPoint x: 922, startPoint y: 333, endPoint x: 851, endPoint y: 196, distance: 154.1
click at [851, 196] on div "My name is Carmen from Cuba Am specking English Spanish Italian and Portuguese …" at bounding box center [979, 272] width 256 height 166
copy div "My name is Carmen from Cuba Am specking English Spanish Italian and Portuguese …"
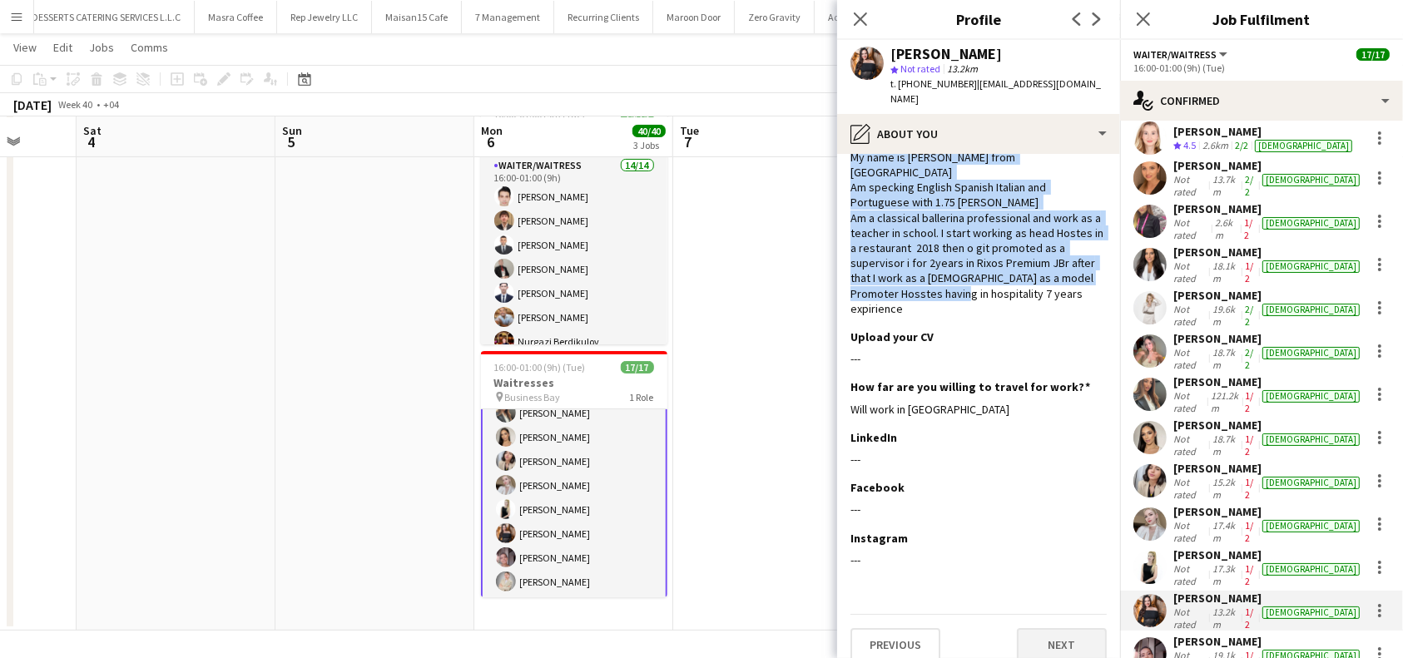
scroll to position [40, 0]
click at [1056, 632] on button "Next" at bounding box center [1062, 644] width 90 height 33
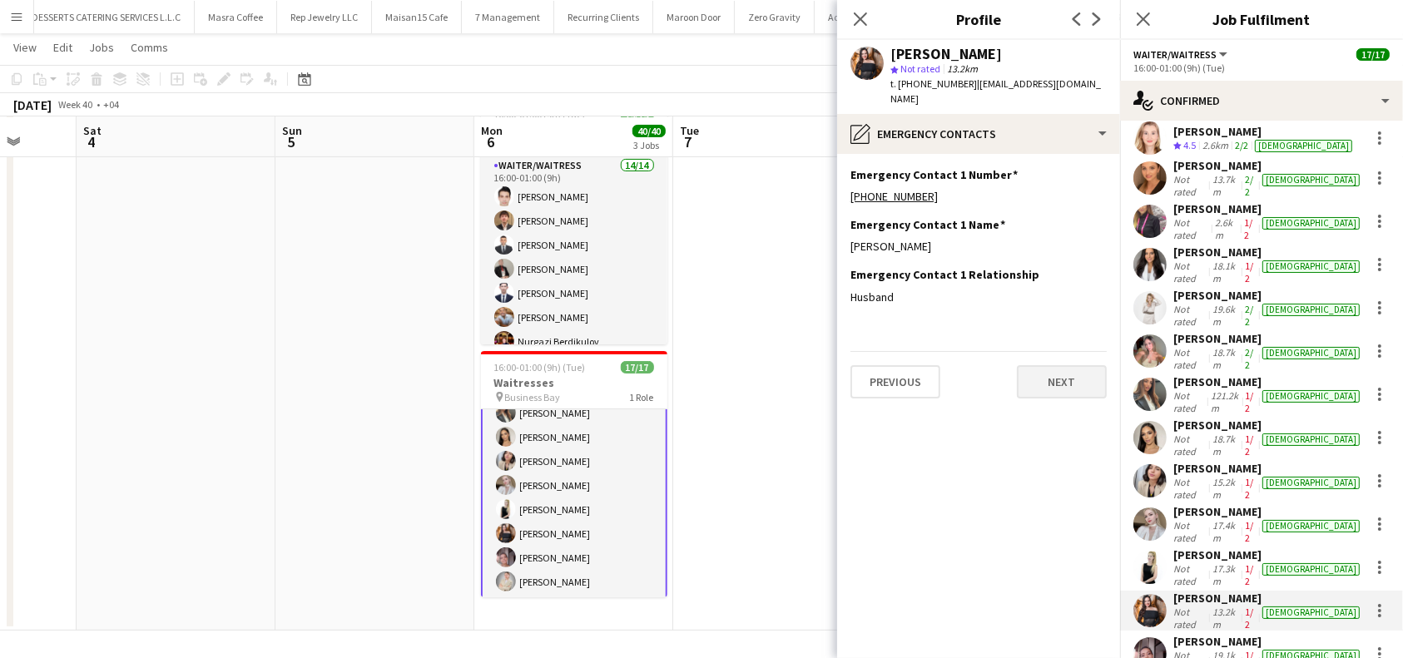
scroll to position [0, 0]
click at [1060, 389] on button "Next" at bounding box center [1062, 381] width 90 height 33
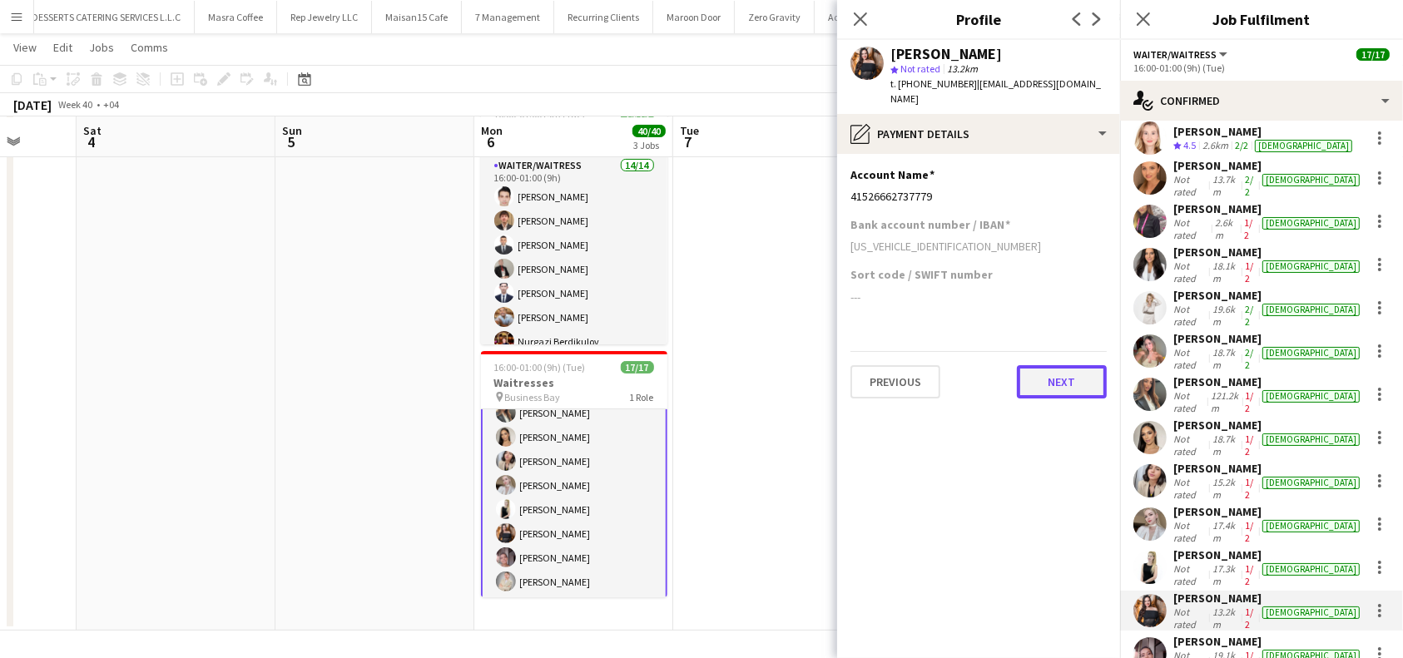
click at [1065, 380] on button "Next" at bounding box center [1062, 381] width 90 height 33
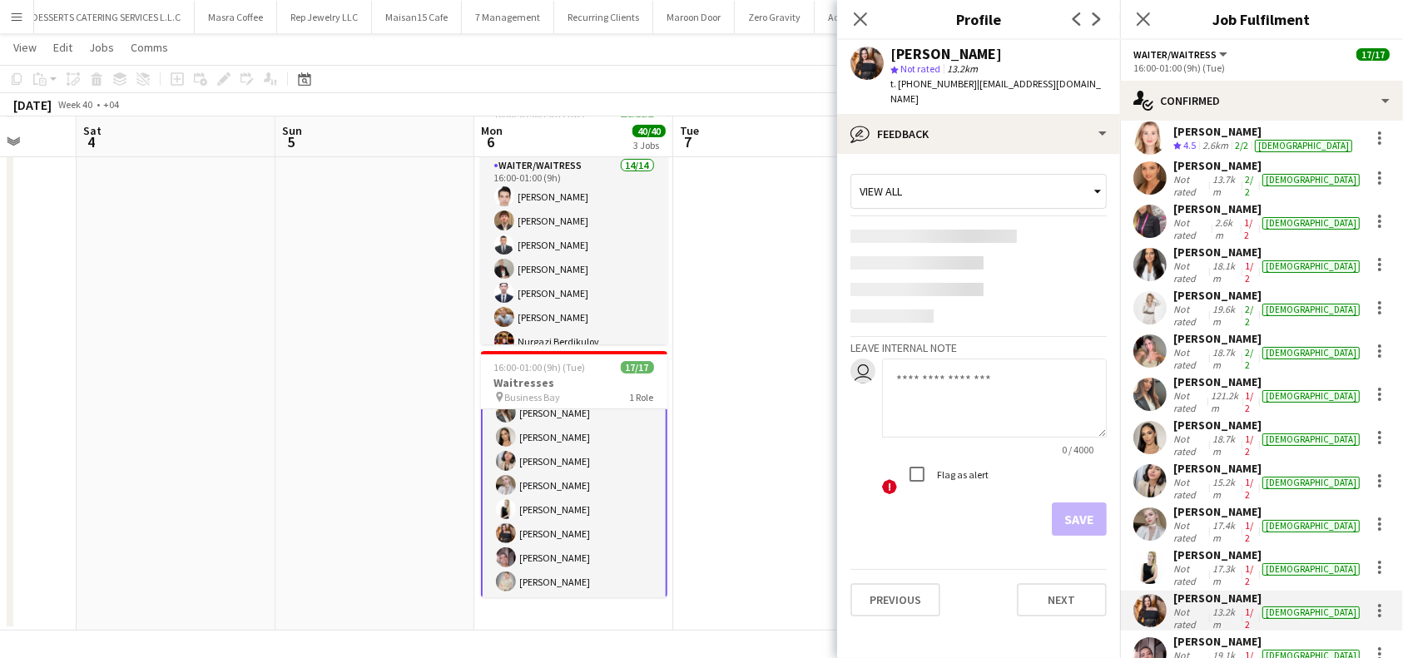
click at [1068, 581] on div "Previous Next" at bounding box center [979, 592] width 256 height 47
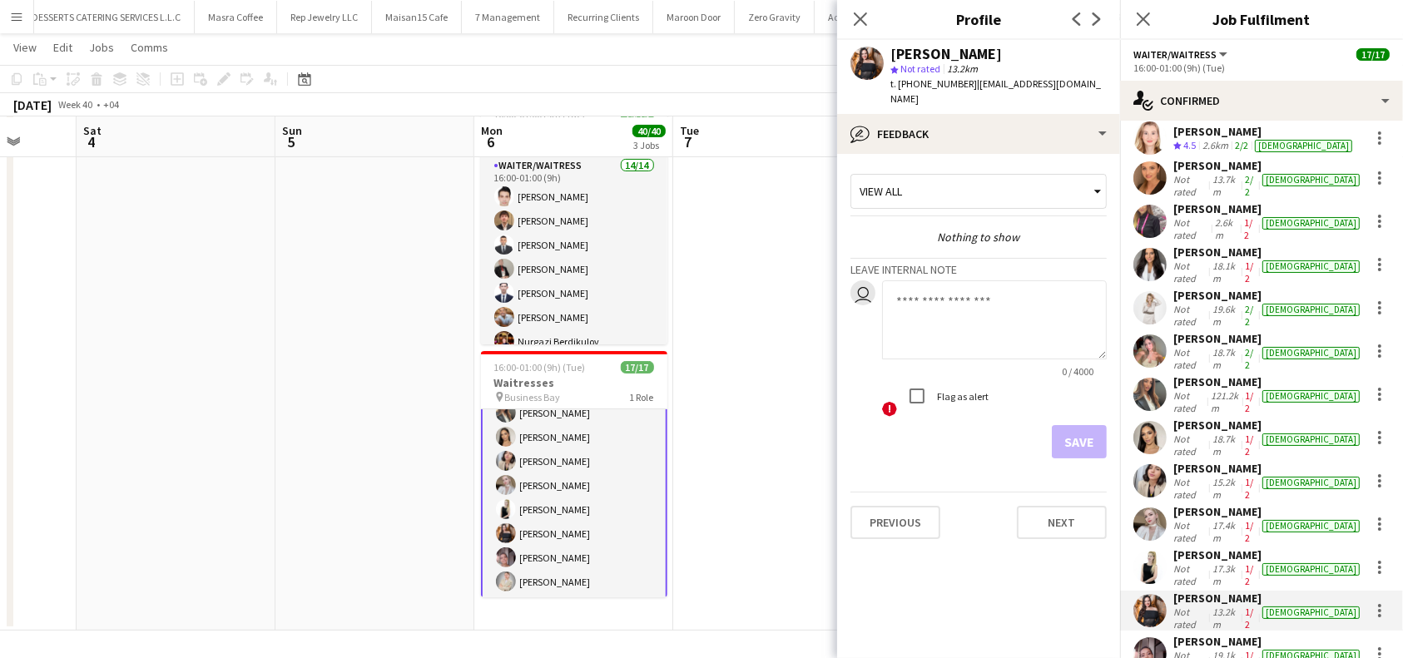
click at [1069, 608] on app-crew-profile-feedback-tab "View all Nothing to show Leave internal note user 0 / 4000 ! Flag as alert Save…" at bounding box center [978, 406] width 283 height 504
click at [1073, 524] on button "Next" at bounding box center [1062, 522] width 90 height 33
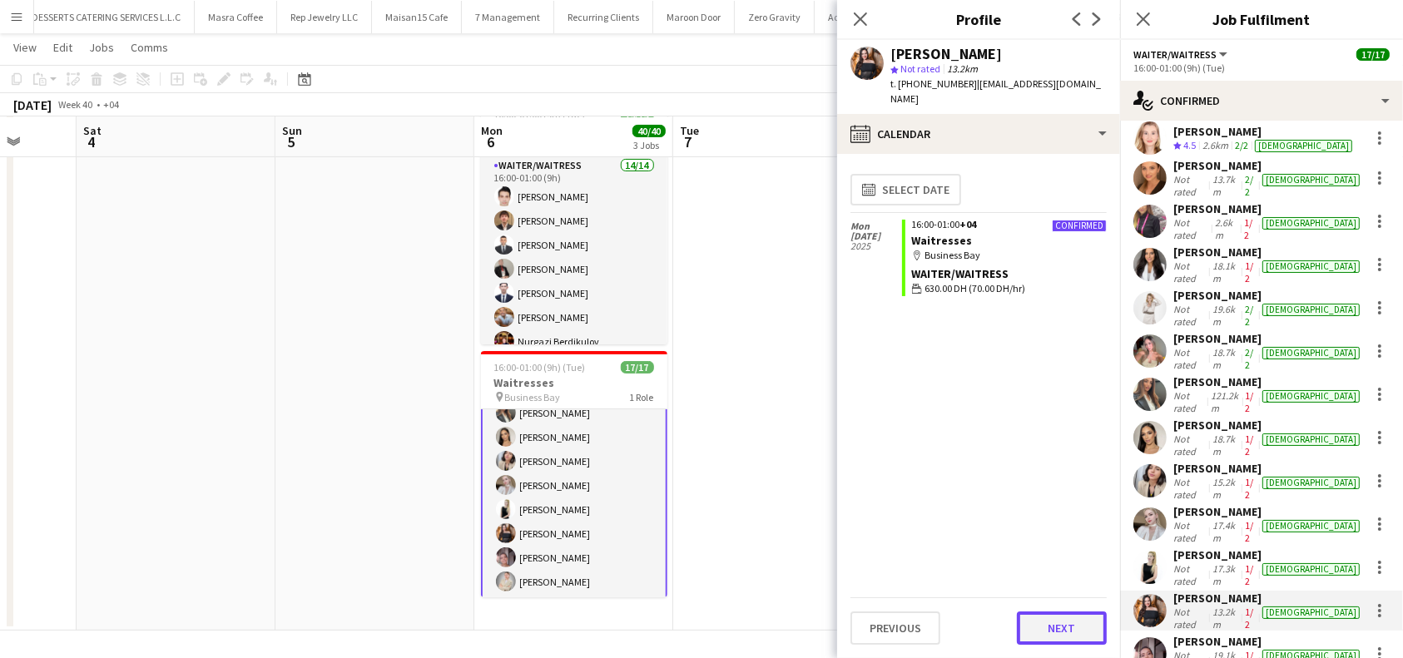
click at [1052, 627] on button "Next" at bounding box center [1062, 628] width 90 height 33
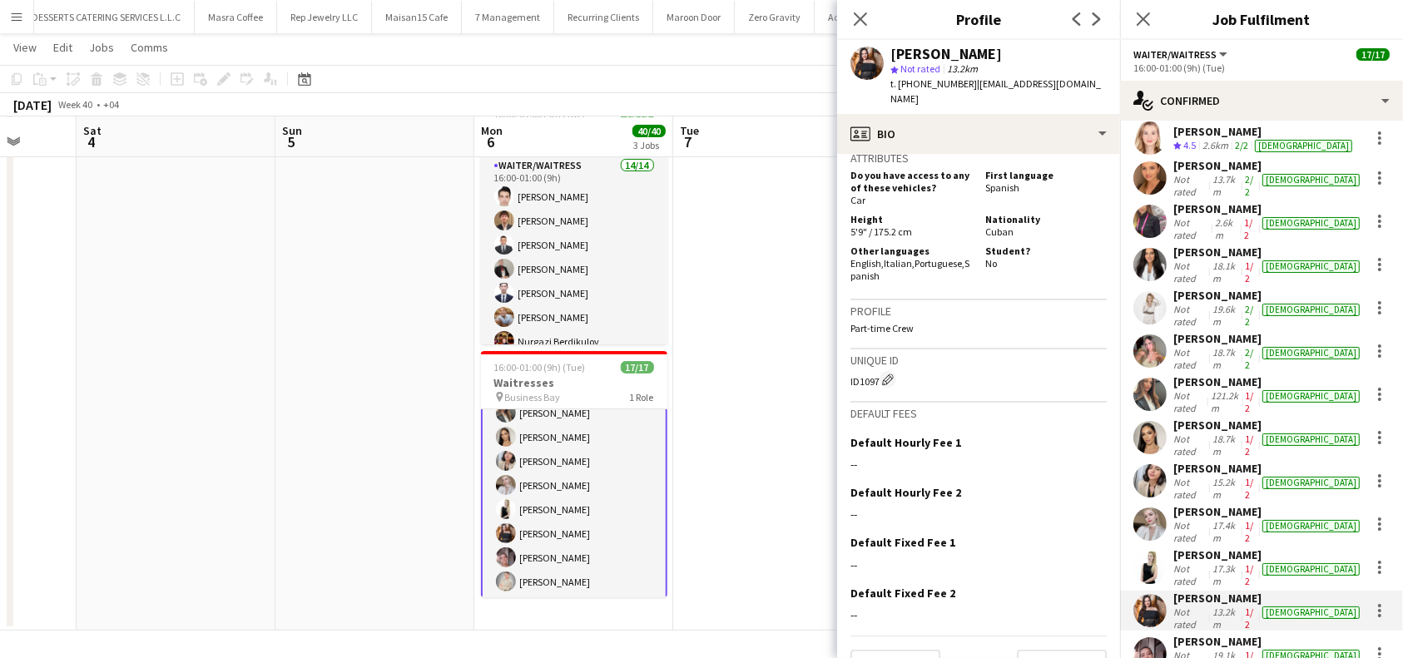
scroll to position [820, 0]
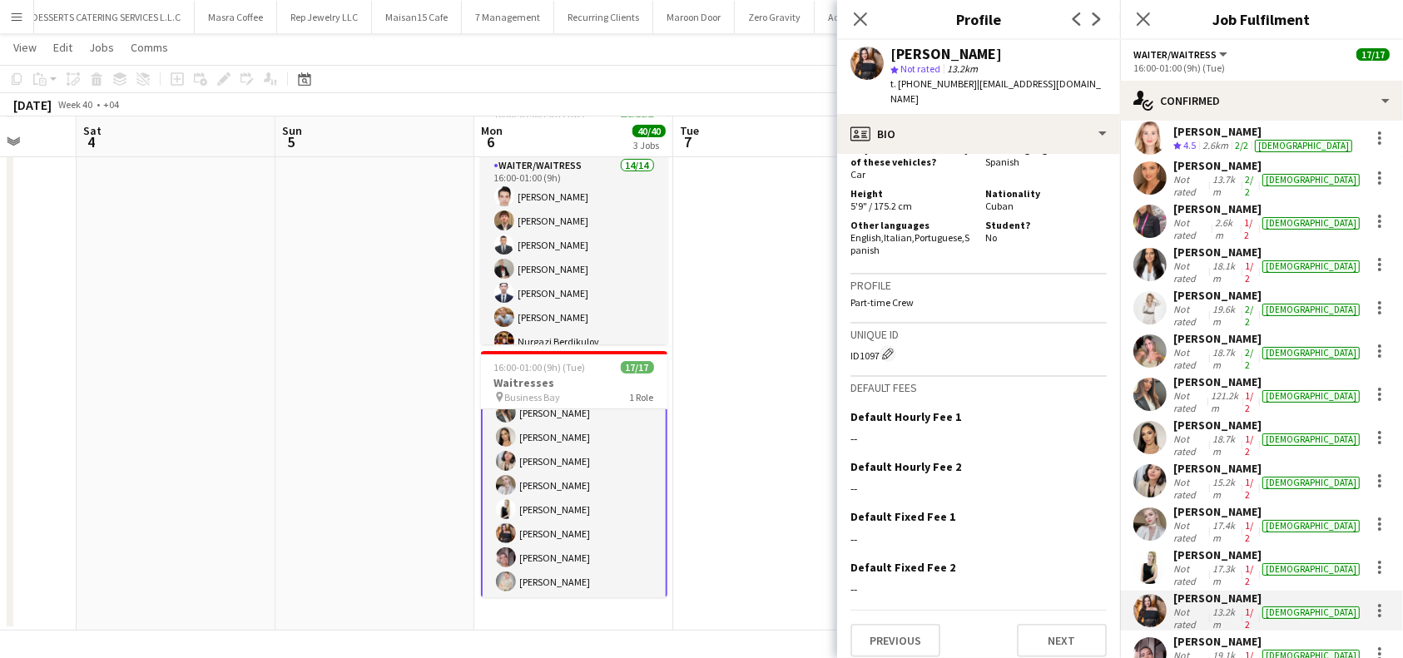
click at [1039, 648] on app-crew-profile-bio "Open photos pop-in Gender Female Birthday 26-12-1991 (33 years) Location Arjan,…" at bounding box center [978, 406] width 283 height 504
click at [1042, 625] on button "Next" at bounding box center [1062, 640] width 90 height 33
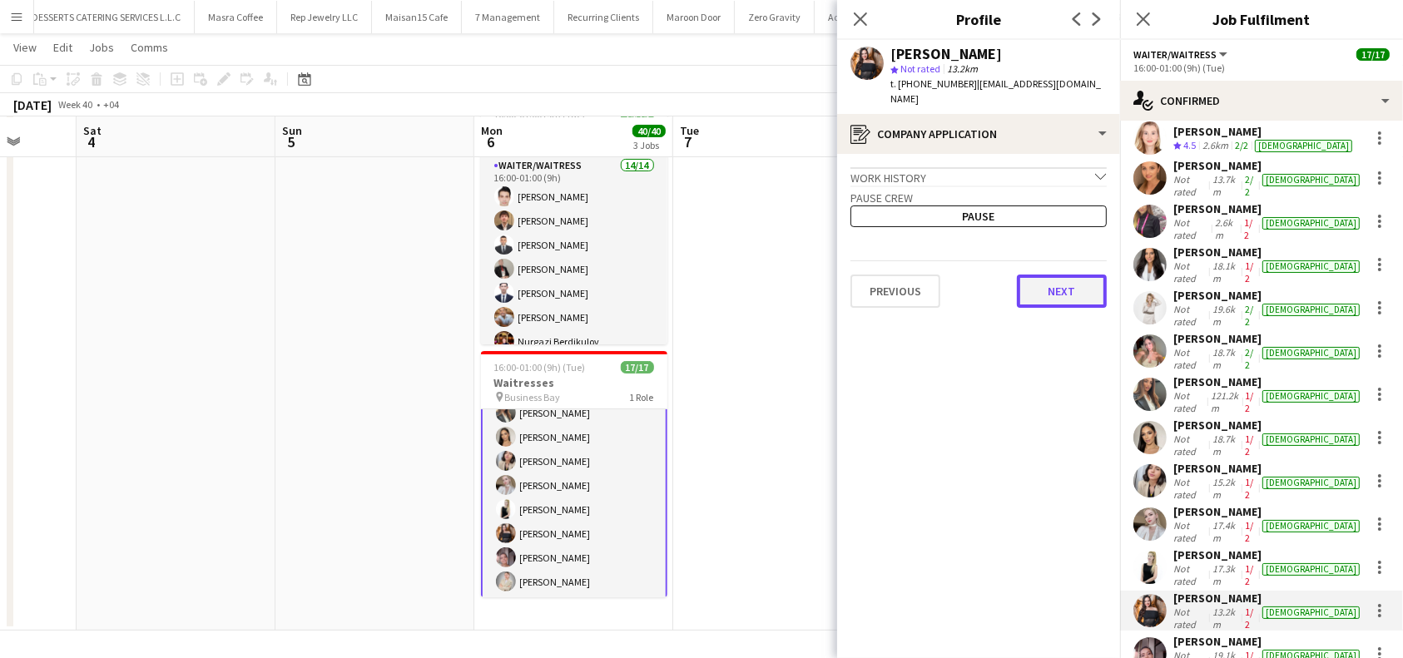
click at [1062, 289] on button "Next" at bounding box center [1062, 291] width 90 height 33
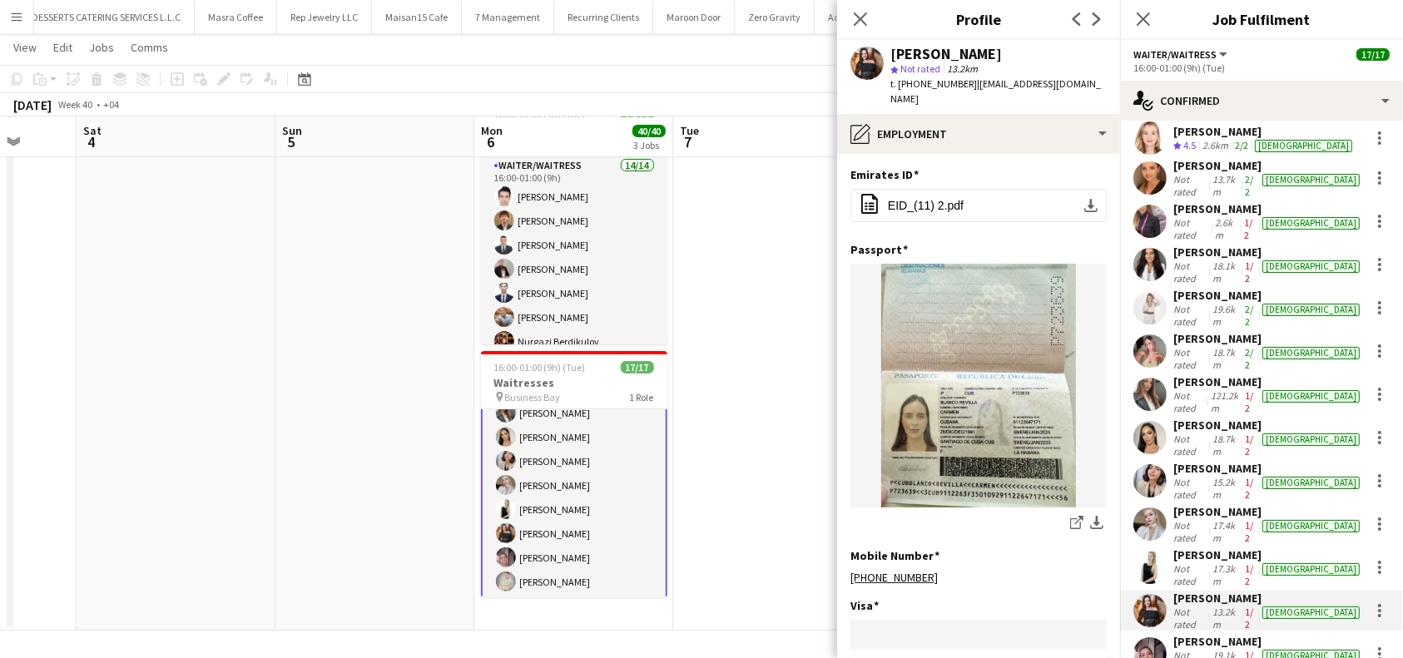
scroll to position [340, 0]
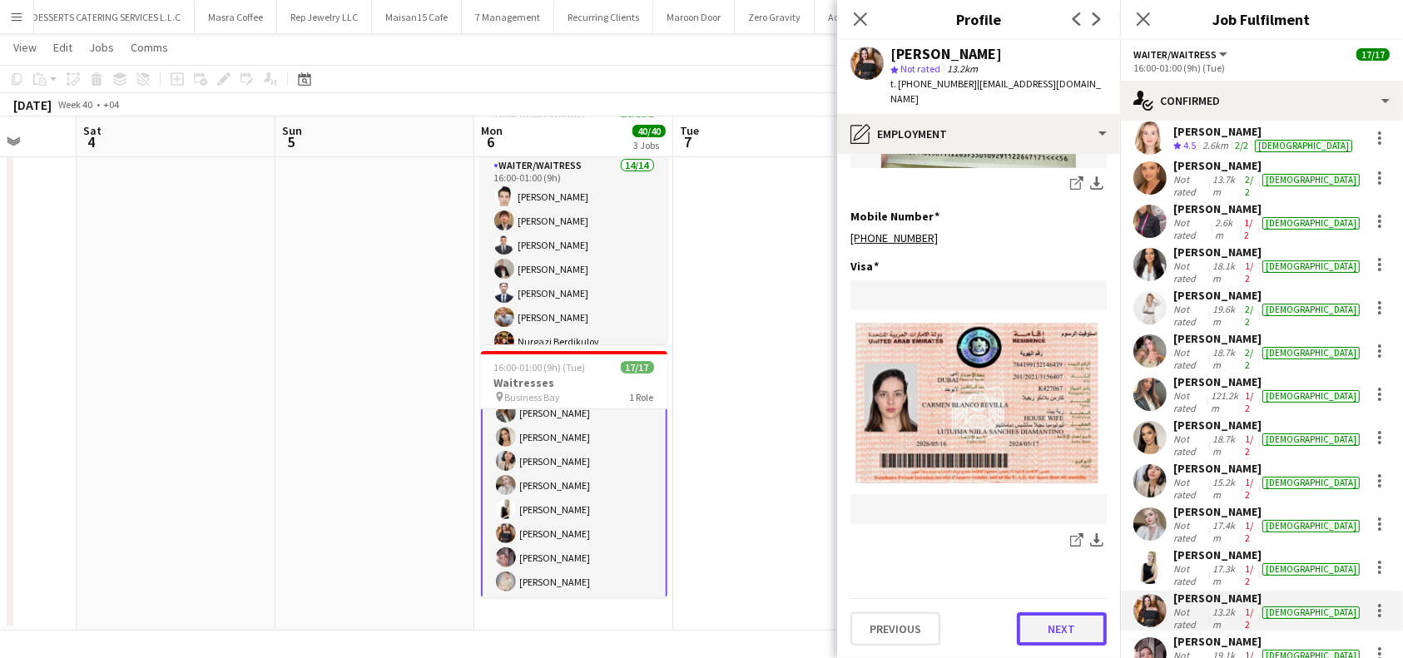
click at [1059, 619] on button "Next" at bounding box center [1062, 629] width 90 height 33
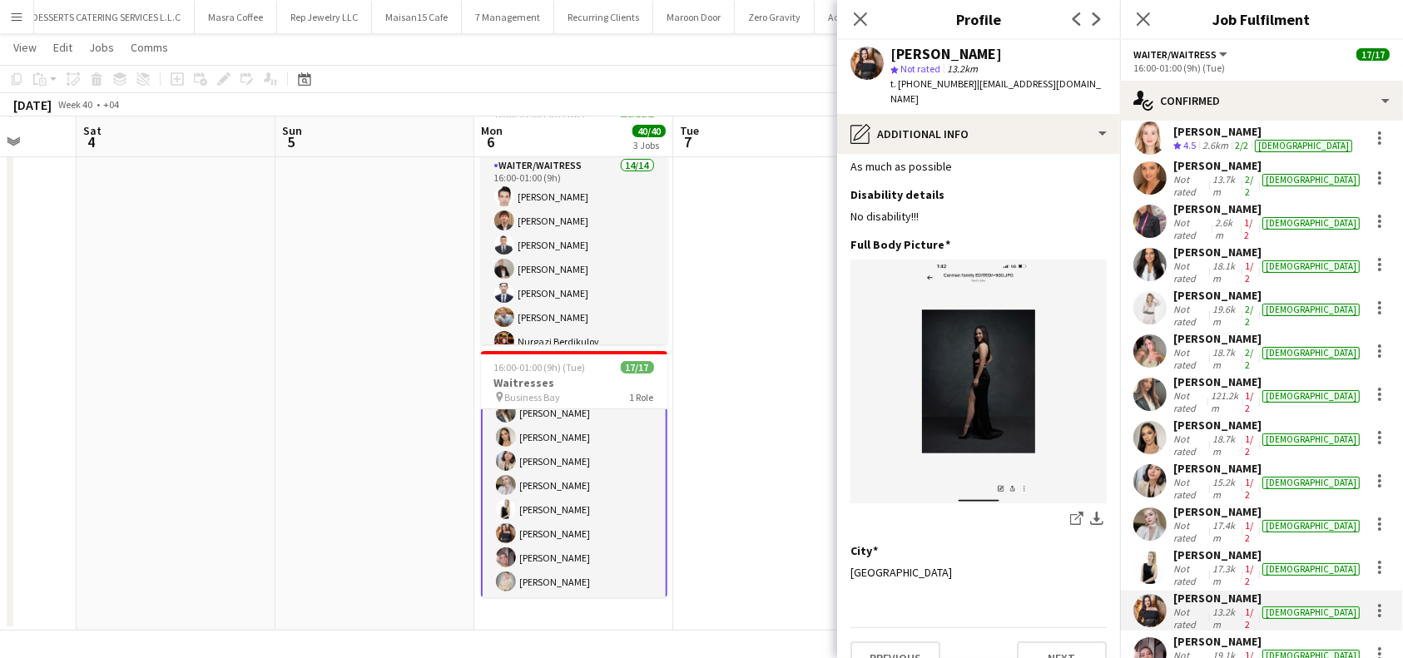
scroll to position [59, 0]
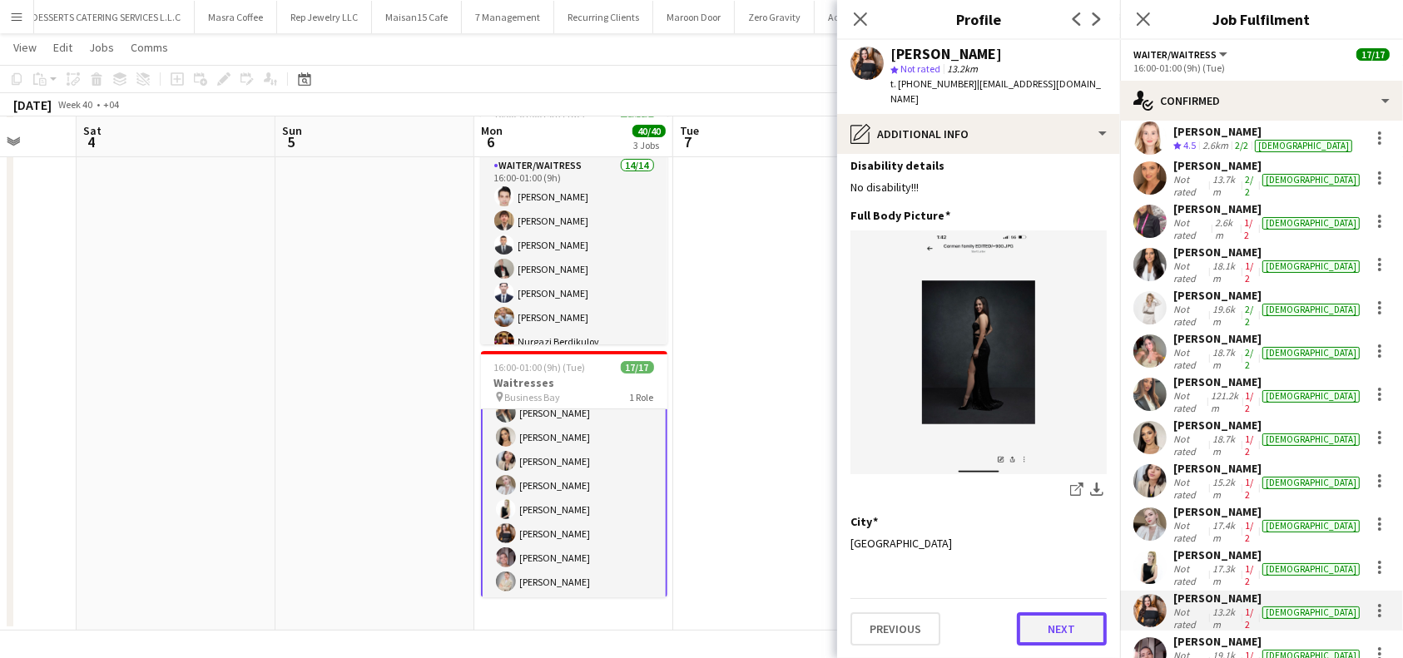
click at [1053, 623] on button "Next" at bounding box center [1062, 629] width 90 height 33
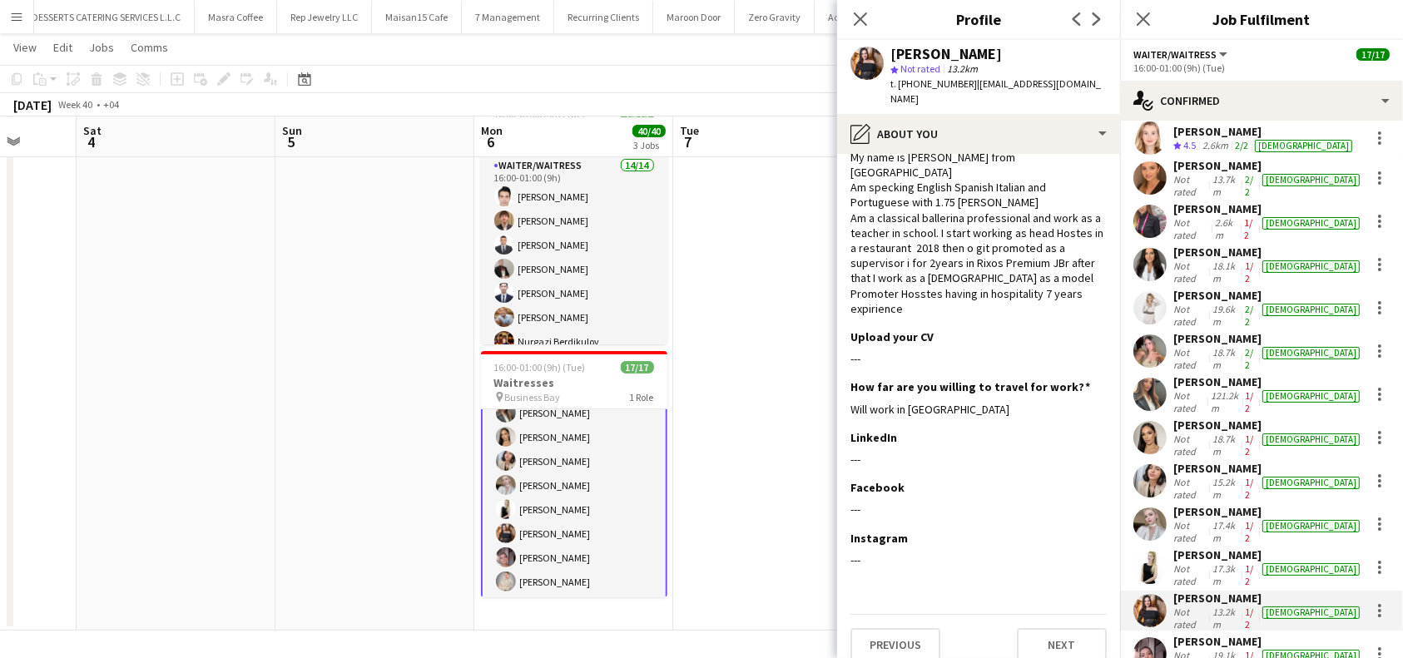
scroll to position [40, 0]
click at [1050, 635] on button "Next" at bounding box center [1062, 644] width 90 height 33
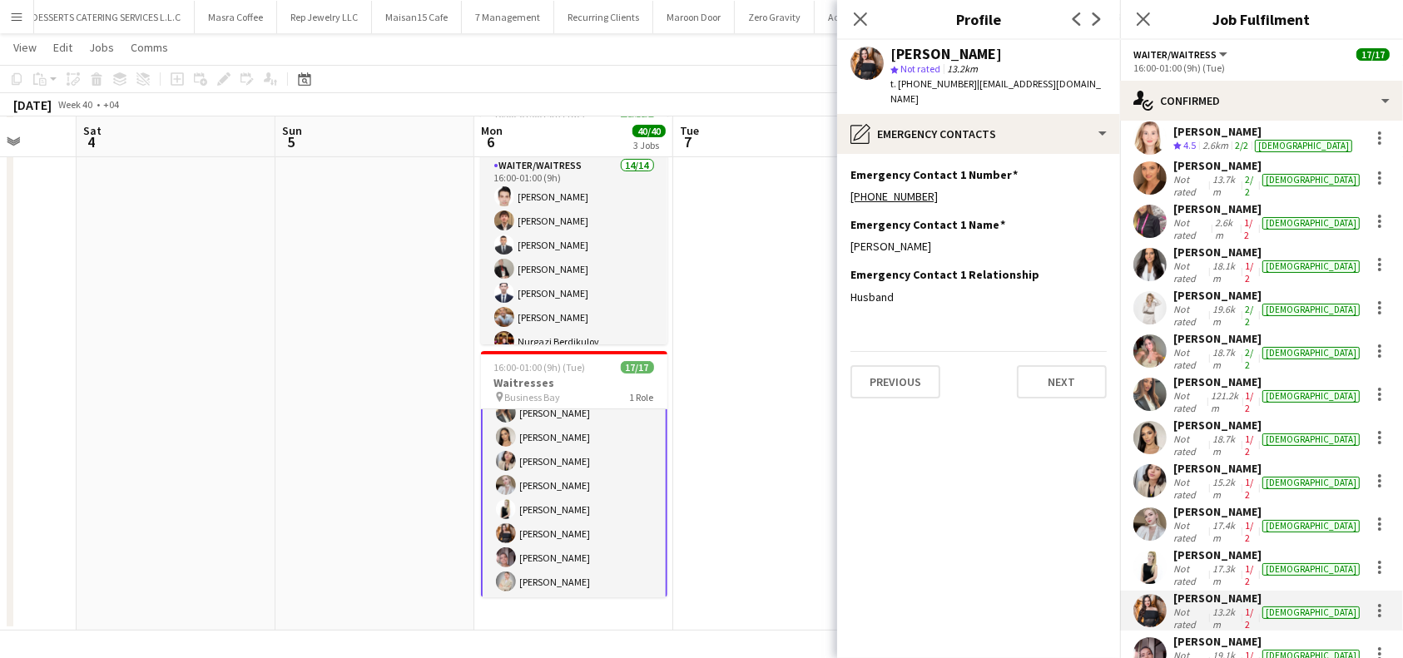
scroll to position [0, 0]
click at [1050, 398] on app-section-data-types "Emergency Contact 1 Number Edit this field +971585221000 Emergency Contact 1 Na…" at bounding box center [978, 406] width 283 height 504
click at [1060, 380] on button "Next" at bounding box center [1062, 381] width 90 height 33
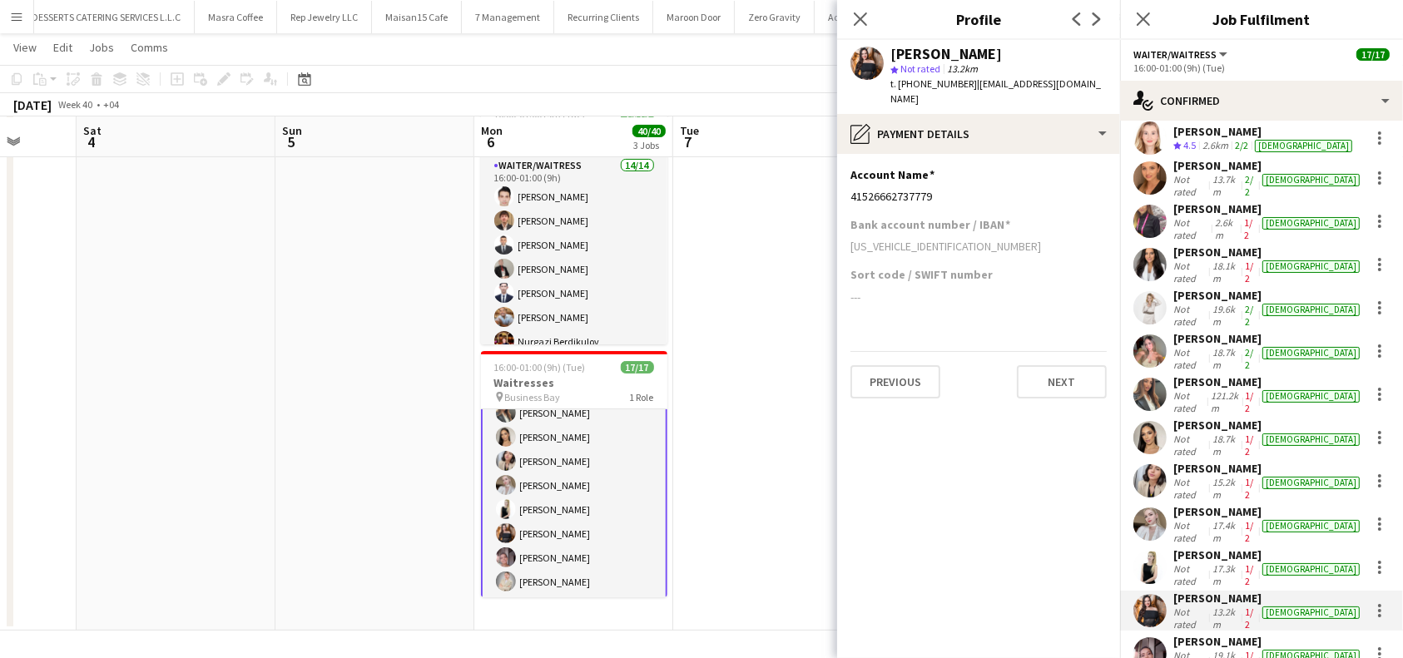
click at [1061, 402] on app-section-data-types "Account Name Edit this field 41526662737779 Bank account number / IBAN AE177654…" at bounding box center [978, 406] width 283 height 504
click at [1076, 380] on button "Next" at bounding box center [1062, 381] width 90 height 33
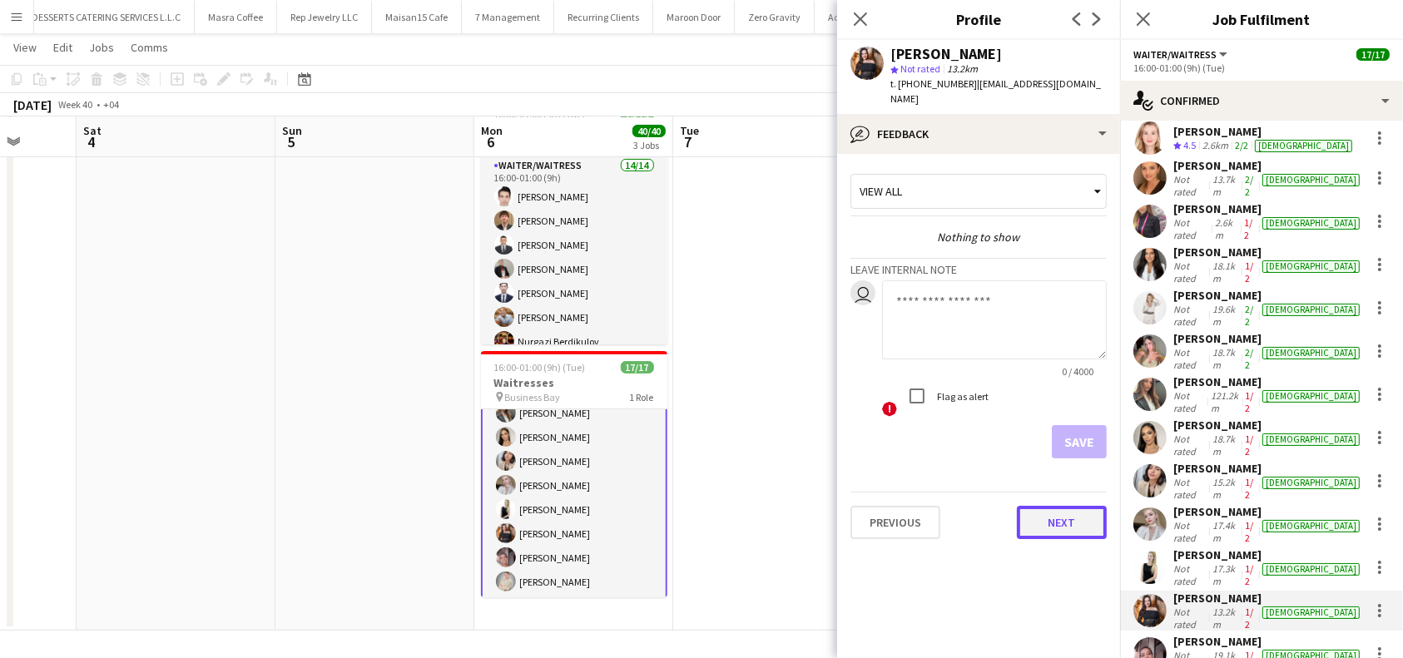
click at [1059, 528] on button "Next" at bounding box center [1062, 522] width 90 height 33
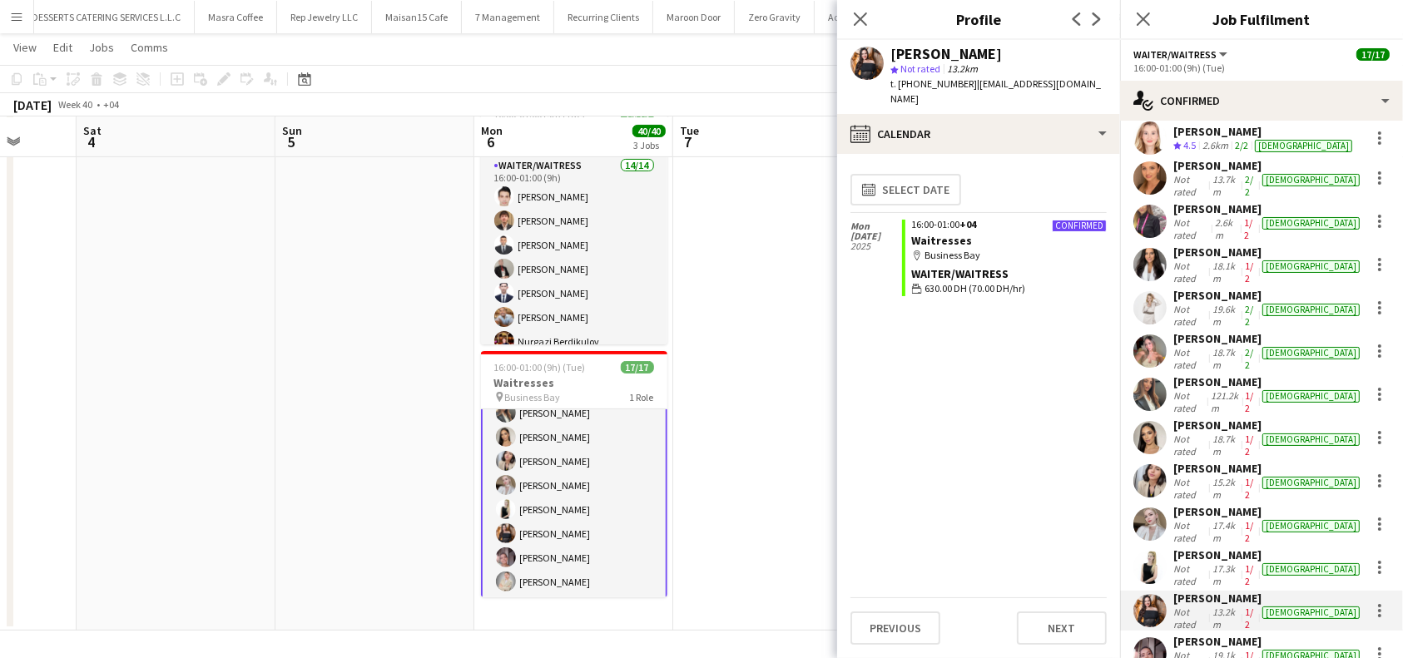
click at [1063, 603] on div "Previous Next" at bounding box center [979, 621] width 256 height 47
click at [1065, 624] on button "Next" at bounding box center [1062, 628] width 90 height 33
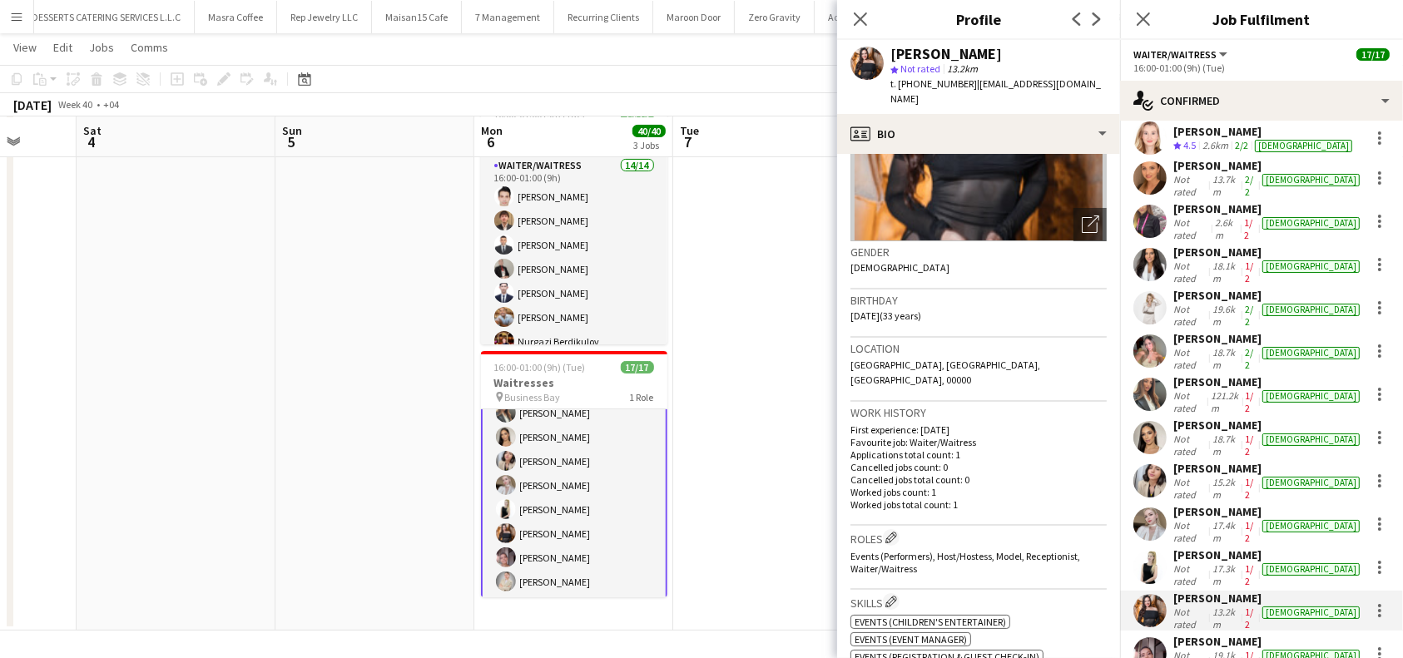
scroll to position [111, 0]
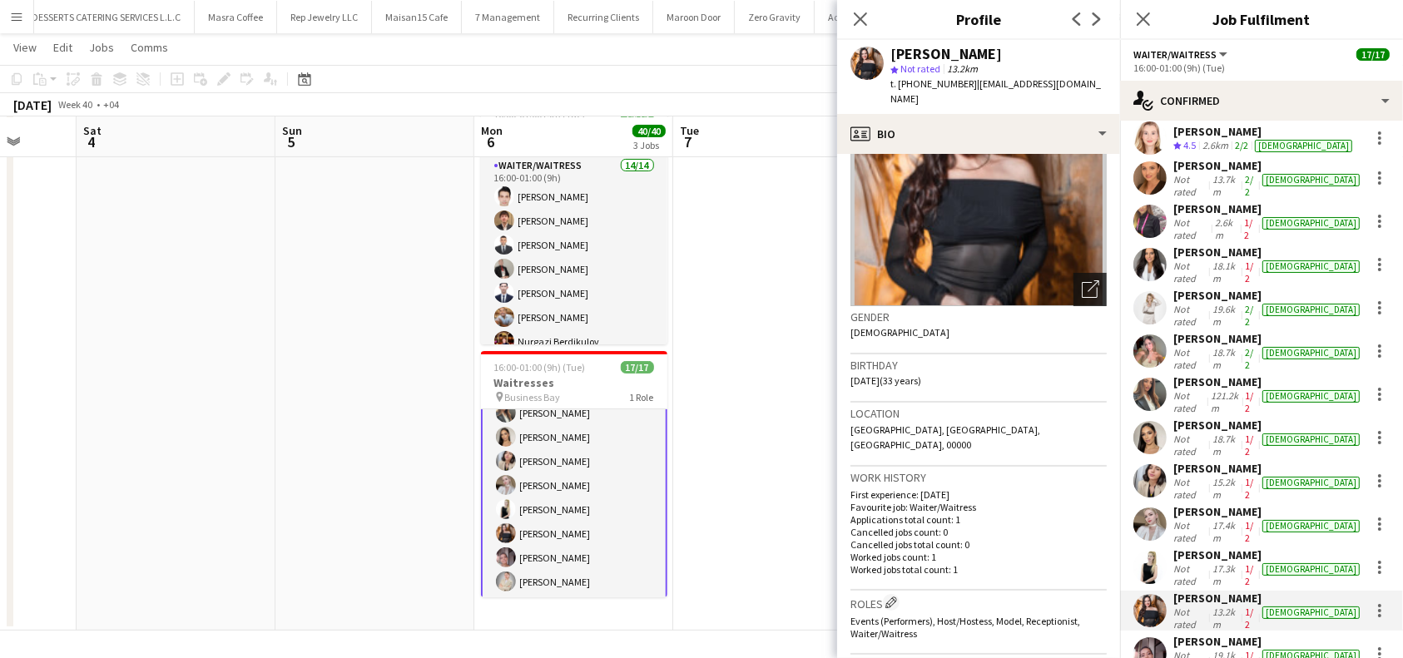
click at [1082, 291] on icon "Open photos pop-in" at bounding box center [1090, 288] width 17 height 17
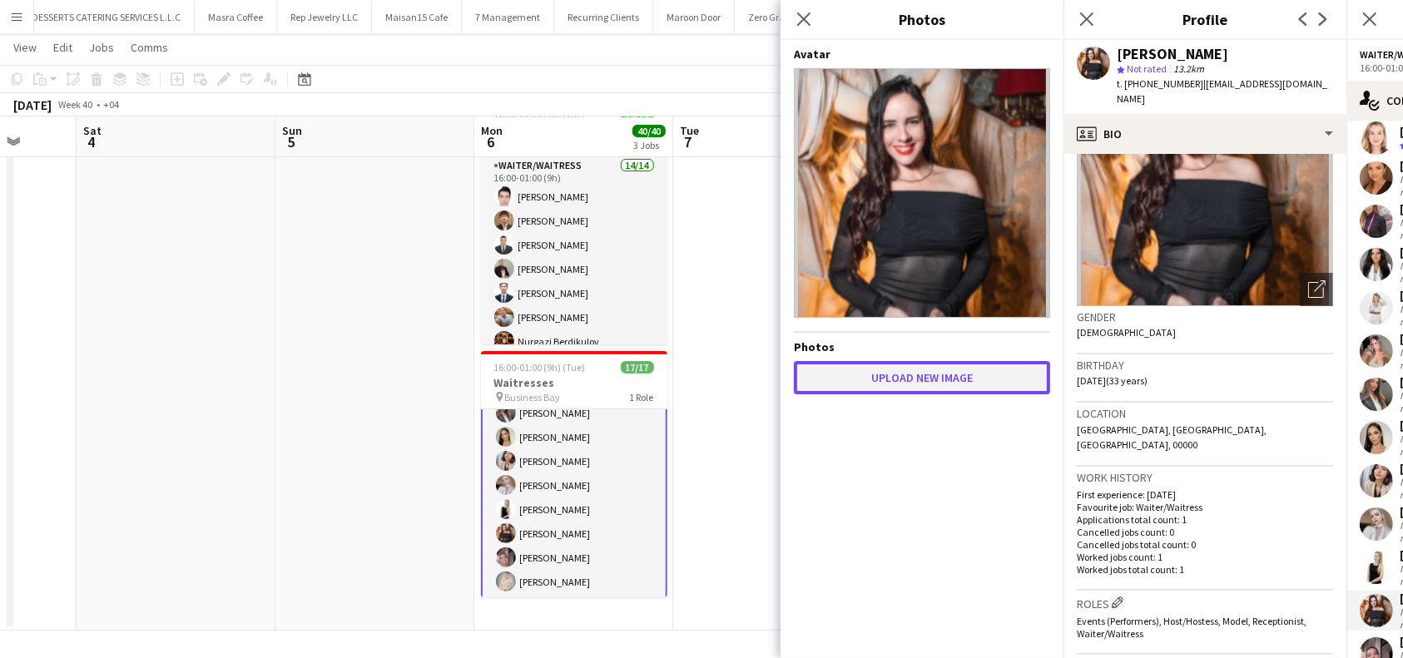
click at [888, 366] on button "Upload new image" at bounding box center [922, 377] width 256 height 33
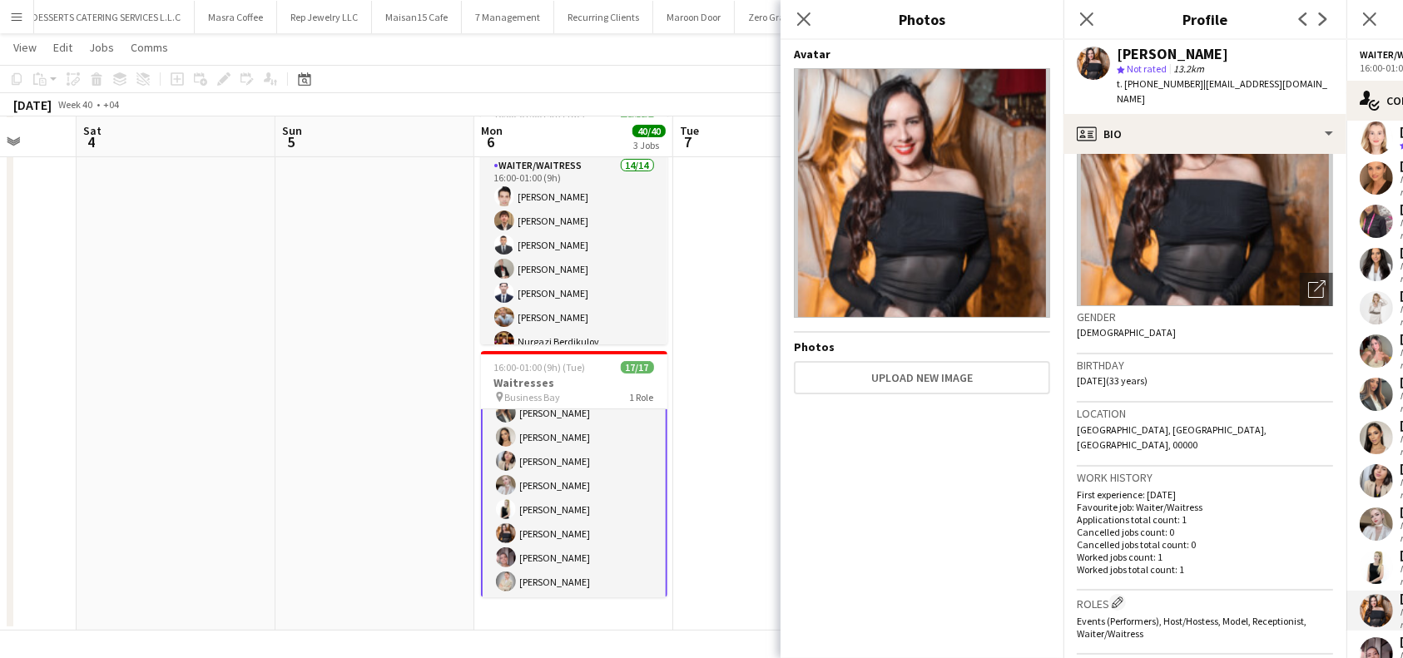
click at [955, 160] on img at bounding box center [922, 193] width 256 height 250
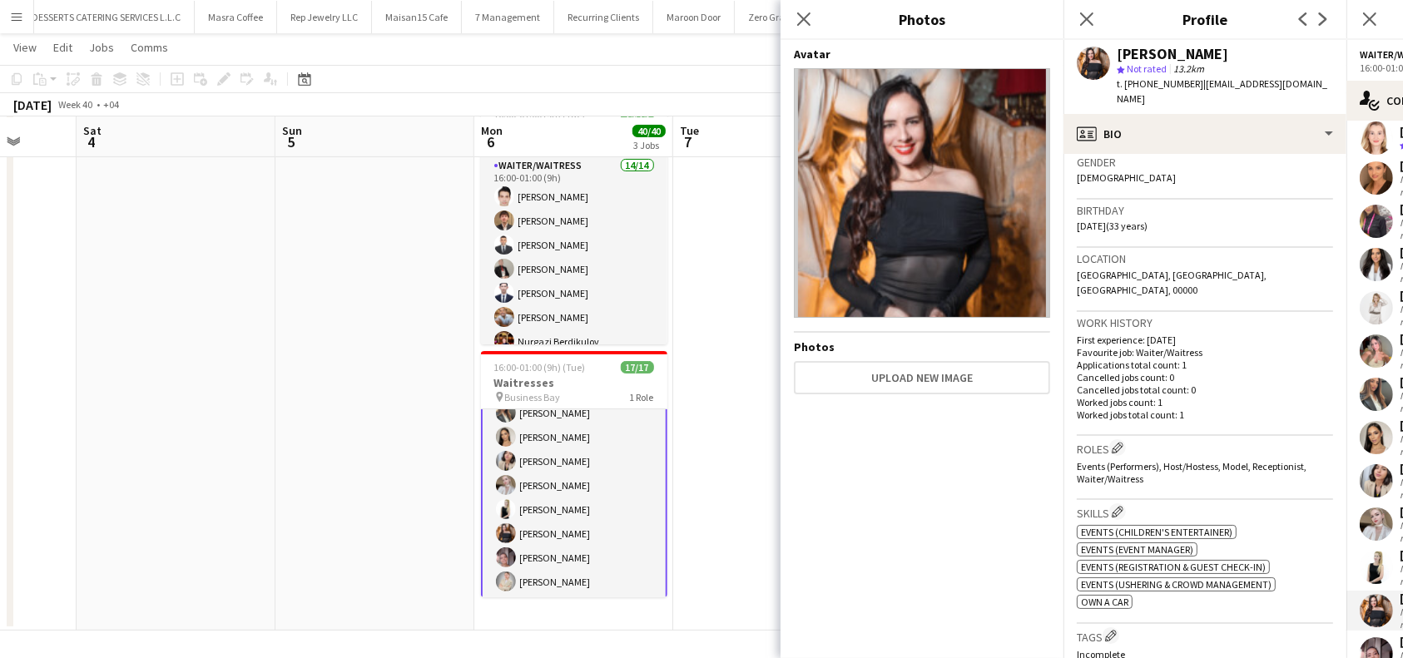
scroll to position [820, 0]
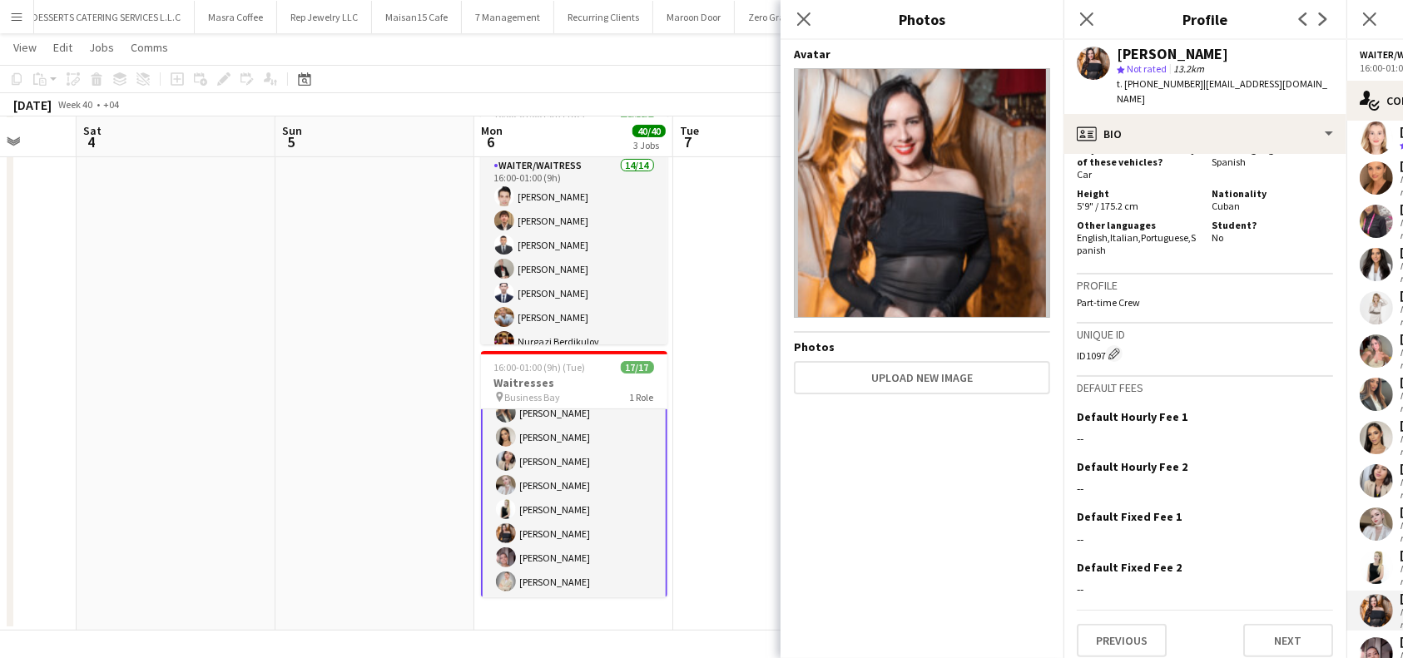
click at [1243, 610] on div "Previous Next" at bounding box center [1205, 633] width 256 height 47
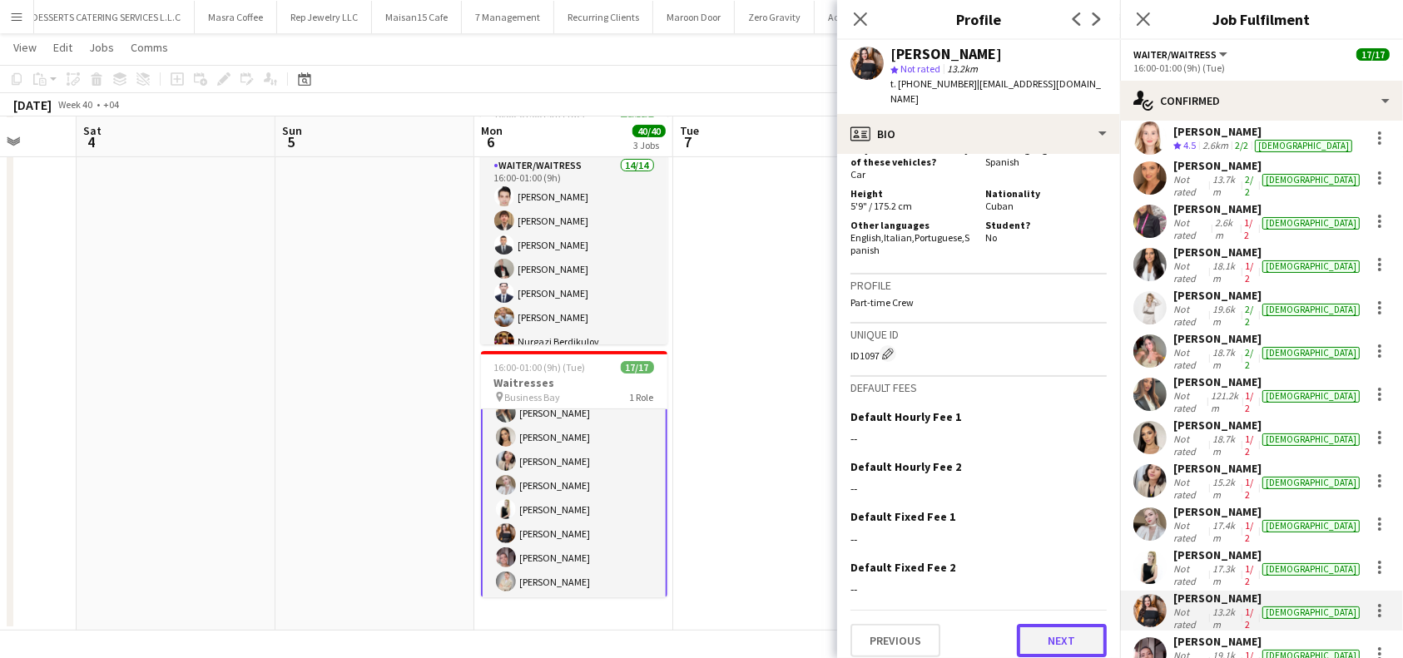
click at [1045, 627] on button "Next" at bounding box center [1062, 640] width 90 height 33
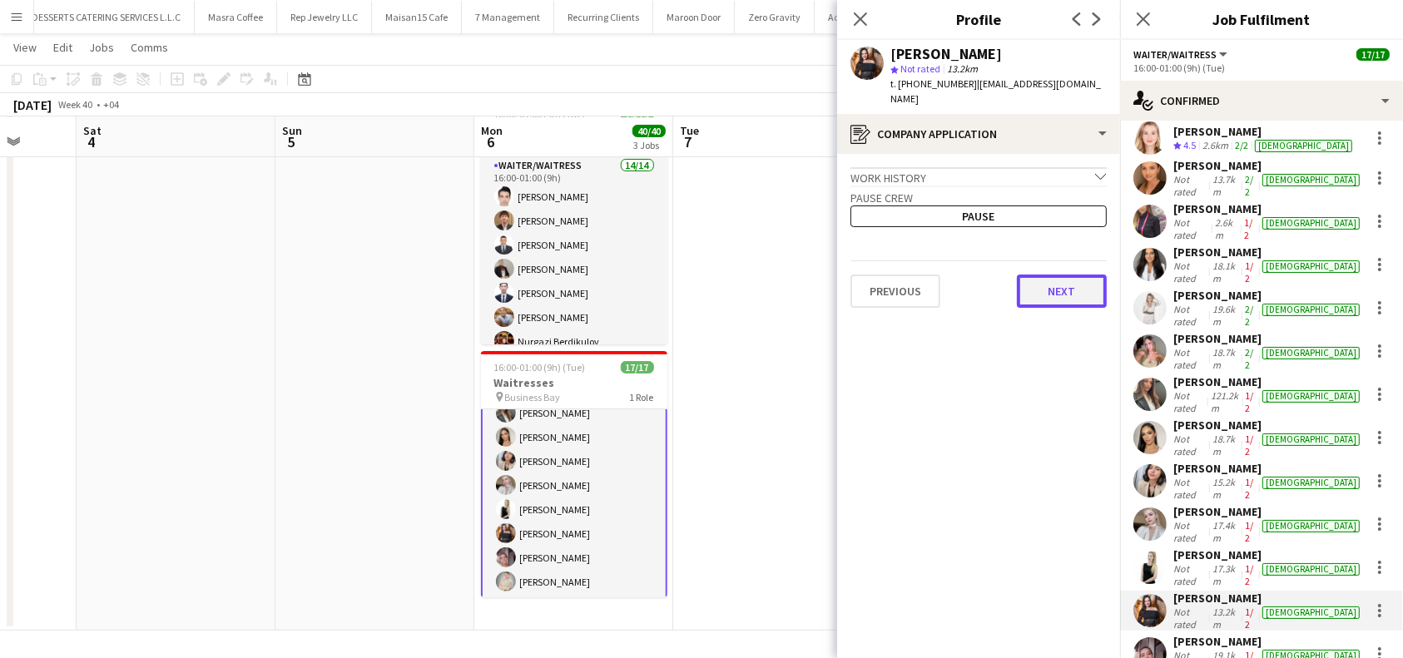
click at [1085, 275] on button "Next" at bounding box center [1062, 291] width 90 height 33
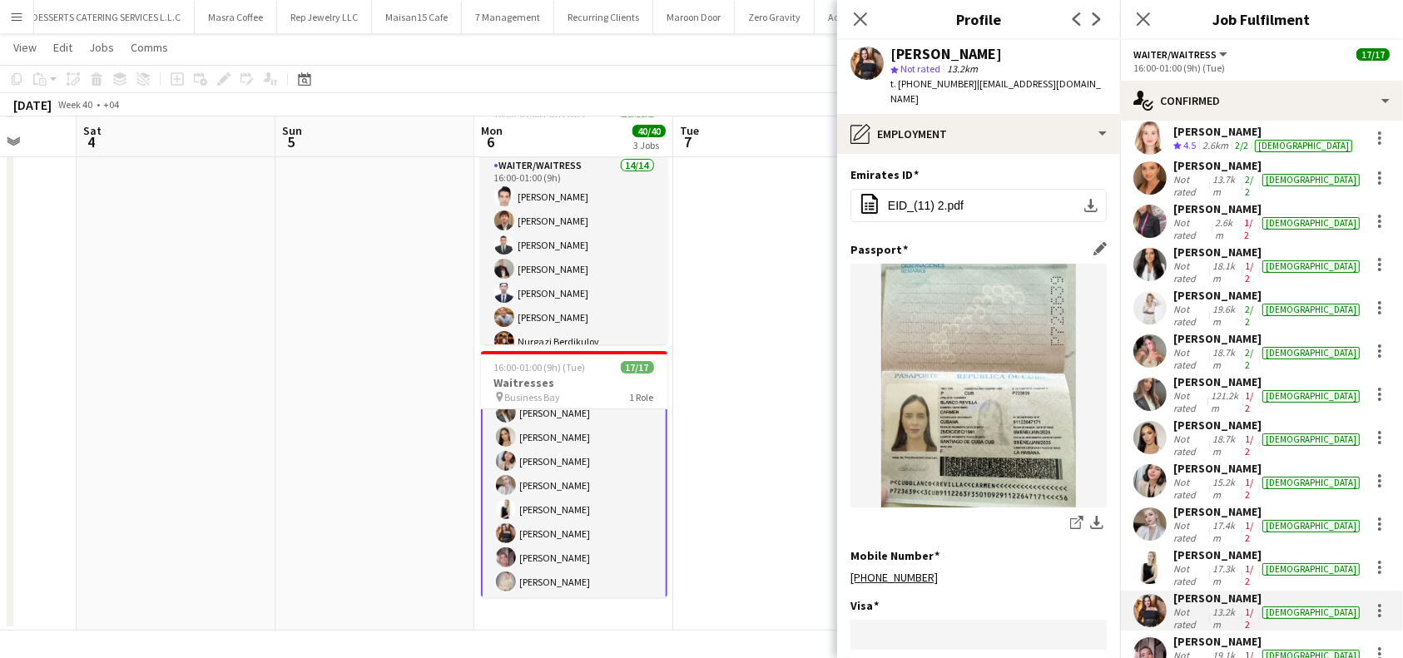
scroll to position [340, 0]
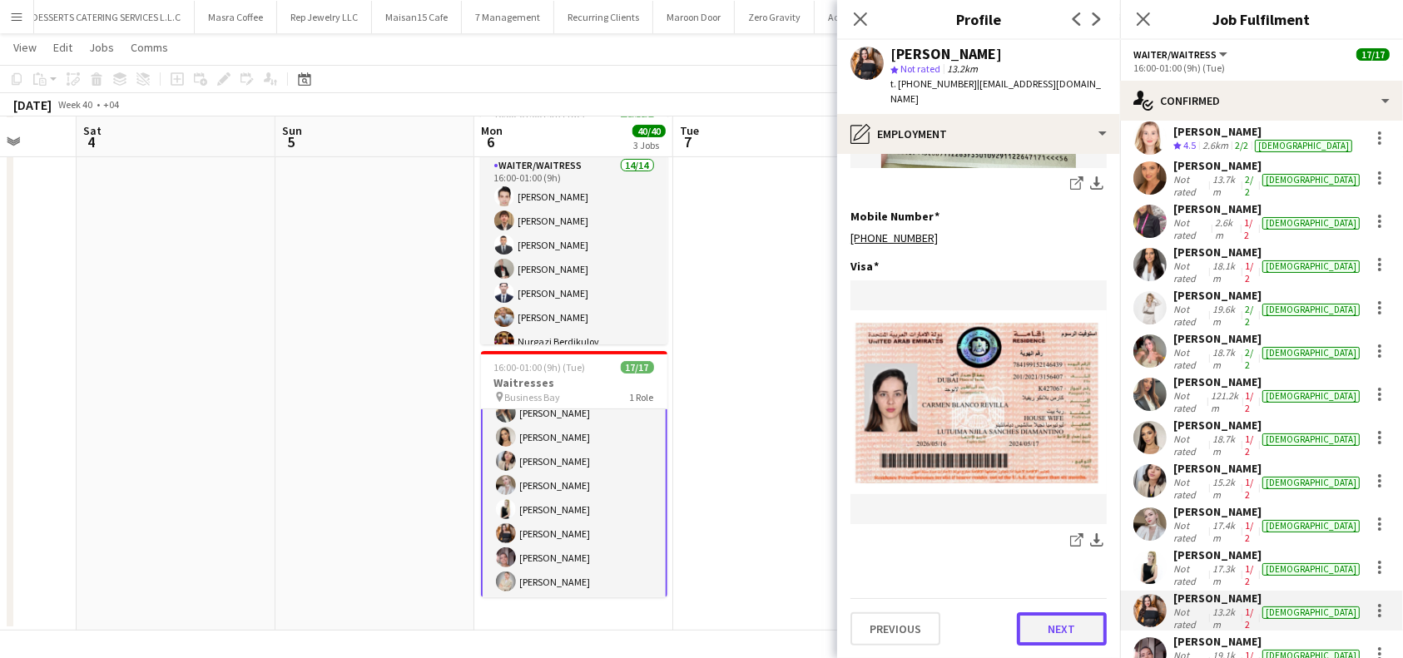
click at [1043, 638] on button "Next" at bounding box center [1062, 629] width 90 height 33
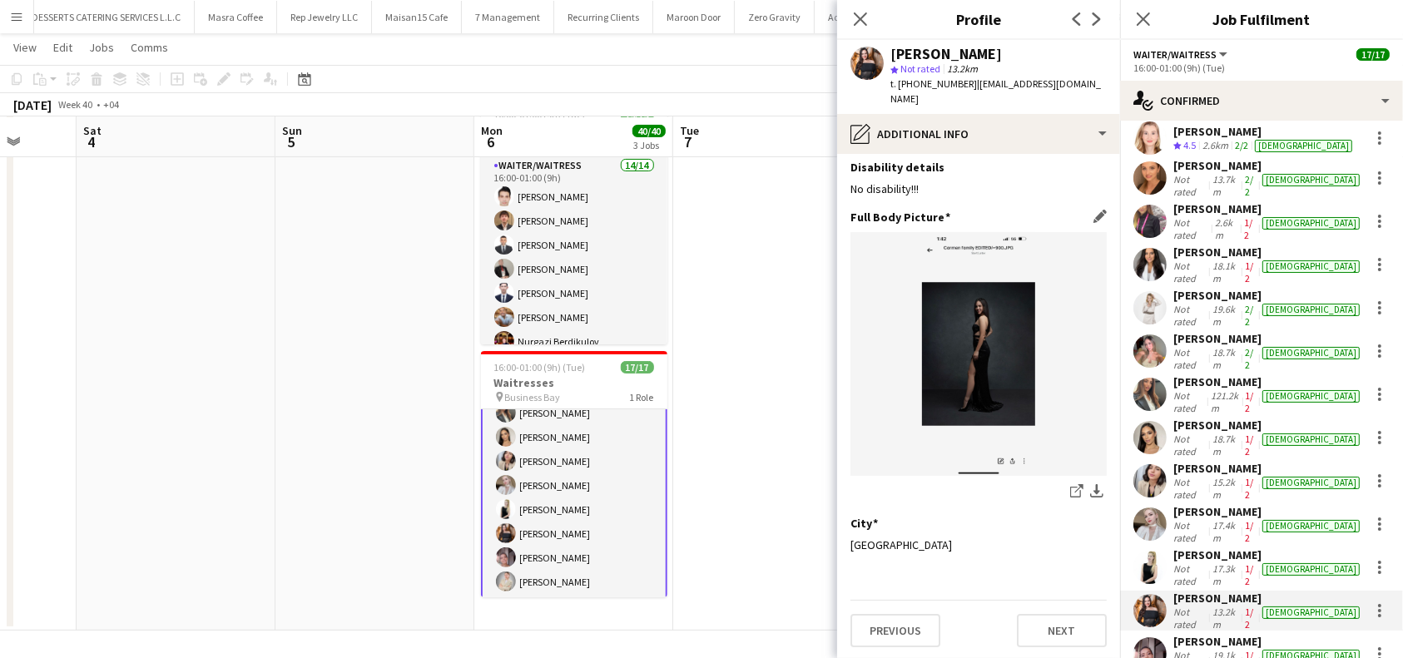
scroll to position [59, 0]
click at [1064, 653] on app-section-data-types "What is your capacity to work? Edit this field As much as possible Disability d…" at bounding box center [978, 406] width 283 height 504
click at [1065, 628] on button "Next" at bounding box center [1062, 629] width 90 height 33
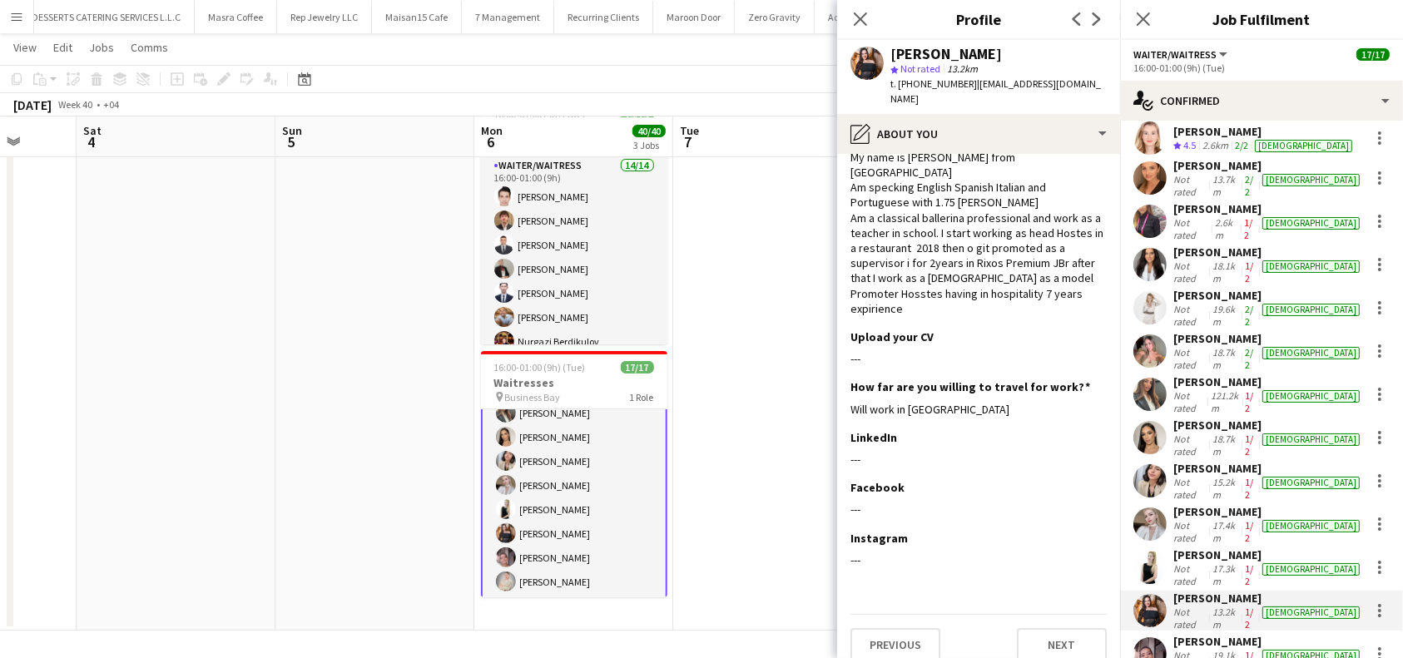
scroll to position [40, 0]
click at [1056, 628] on button "Next" at bounding box center [1062, 644] width 90 height 33
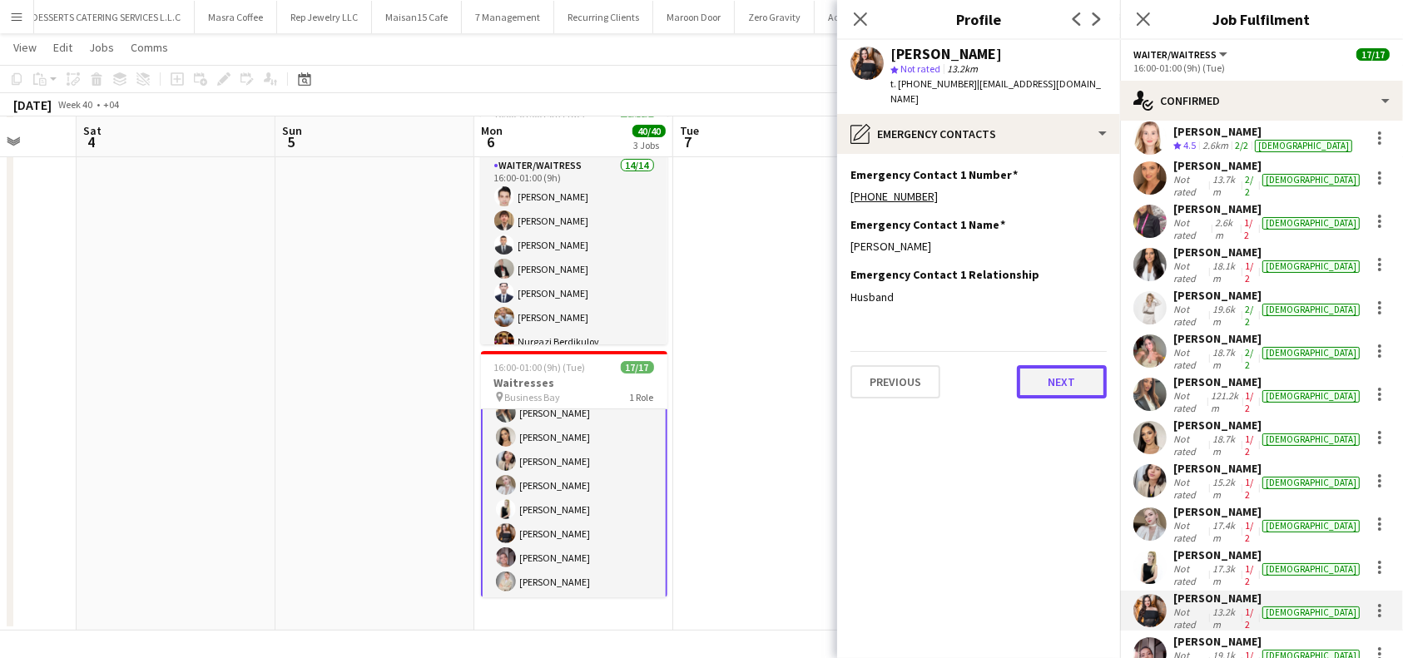
click at [1070, 384] on button "Next" at bounding box center [1062, 381] width 90 height 33
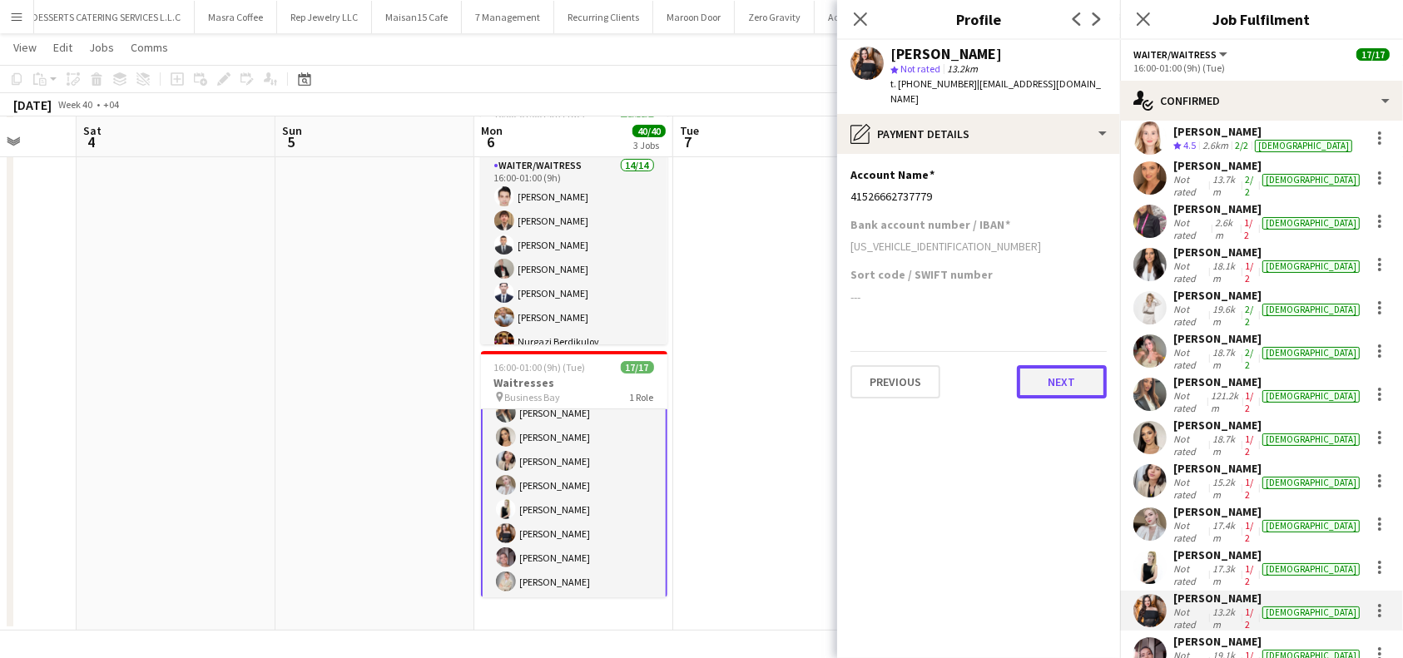
click at [1055, 376] on button "Next" at bounding box center [1062, 381] width 90 height 33
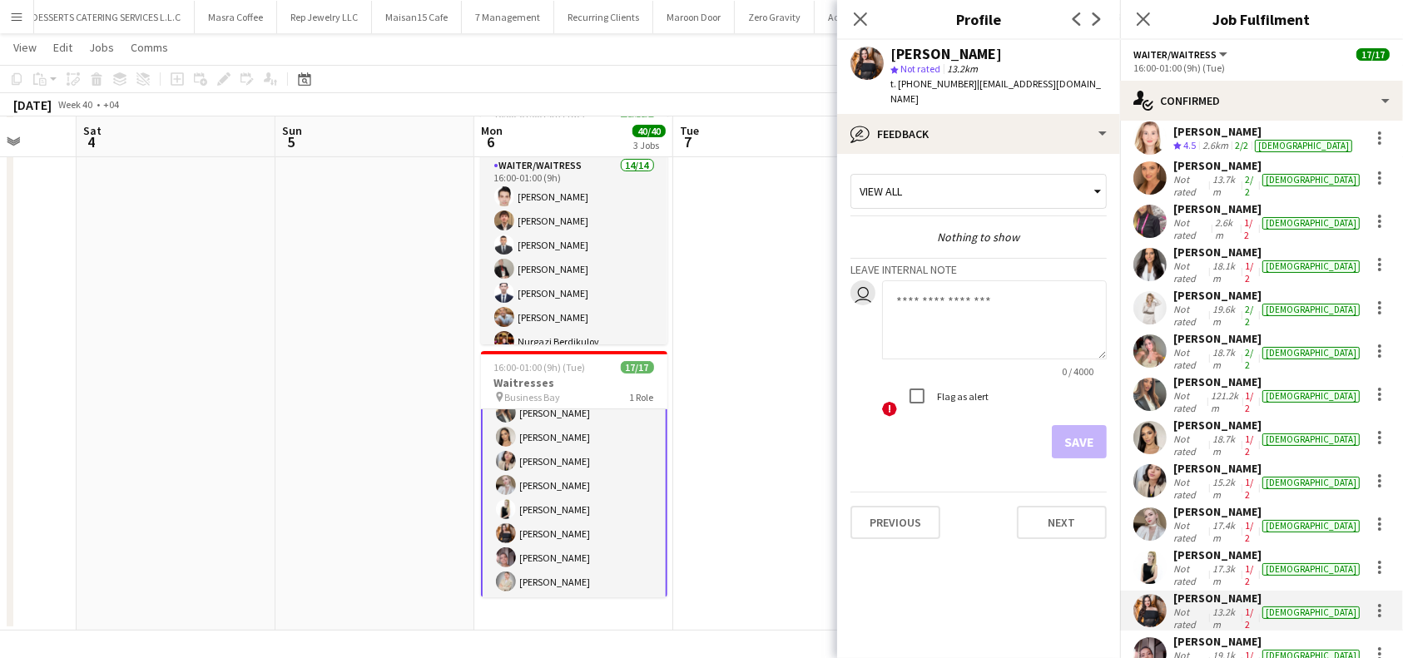
click at [1059, 598] on app-crew-profile-feedback-tab "View all Nothing to show Leave internal note user 0 / 4000 ! Flag as alert Save…" at bounding box center [978, 406] width 283 height 504
click at [1085, 522] on button "Next" at bounding box center [1062, 522] width 90 height 33
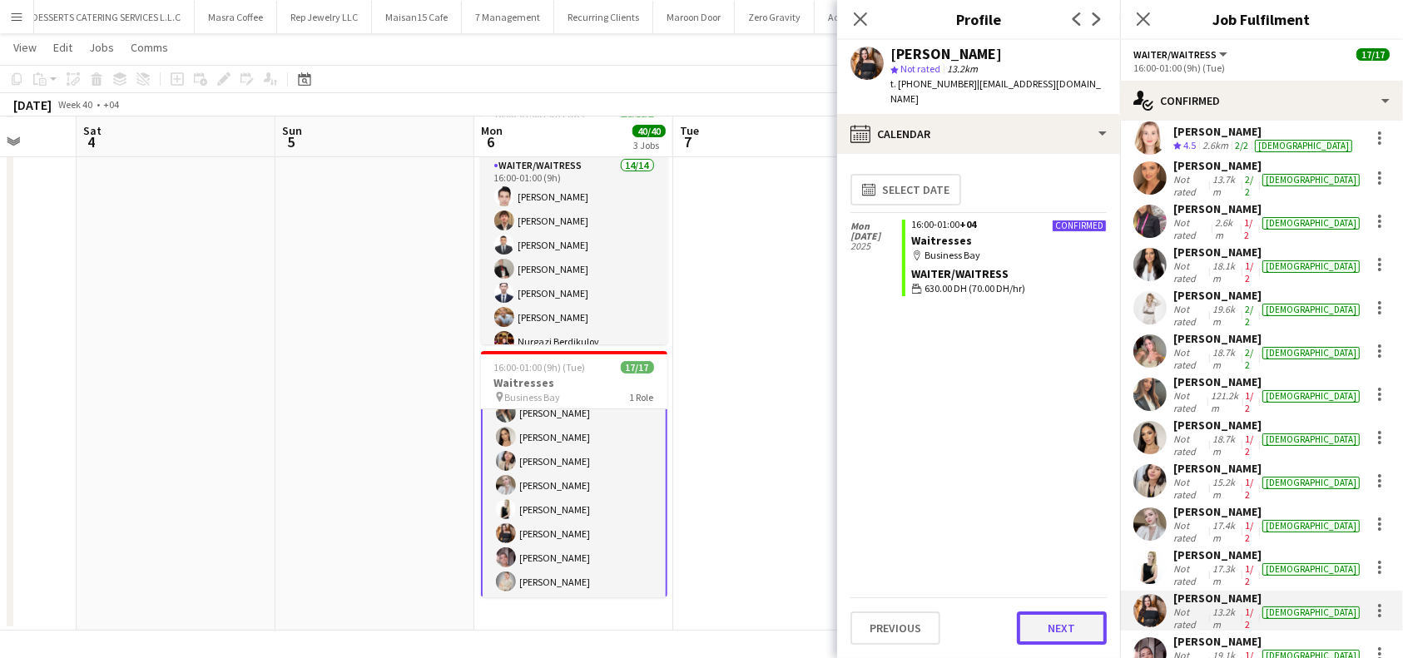
click at [1056, 626] on button "Next" at bounding box center [1062, 628] width 90 height 33
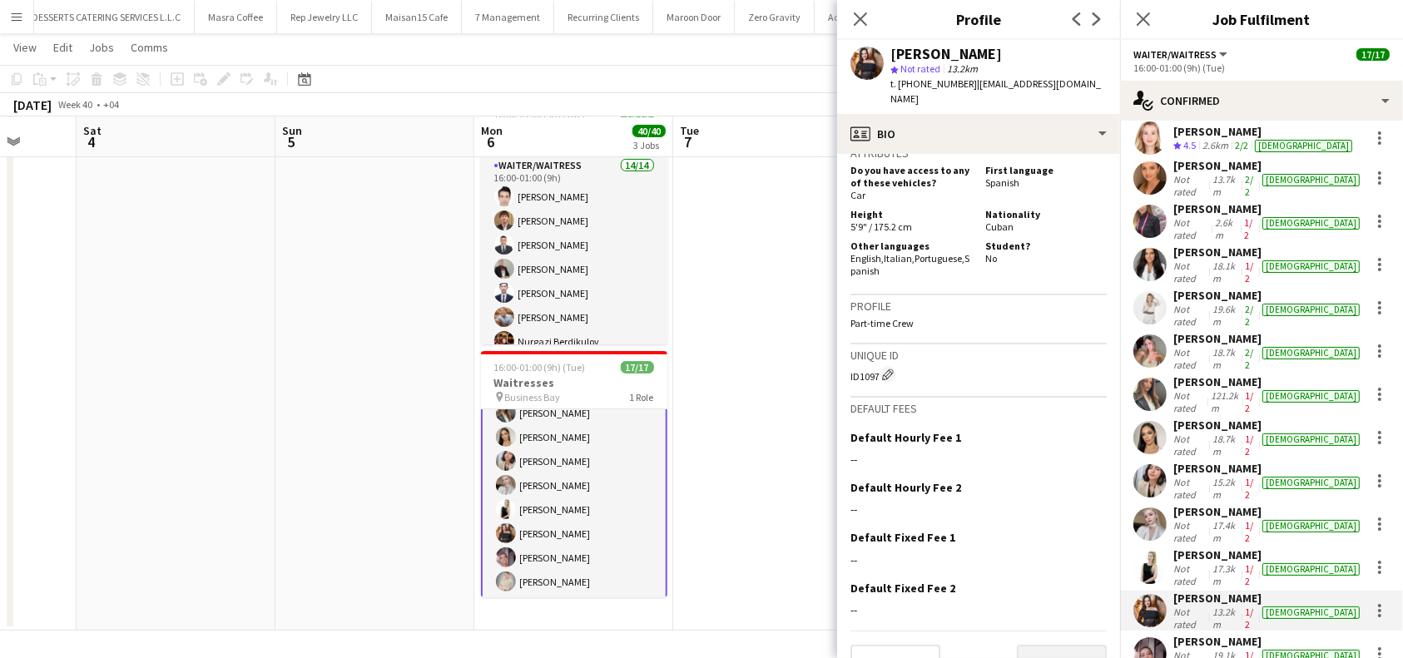
scroll to position [820, 0]
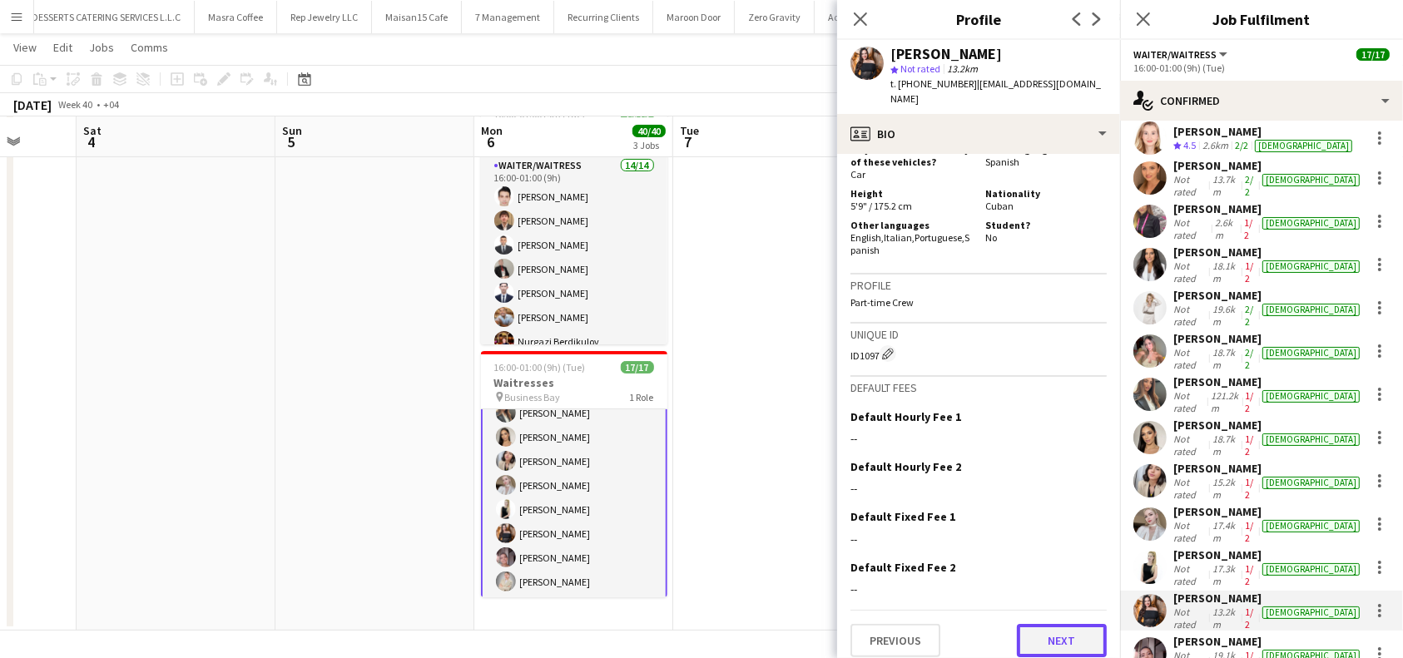
click at [1046, 628] on button "Next" at bounding box center [1062, 640] width 90 height 33
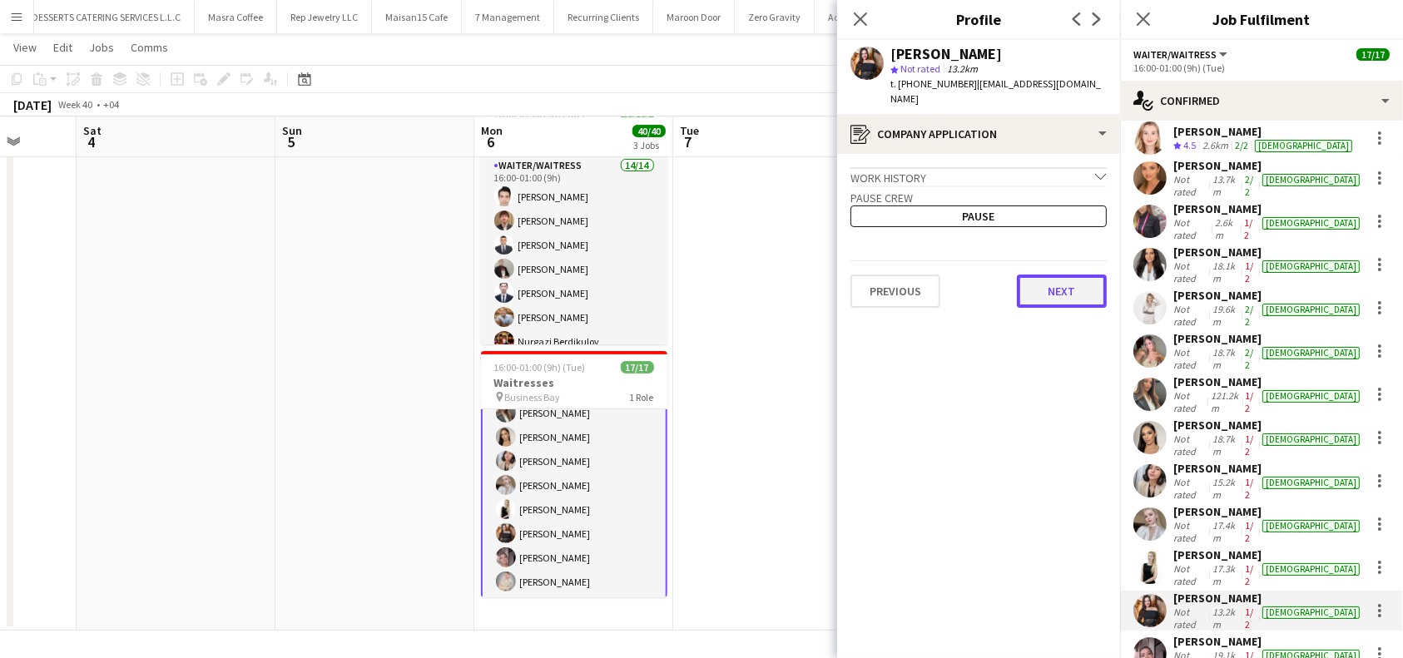
click at [1054, 296] on button "Next" at bounding box center [1062, 291] width 90 height 33
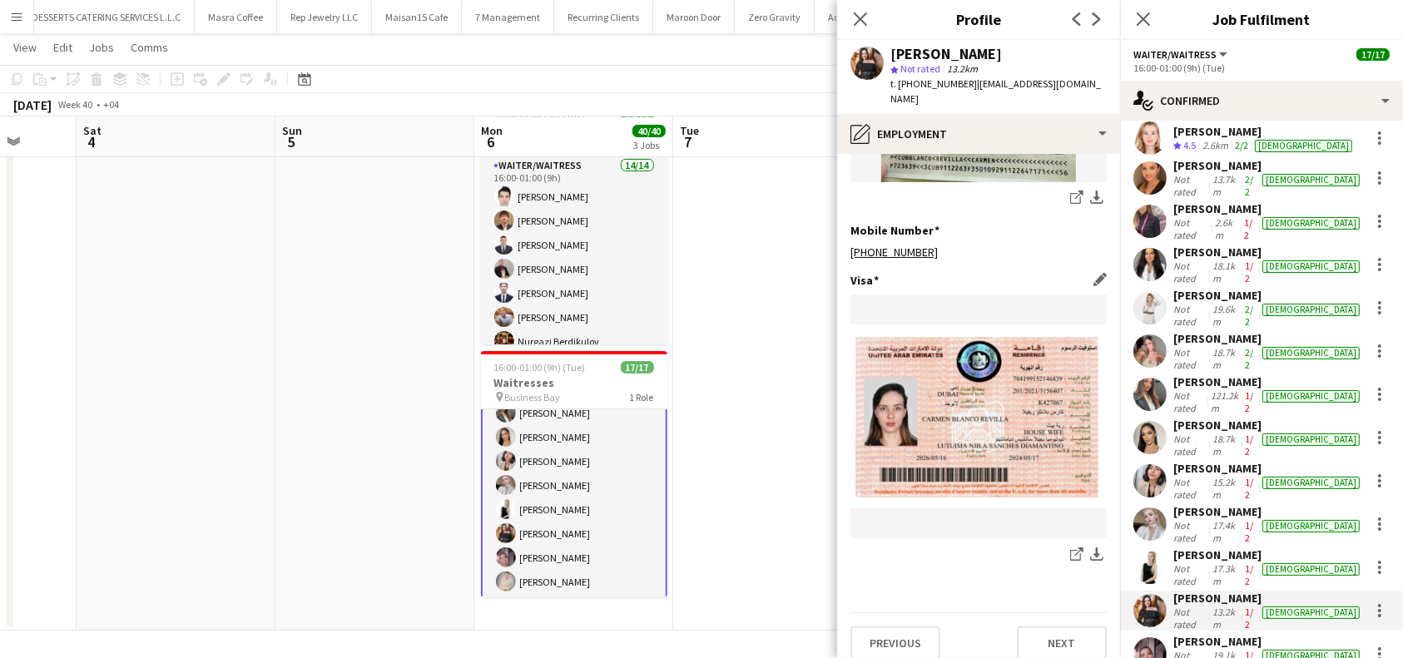
scroll to position [340, 0]
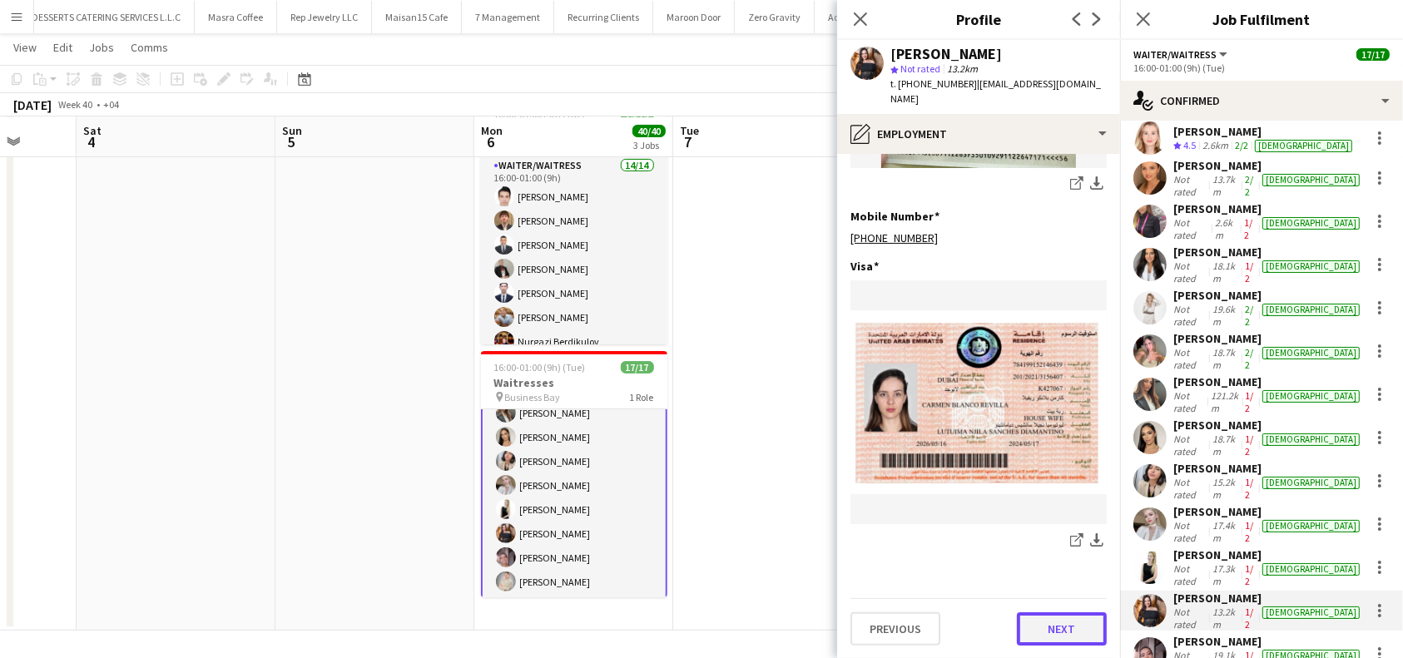
click at [1017, 623] on button "Next" at bounding box center [1062, 629] width 90 height 33
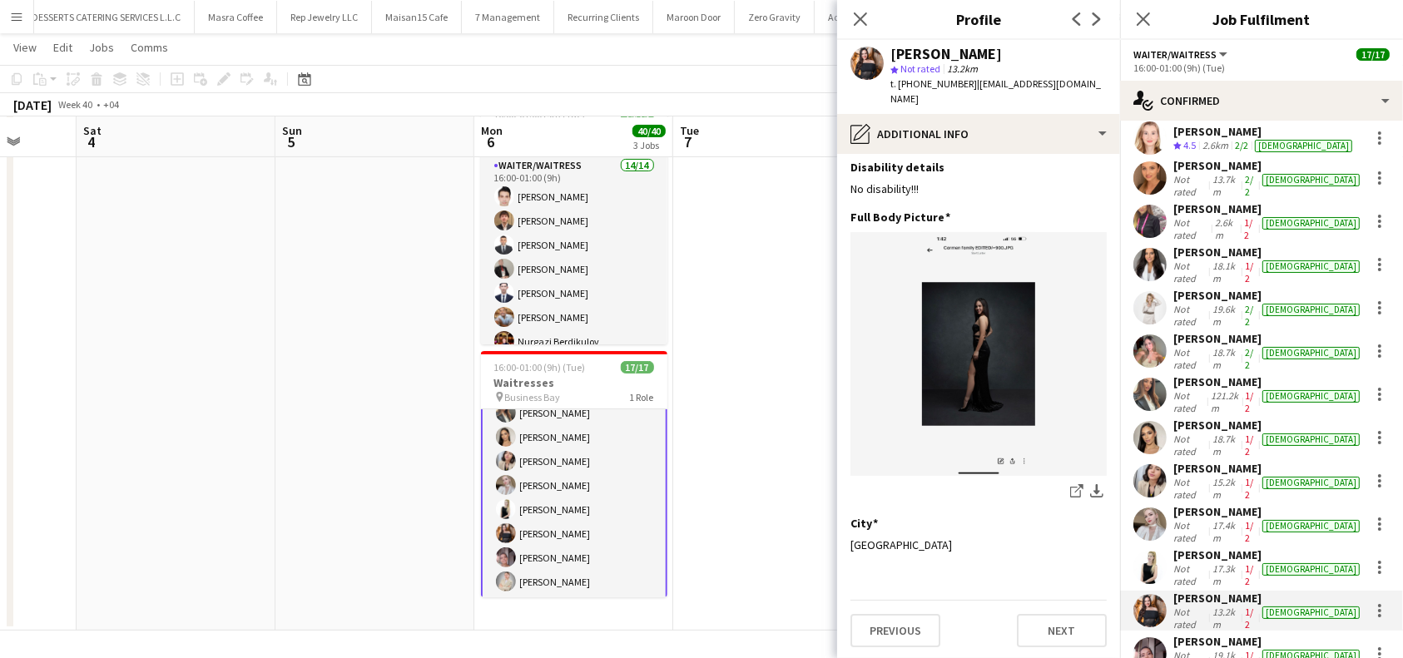
scroll to position [59, 0]
click at [1055, 636] on button "Next" at bounding box center [1062, 629] width 90 height 33
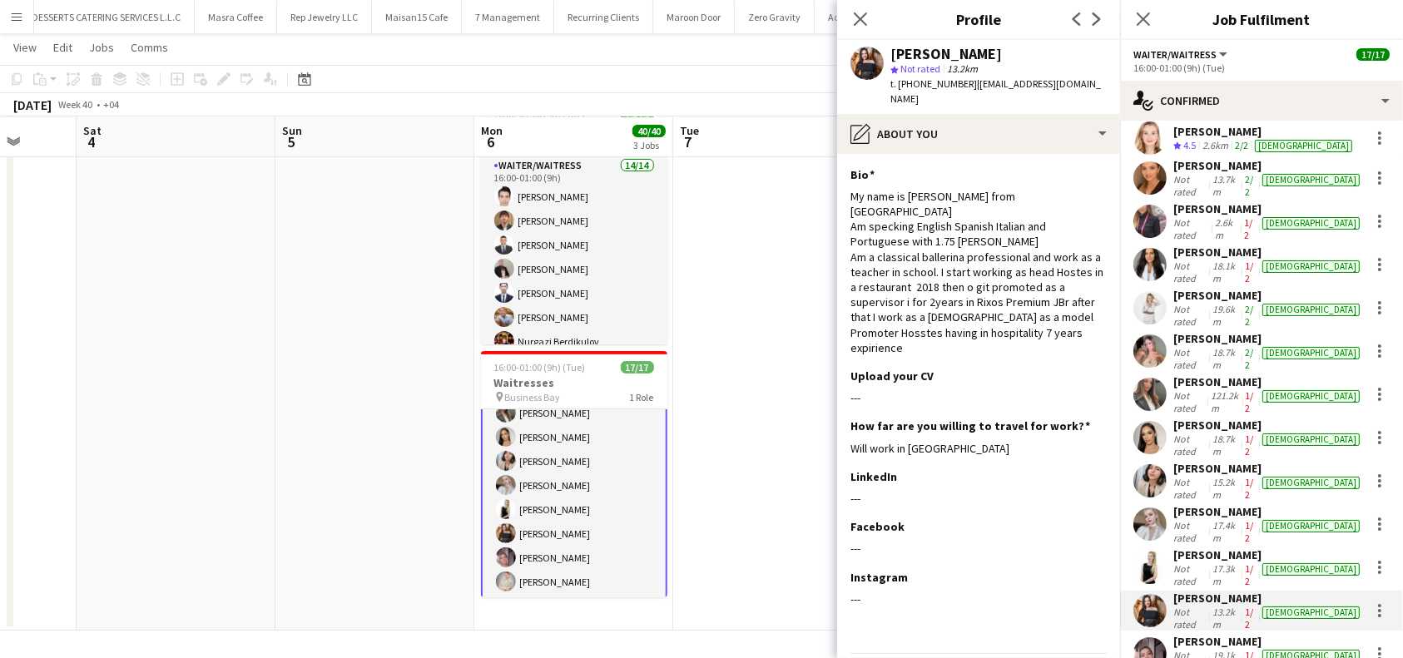
click at [1226, 634] on div "Angela Jimenez Not rated 19.1km 1/2 female" at bounding box center [1261, 654] width 283 height 40
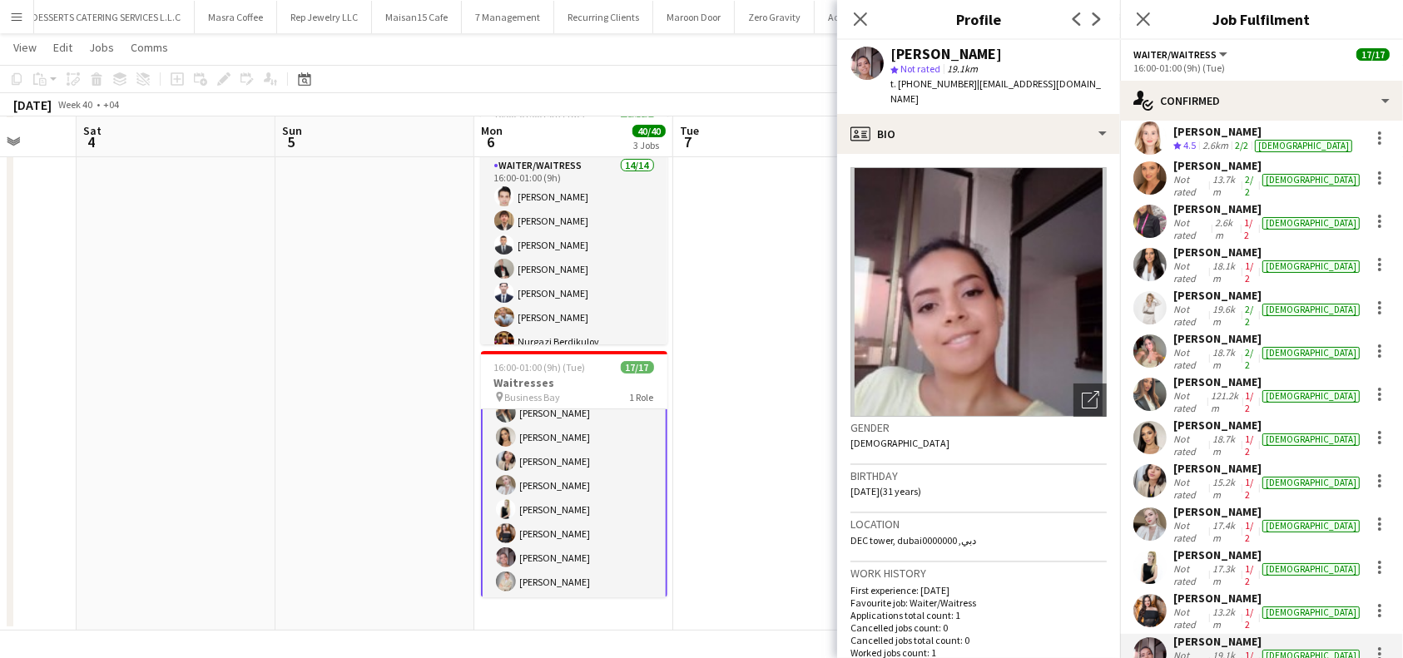
drag, startPoint x: 1000, startPoint y: 52, endPoint x: 891, endPoint y: 52, distance: 109.9
click at [891, 52] on div "[PERSON_NAME]" at bounding box center [999, 54] width 216 height 15
copy div "[PERSON_NAME]"
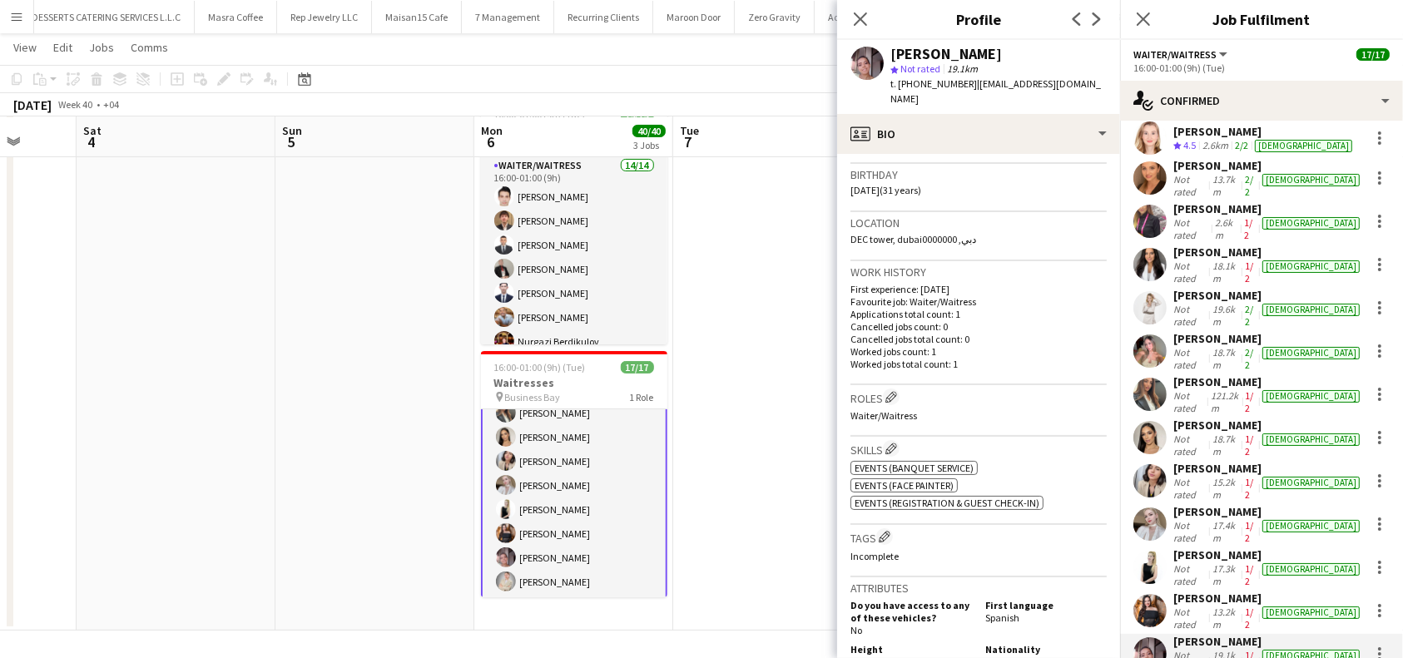
scroll to position [300, 0]
click at [880, 530] on button "Edit crew company tags" at bounding box center [884, 538] width 17 height 17
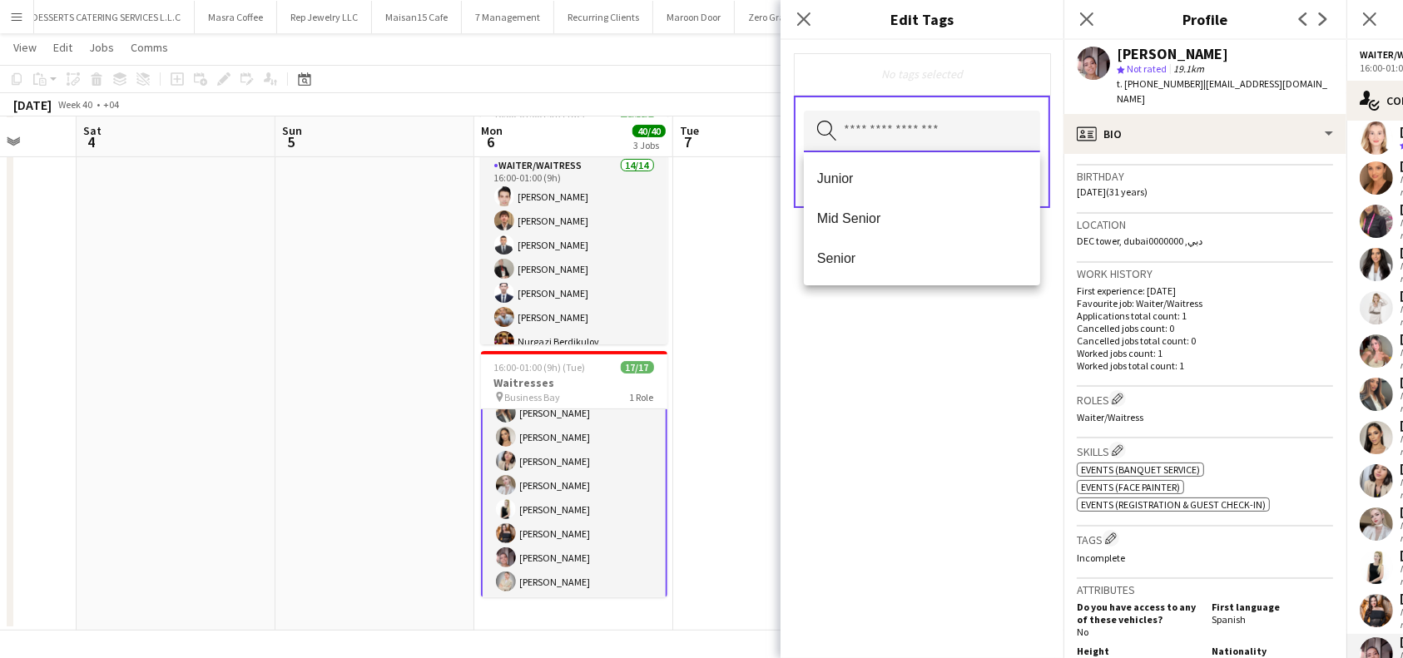
click at [896, 135] on input "text" at bounding box center [922, 132] width 236 height 42
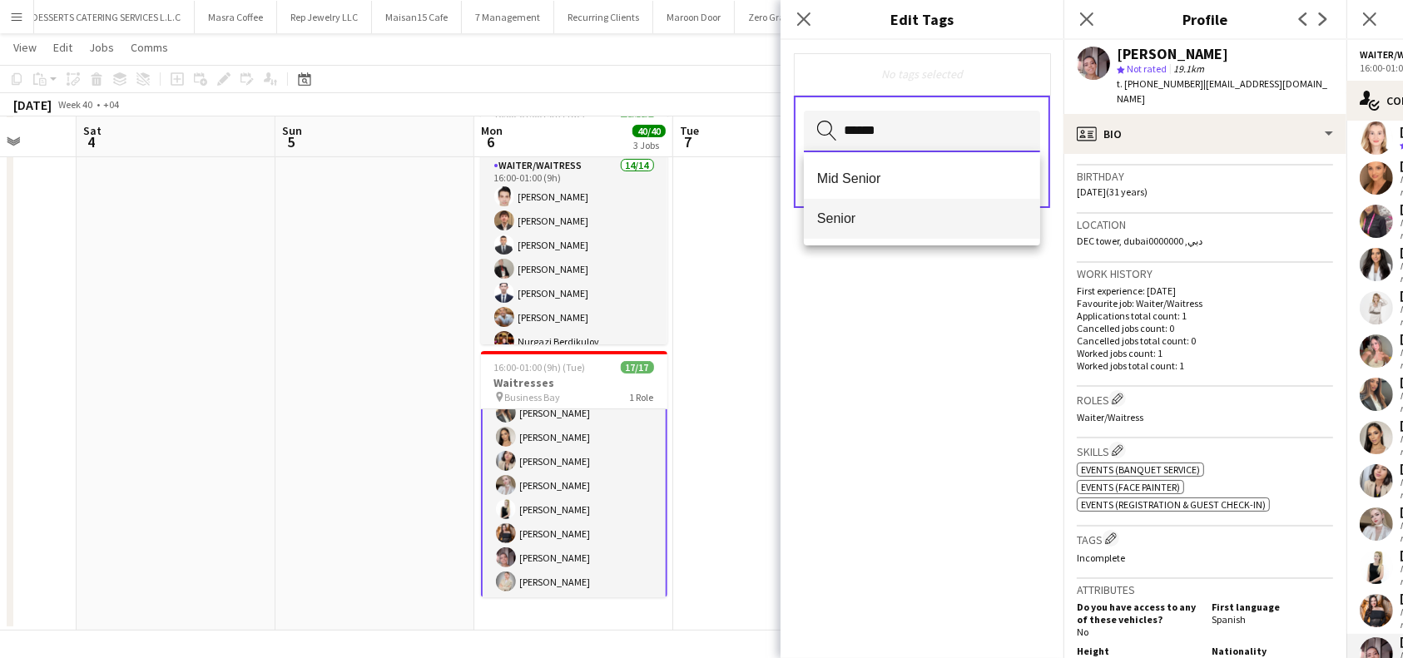
type input "******"
click at [876, 209] on mat-option "Senior" at bounding box center [922, 219] width 236 height 40
click at [906, 341] on div "Senior Remove Search by tag name Save" at bounding box center [922, 349] width 283 height 618
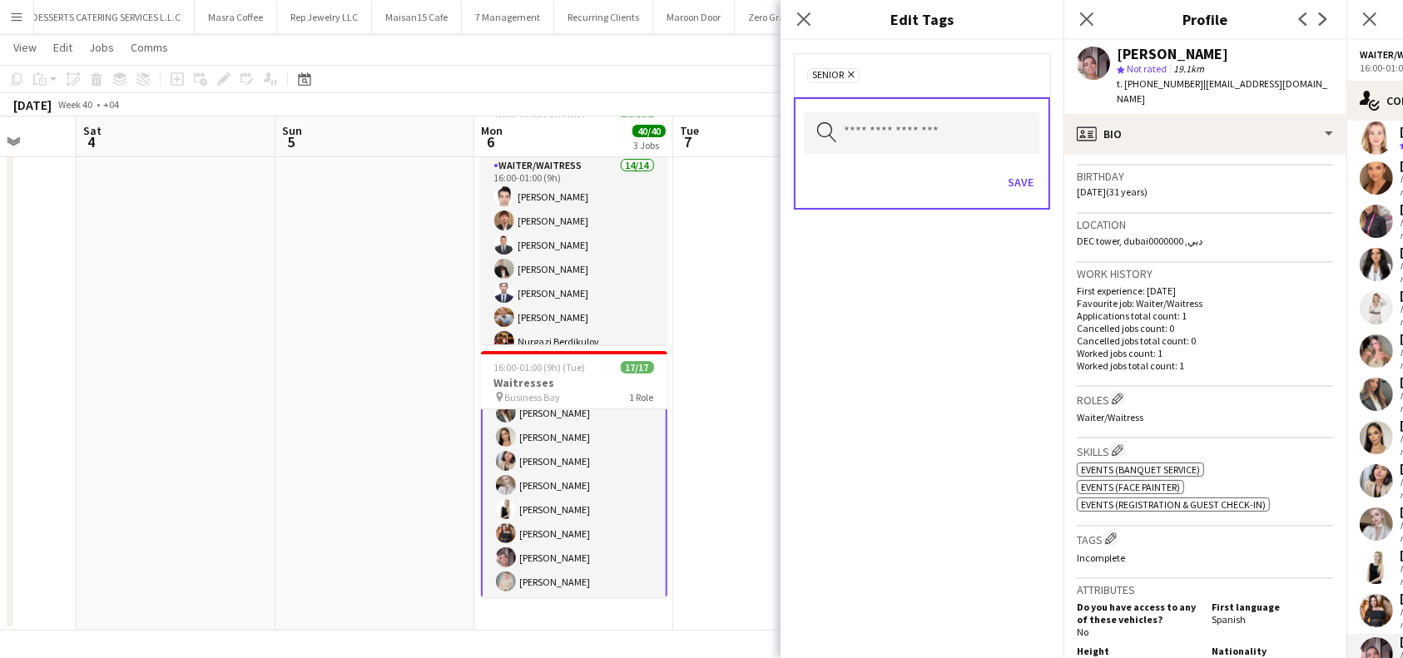
click at [1044, 184] on div "Search by tag name Save" at bounding box center [922, 153] width 256 height 112
click at [1025, 184] on button "Save" at bounding box center [1020, 182] width 39 height 27
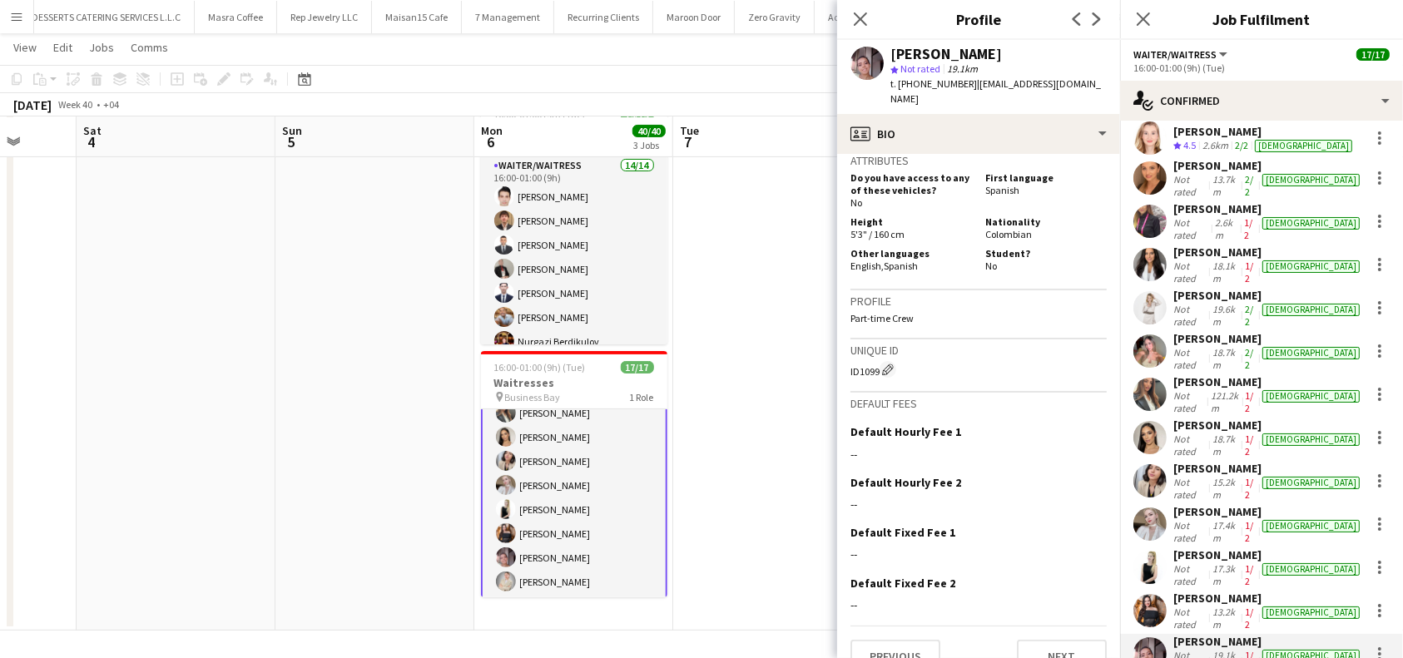
scroll to position [755, 0]
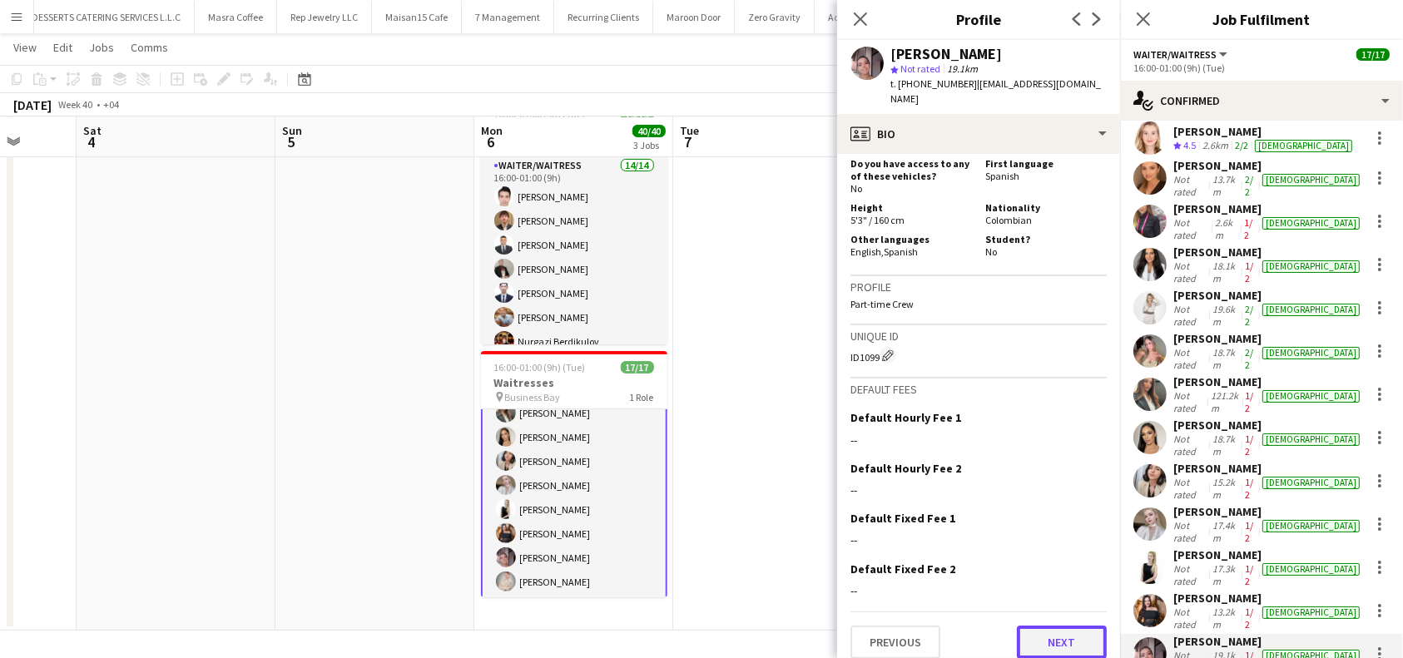
click at [1060, 626] on button "Next" at bounding box center [1062, 642] width 90 height 33
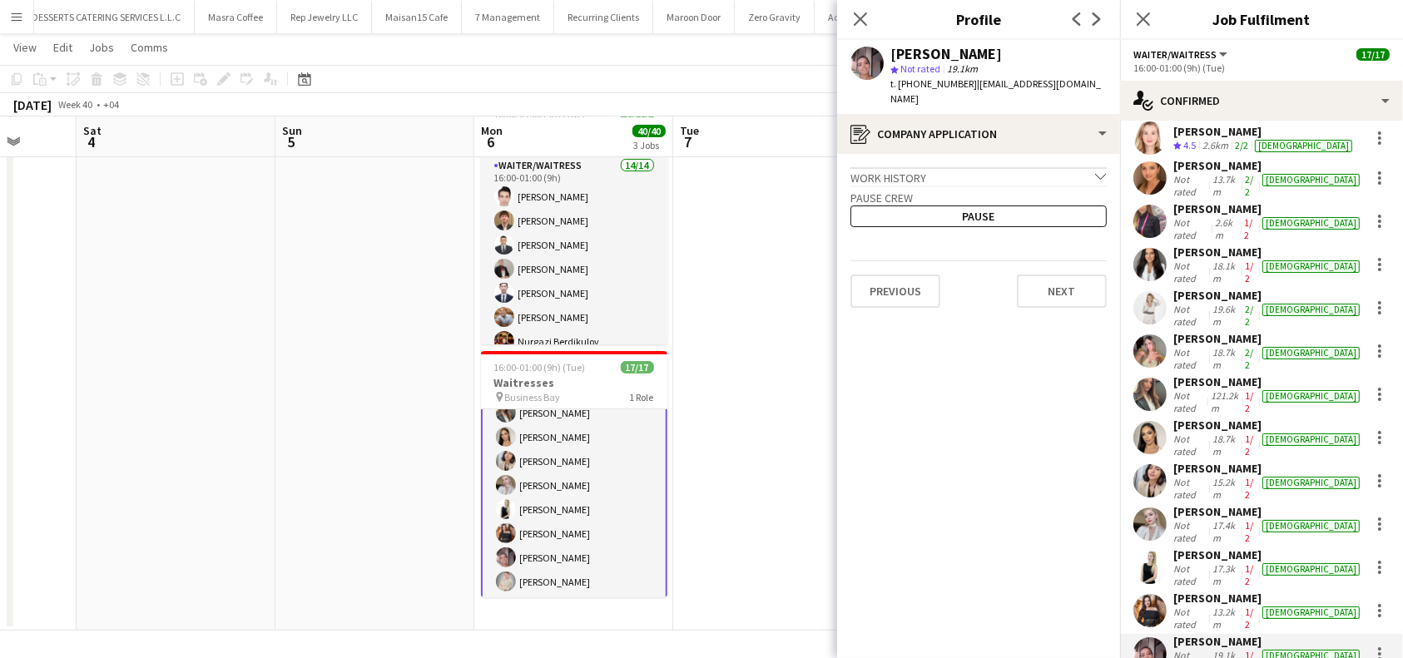
click at [1070, 292] on app-crew-profile-application "Work history chevron-down Sales Associate Nike Dec 2024 — Aug 2025 • 0 yr 8 mth…" at bounding box center [978, 406] width 283 height 504
click at [1073, 282] on button "Next" at bounding box center [1062, 291] width 90 height 33
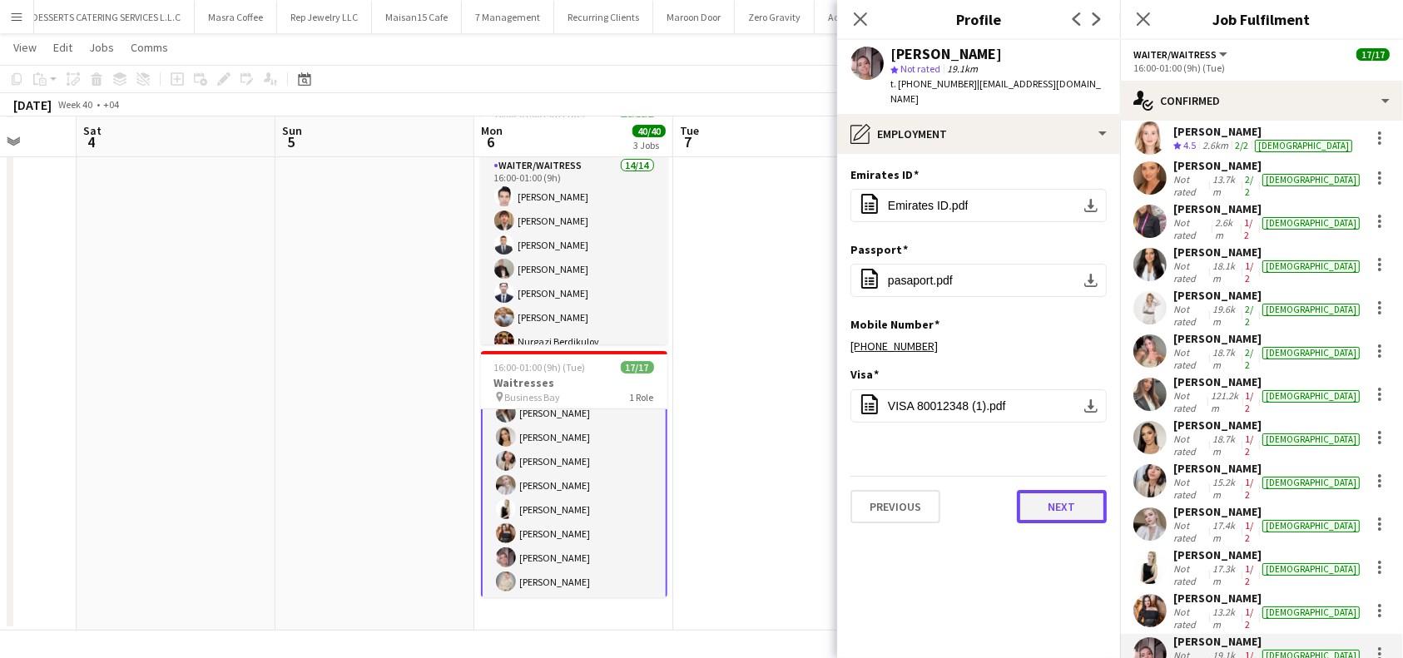
click at [1085, 490] on button "Next" at bounding box center [1062, 506] width 90 height 33
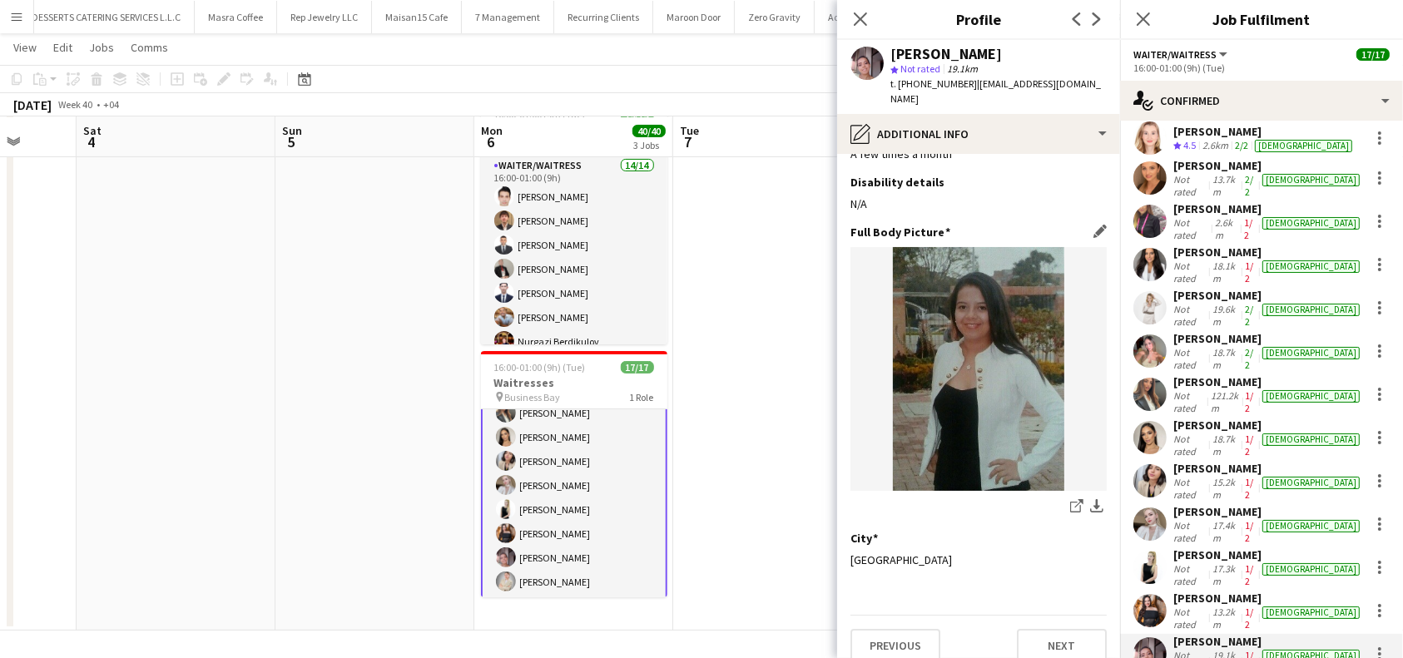
scroll to position [43, 0]
drag, startPoint x: 1027, startPoint y: 604, endPoint x: 1044, endPoint y: 605, distance: 16.7
click at [1027, 614] on div "Previous Next" at bounding box center [979, 637] width 256 height 47
click at [1052, 628] on button "Next" at bounding box center [1062, 644] width 90 height 33
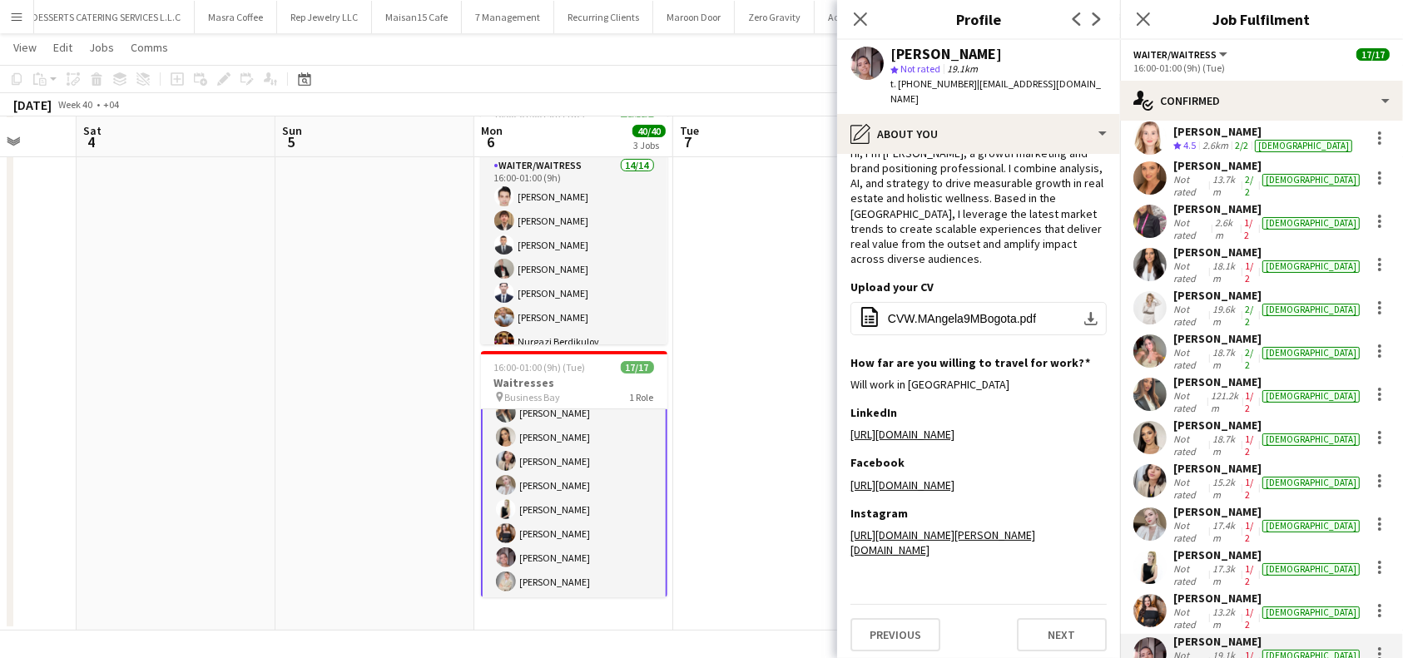
scroll to position [0, 0]
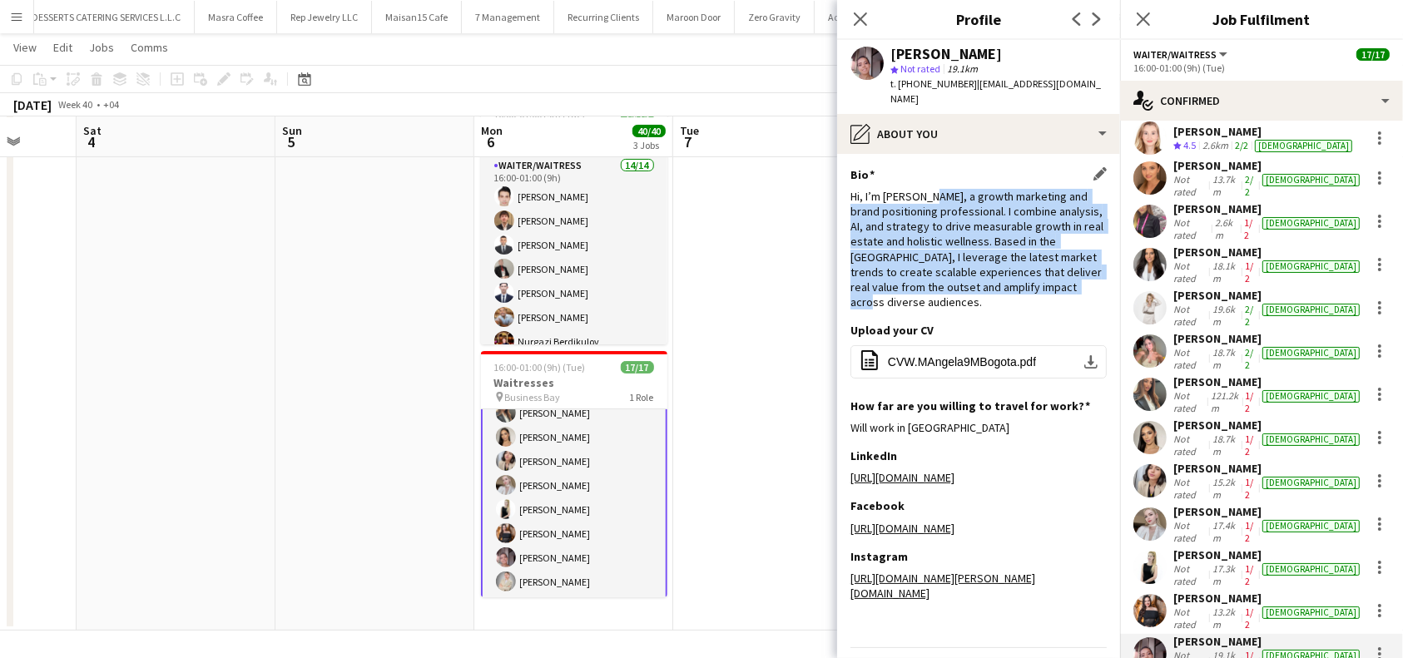
drag, startPoint x: 929, startPoint y: 175, endPoint x: 1062, endPoint y: 290, distance: 175.9
click at [1062, 290] on div "Hi, I’m Angela, a growth marketing and brand positioning professional. I combin…" at bounding box center [979, 250] width 256 height 122
copy div "growth marketing and brand positioning professional. I combine analysis, AI, an…"
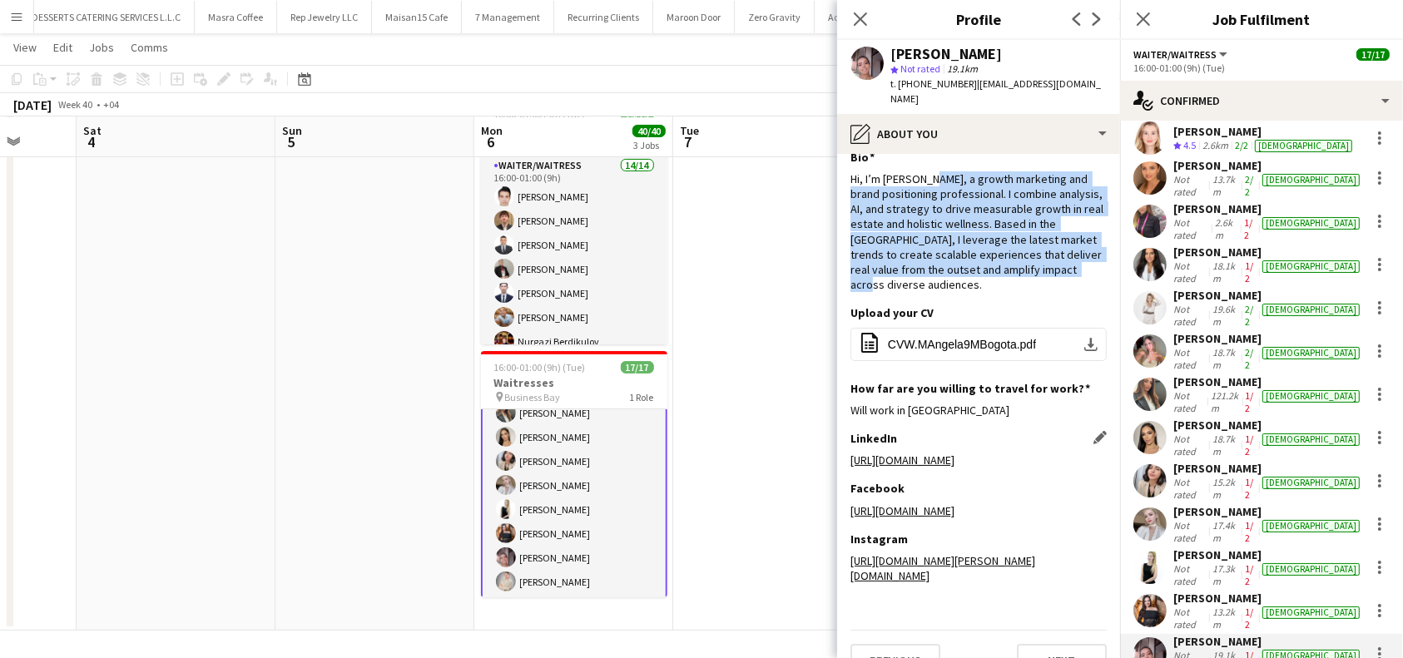
scroll to position [33, 0]
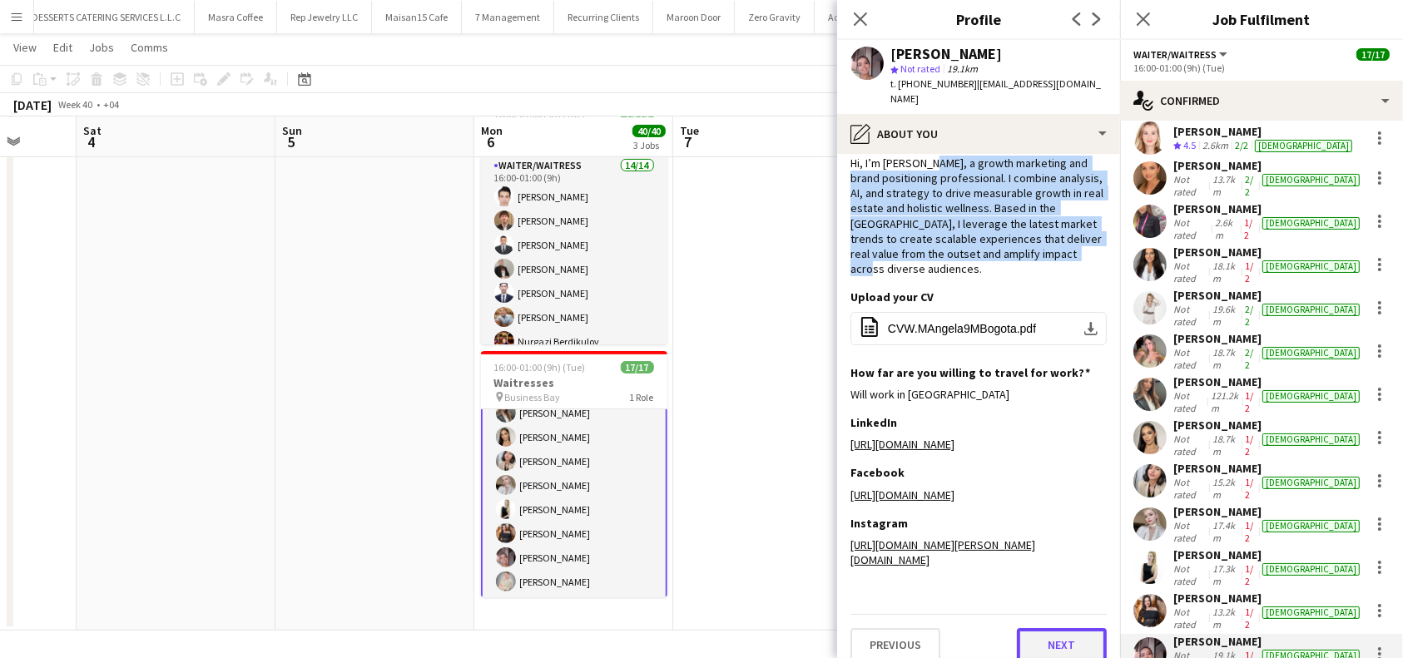
click at [1046, 633] on button "Next" at bounding box center [1062, 644] width 90 height 33
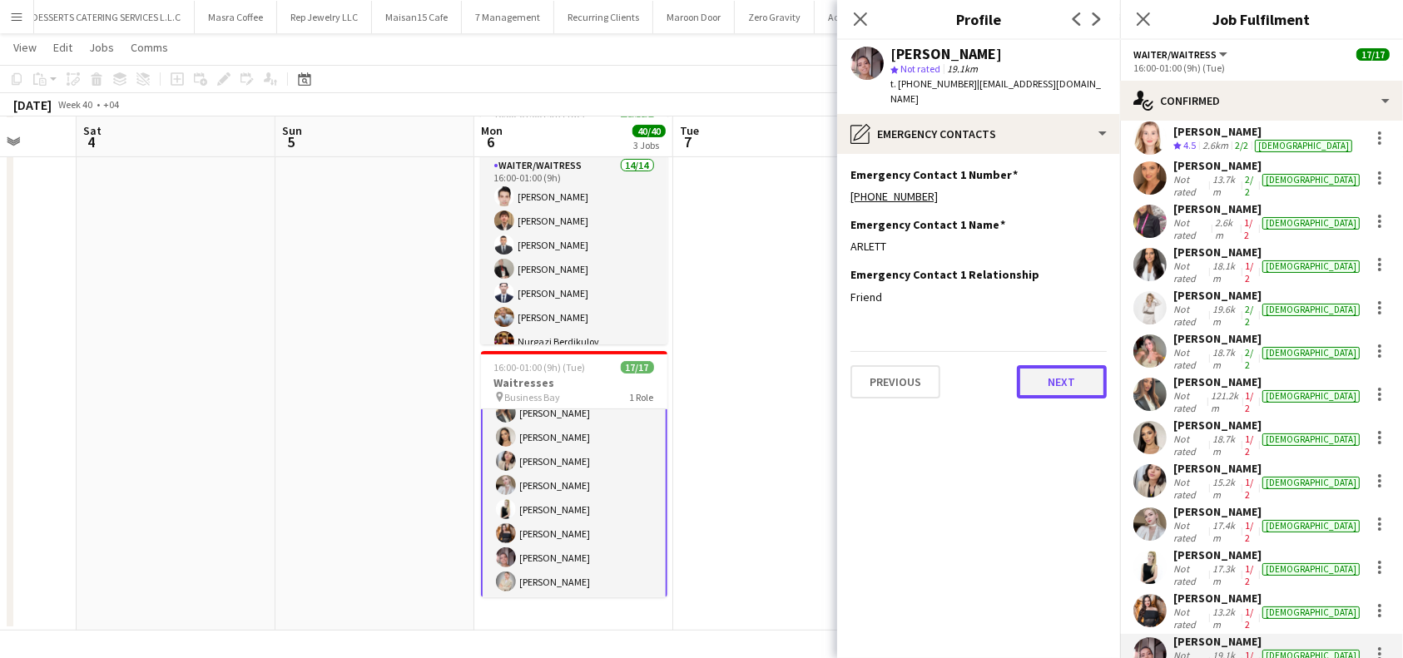
click at [1050, 375] on button "Next" at bounding box center [1062, 381] width 90 height 33
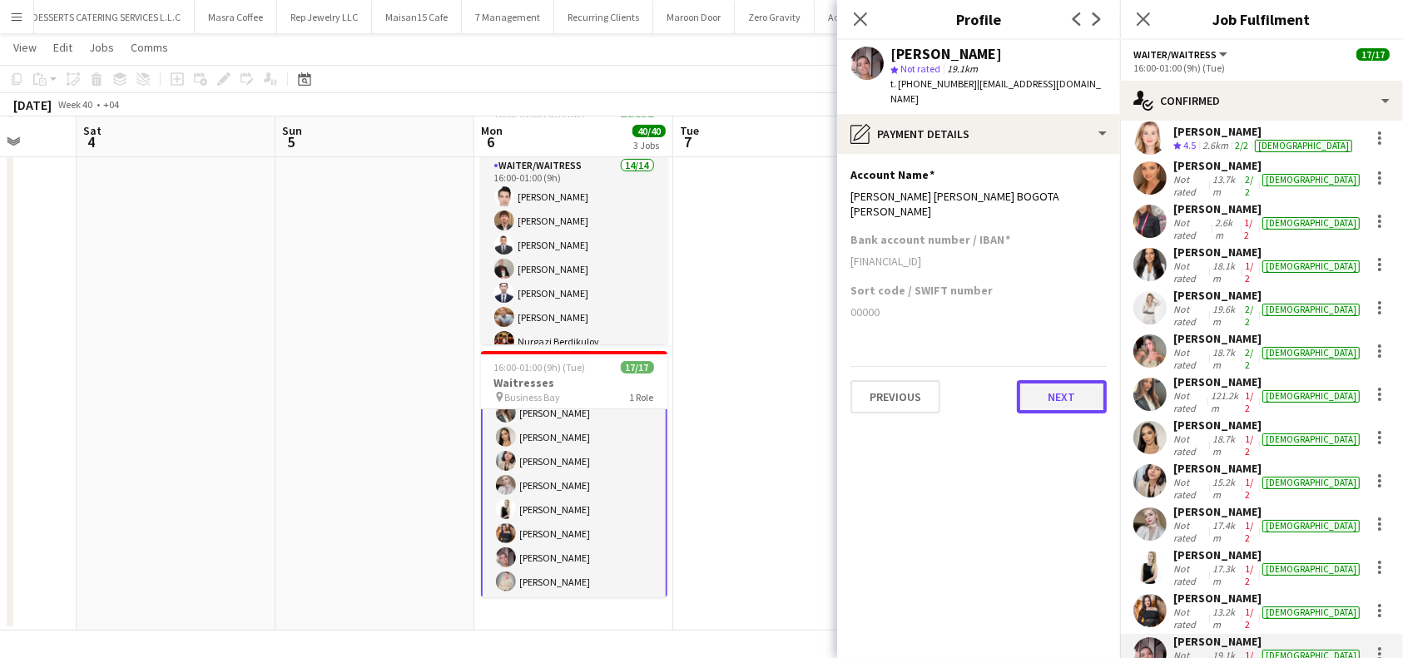
click at [1050, 380] on button "Next" at bounding box center [1062, 396] width 90 height 33
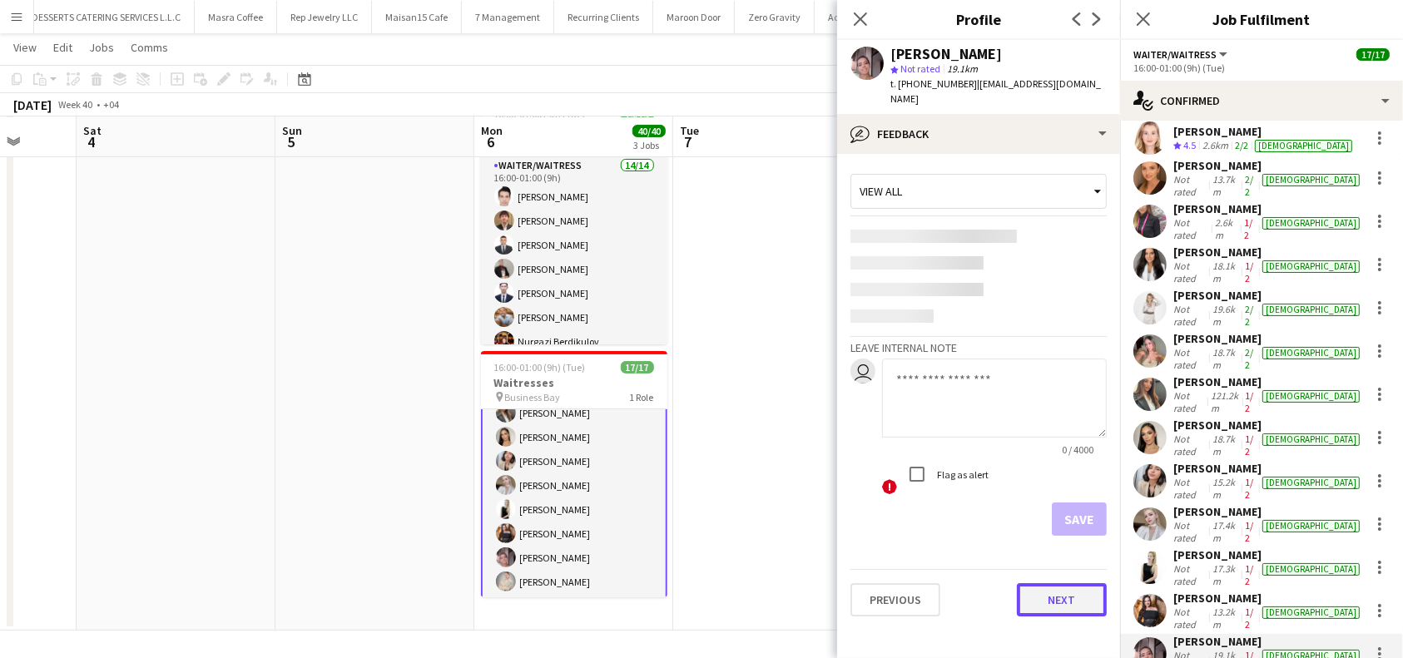
click at [1048, 589] on app-crew-profile-feedback-tab "View all Leave internal note user 0 / 4000 ! Flag as alert Save Previous Next" at bounding box center [978, 406] width 283 height 504
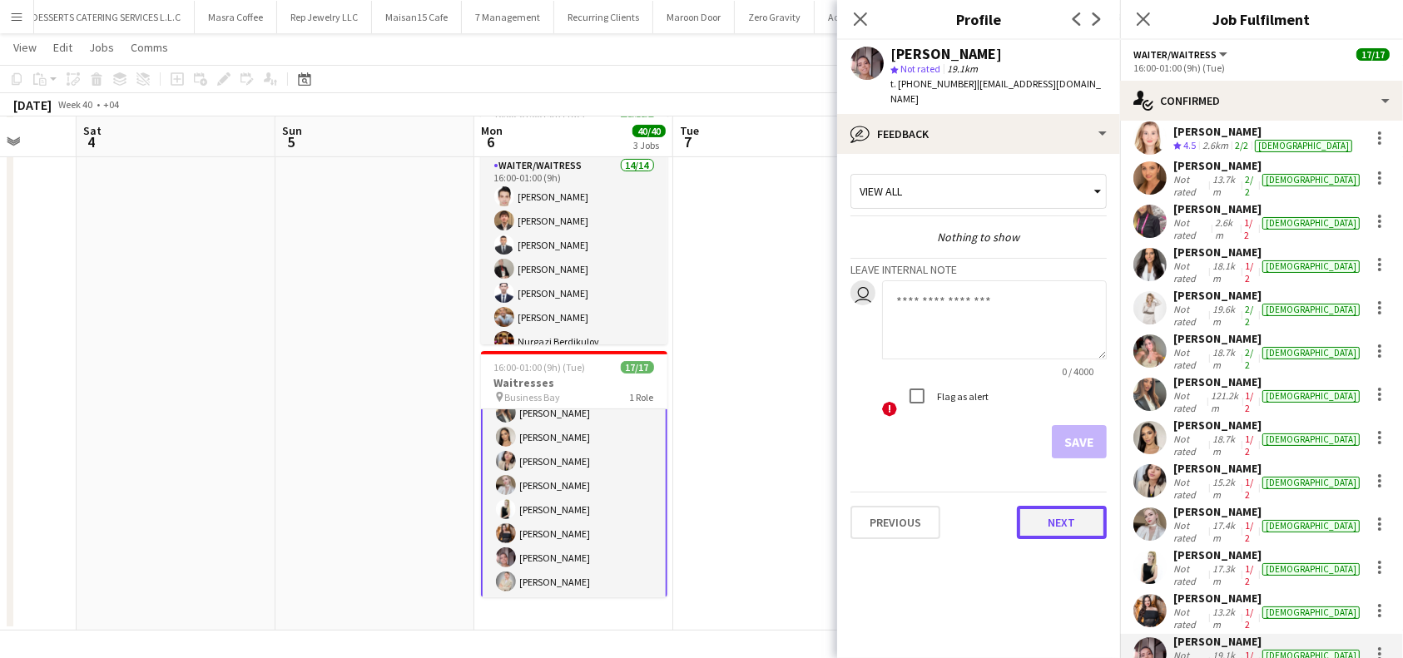
click at [1059, 516] on button "Next" at bounding box center [1062, 522] width 90 height 33
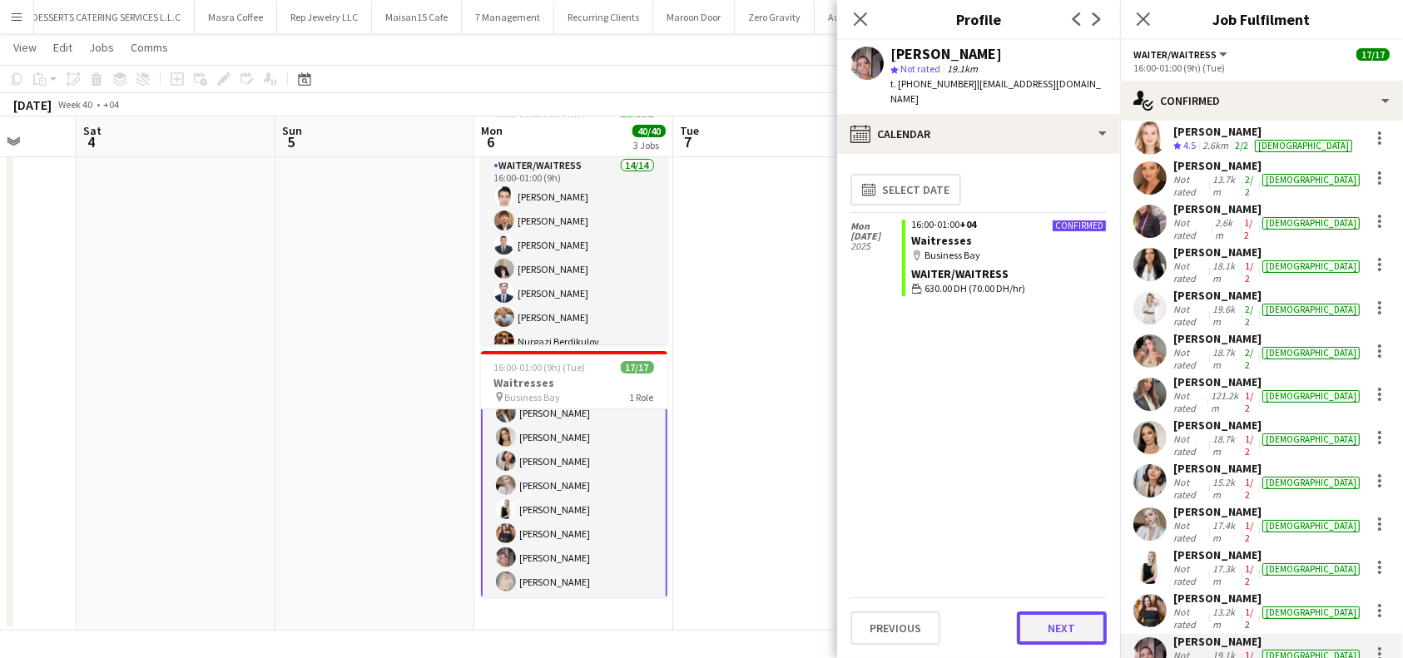
click at [1050, 627] on button "Next" at bounding box center [1062, 628] width 90 height 33
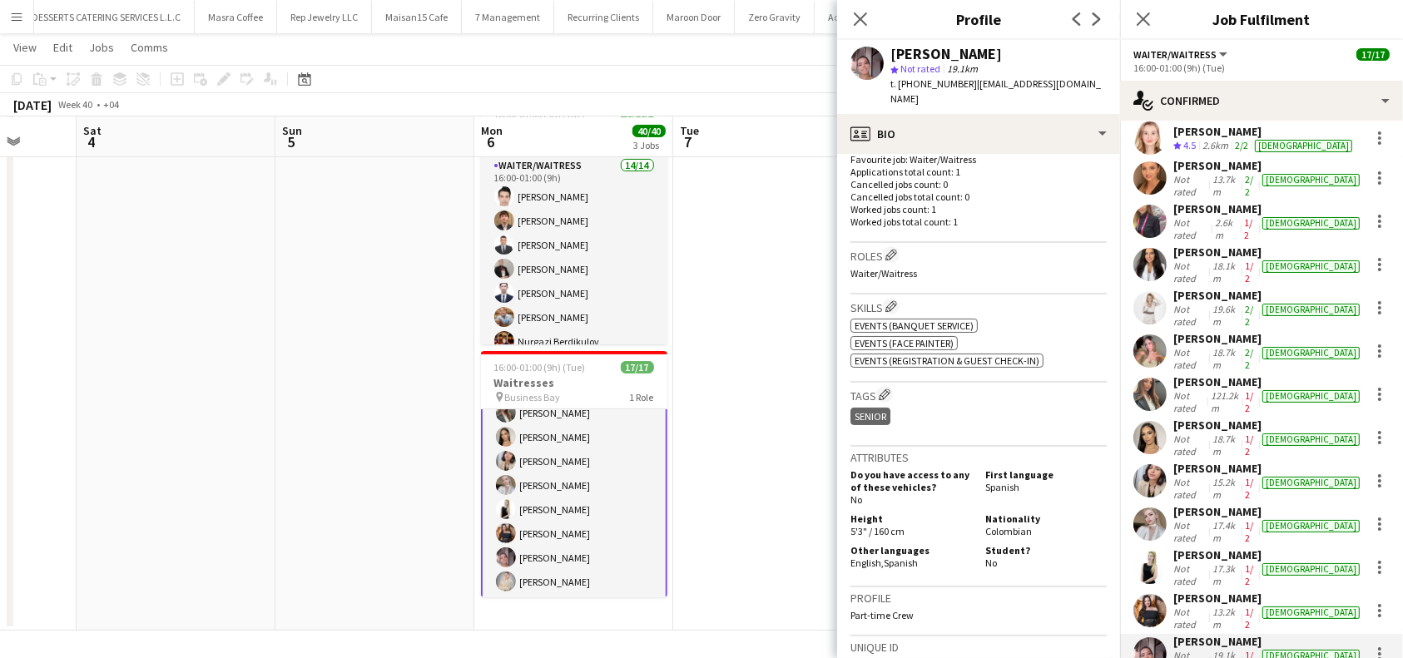
scroll to position [755, 0]
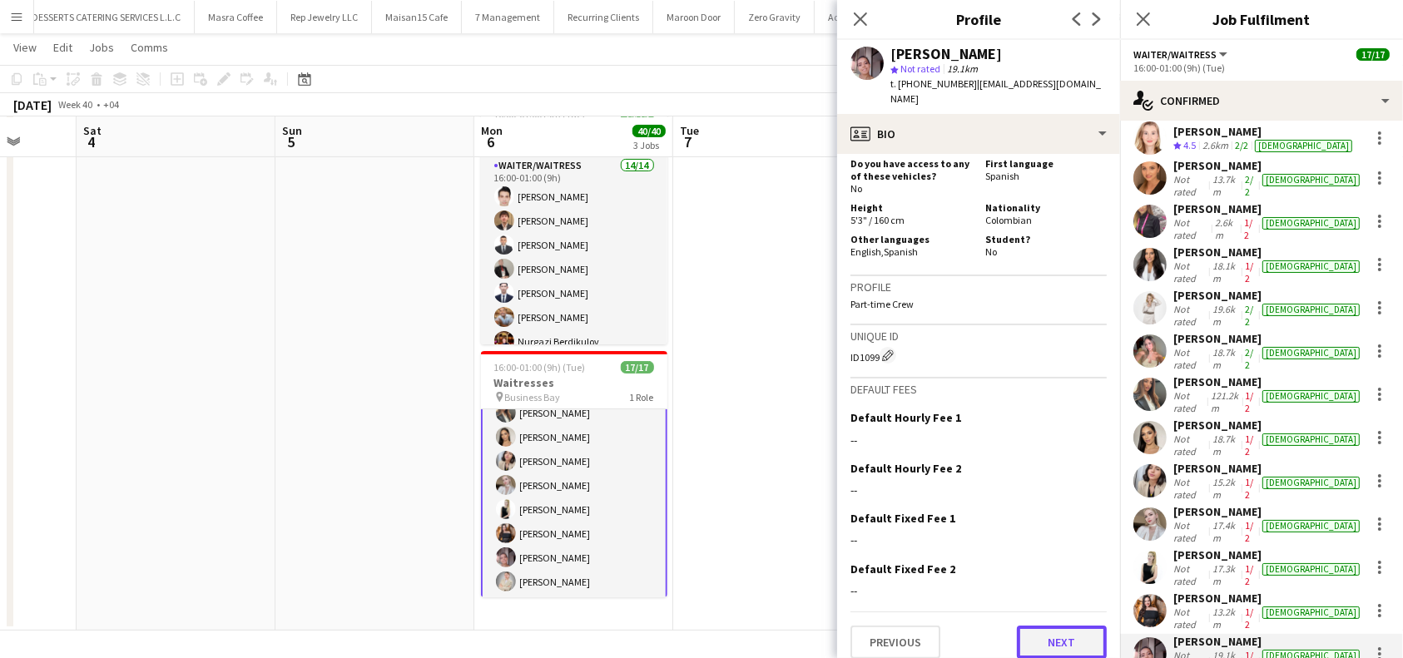
click at [1046, 628] on button "Next" at bounding box center [1062, 642] width 90 height 33
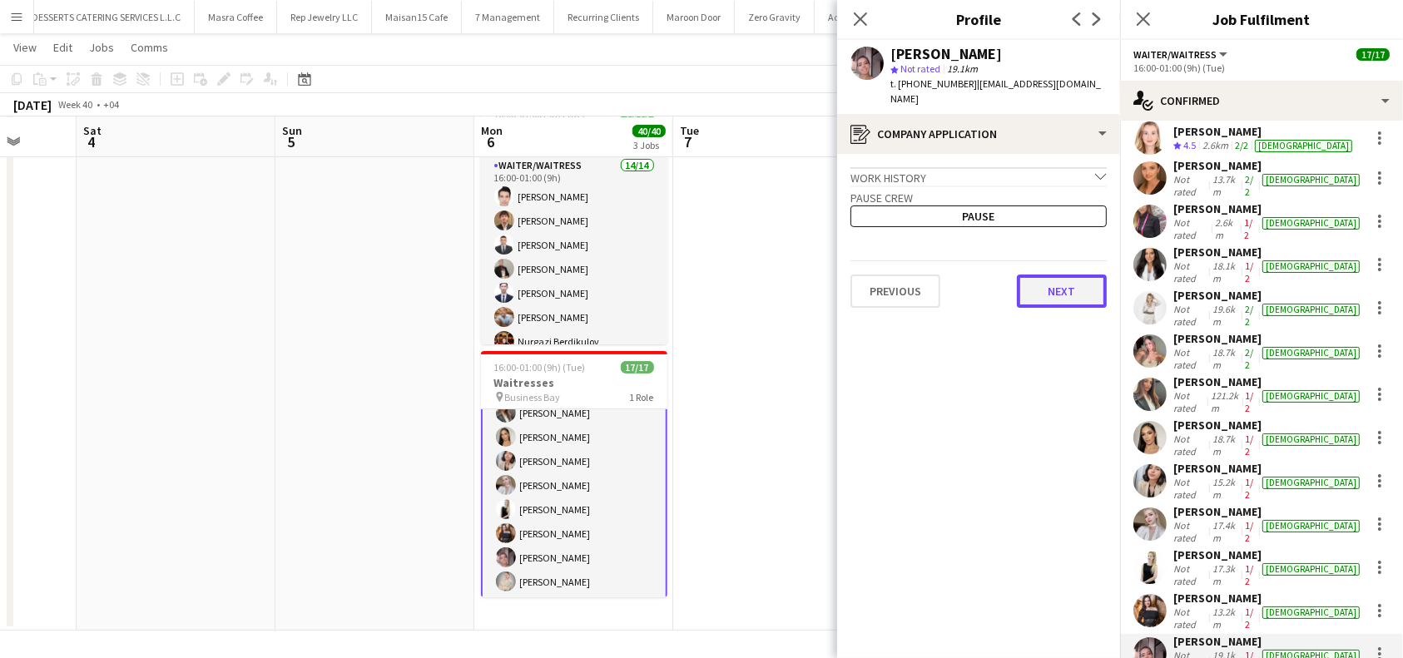
click at [1035, 286] on button "Next" at bounding box center [1062, 291] width 90 height 33
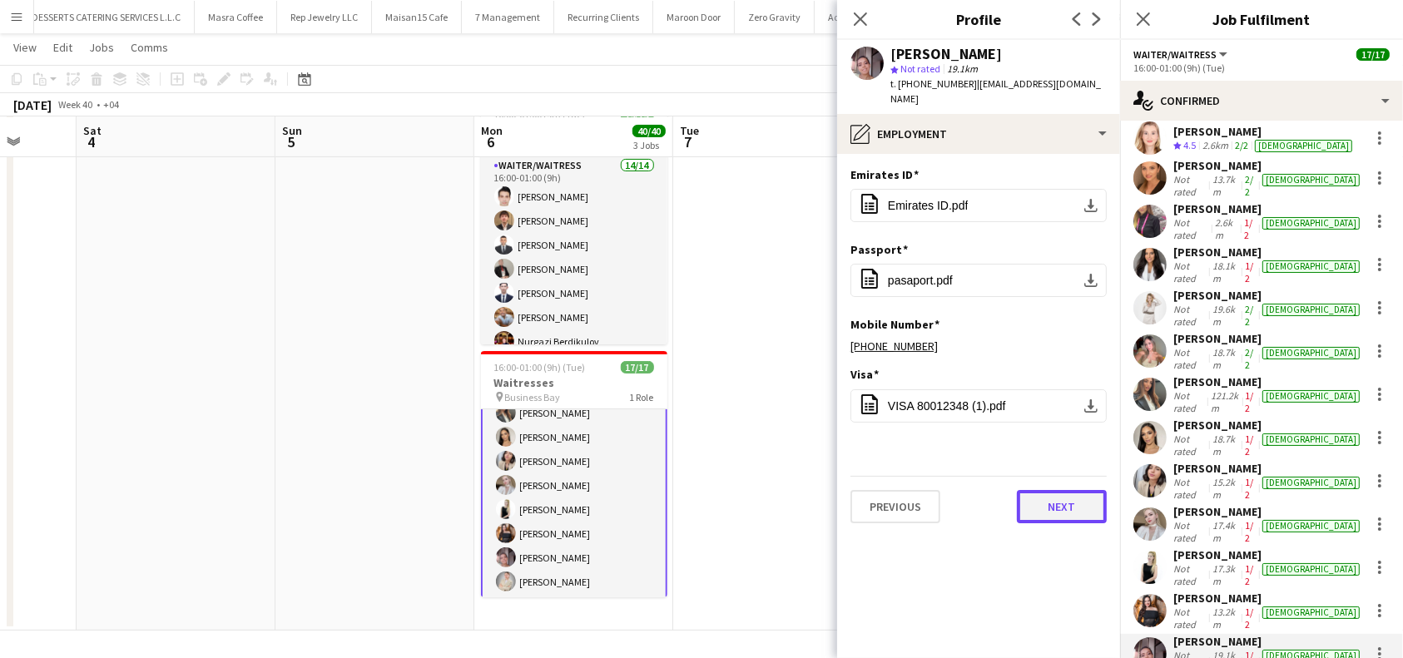
click at [1073, 495] on button "Next" at bounding box center [1062, 506] width 90 height 33
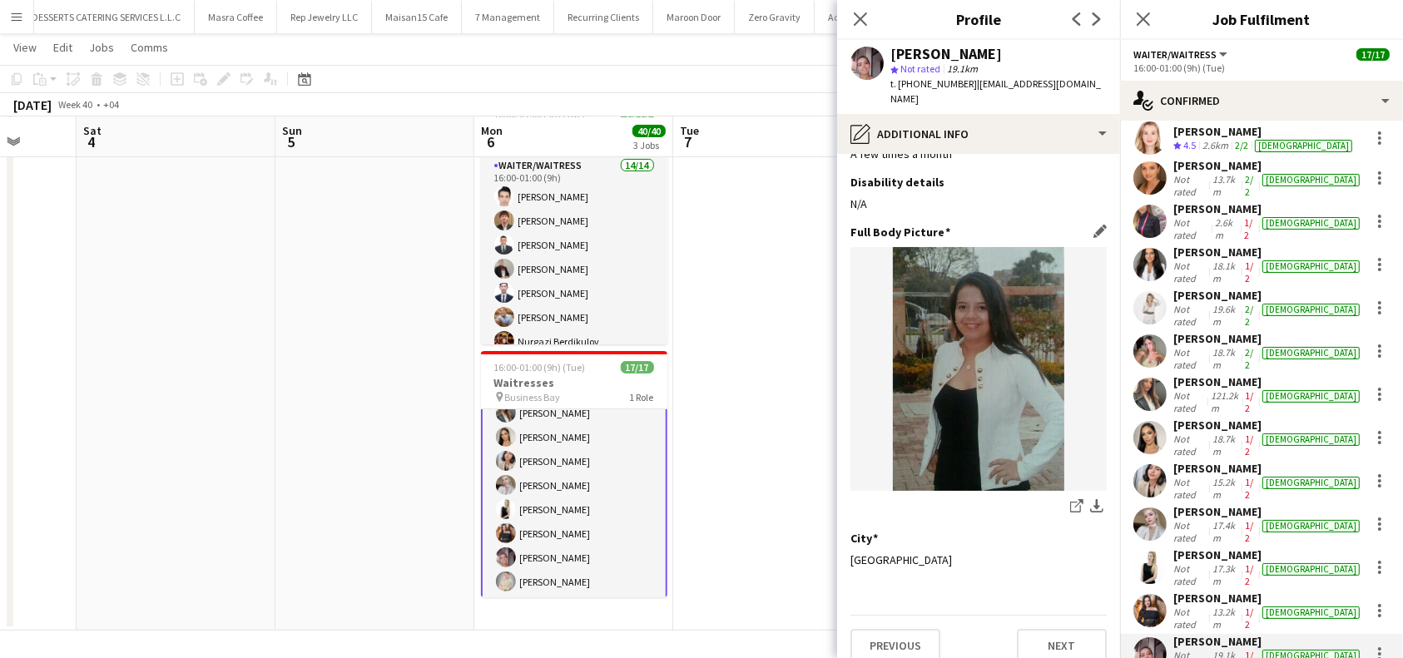
scroll to position [43, 0]
click at [1055, 643] on button "Next" at bounding box center [1062, 644] width 90 height 33
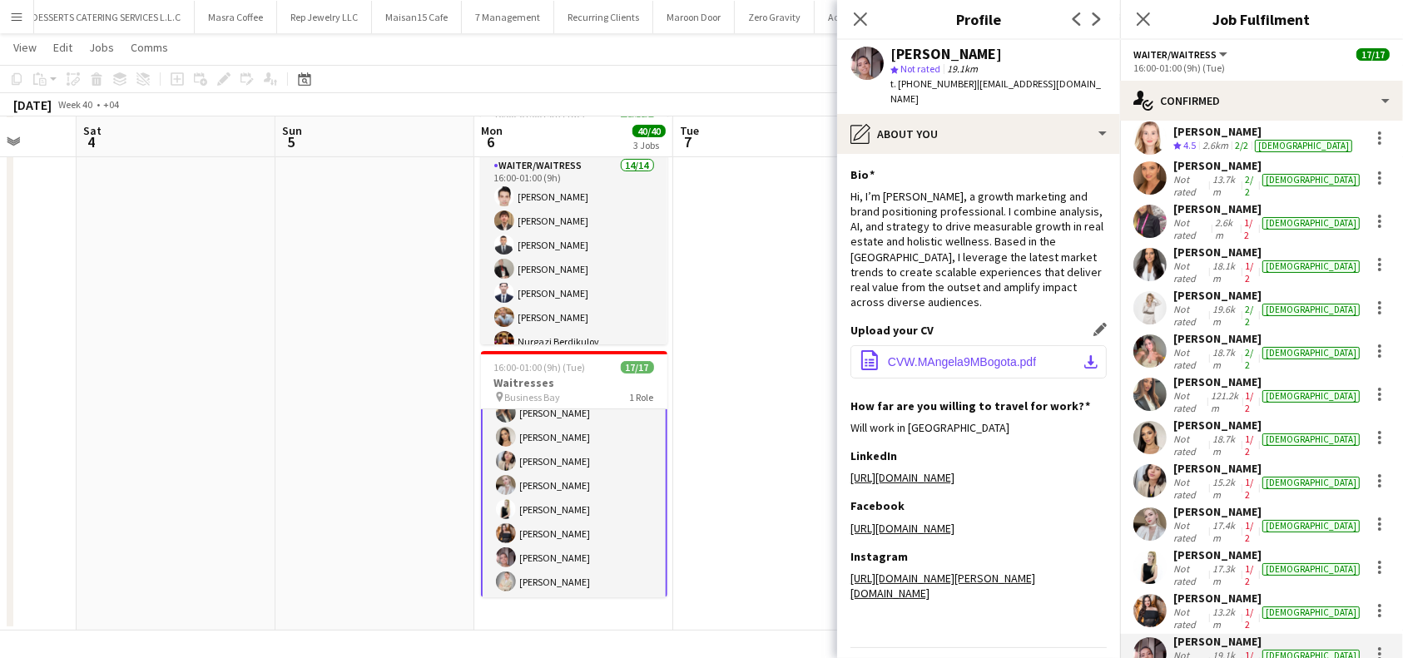
click at [988, 355] on span "CVW.MAngela9MBogota.pdf" at bounding box center [962, 361] width 148 height 13
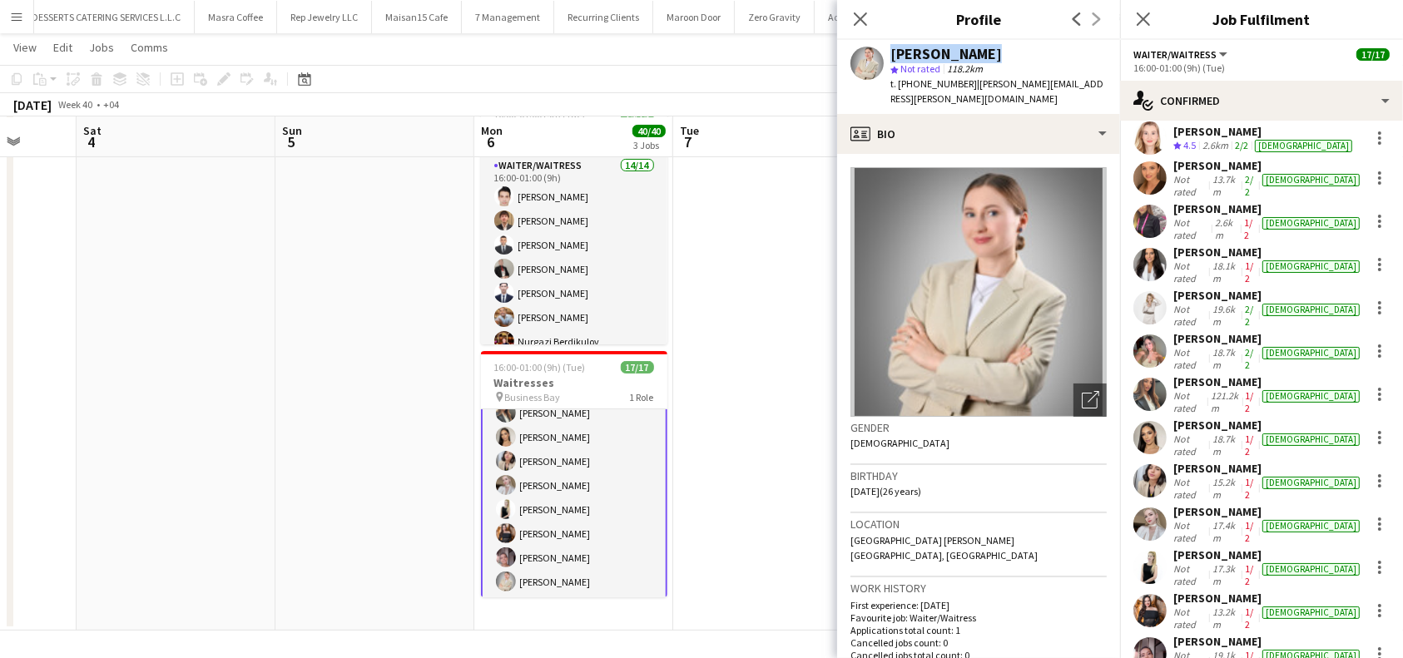
drag, startPoint x: 990, startPoint y: 48, endPoint x: 869, endPoint y: 49, distance: 121.5
click at [869, 49] on div "Elena Lukina star Not rated 118.2km t. +971509645814 | lena.lukina.1998@mail.ru" at bounding box center [978, 77] width 283 height 74
copy div "[PERSON_NAME]"
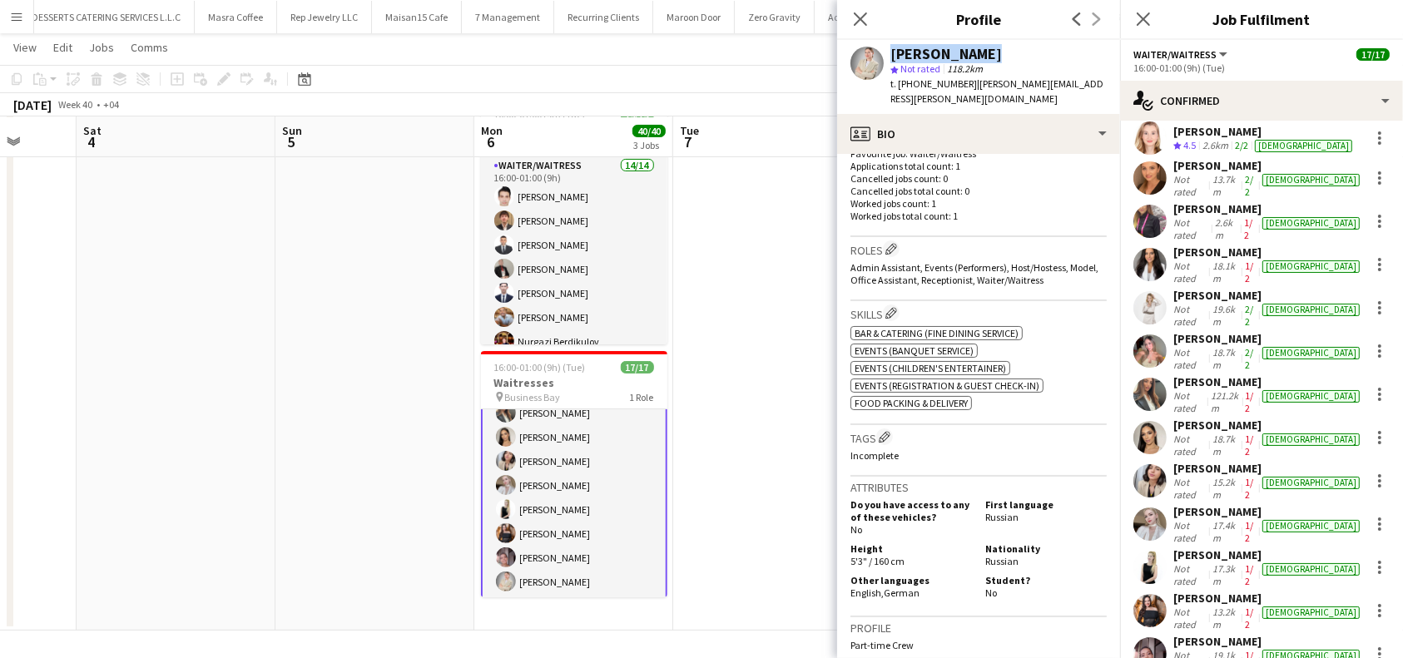
scroll to position [459, 0]
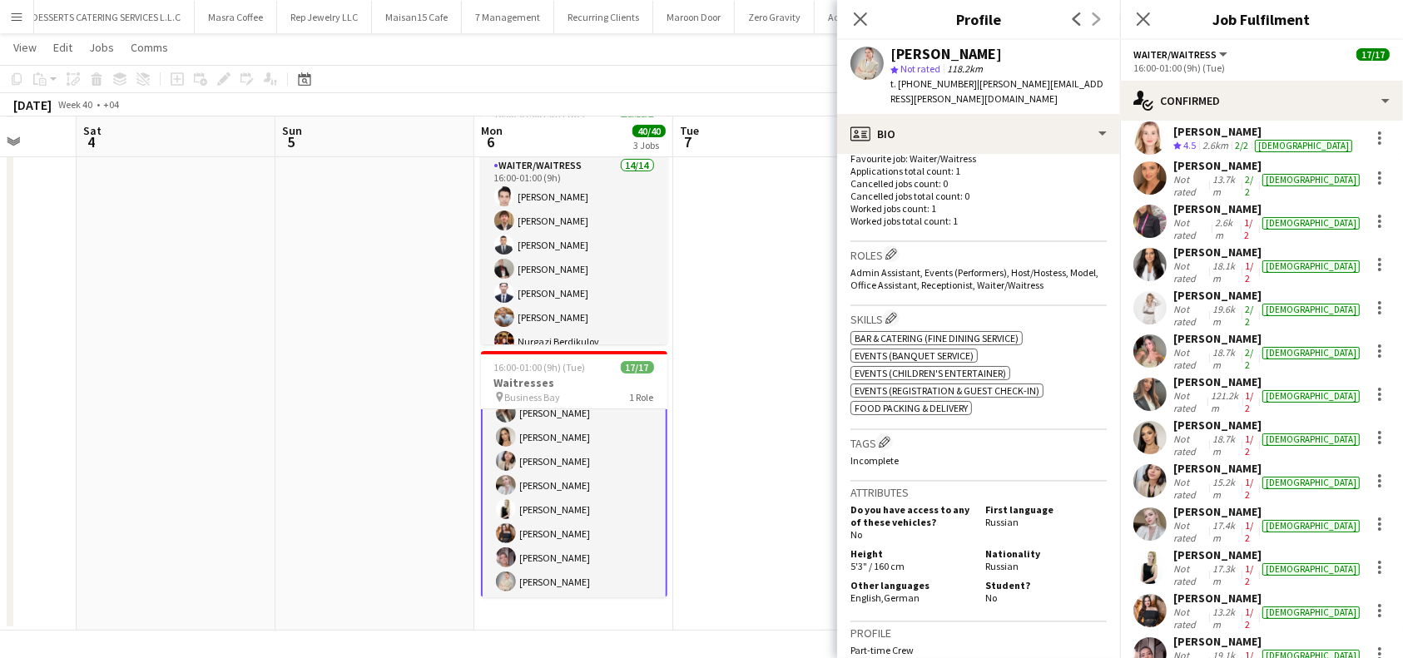
click at [892, 430] on div "Tags Edit crew company tags Incomplete" at bounding box center [979, 456] width 256 height 52
click at [883, 436] on app-icon "Edit crew company tags" at bounding box center [885, 442] width 12 height 12
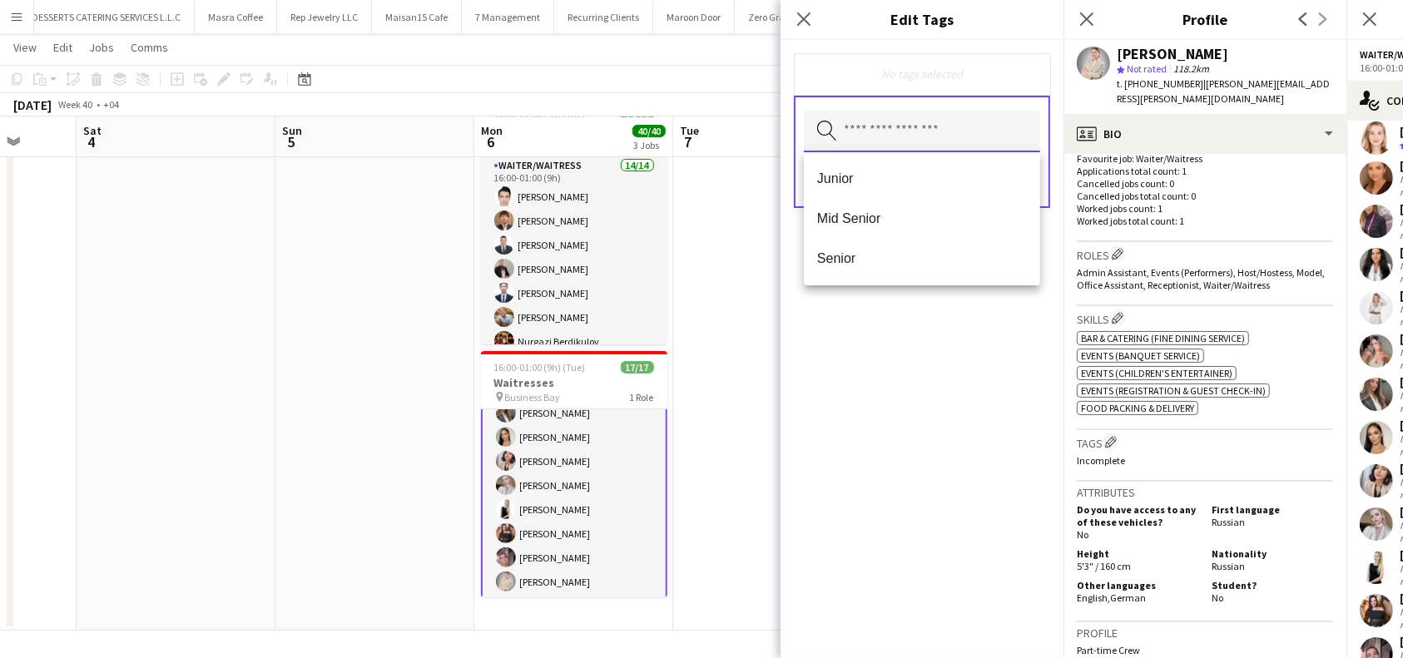
click at [924, 140] on input "text" at bounding box center [922, 132] width 236 height 42
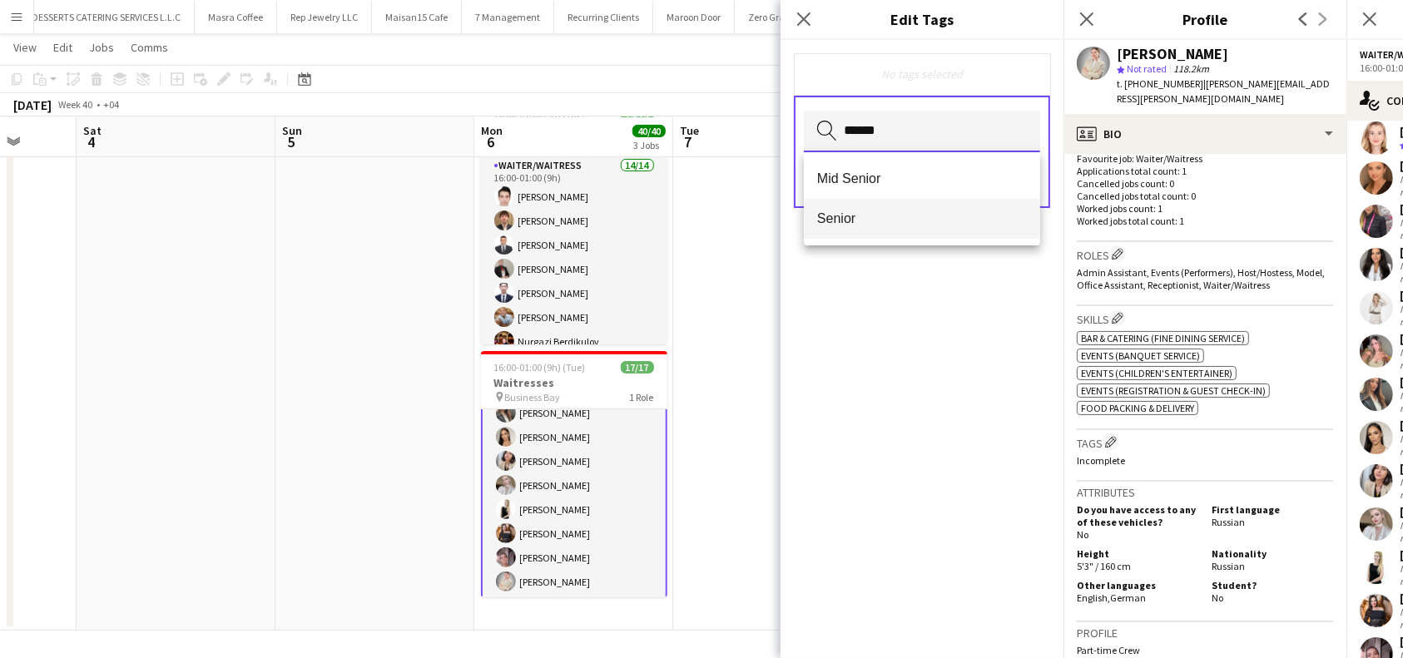
type input "******"
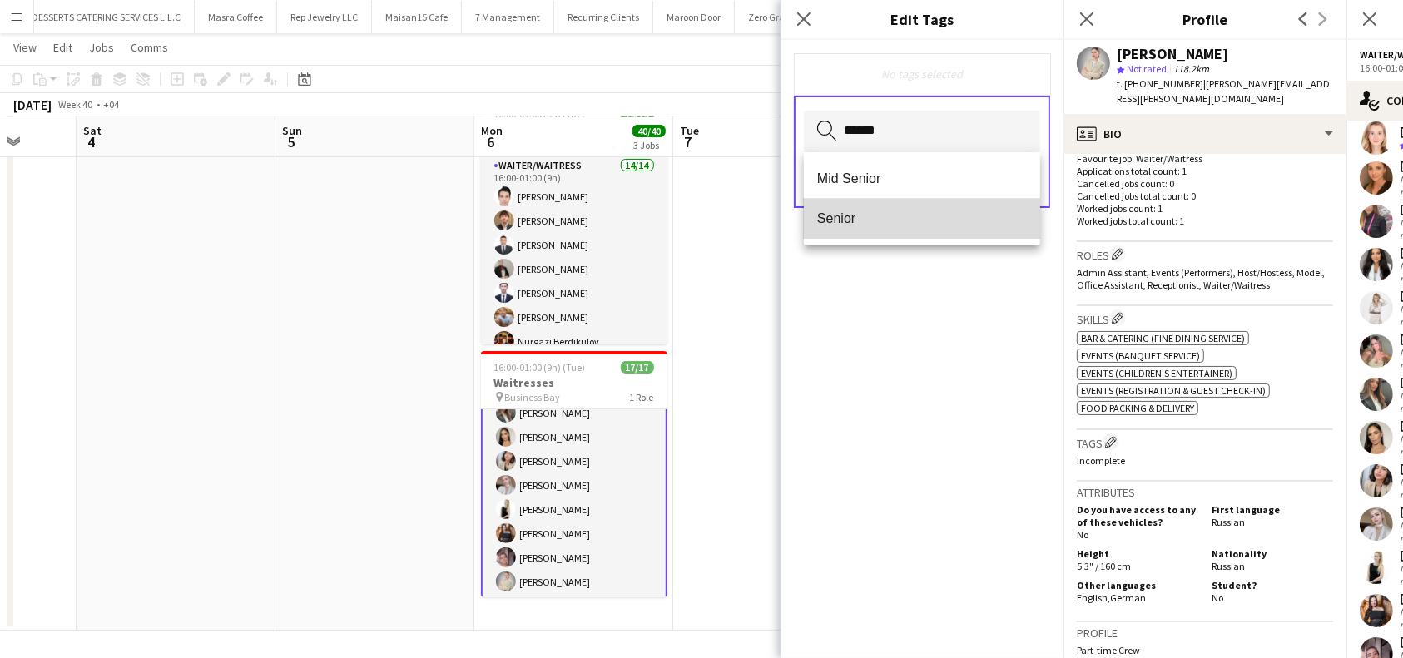
click at [875, 217] on span "Senior" at bounding box center [922, 219] width 210 height 16
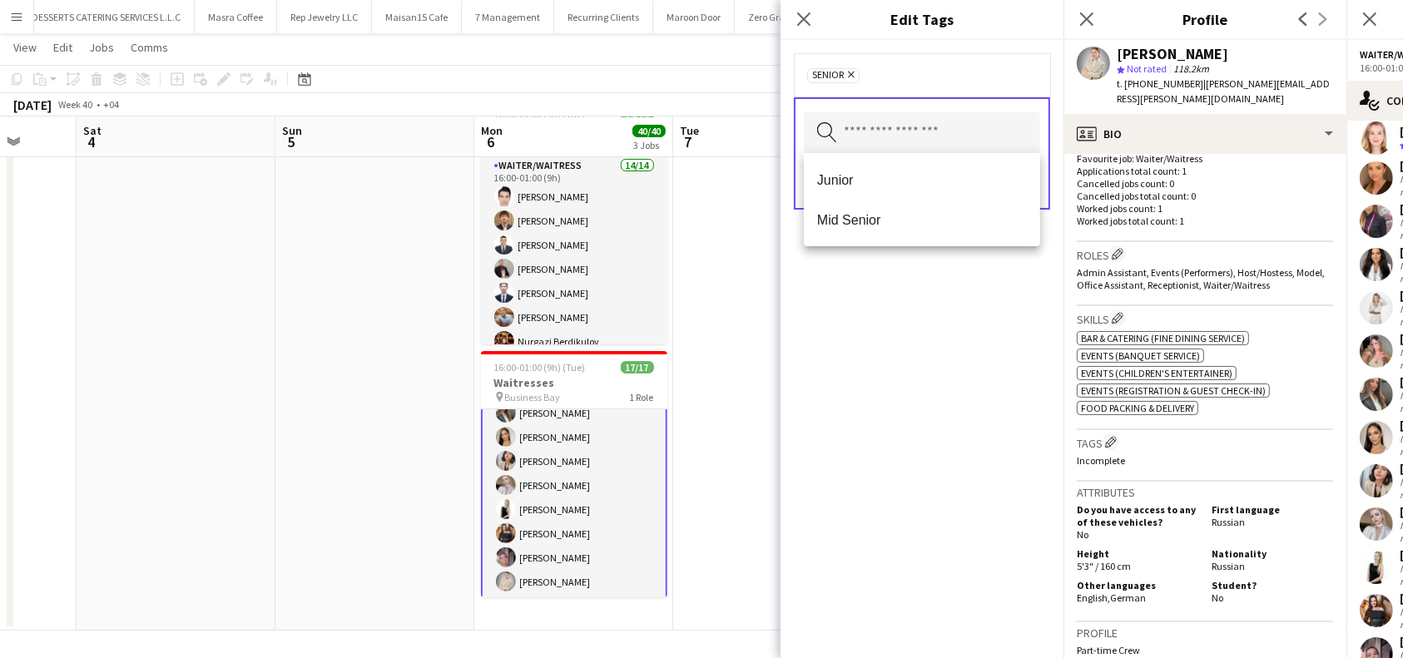
click at [861, 328] on div "Senior Remove Search by tag name Save" at bounding box center [922, 349] width 283 height 618
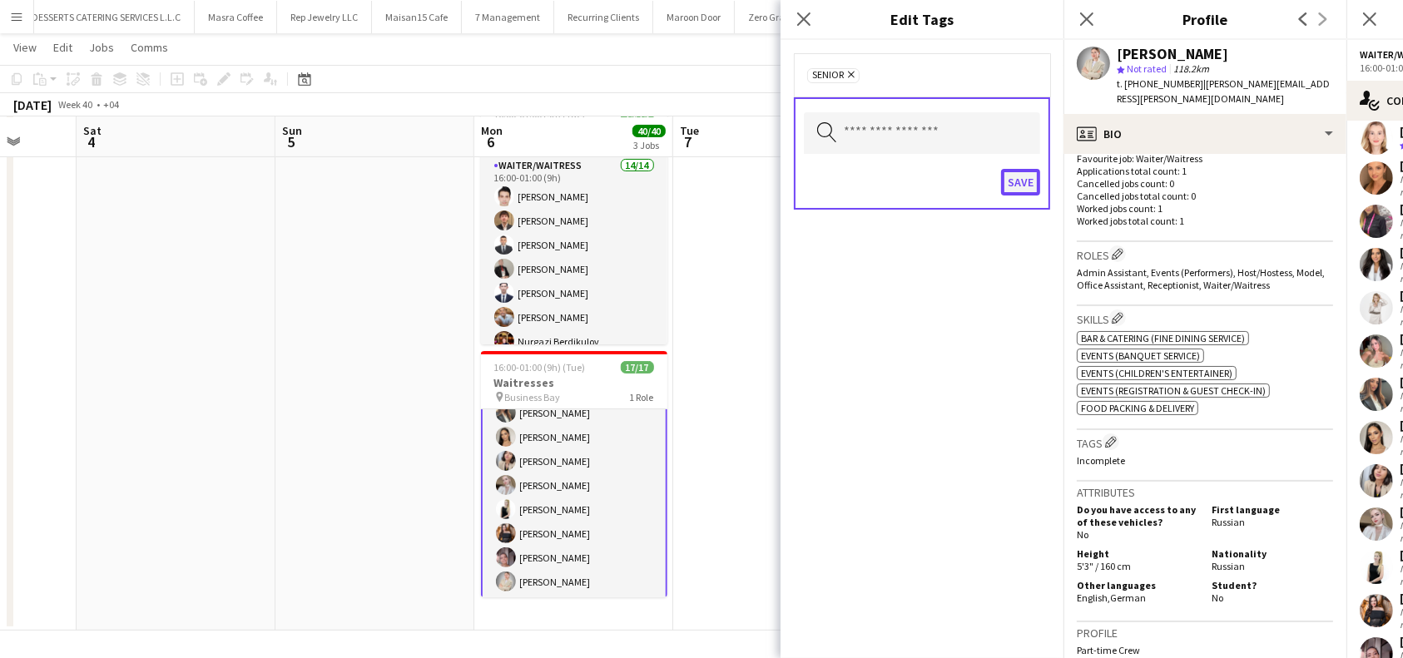
click at [1022, 178] on button "Save" at bounding box center [1020, 182] width 39 height 27
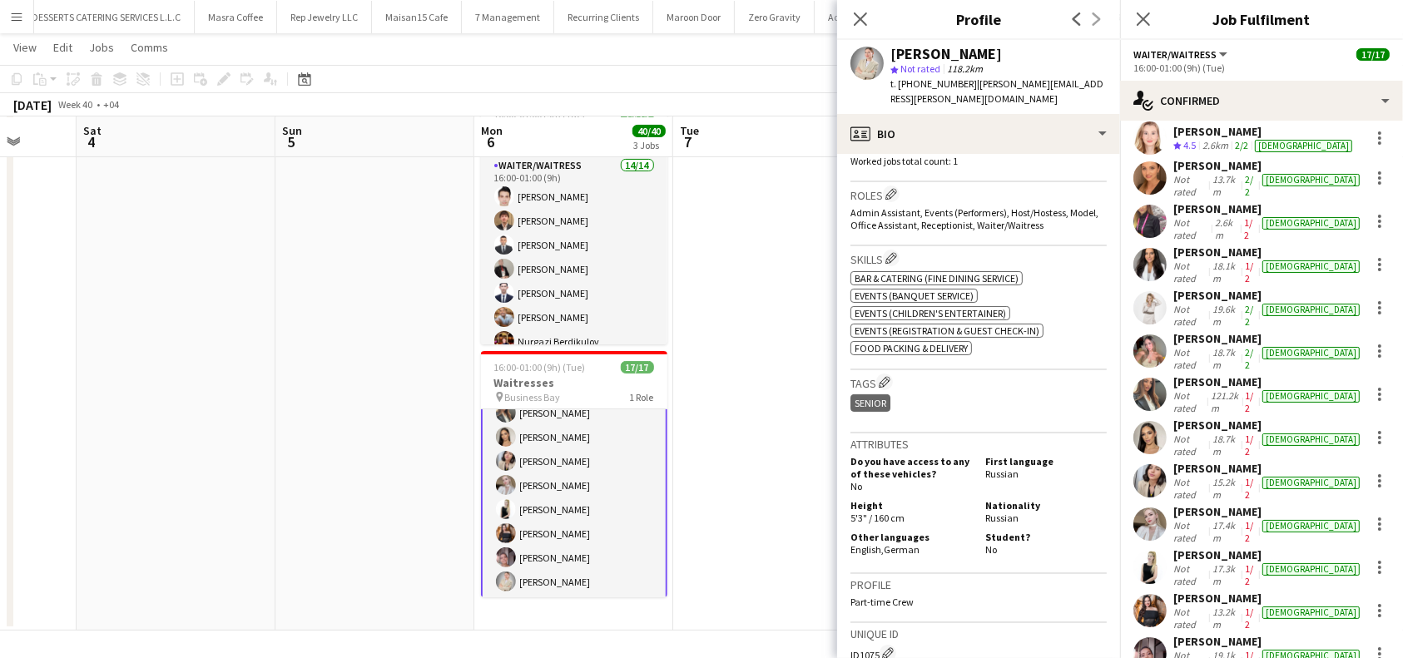
scroll to position [471, 0]
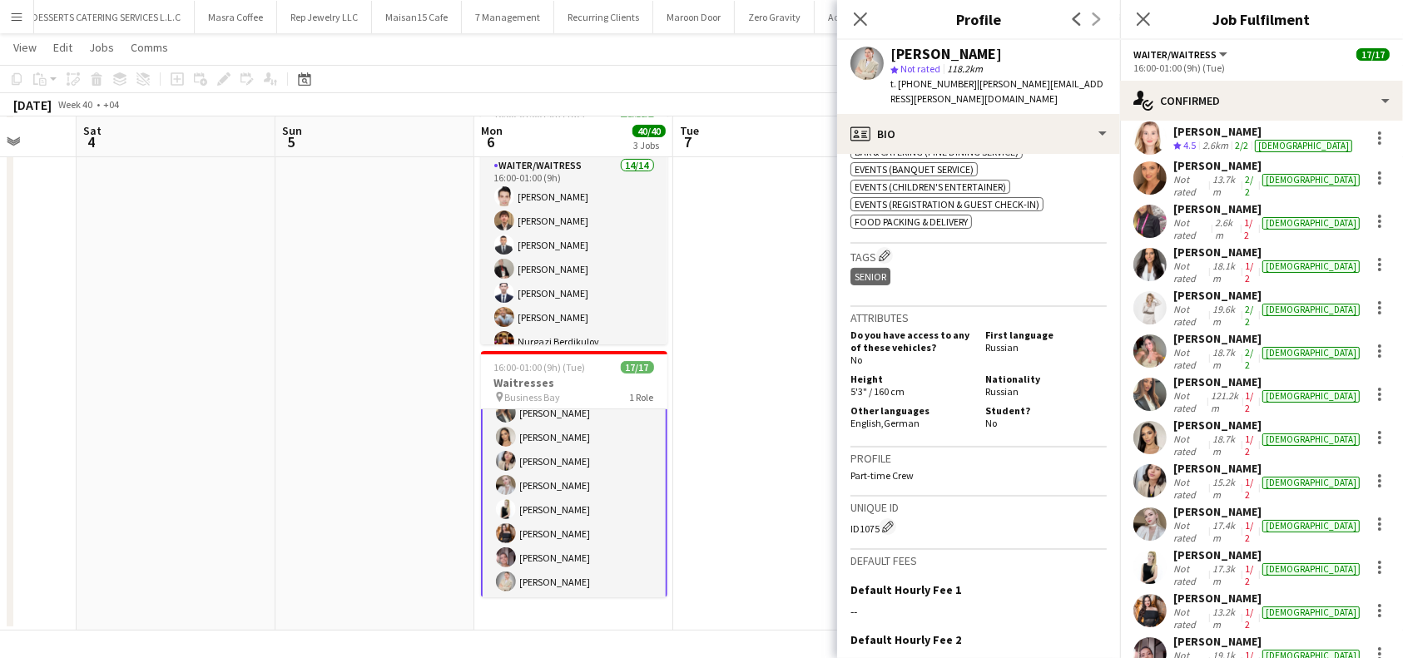
scroll to position [804, 0]
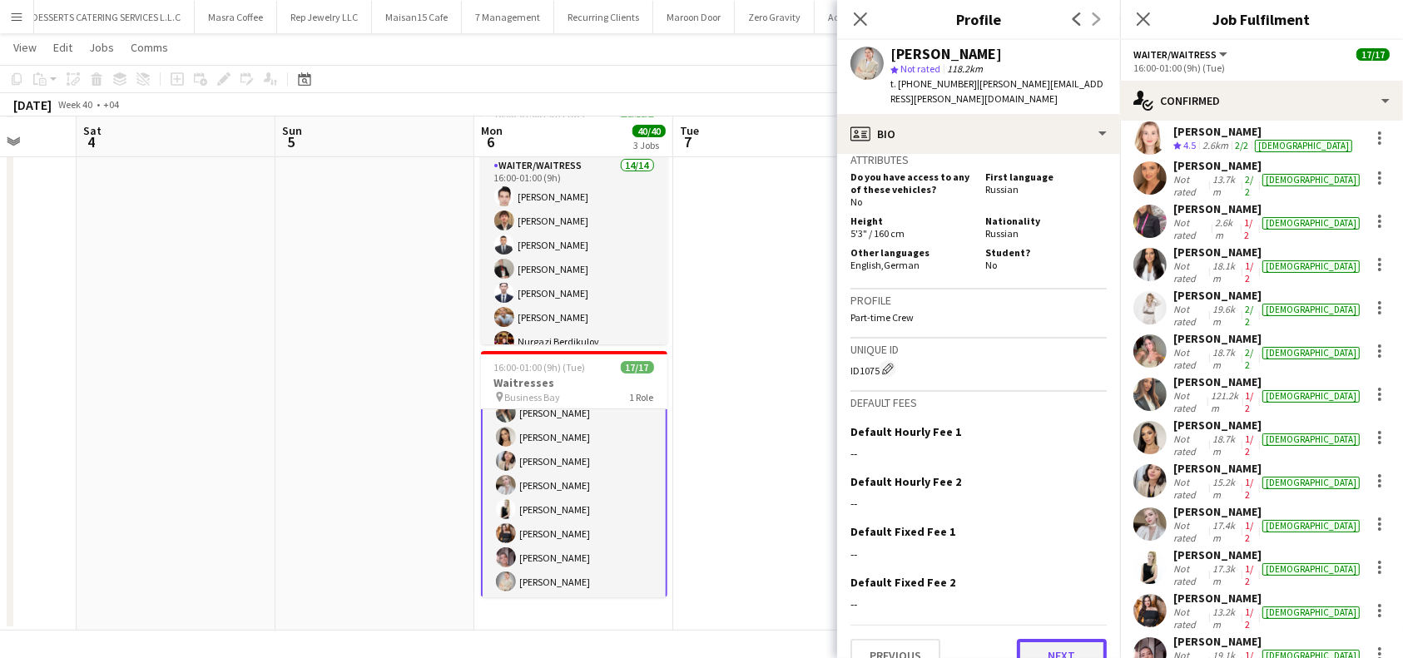
click at [1019, 639] on button "Next" at bounding box center [1062, 655] width 90 height 33
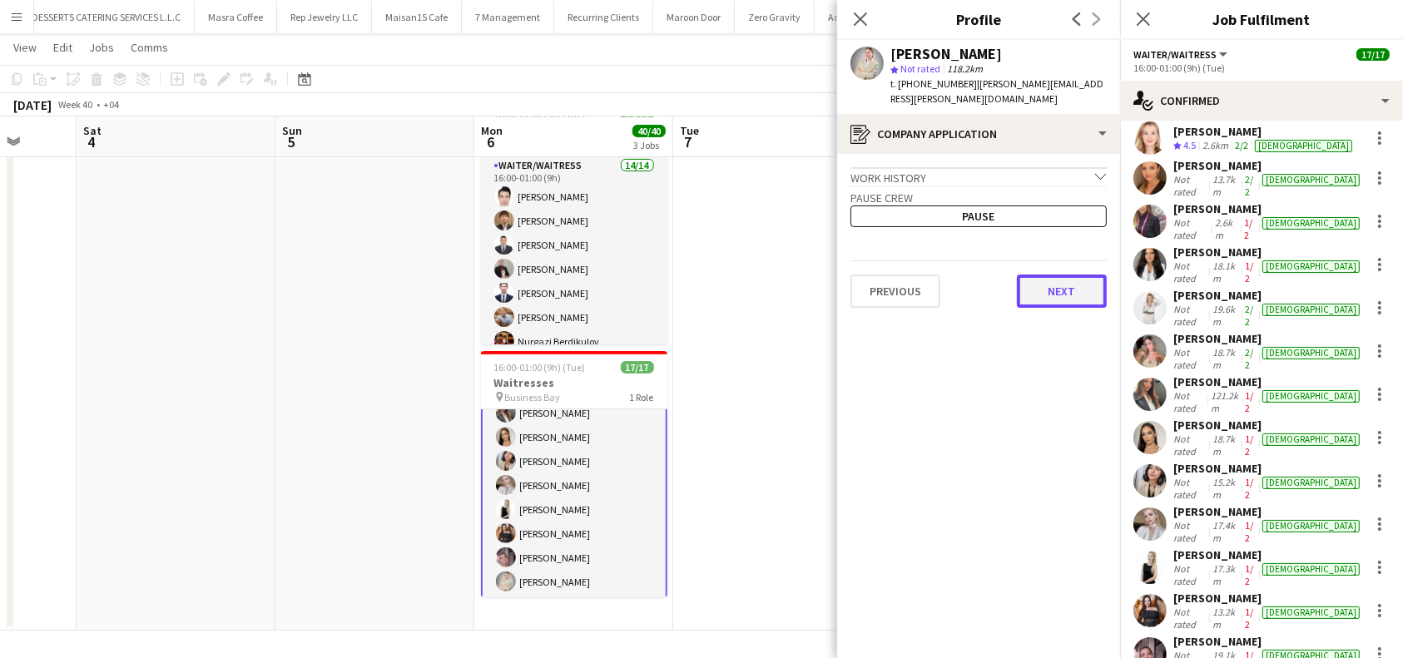
click at [1060, 278] on button "Next" at bounding box center [1062, 291] width 90 height 33
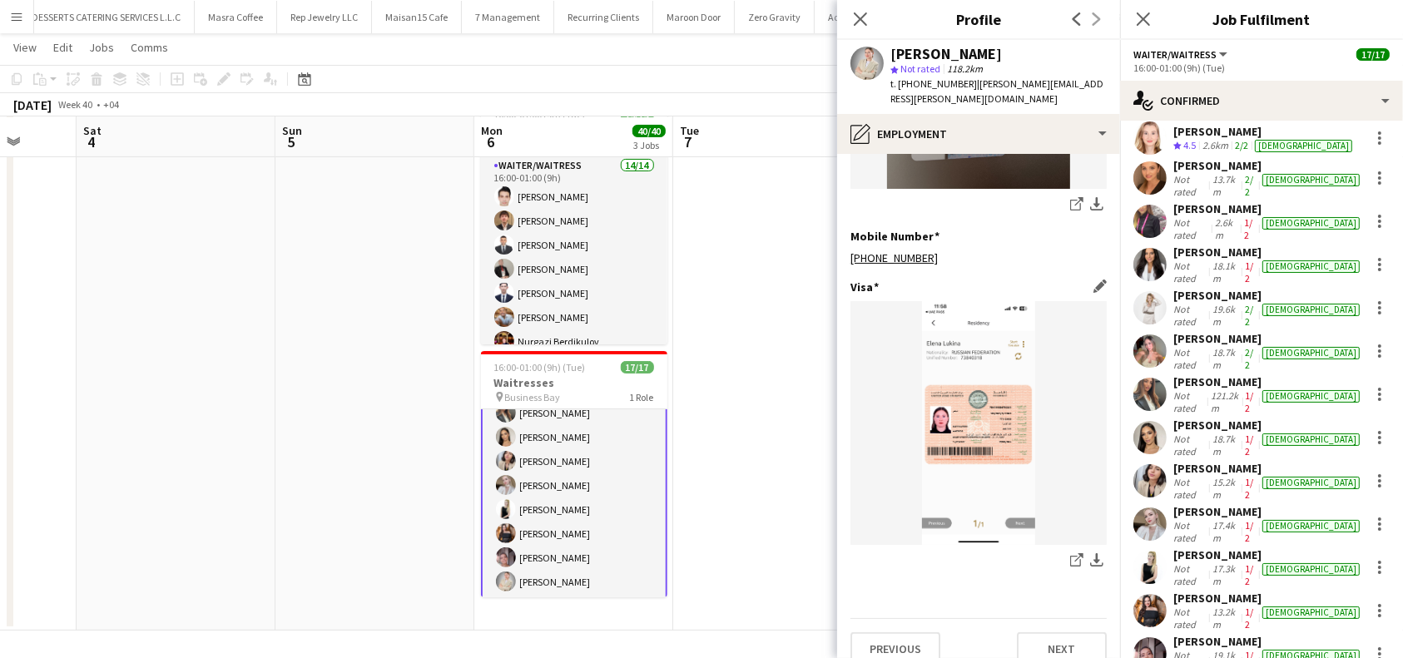
scroll to position [555, 0]
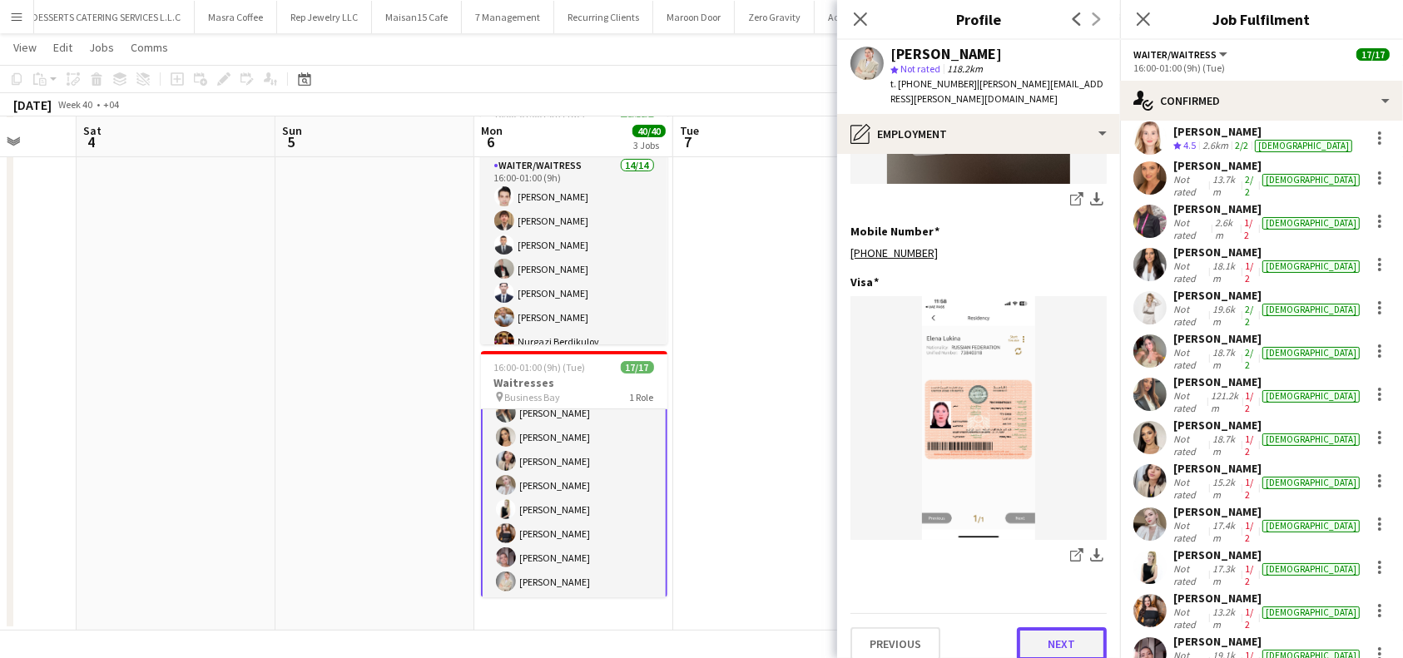
click at [1032, 628] on button "Next" at bounding box center [1062, 644] width 90 height 33
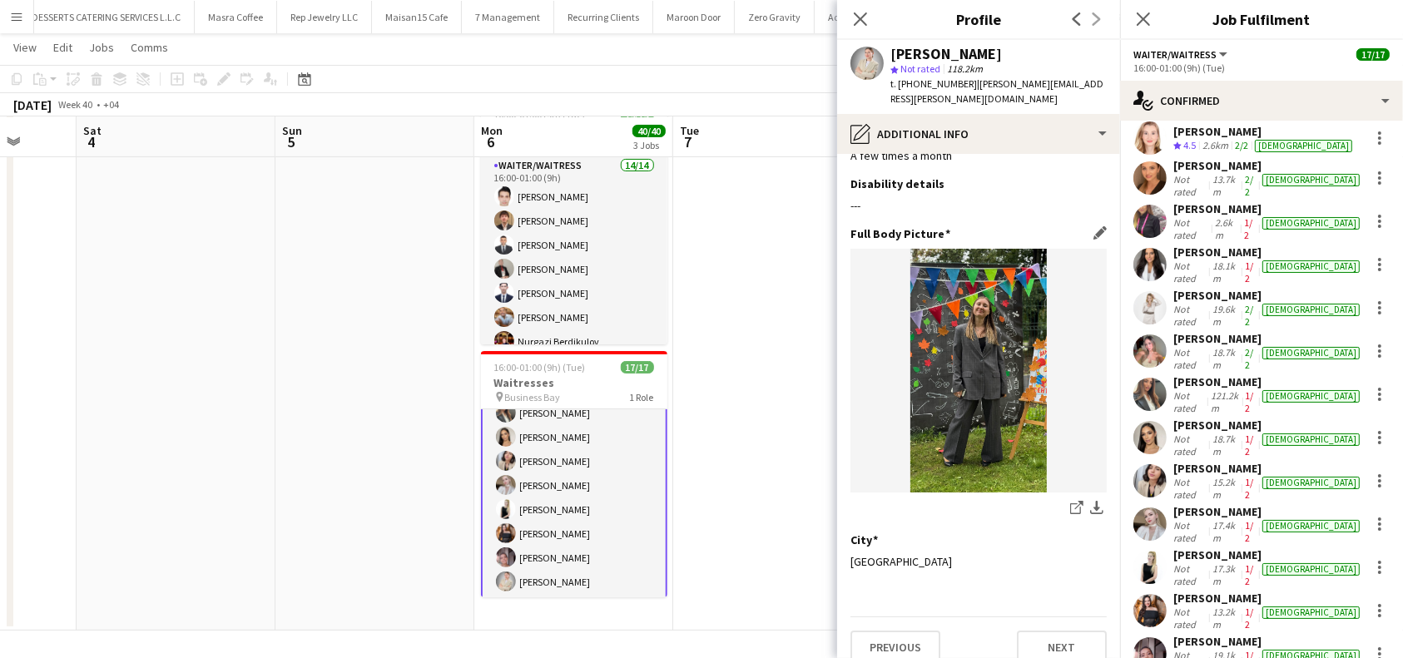
scroll to position [43, 0]
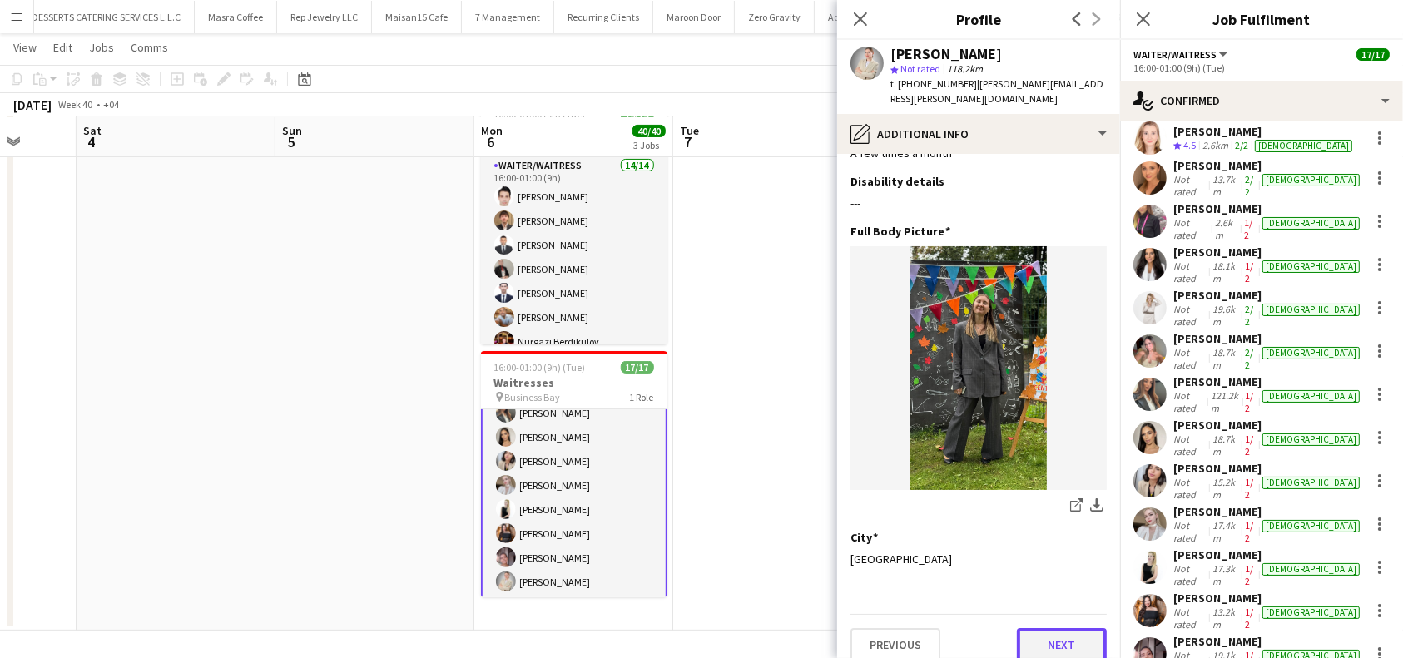
click at [1052, 632] on button "Next" at bounding box center [1062, 644] width 90 height 33
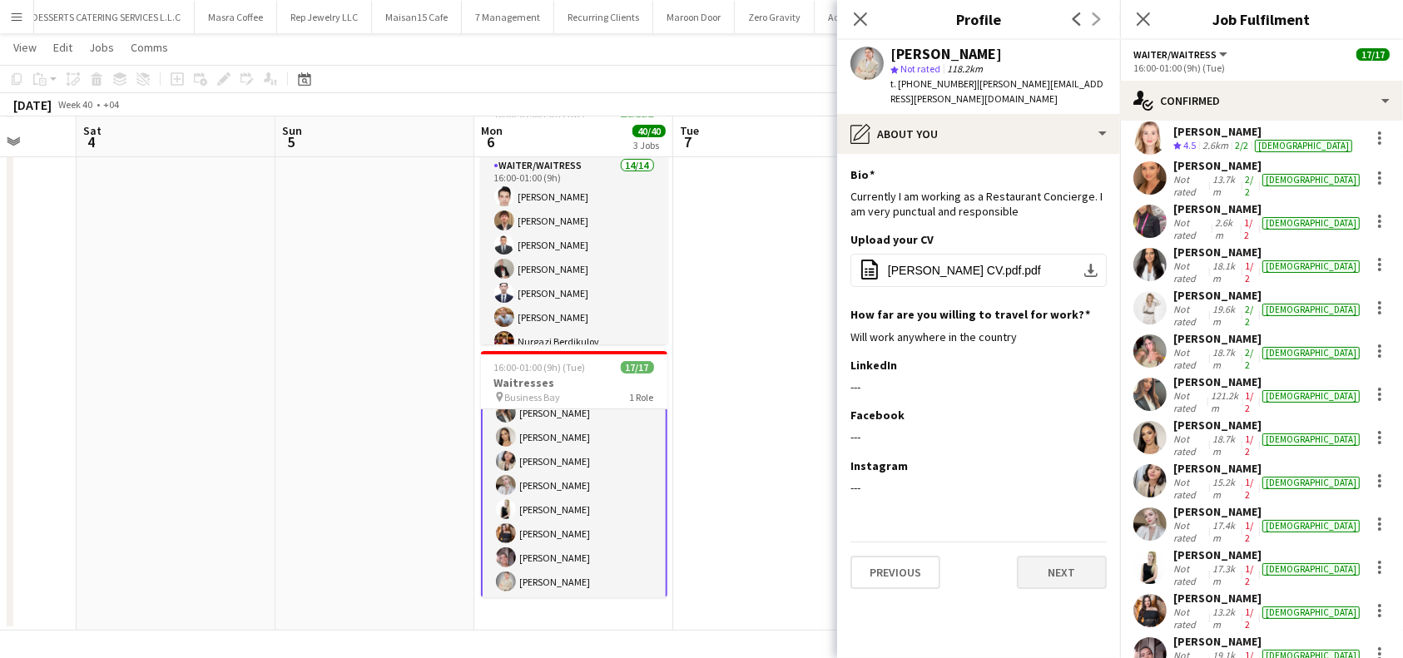
scroll to position [0, 0]
drag, startPoint x: 1033, startPoint y: 202, endPoint x: 851, endPoint y: 175, distance: 184.3
click at [851, 189] on div "Currently I am working as a Restaurant Concierge. I am very punctual and respon…" at bounding box center [979, 204] width 256 height 30
copy div "Currently I am working as a Restaurant Concierge. I am very punctual and respon…"
click at [1057, 556] on button "Next" at bounding box center [1062, 572] width 90 height 33
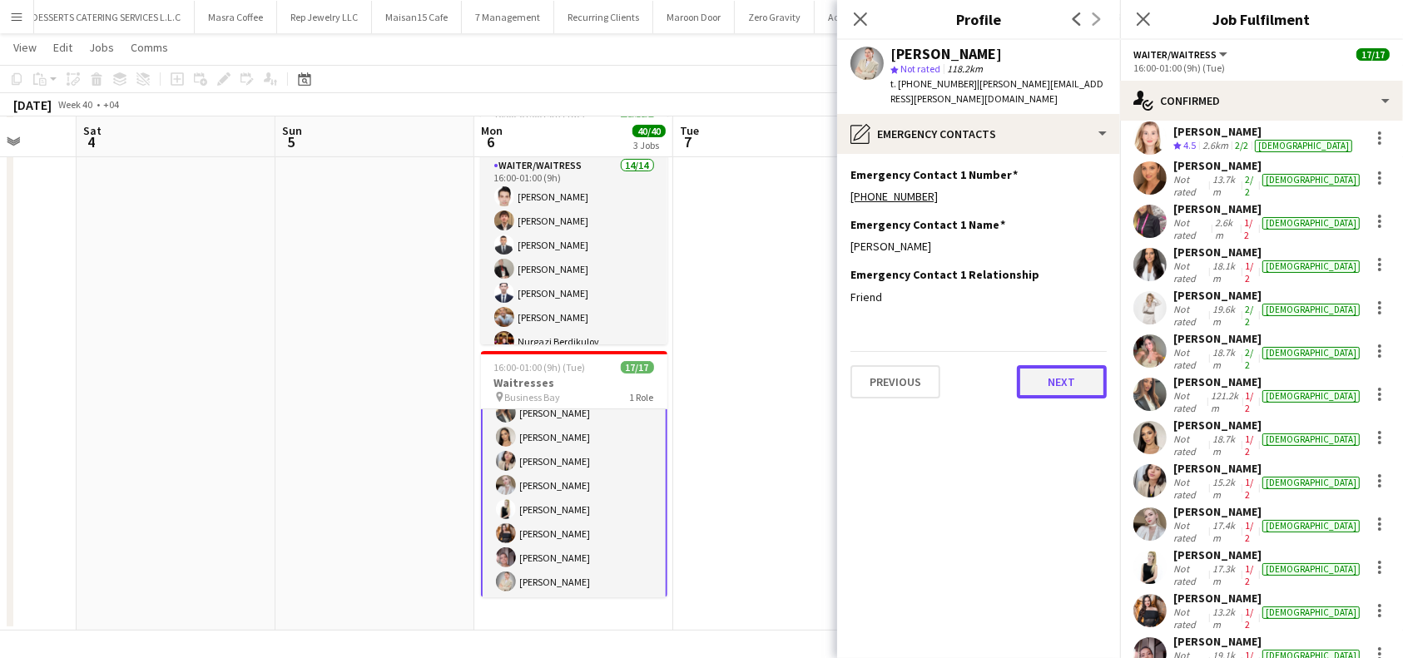
click at [1065, 365] on button "Next" at bounding box center [1062, 381] width 90 height 33
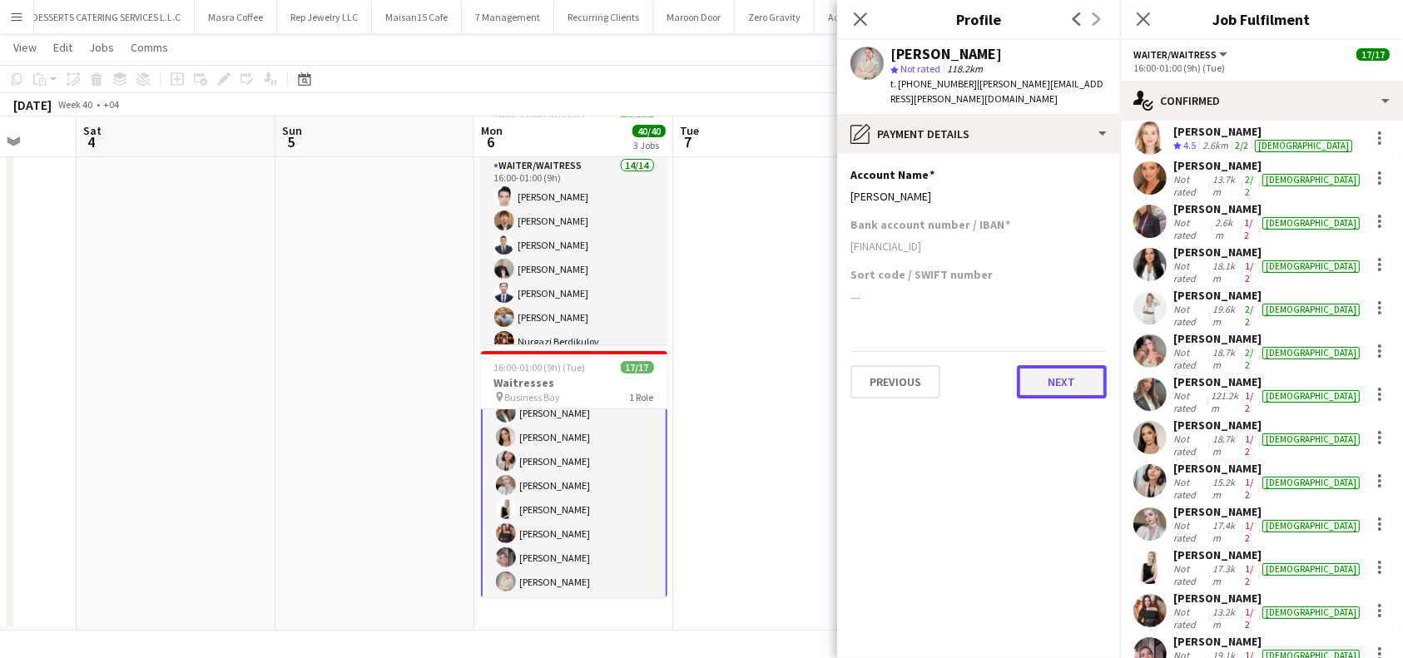
click at [1069, 365] on button "Next" at bounding box center [1062, 381] width 90 height 33
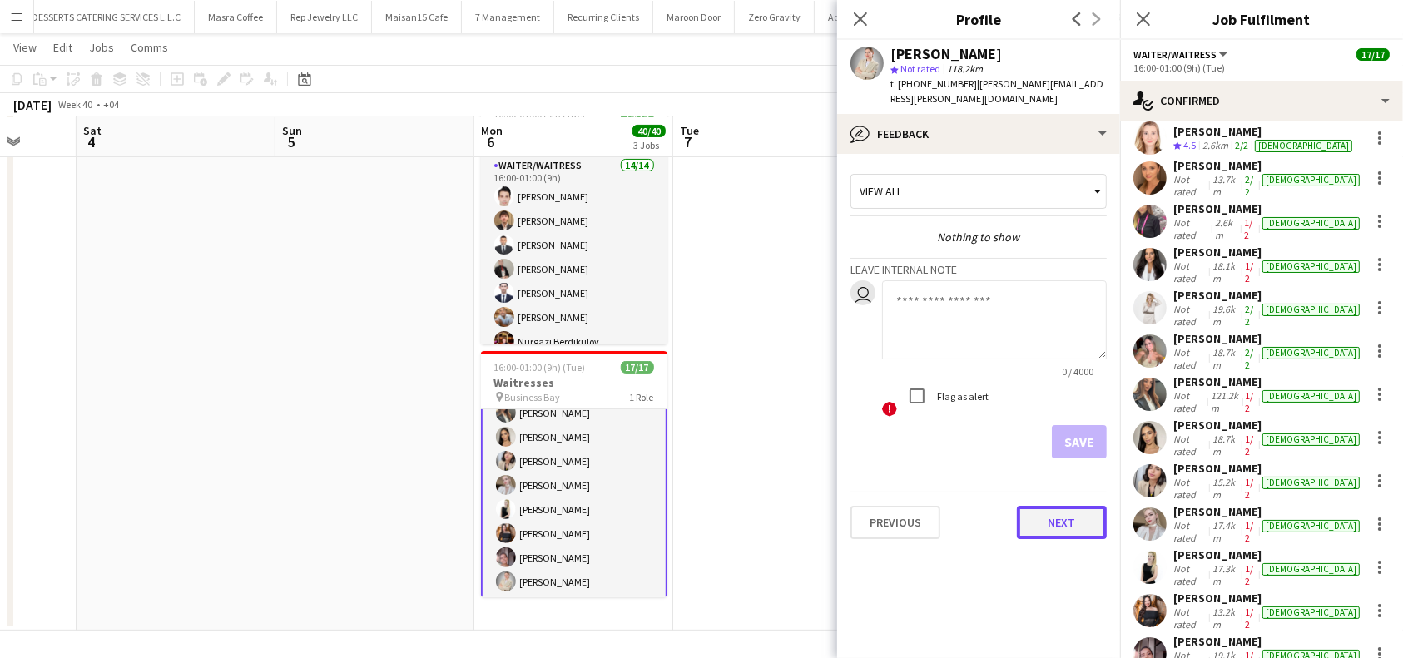
click at [1064, 506] on button "Next" at bounding box center [1062, 522] width 90 height 33
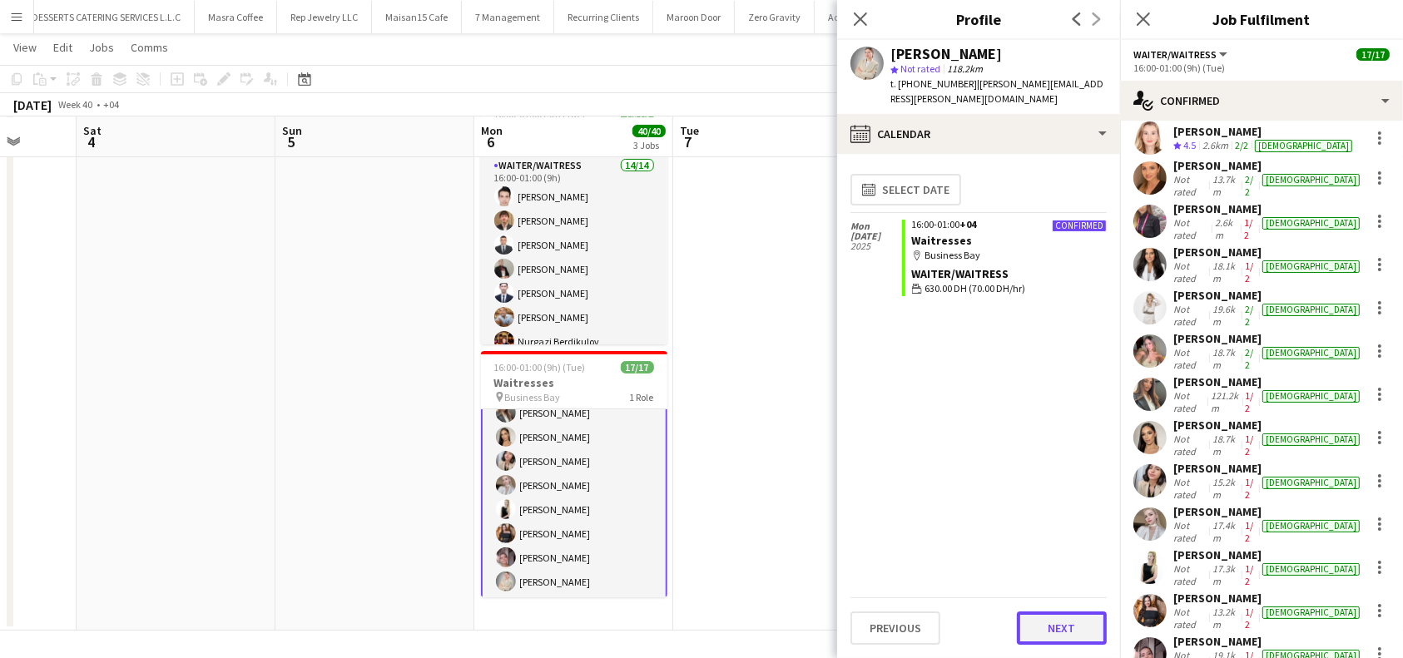
click at [1040, 628] on button "Next" at bounding box center [1062, 628] width 90 height 33
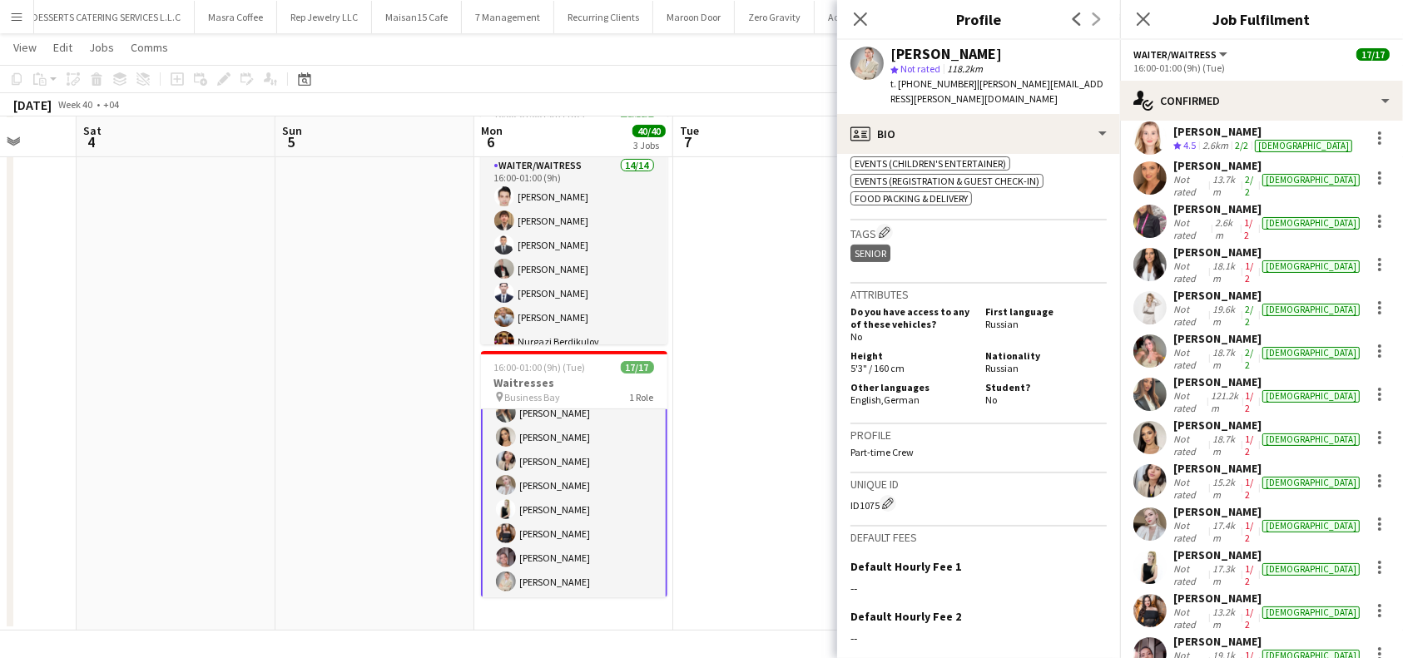
scroll to position [444, 0]
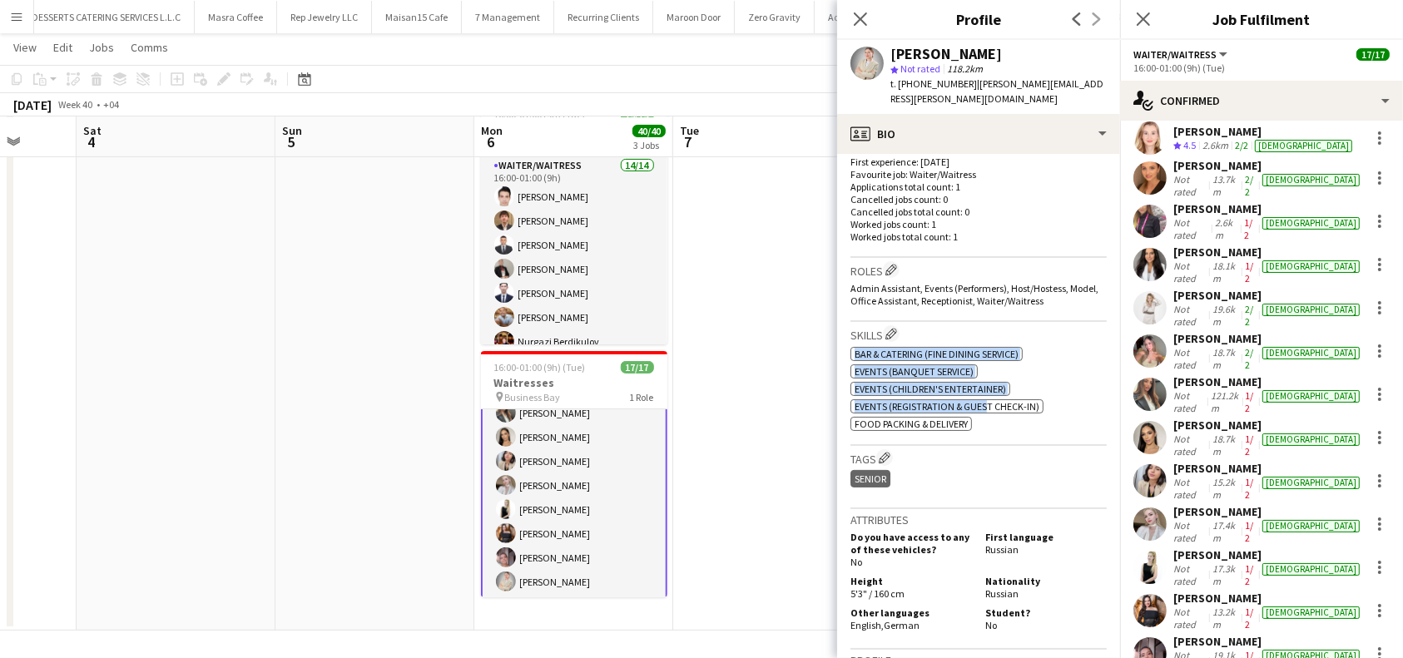
drag, startPoint x: 987, startPoint y: 396, endPoint x: 843, endPoint y: 324, distance: 161.2
click at [843, 324] on app-crew-profile-bio "Open photos pop-in Gender Female Birthday 10-12-1998 (26 years) Location Abu Dh…" at bounding box center [978, 406] width 283 height 504
copy div "Bar & Catering (Fine Dining Service) Freelancer has uploaded a photo validation…"
click at [862, 3] on div "Close pop-in" at bounding box center [860, 19] width 47 height 38
drag, startPoint x: 859, startPoint y: 23, endPoint x: 926, endPoint y: 30, distance: 66.9
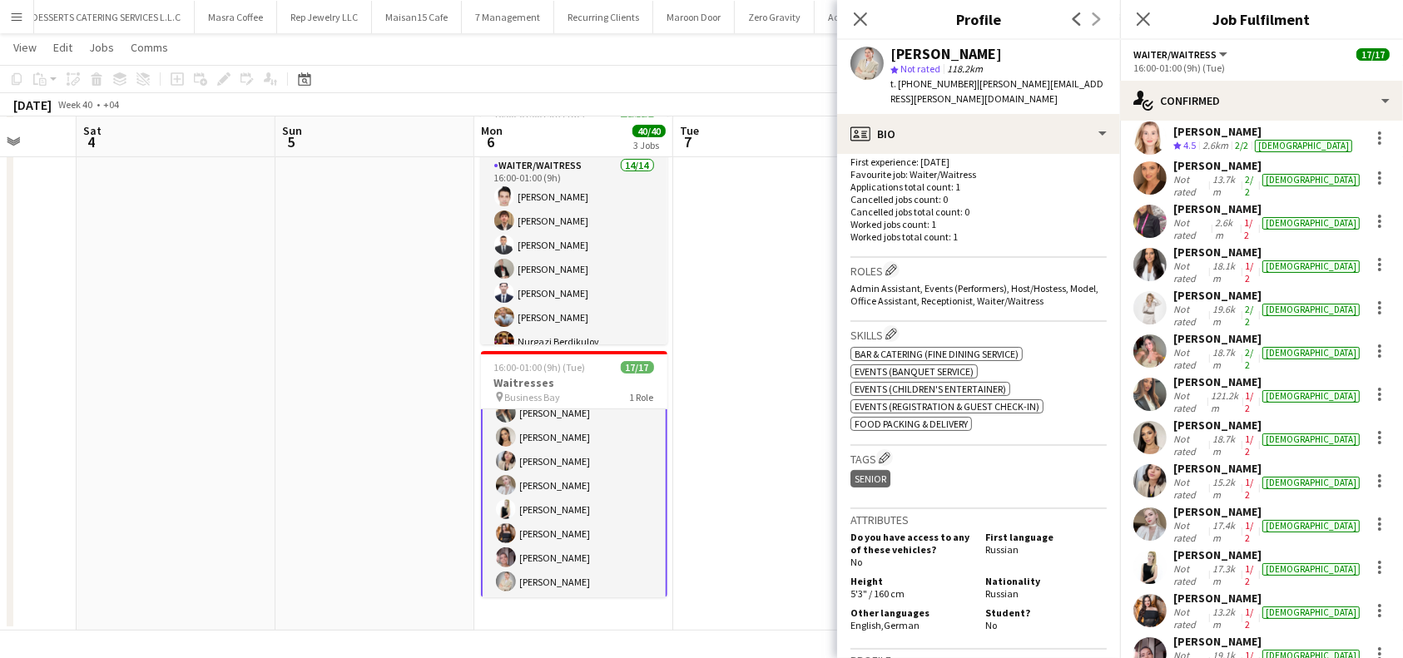
click at [858, 23] on icon "Close pop-in" at bounding box center [860, 18] width 13 height 13
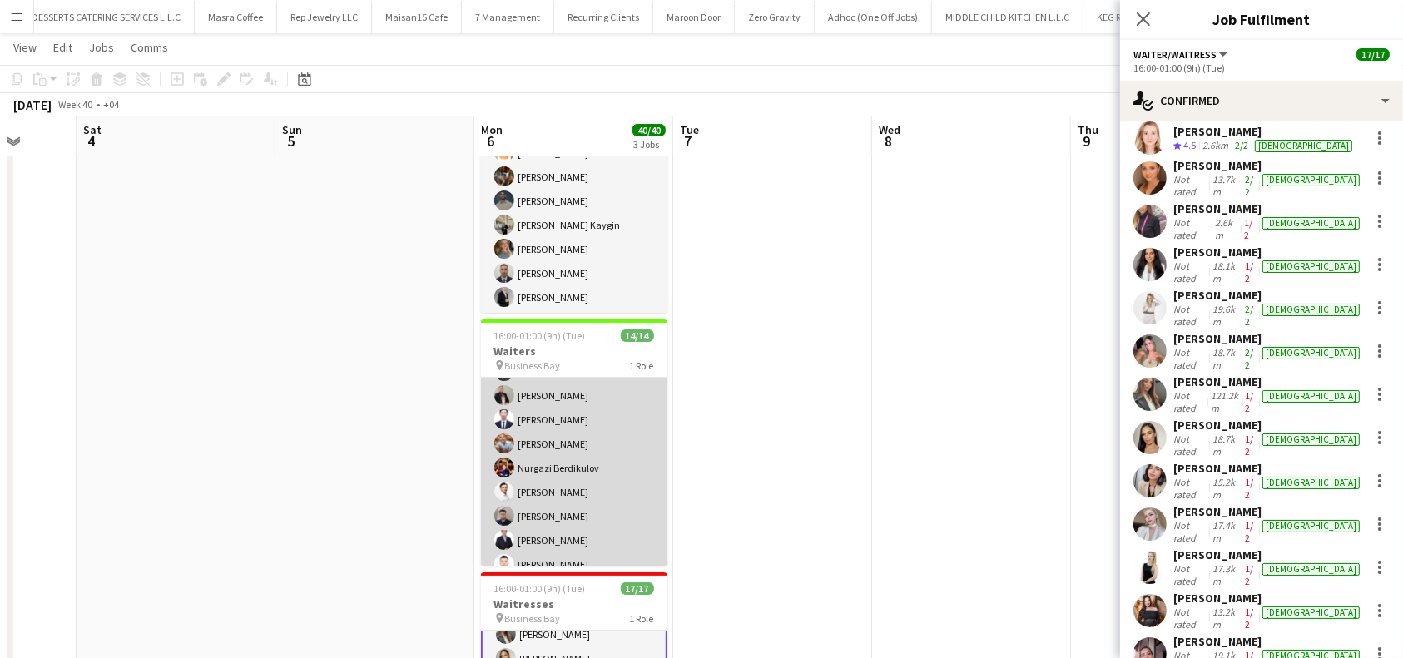
scroll to position [0, 0]
click at [537, 409] on app-card-role "Waiter/Waitress 14/14 16:00-01:00 (9h) [PERSON_NAME] [PERSON_NAME] [PERSON_NAME…" at bounding box center [574, 563] width 186 height 370
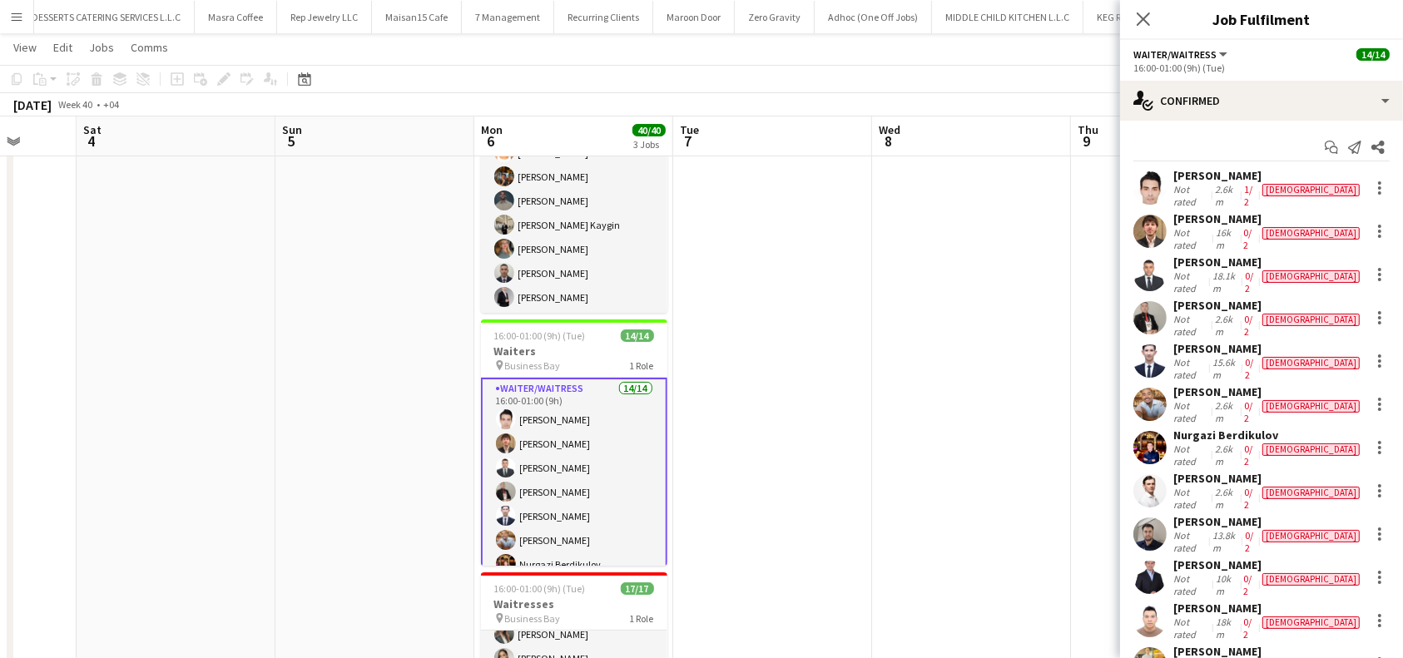
click at [1218, 176] on div "[PERSON_NAME]" at bounding box center [1269, 175] width 190 height 15
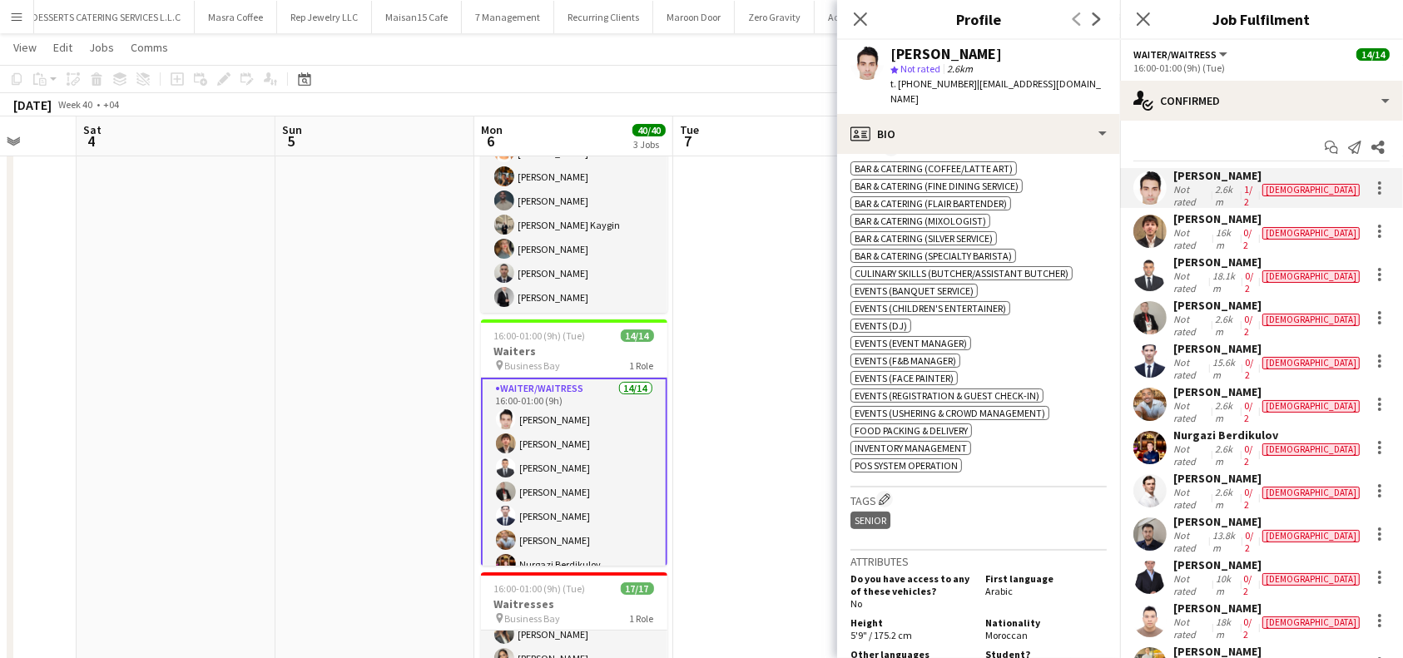
scroll to position [887, 0]
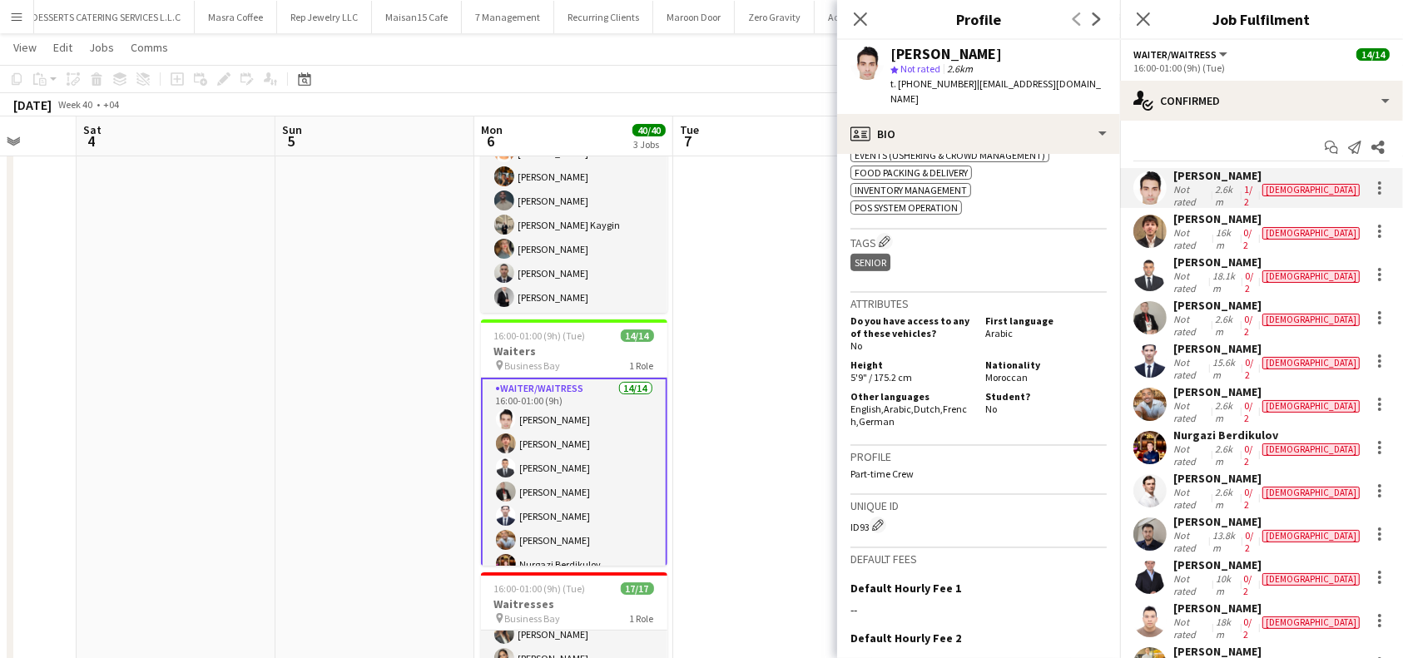
click at [1279, 195] on div "[DEMOGRAPHIC_DATA]" at bounding box center [1311, 190] width 97 height 12
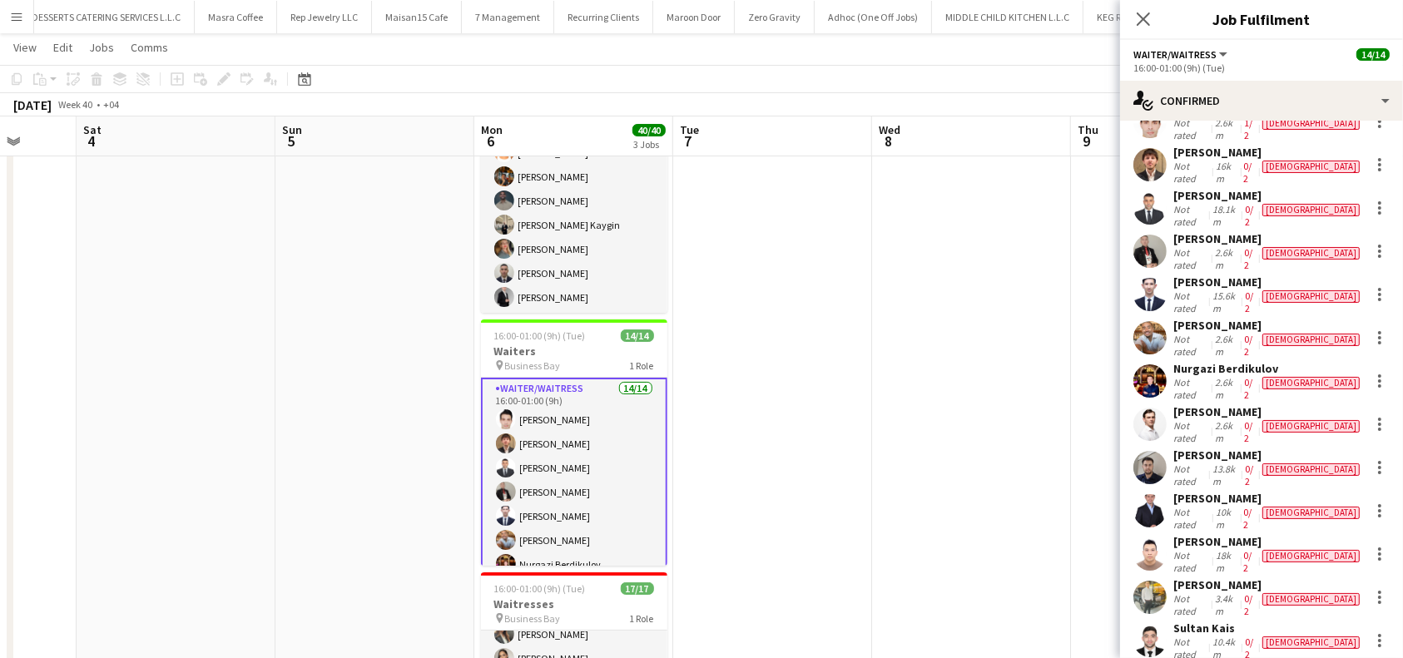
scroll to position [348, 0]
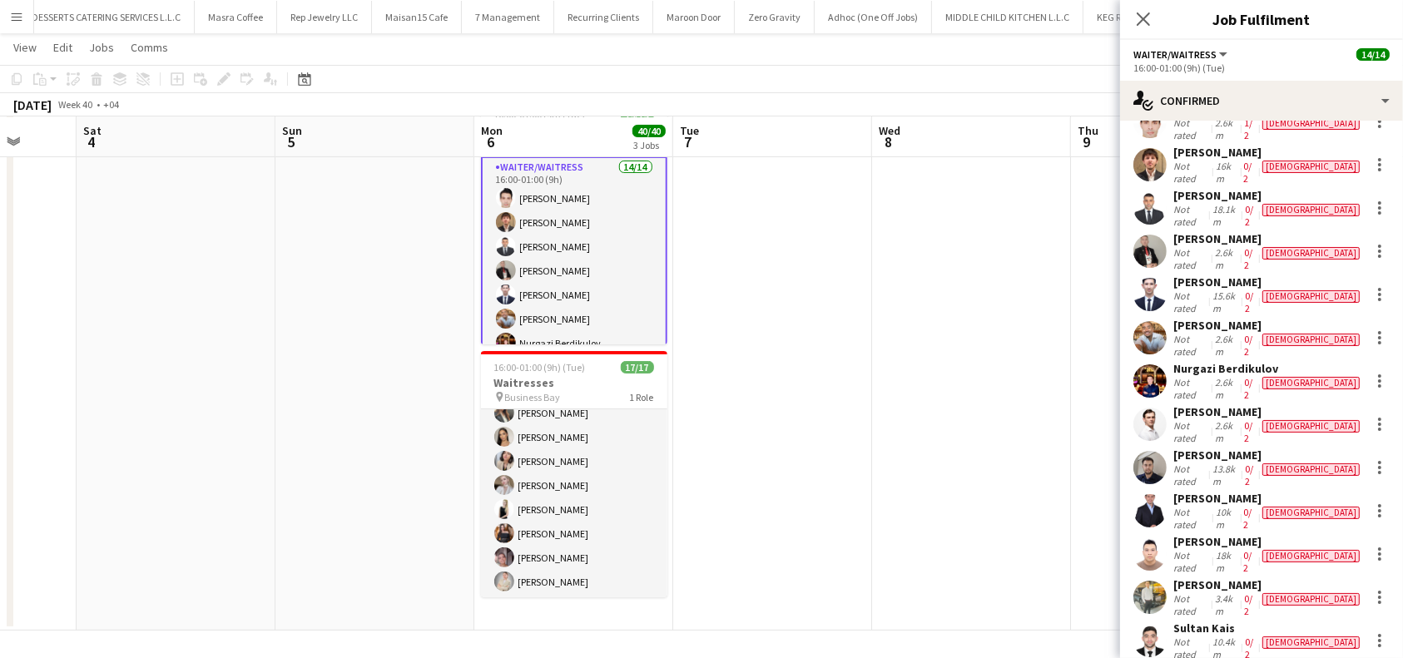
click at [1231, 391] on div "Ijiri Jamal Not rated 2.6km 1/2 male Marwan Almasri Not rated 16km 0/2 male Sad…" at bounding box center [1261, 403] width 283 height 603
click at [1227, 448] on div "[PERSON_NAME]" at bounding box center [1269, 455] width 190 height 15
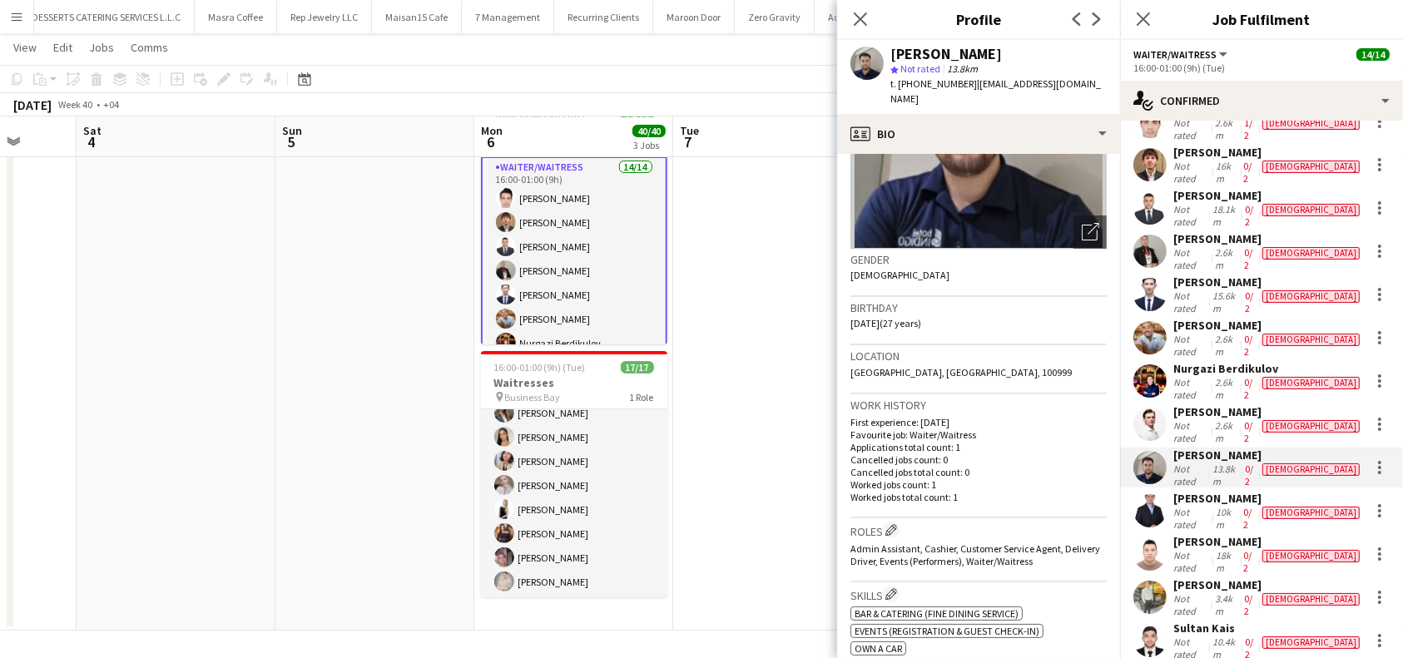
scroll to position [444, 0]
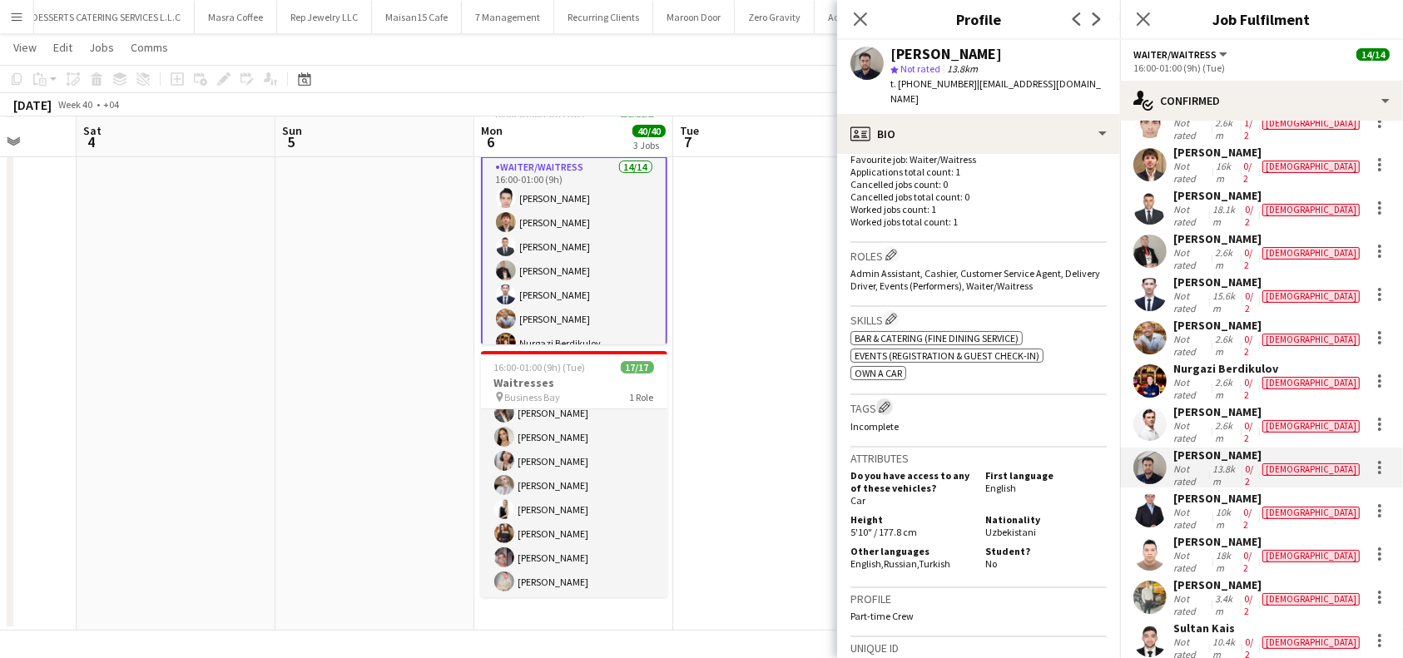
click at [893, 399] on button "Edit crew company tags" at bounding box center [884, 407] width 17 height 17
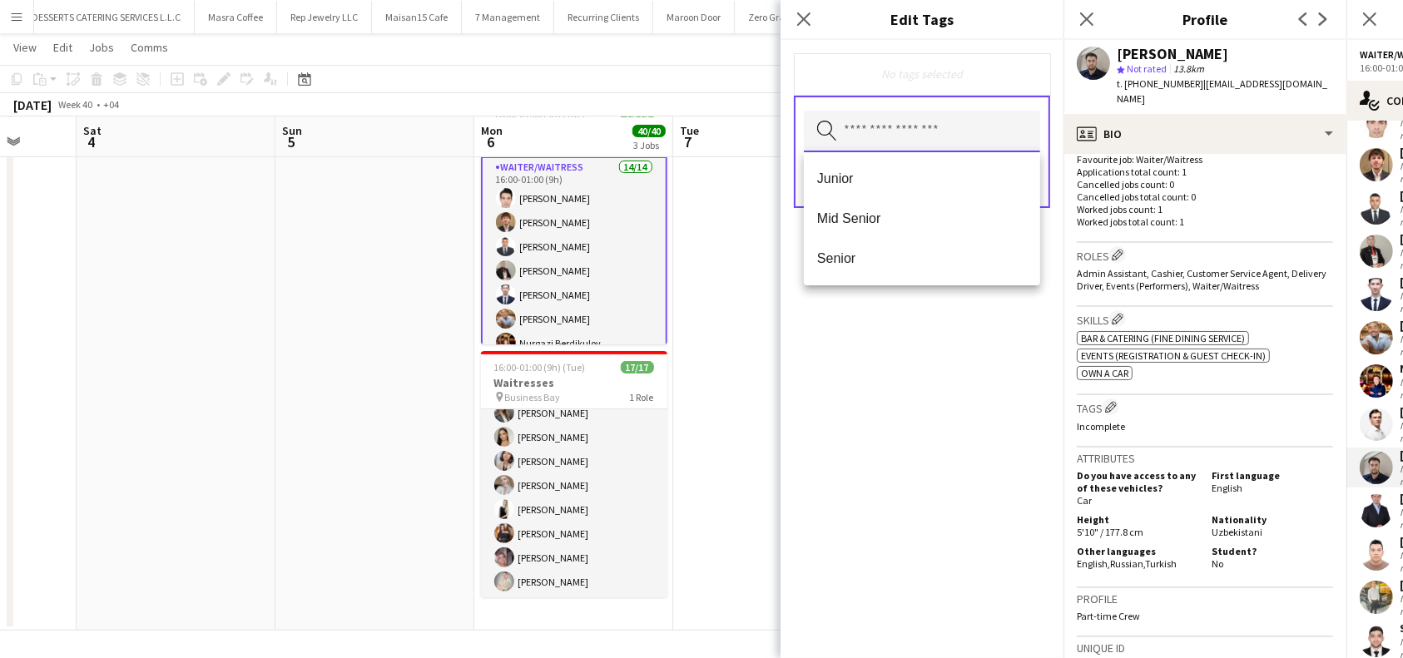
drag, startPoint x: 961, startPoint y: 137, endPoint x: 970, endPoint y: 132, distance: 10.4
click at [961, 136] on input "text" at bounding box center [922, 132] width 236 height 42
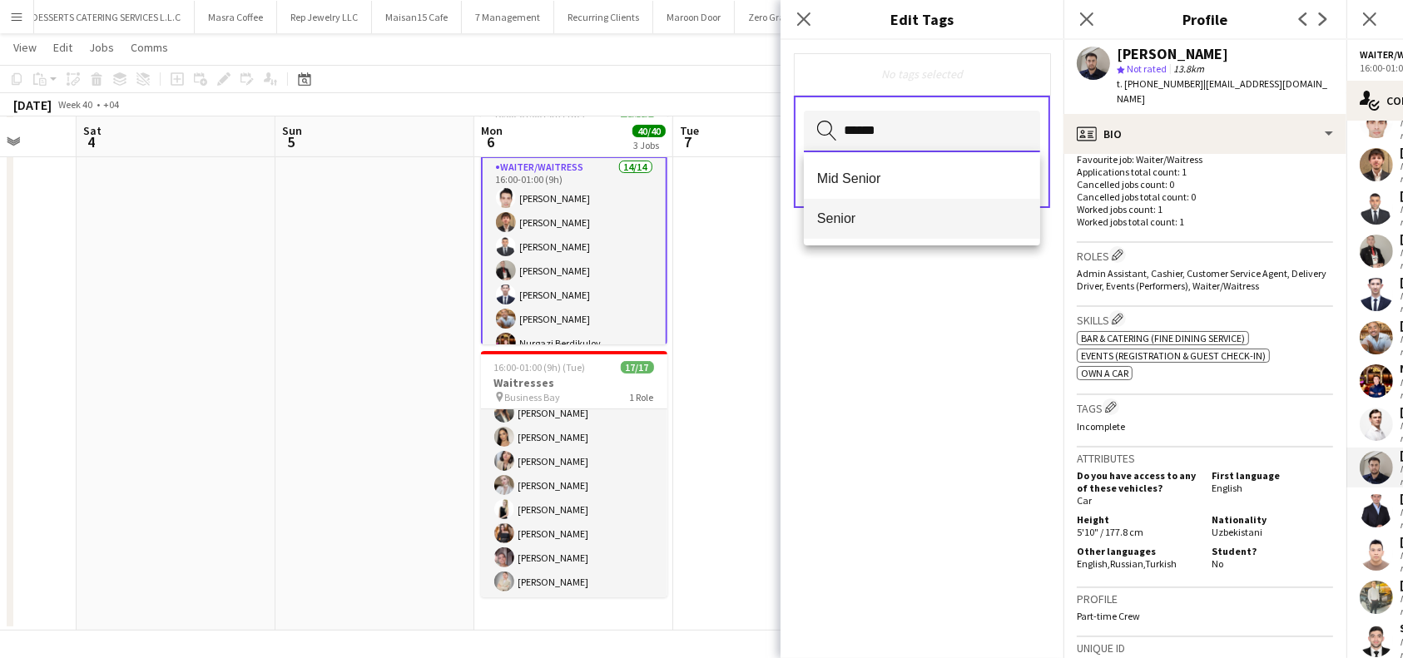
type input "******"
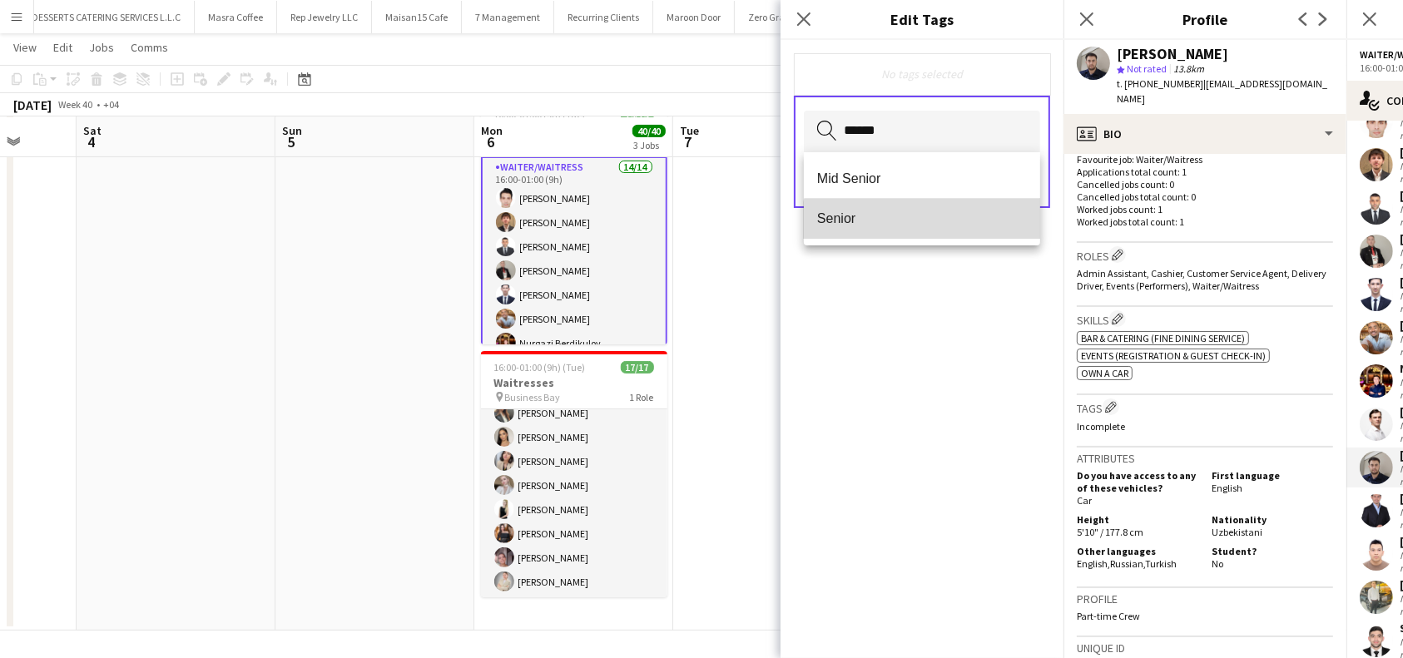
click at [926, 227] on mat-option "Senior" at bounding box center [922, 219] width 236 height 40
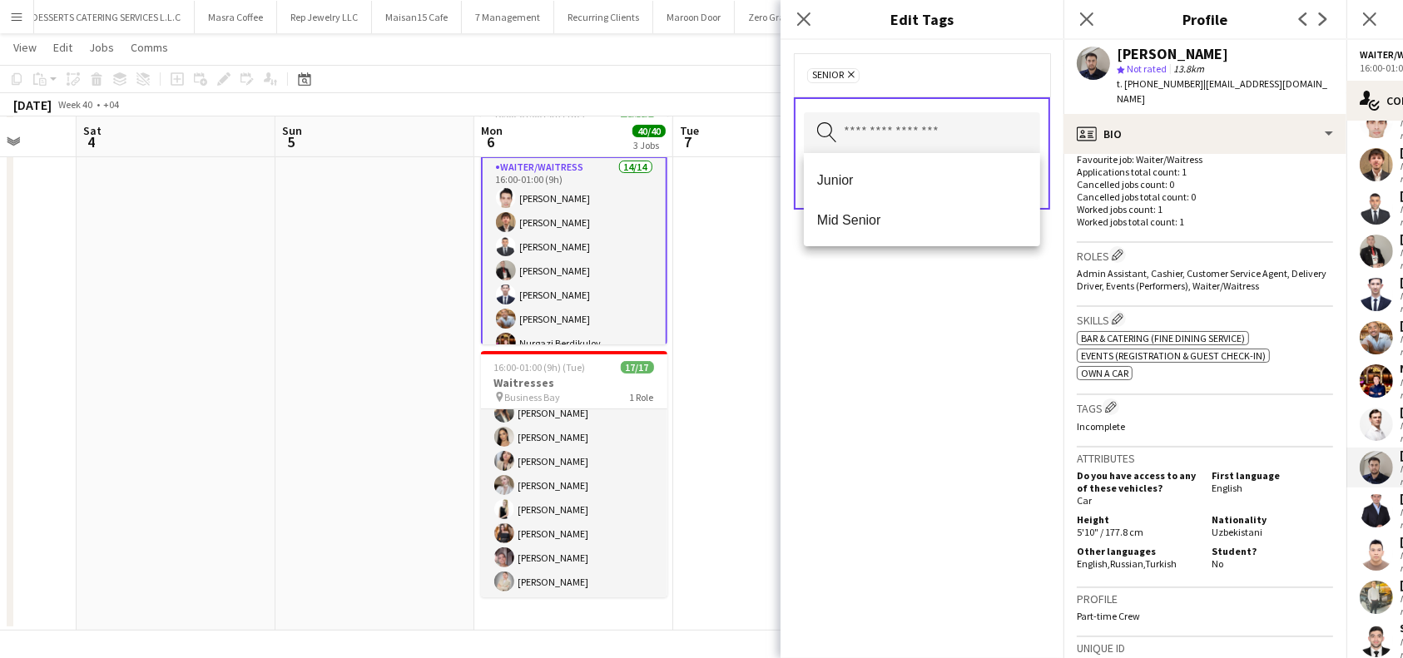
click at [871, 419] on div "Senior Remove Search by tag name Save" at bounding box center [922, 349] width 283 height 618
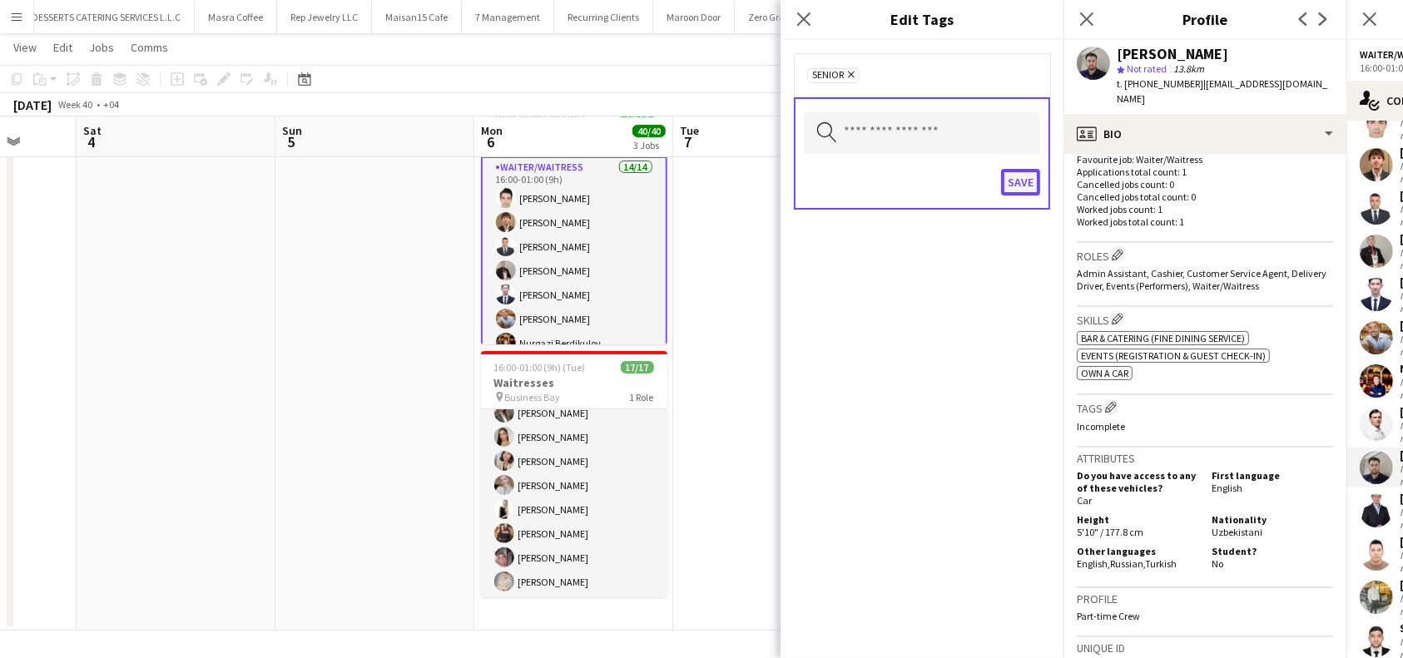
click at [1024, 180] on button "Save" at bounding box center [1020, 182] width 39 height 27
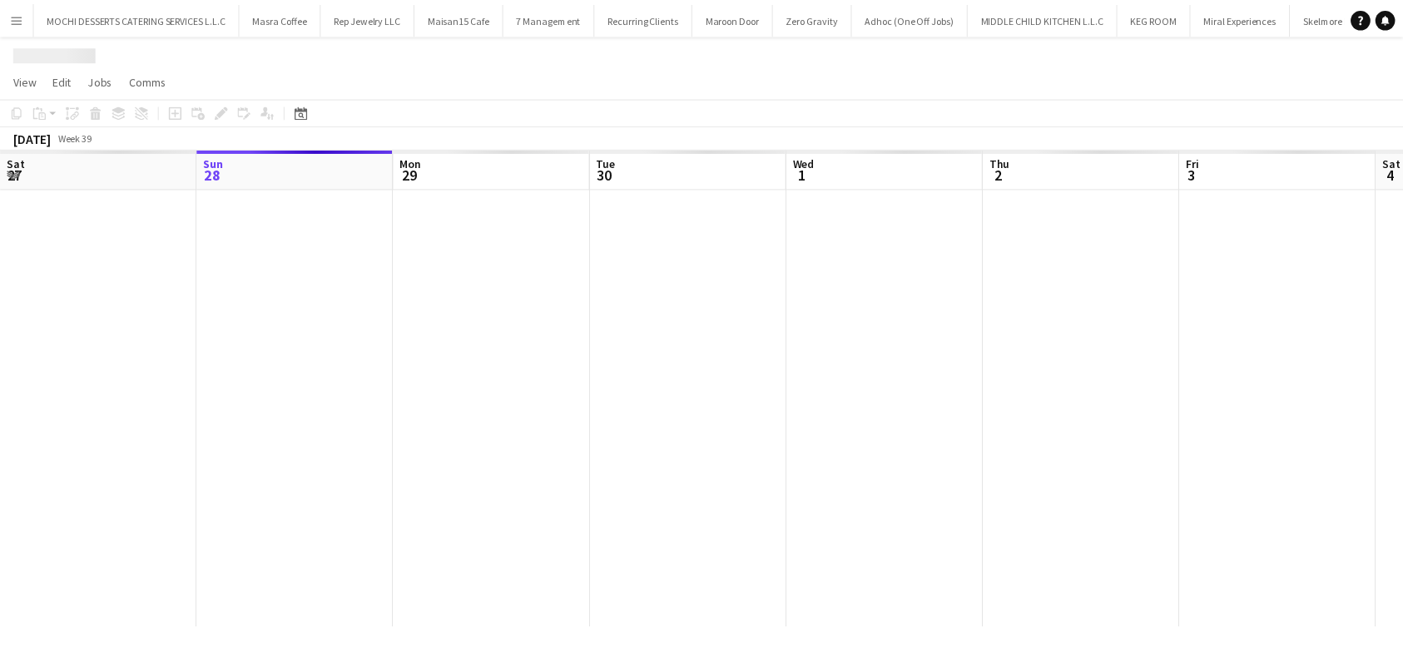
scroll to position [0, 47]
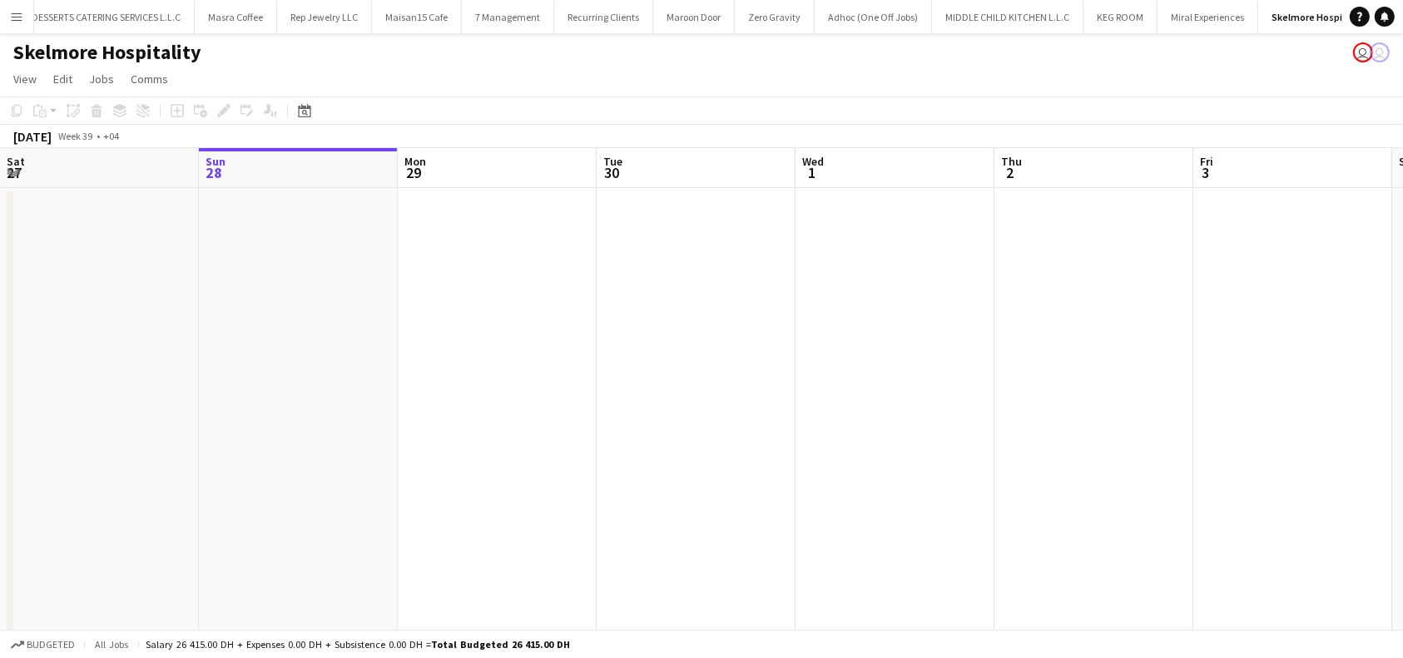
click at [1179, 177] on app-board-header-date "Thu 2" at bounding box center [1094, 168] width 199 height 40
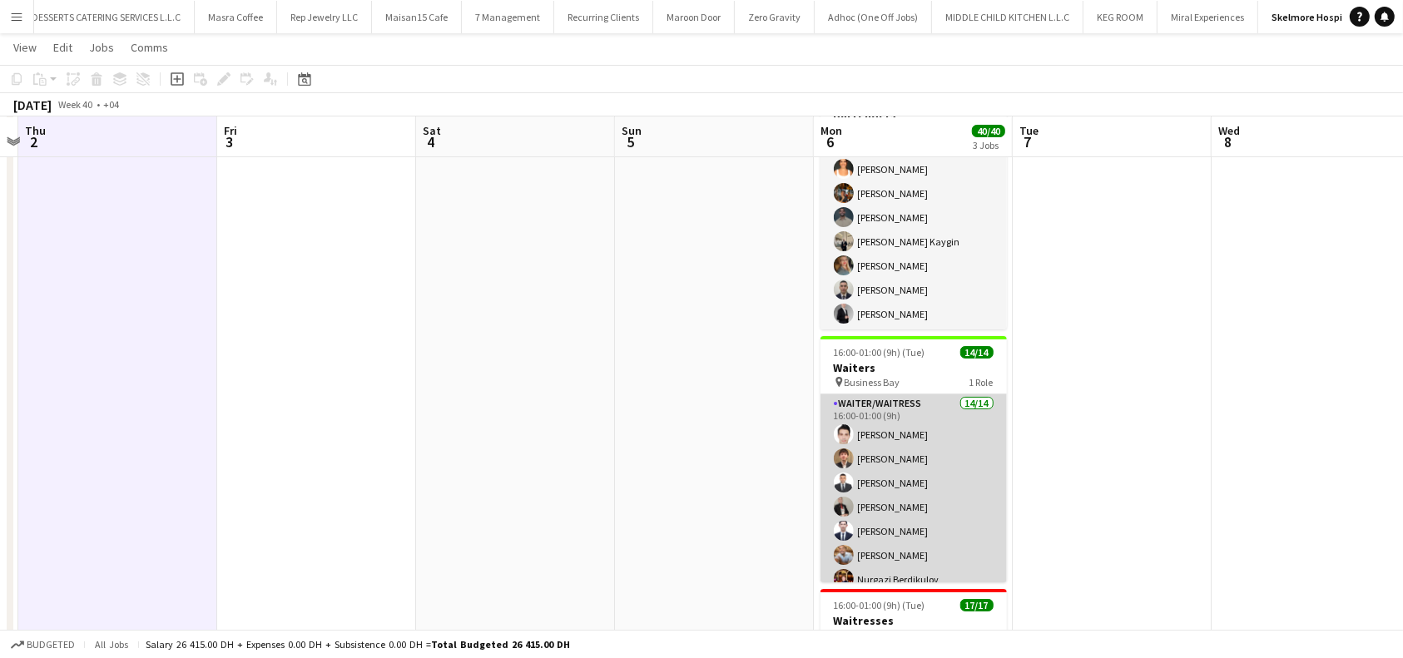
scroll to position [111, 0]
click at [897, 432] on app-card-role "Waiter/Waitress 14/14 16:00-01:00 (9h) [PERSON_NAME] [PERSON_NAME] [PERSON_NAME…" at bounding box center [914, 579] width 186 height 370
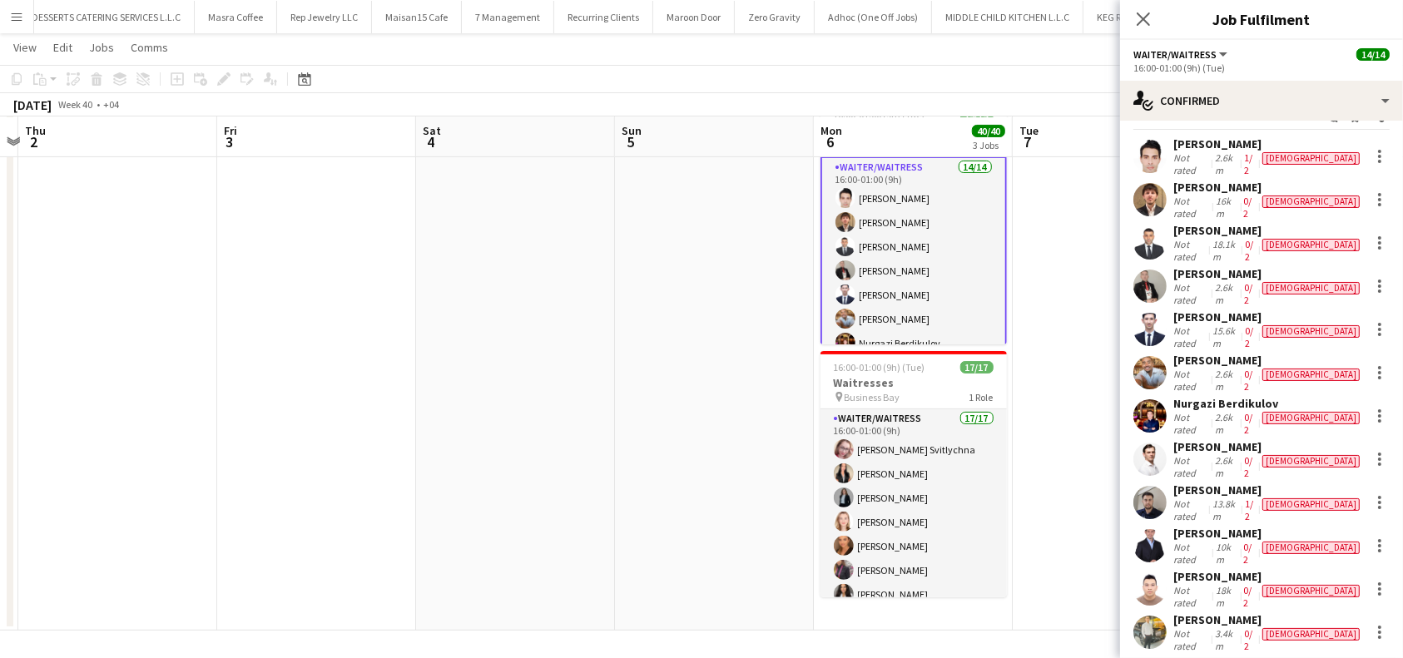
scroll to position [0, 0]
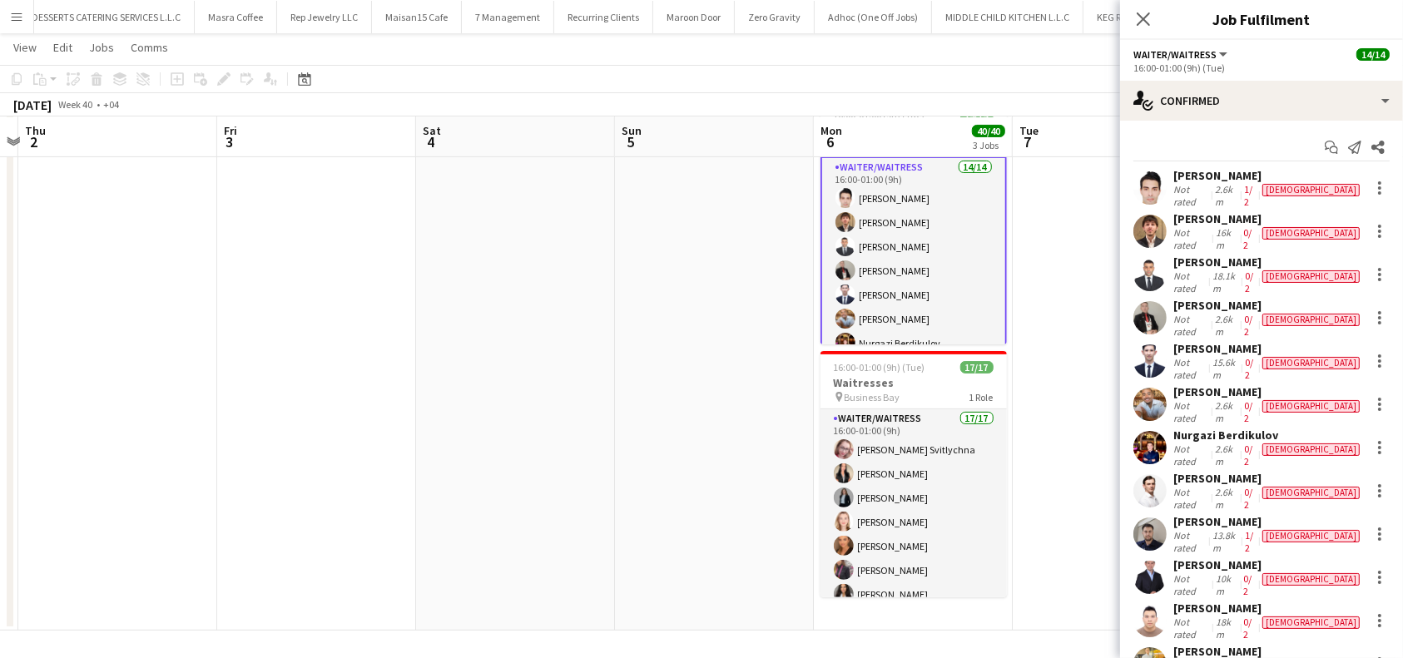
click at [1284, 187] on div "[DEMOGRAPHIC_DATA]" at bounding box center [1311, 190] width 97 height 12
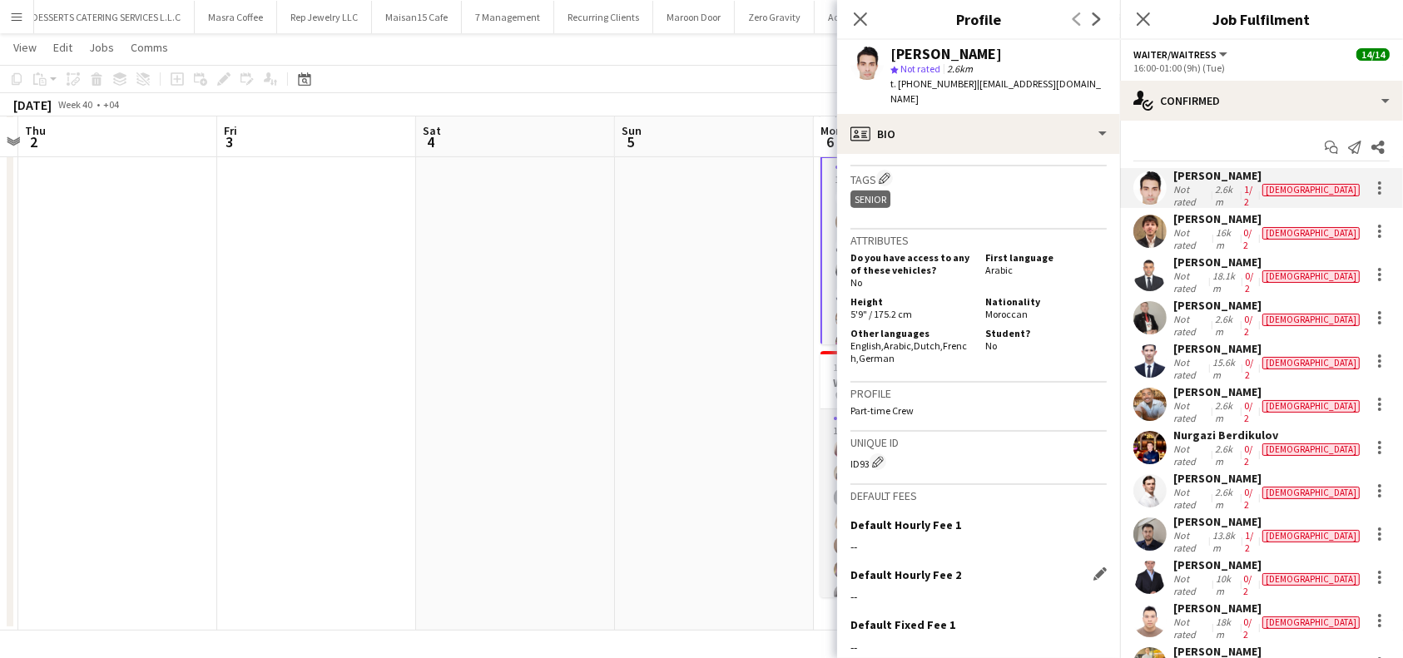
scroll to position [1079, 0]
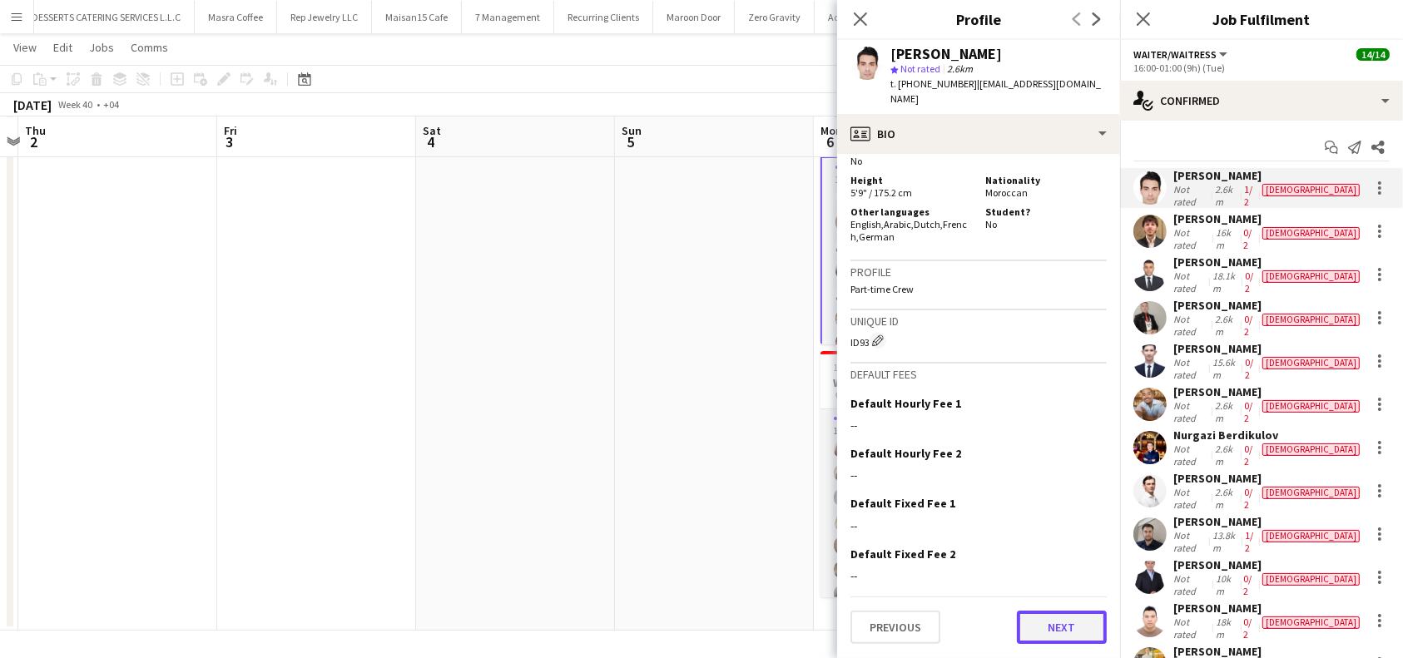
click at [1041, 628] on button "Next" at bounding box center [1062, 627] width 90 height 33
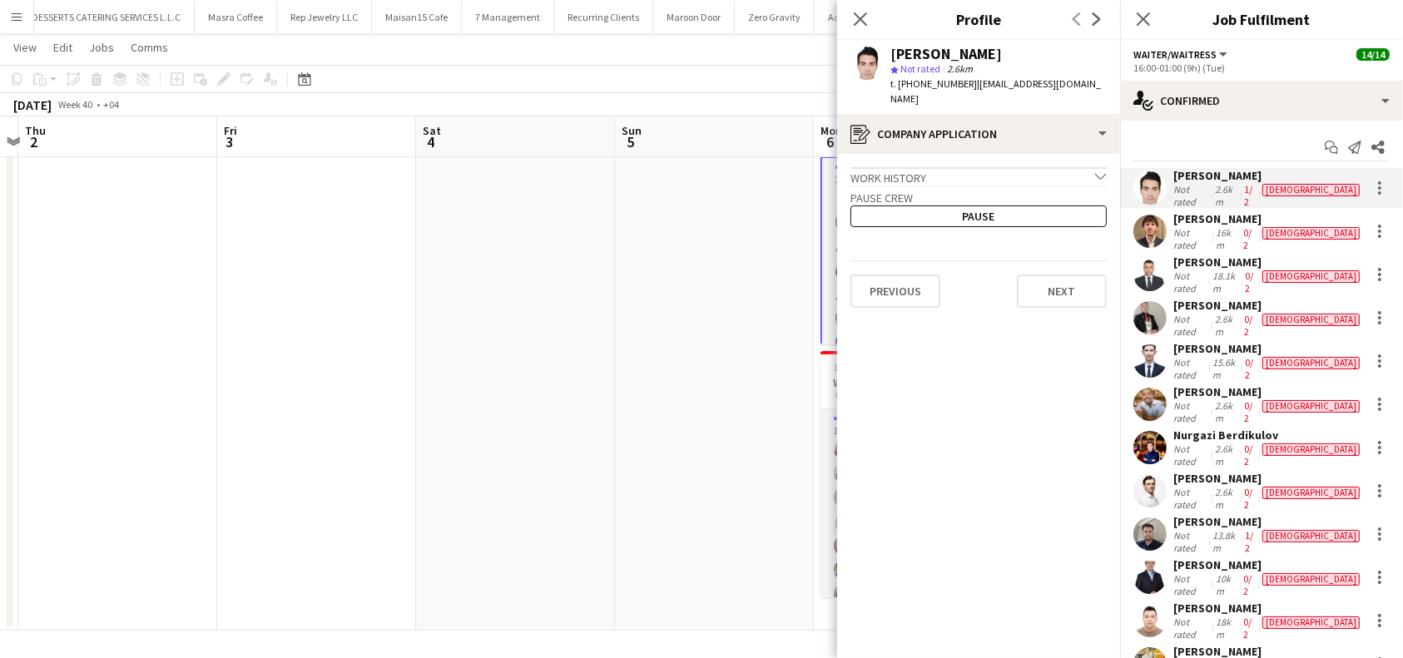
click at [1070, 300] on app-crew-profile-application "Work history chevron-down Incomplete Pause crew Pause Previous Next" at bounding box center [978, 406] width 283 height 504
click at [1079, 283] on button "Next" at bounding box center [1062, 291] width 90 height 33
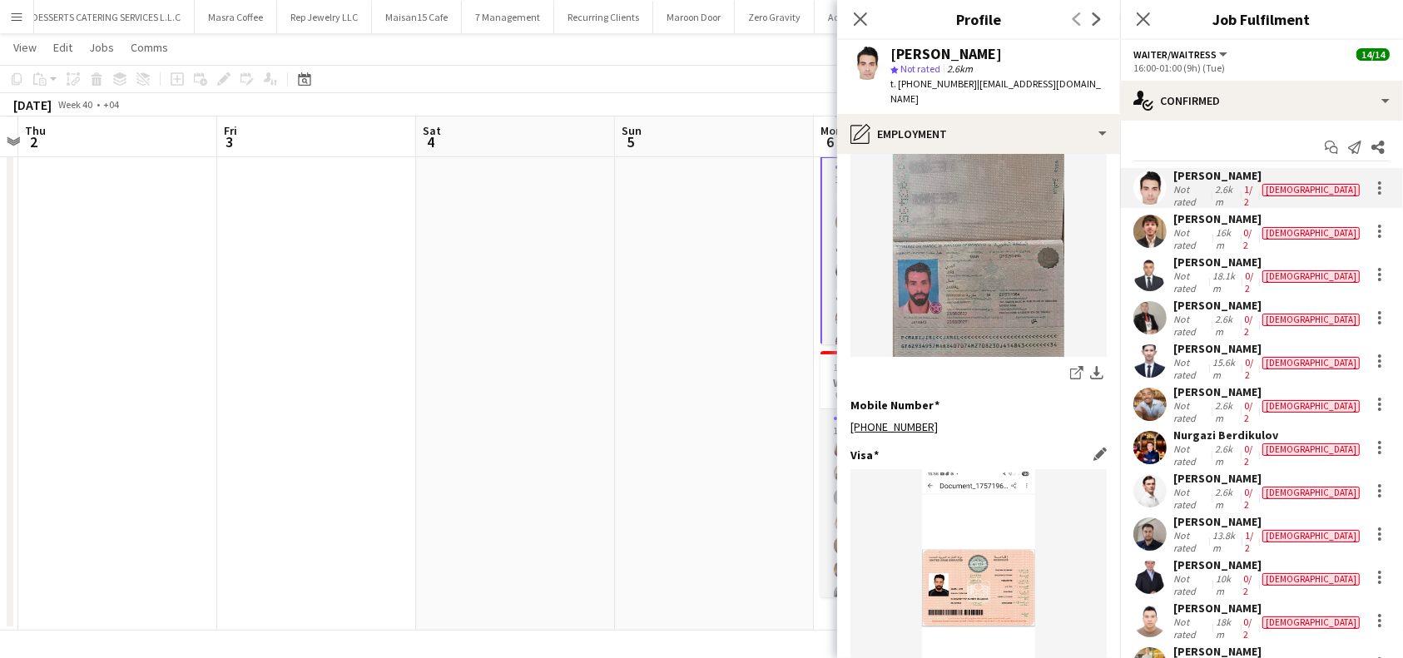
scroll to position [839, 0]
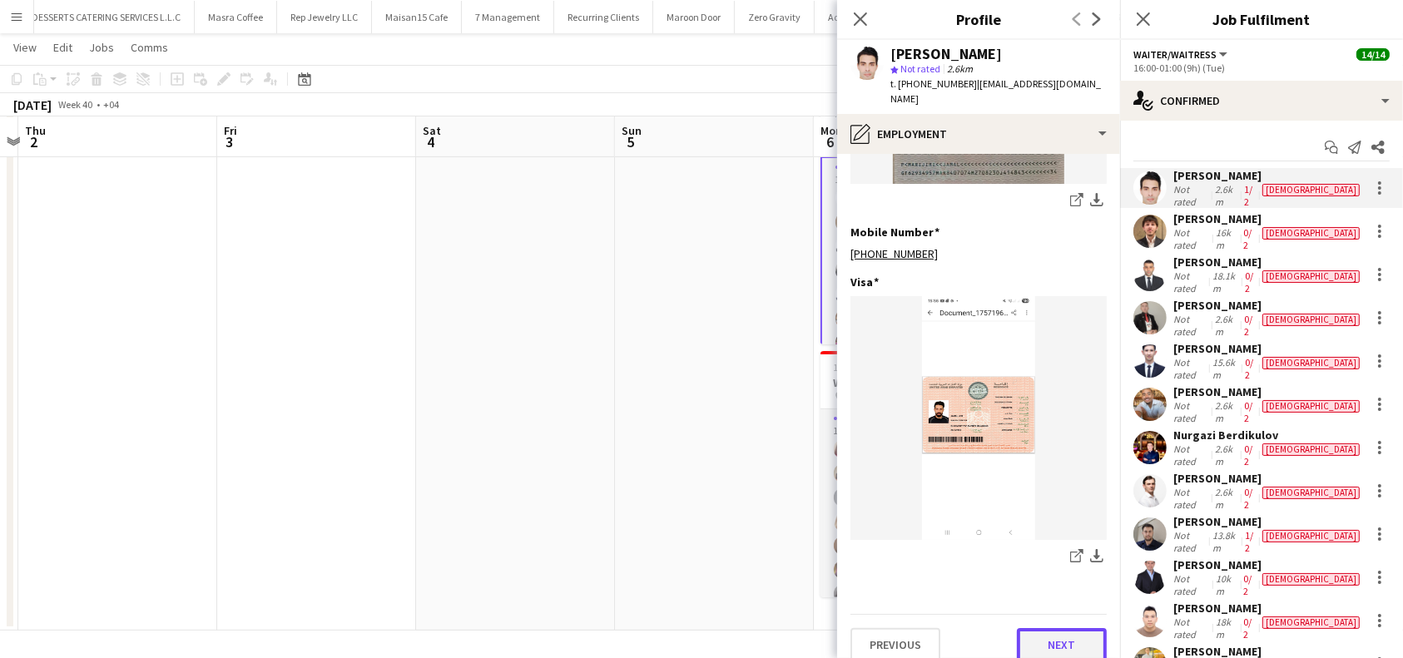
click at [1056, 628] on button "Next" at bounding box center [1062, 644] width 90 height 33
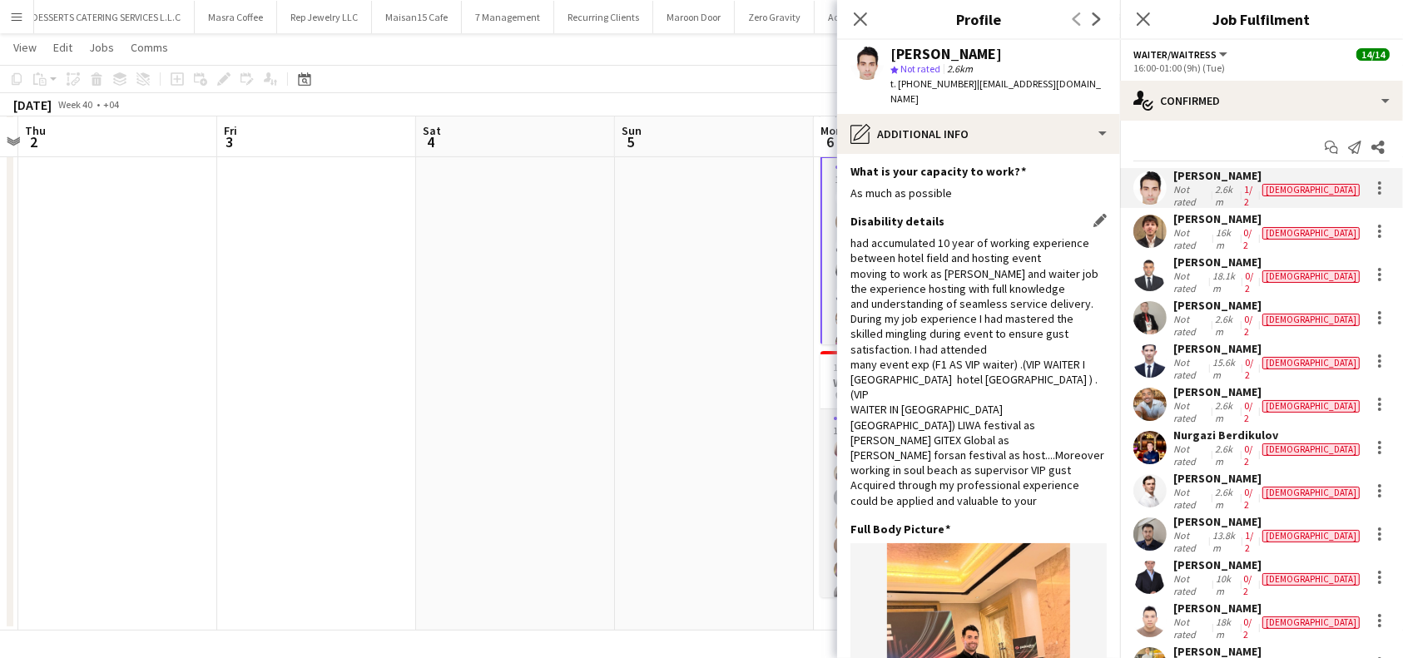
scroll to position [0, 0]
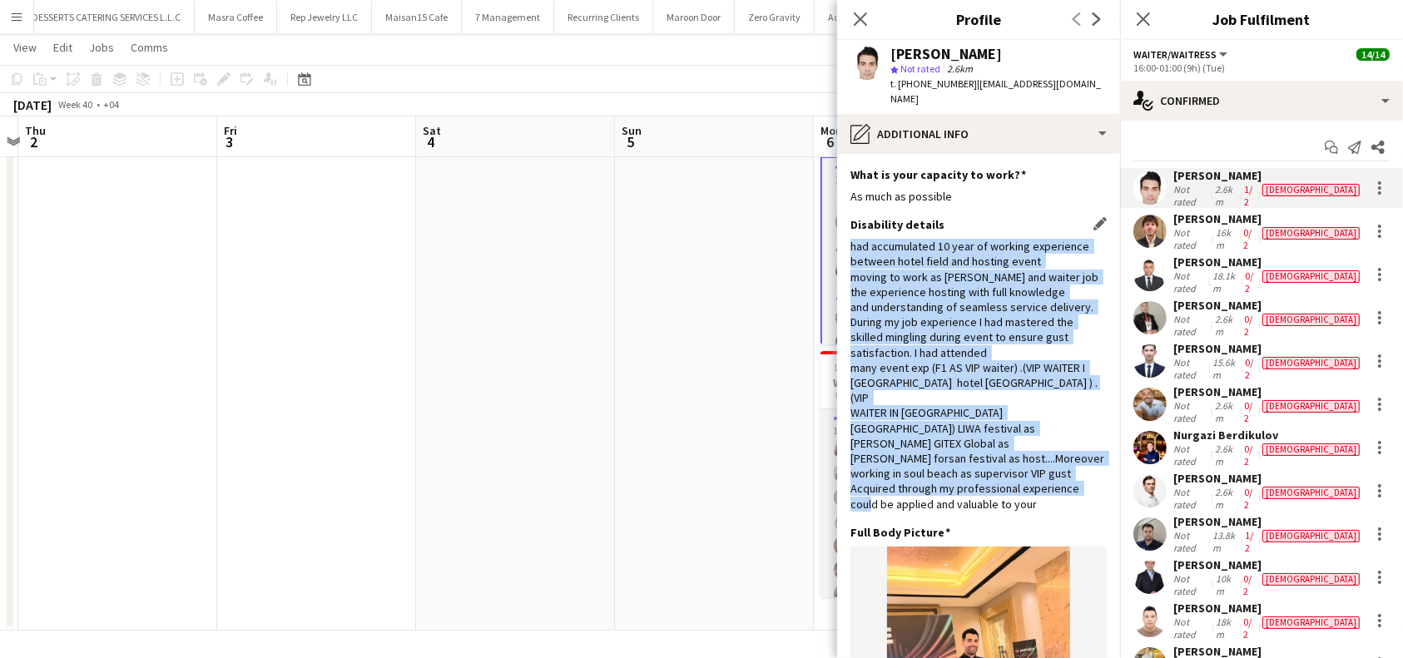
drag, startPoint x: 1056, startPoint y: 459, endPoint x: 851, endPoint y: 230, distance: 307.7
click at [851, 239] on div "had accumulated 10 year of working experience between hotel field and hosting e…" at bounding box center [979, 375] width 256 height 273
copy div "had accumulated 10 year of working experience between hotel field and hosting e…"
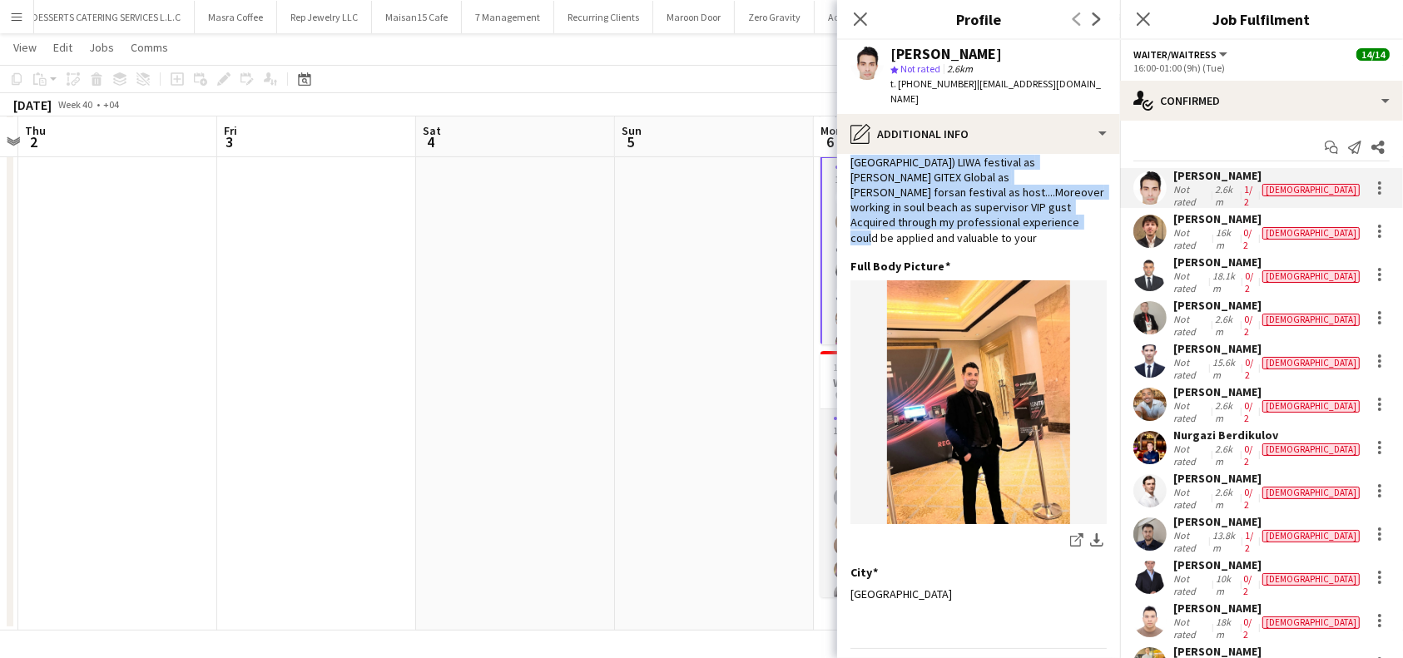
scroll to position [271, 0]
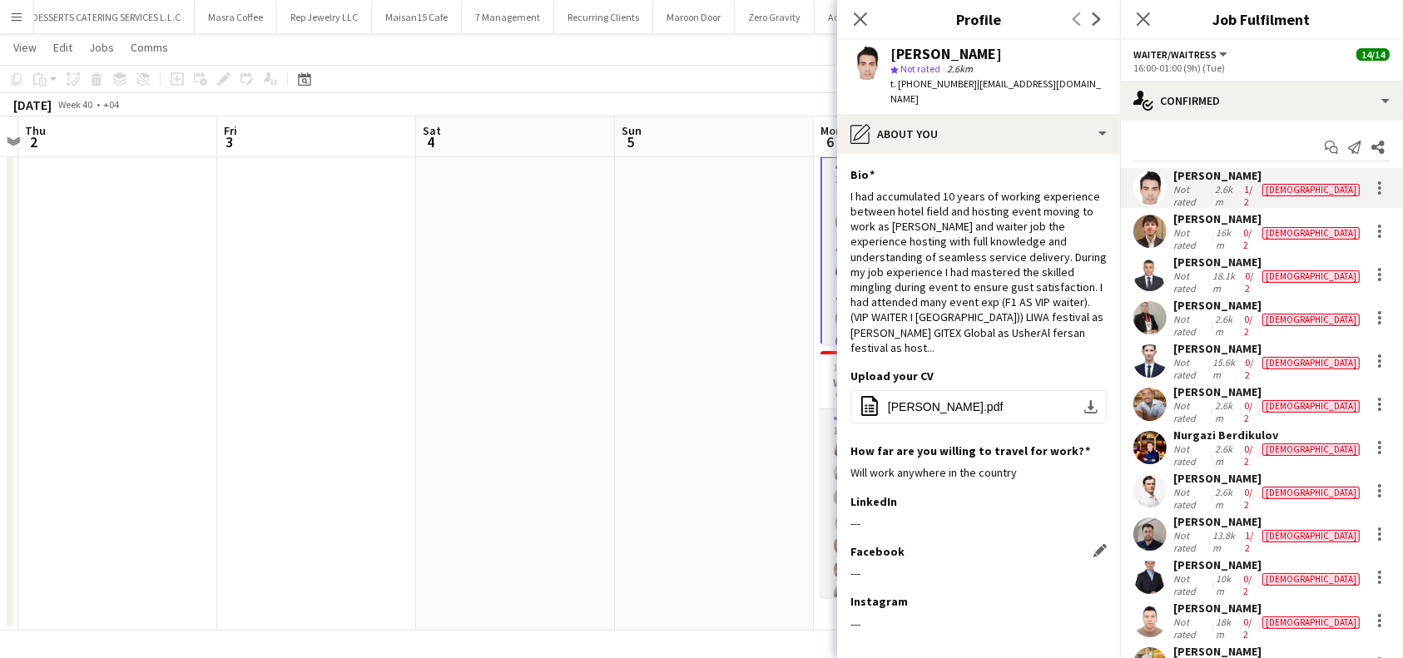
scroll to position [64, 0]
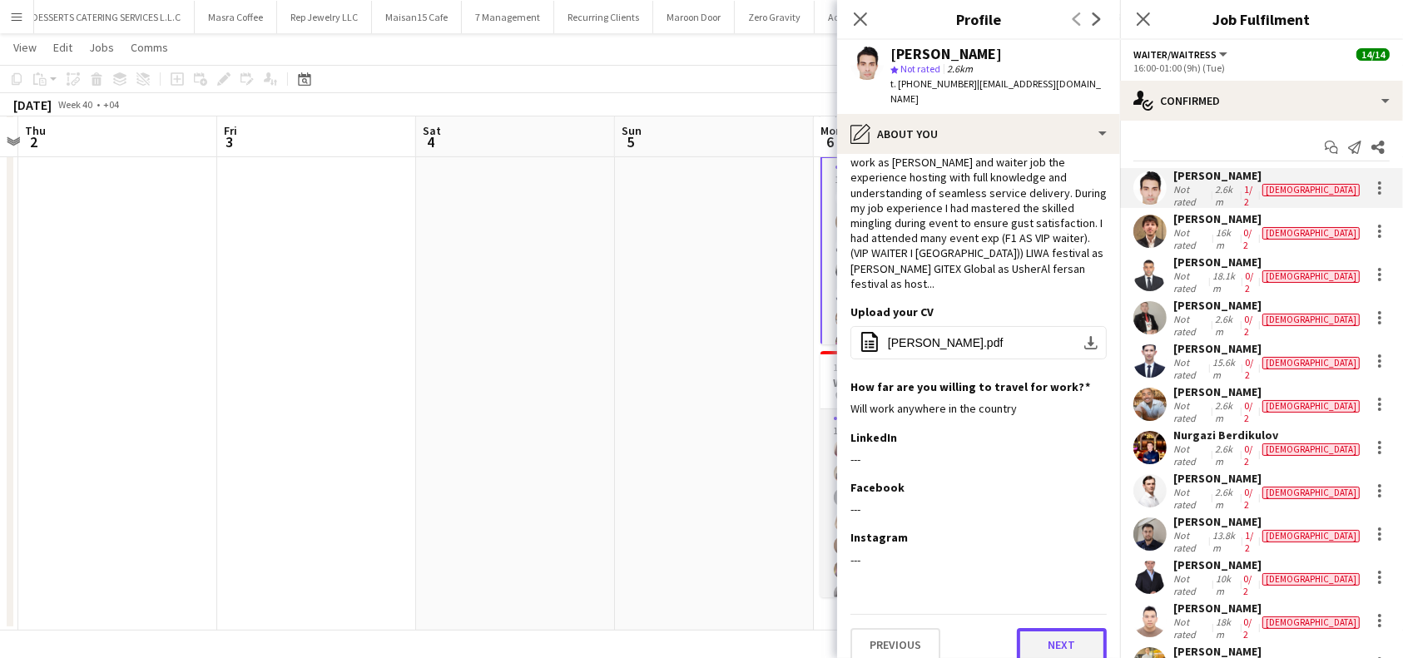
click at [1053, 633] on button "Next" at bounding box center [1062, 644] width 90 height 33
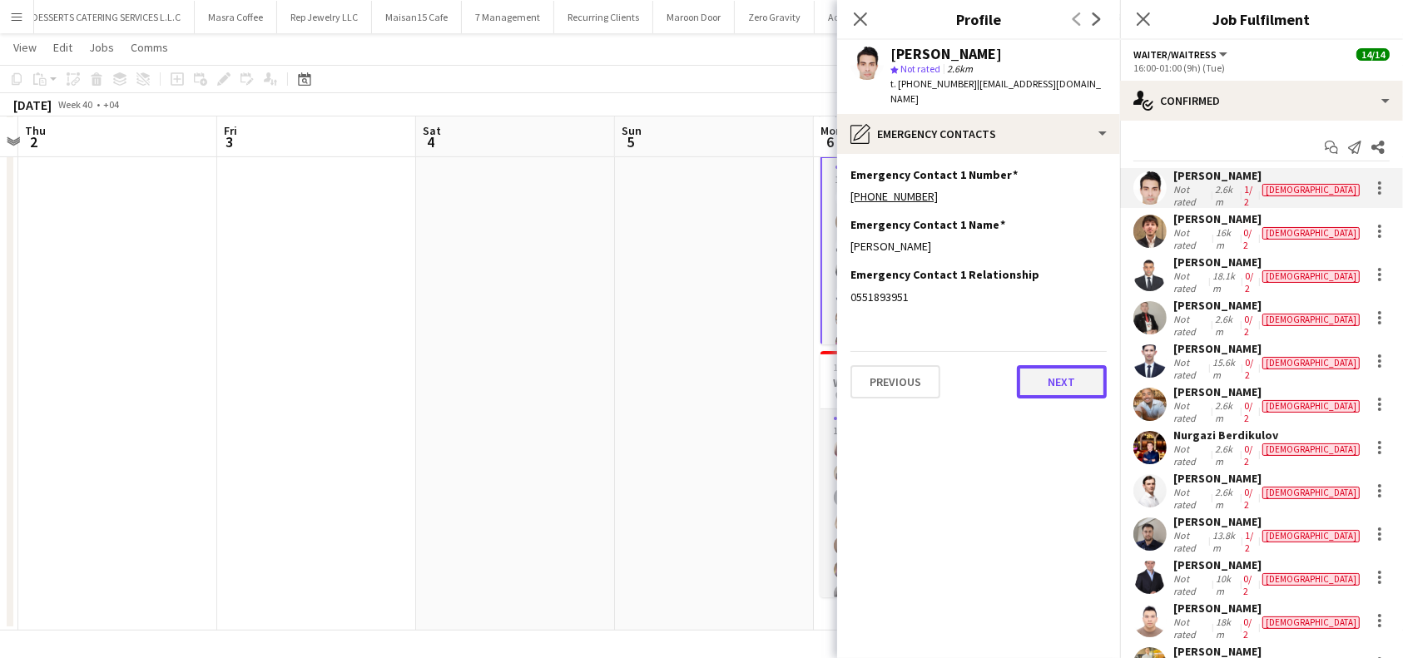
click at [1039, 365] on button "Next" at bounding box center [1062, 381] width 90 height 33
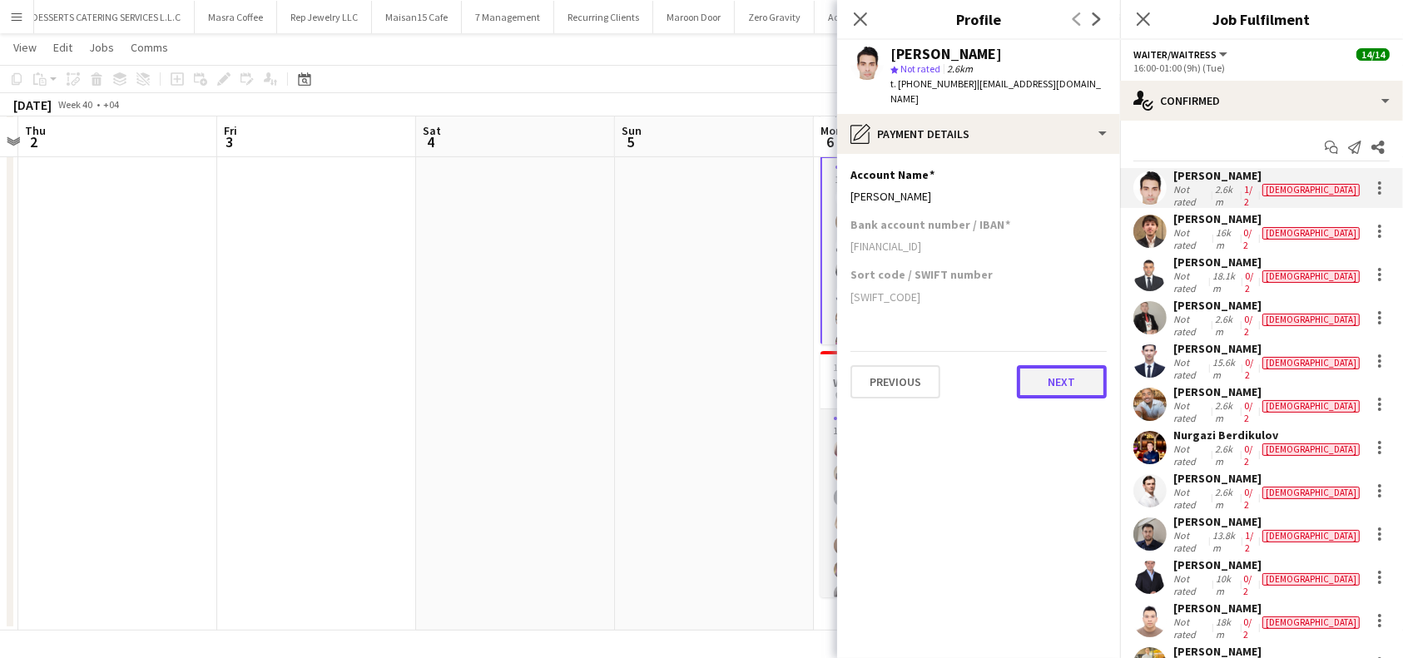
click at [1062, 365] on button "Next" at bounding box center [1062, 381] width 90 height 33
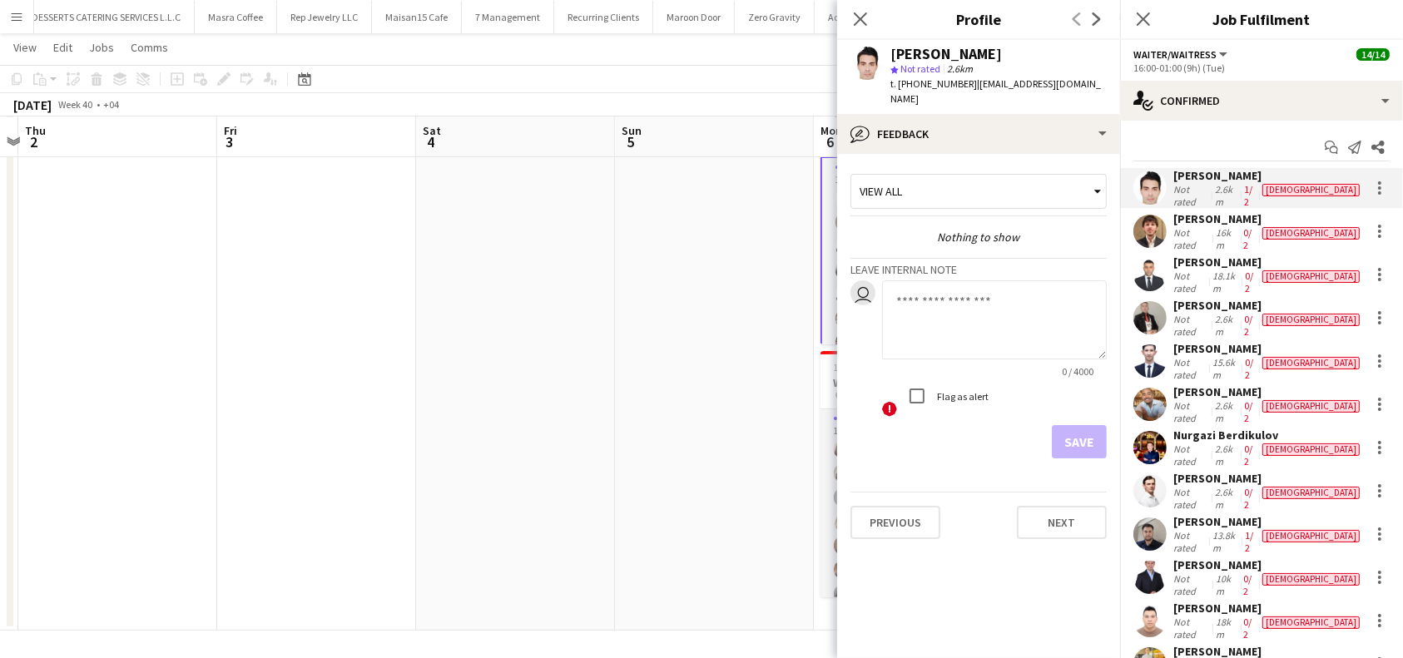
click at [1057, 583] on app-crew-profile-feedback-tab "View all Nothing to show Leave internal note user 0 / 4000 ! Flag as alert Save…" at bounding box center [978, 406] width 283 height 504
click at [1060, 492] on div "Previous Next" at bounding box center [979, 515] width 256 height 47
click at [1072, 518] on button "Next" at bounding box center [1062, 522] width 90 height 33
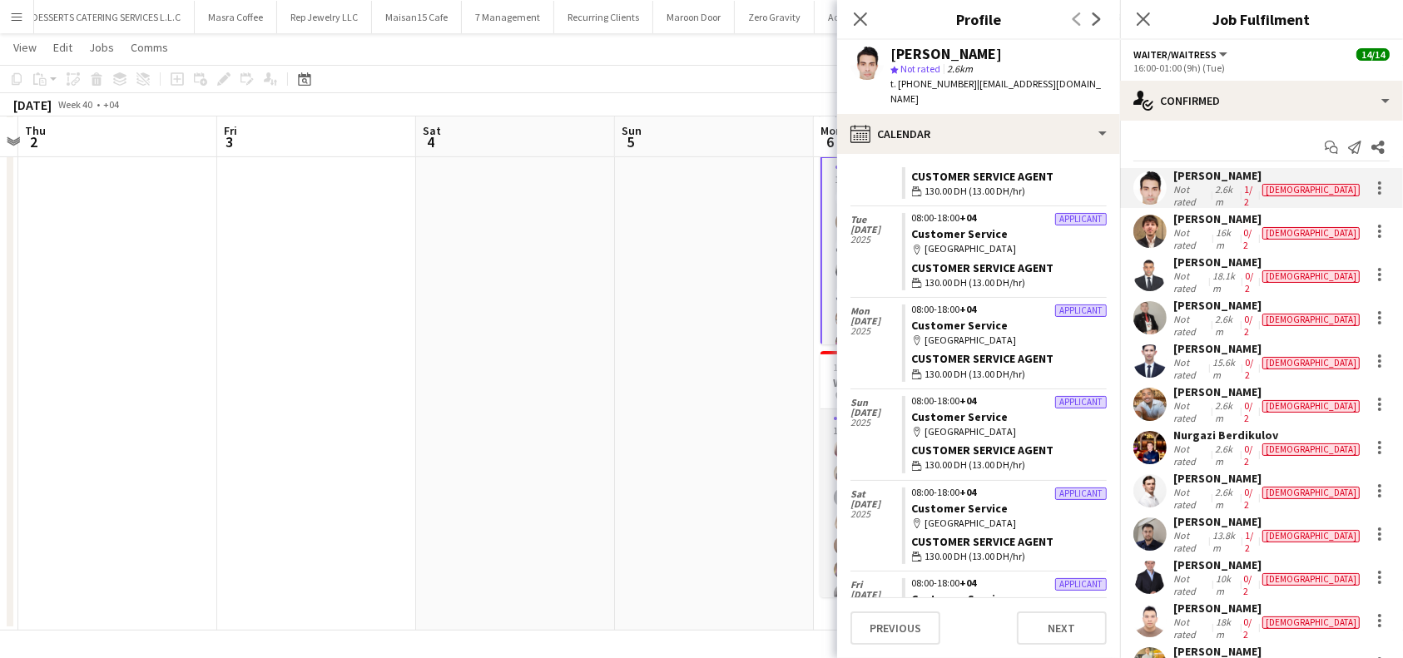
scroll to position [511, 0]
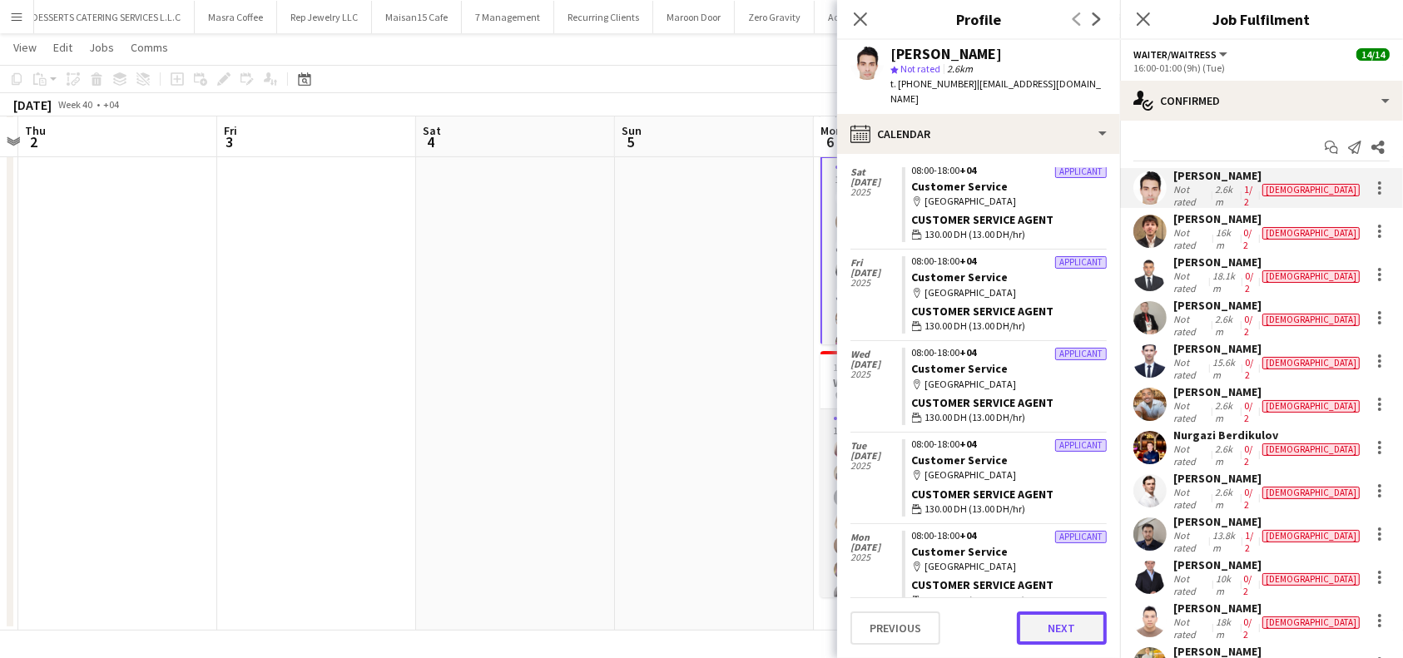
click at [1060, 615] on button "Next" at bounding box center [1062, 628] width 90 height 33
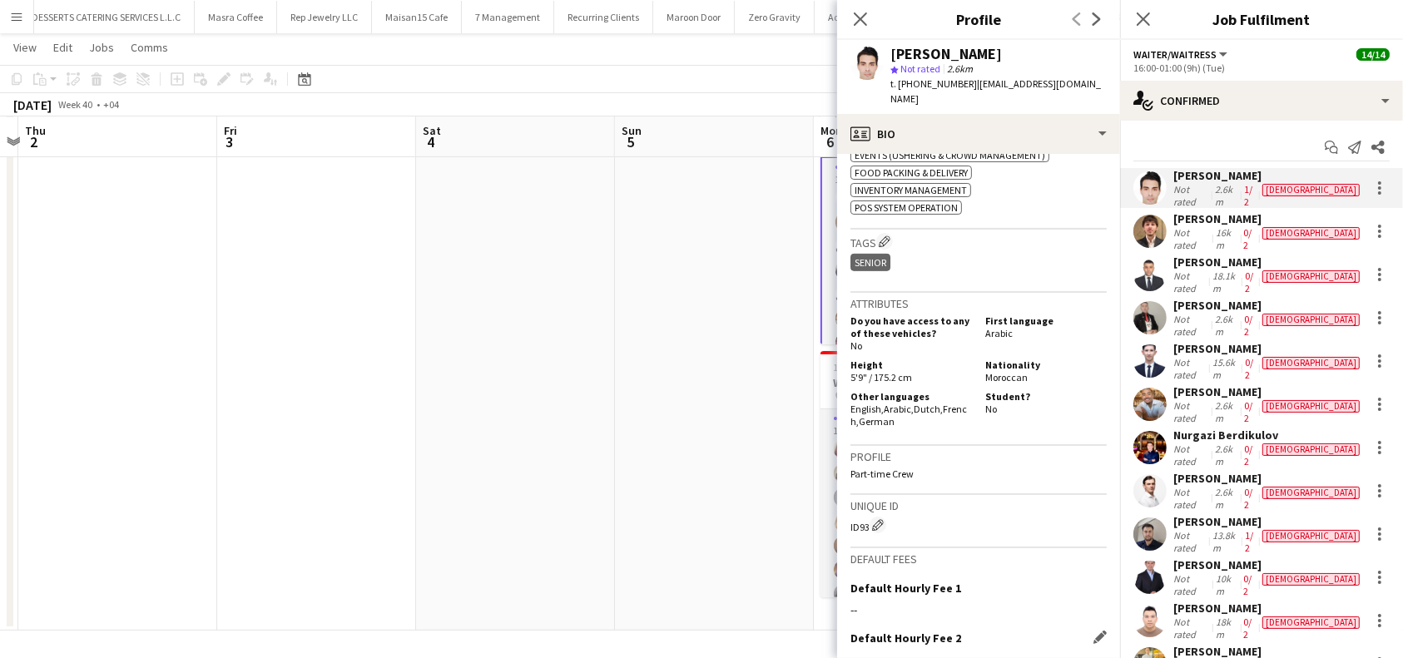
scroll to position [1079, 0]
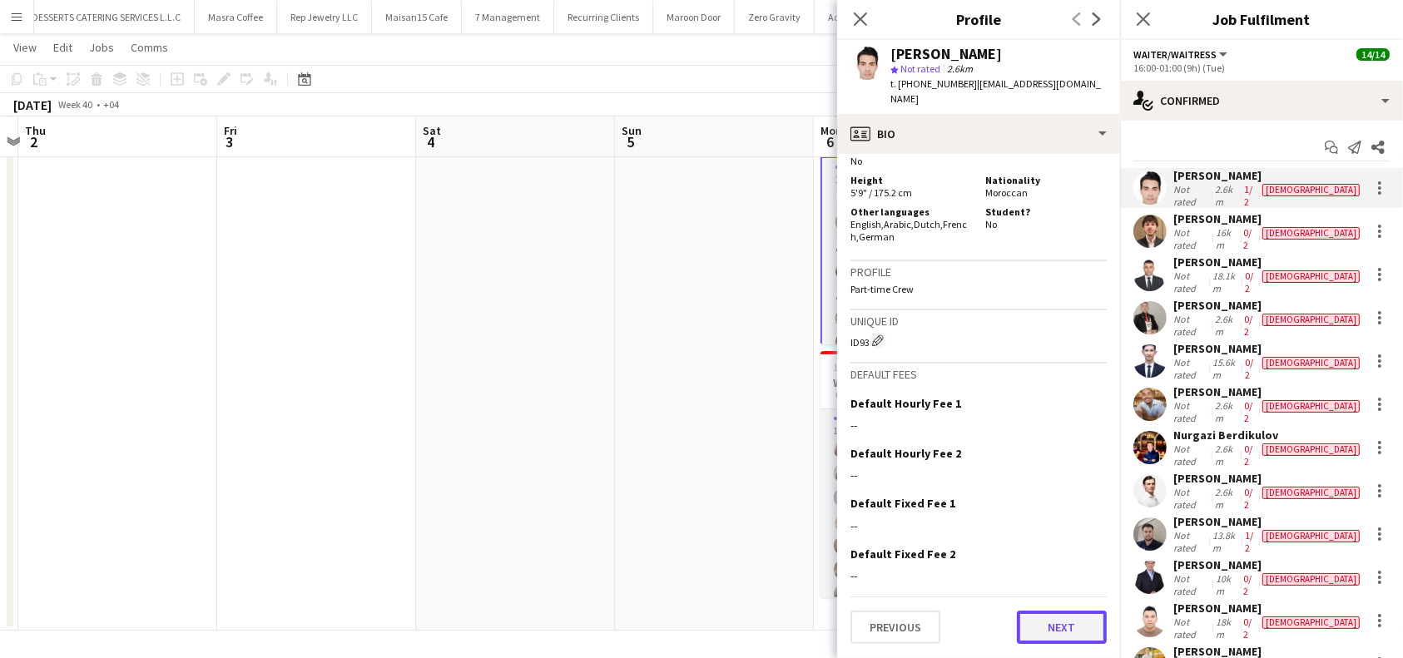
click at [1039, 644] on button "Next" at bounding box center [1062, 627] width 90 height 33
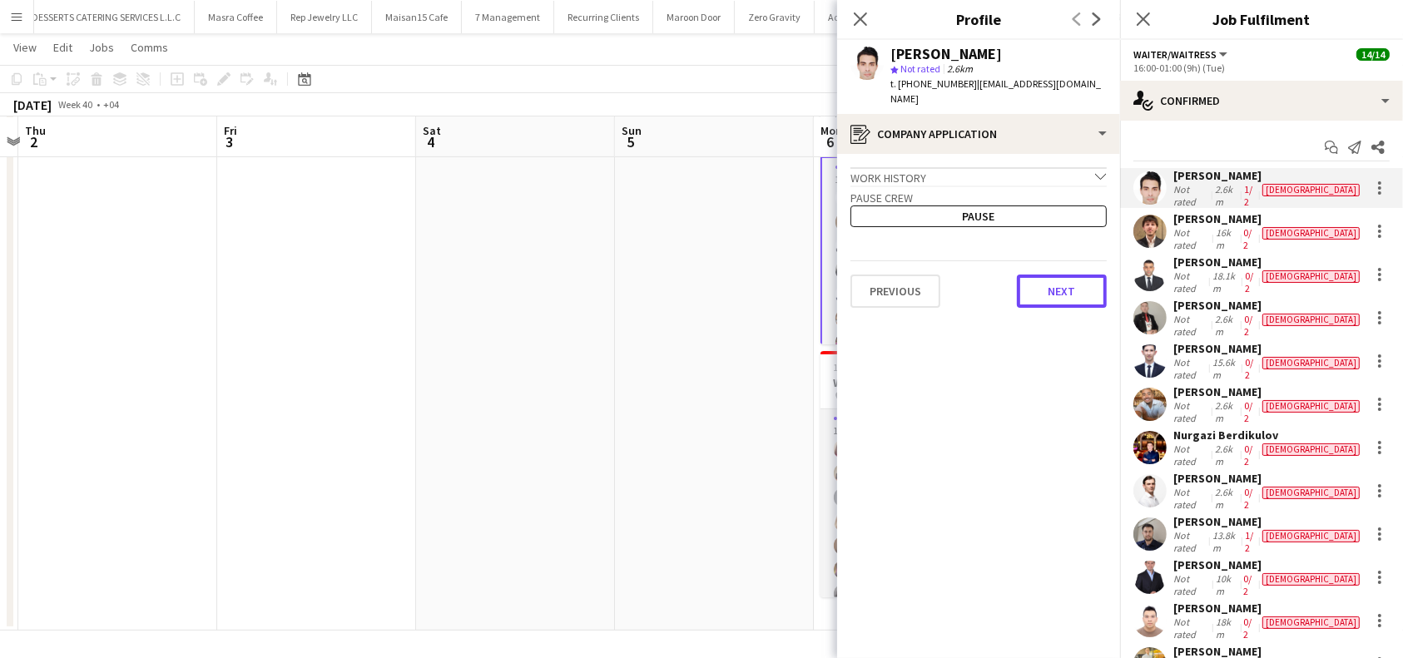
click at [1050, 292] on app-crew-profile-application "Work history chevron-down Incomplete Pause crew Pause Previous Next" at bounding box center [978, 406] width 283 height 504
click at [1066, 275] on button "Next" at bounding box center [1062, 291] width 90 height 33
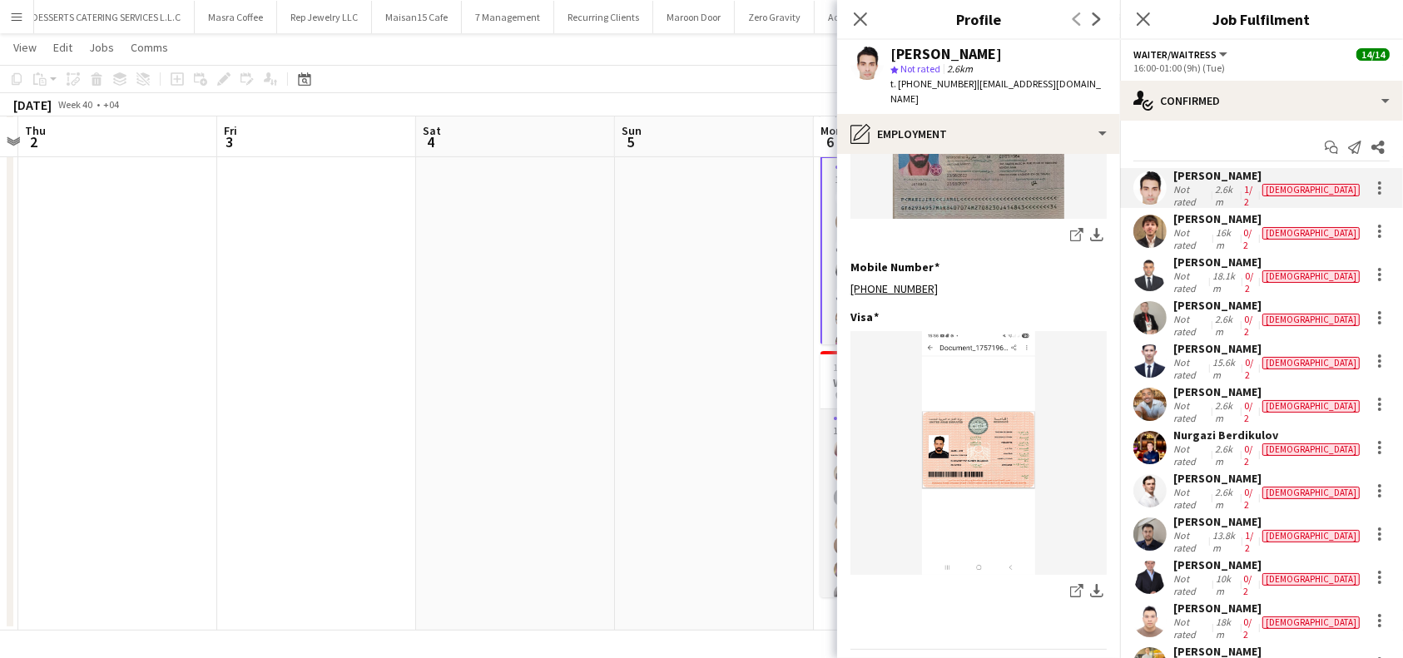
scroll to position [839, 0]
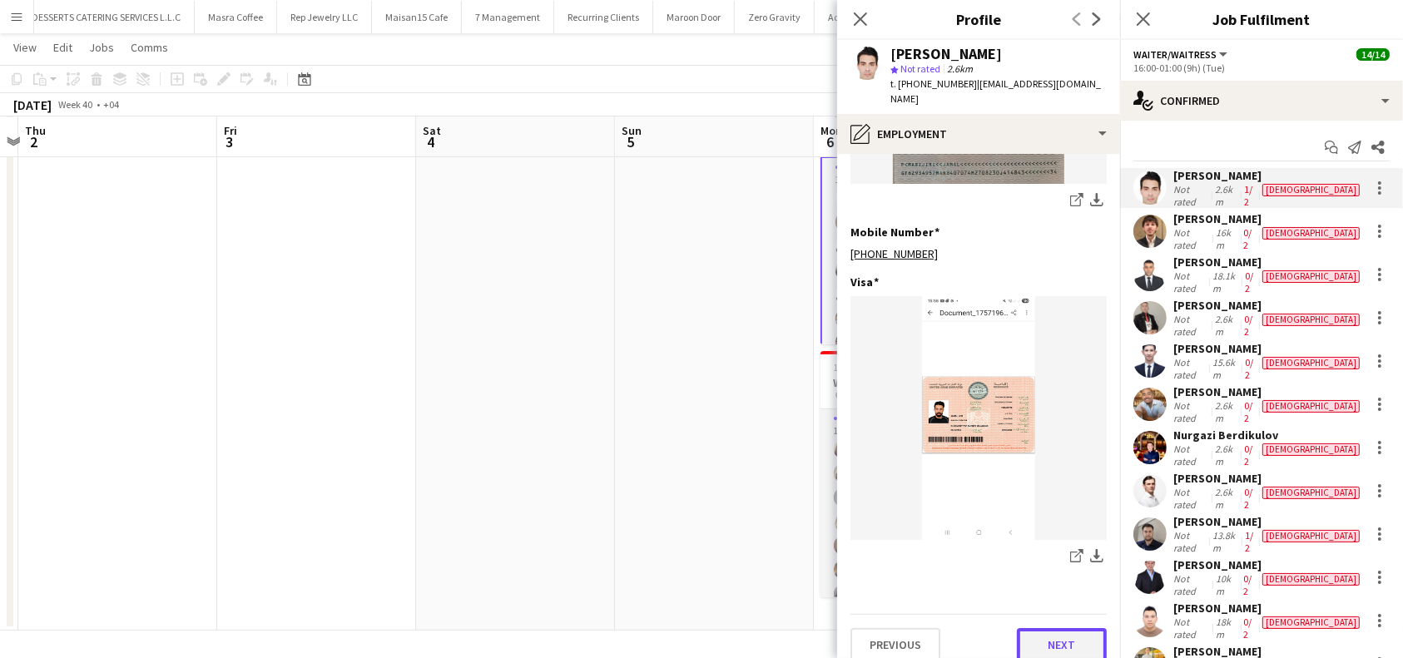
click at [1058, 628] on button "Next" at bounding box center [1062, 644] width 90 height 33
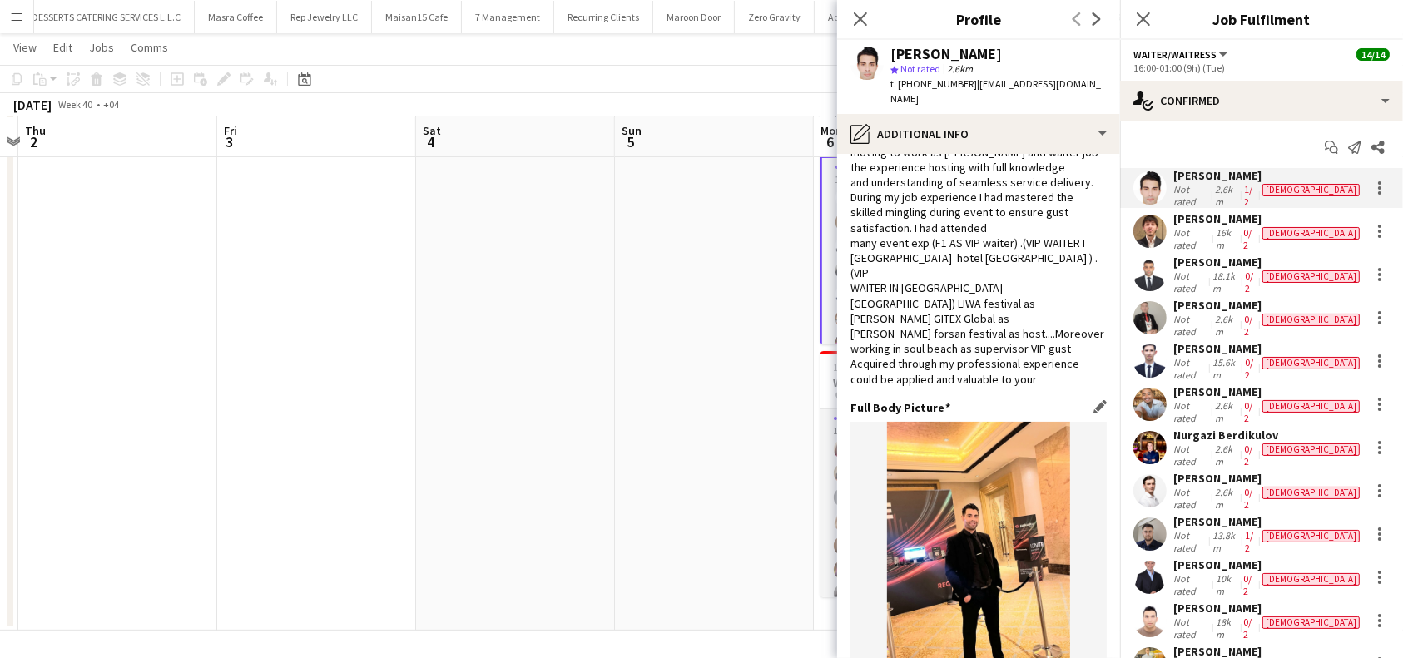
scroll to position [271, 0]
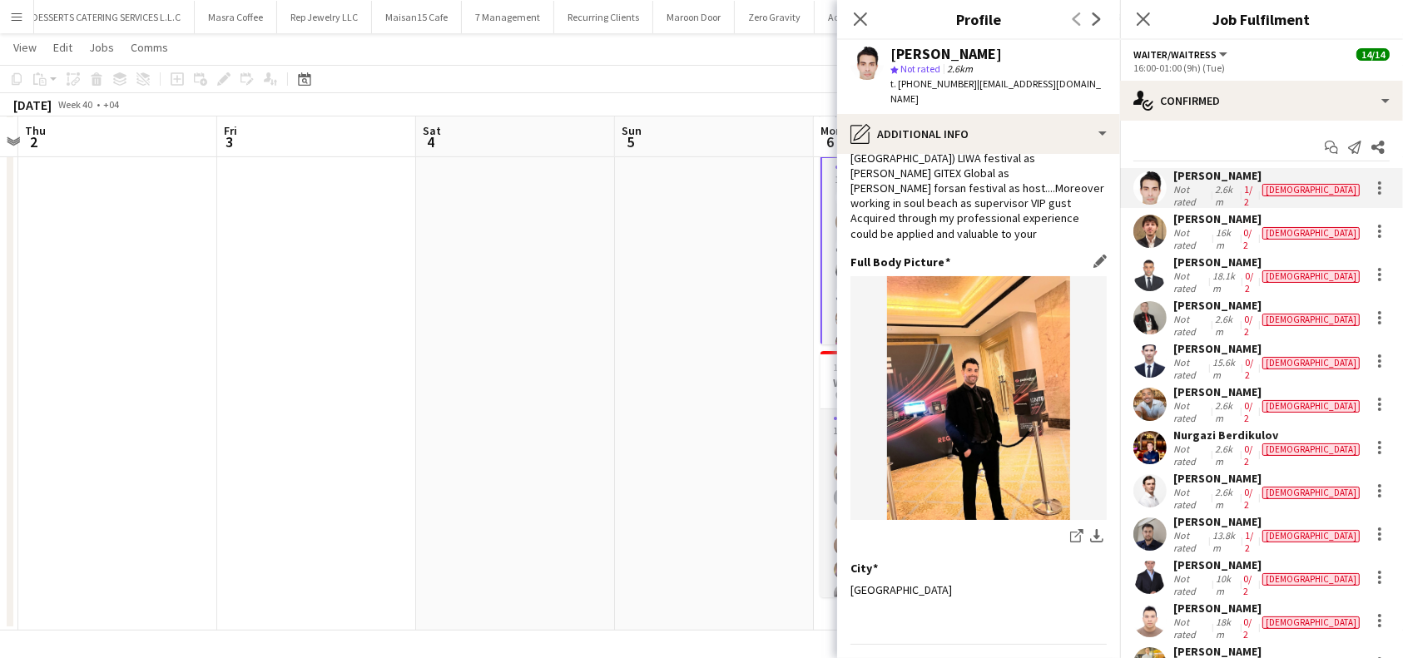
click at [957, 342] on img at bounding box center [979, 398] width 256 height 244
click at [1070, 529] on icon "share-external-link-1" at bounding box center [1076, 535] width 13 height 13
click at [1205, 218] on div "[PERSON_NAME]" at bounding box center [1269, 218] width 190 height 15
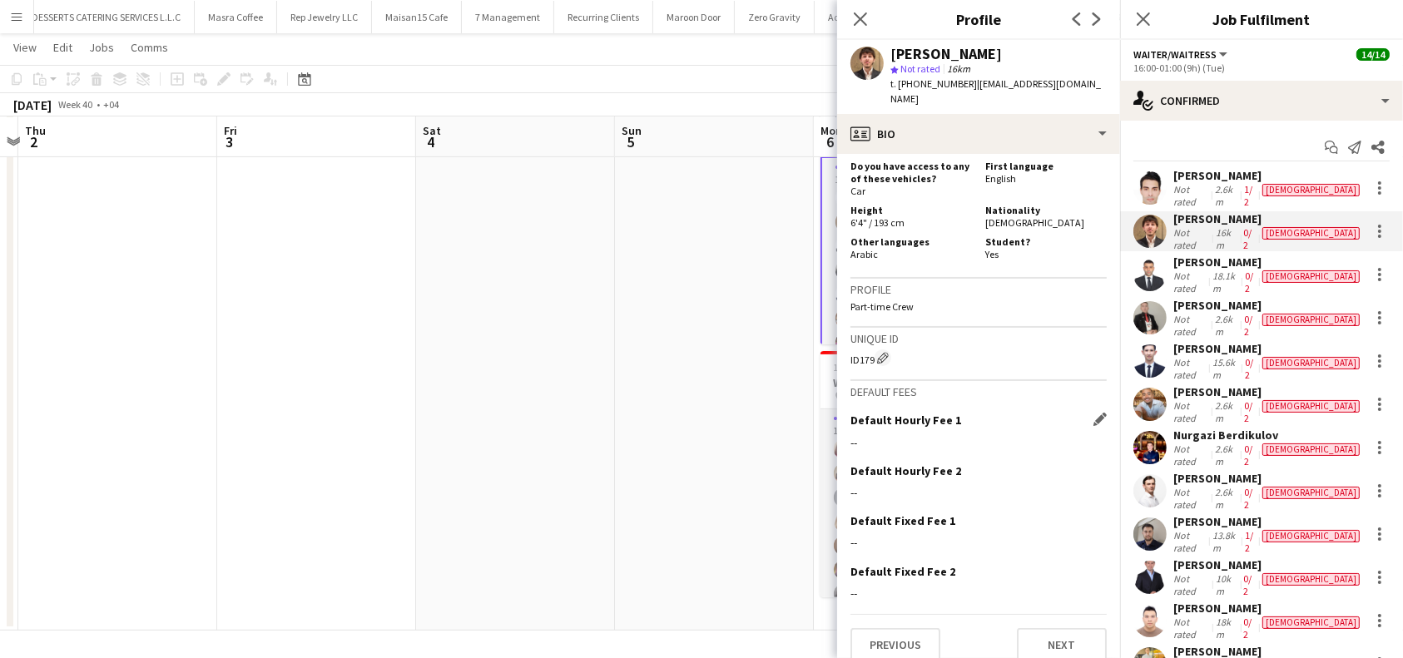
scroll to position [754, 0]
click at [1032, 630] on button "Next" at bounding box center [1062, 644] width 90 height 33
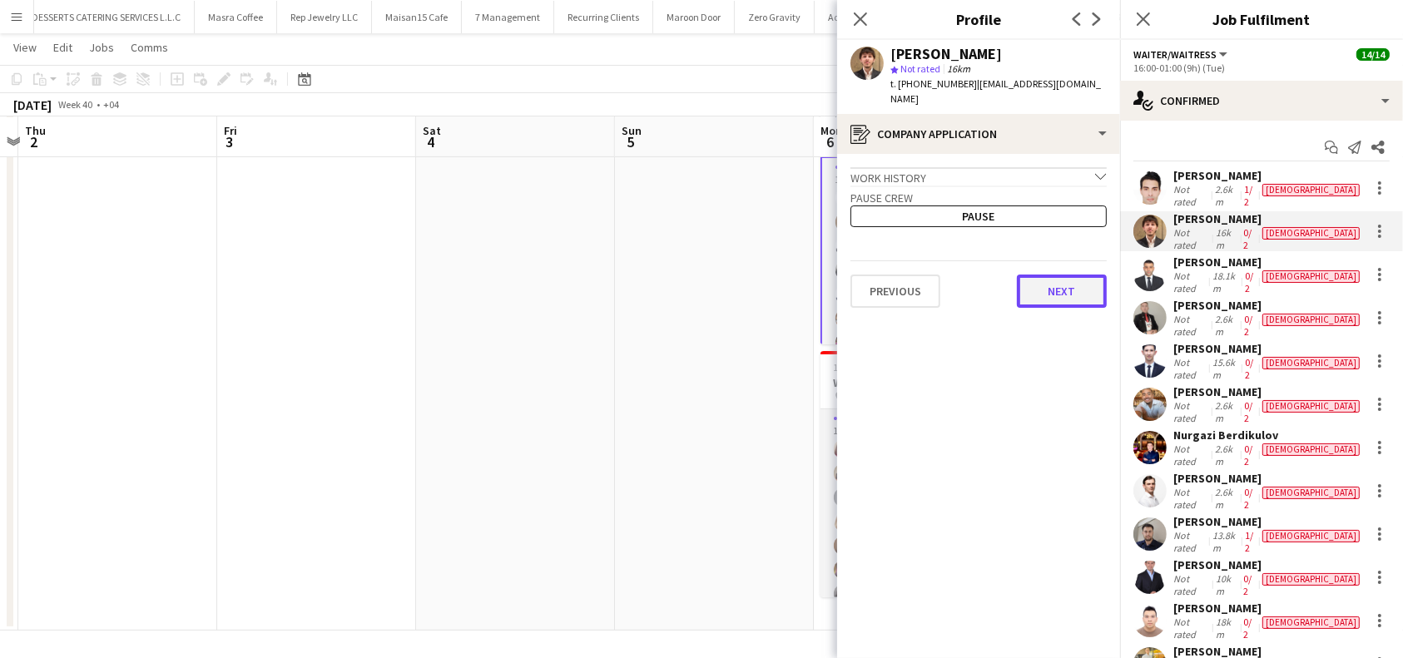
click at [1053, 279] on button "Next" at bounding box center [1062, 291] width 90 height 33
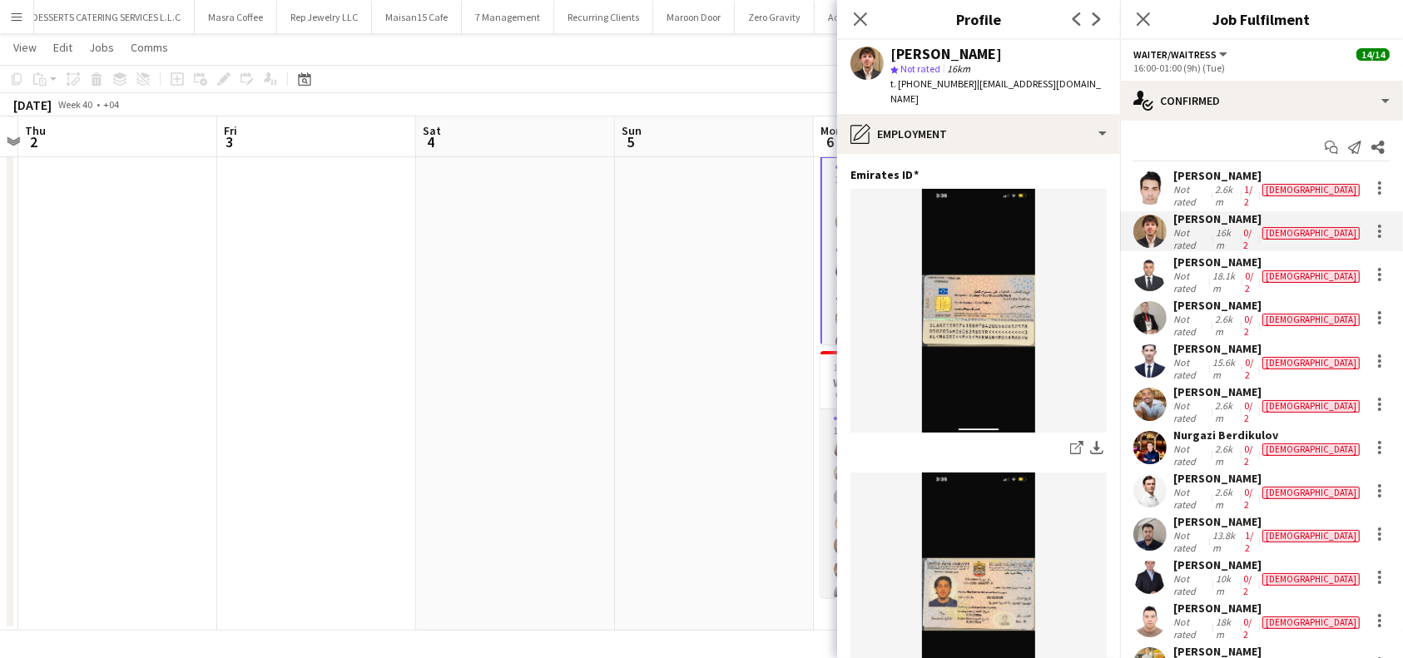
scroll to position [377, 0]
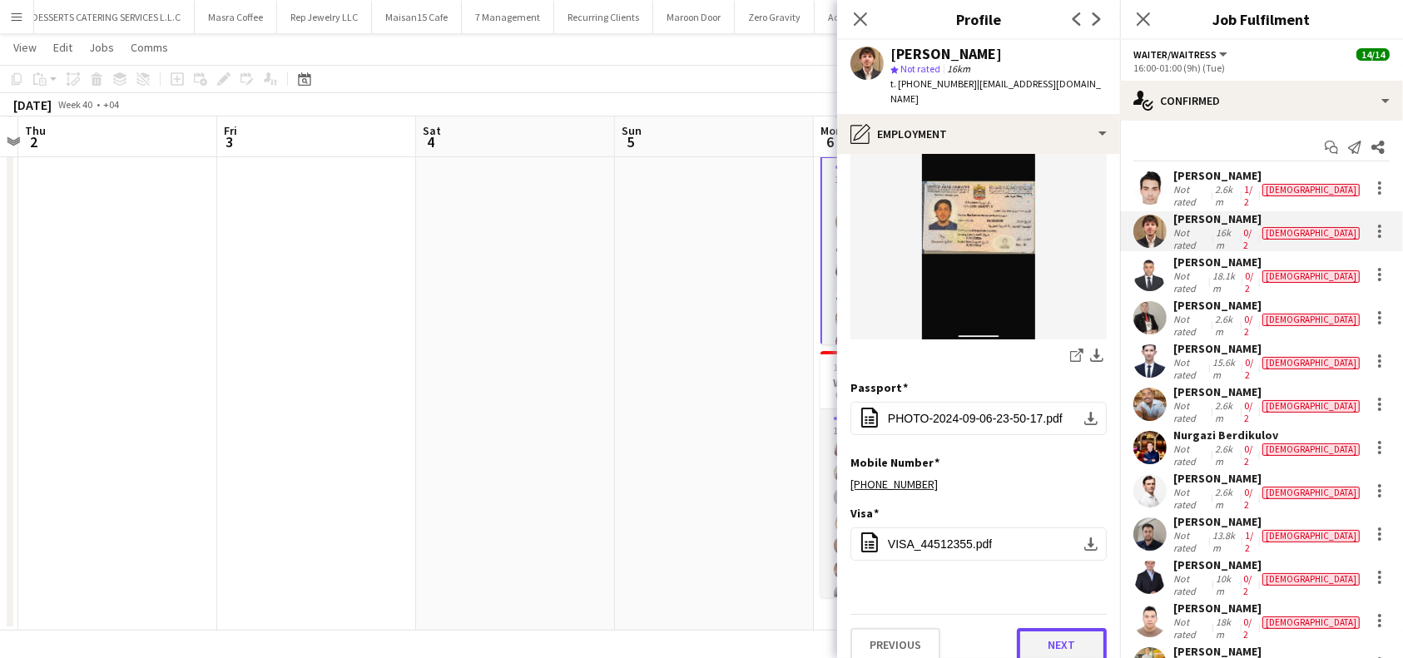
click at [1046, 628] on button "Next" at bounding box center [1062, 644] width 90 height 33
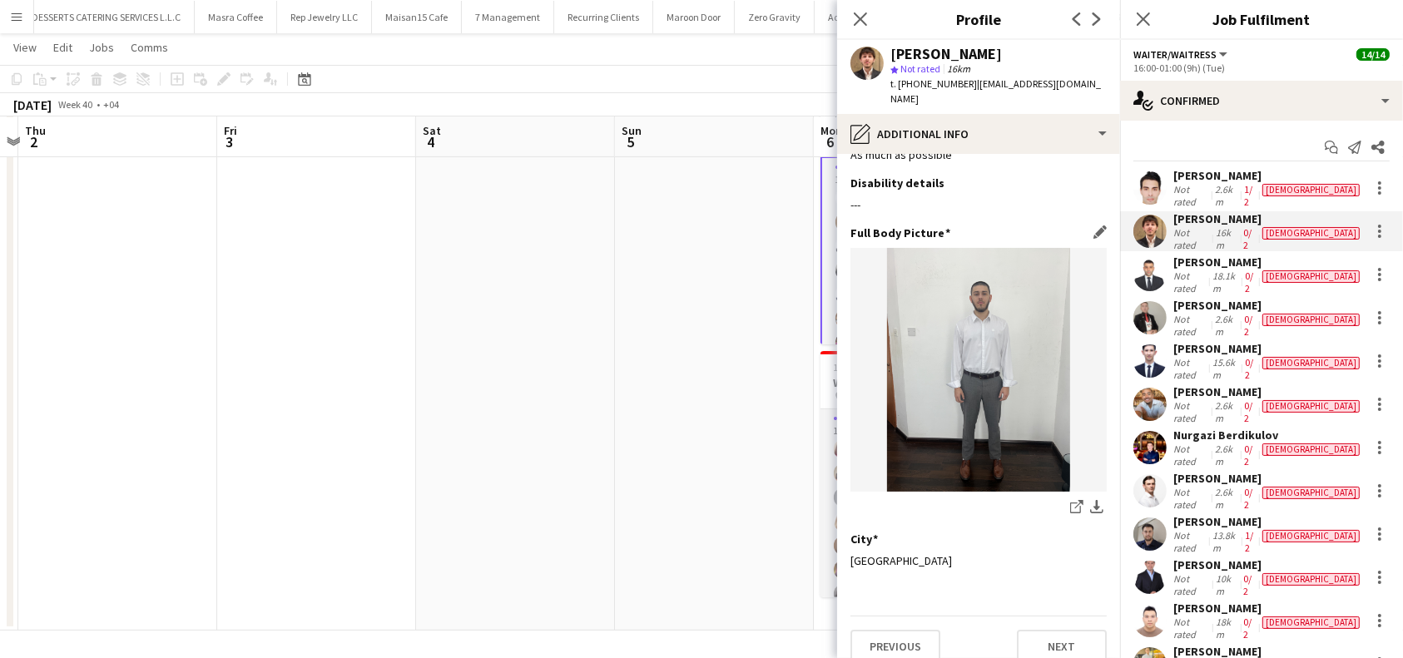
scroll to position [43, 0]
click at [1070, 501] on icon at bounding box center [1075, 506] width 11 height 11
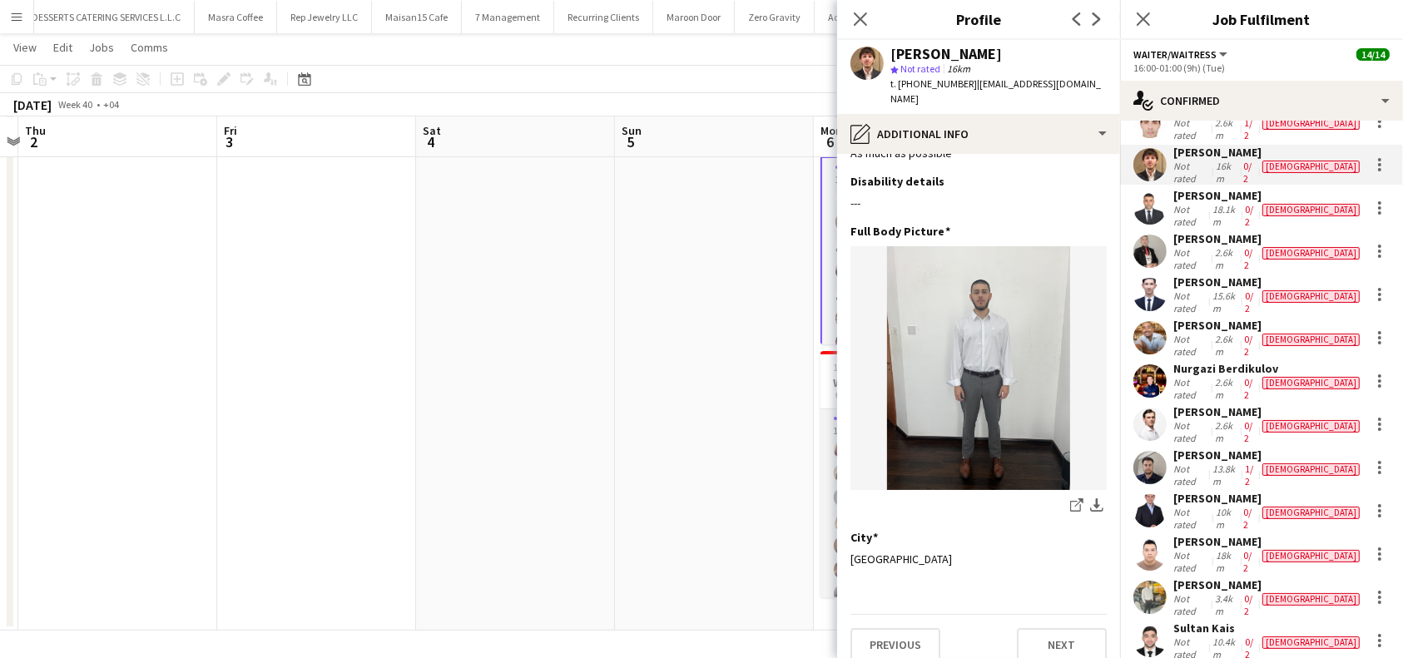
scroll to position [67, 0]
click at [1017, 628] on button "Next" at bounding box center [1062, 644] width 90 height 33
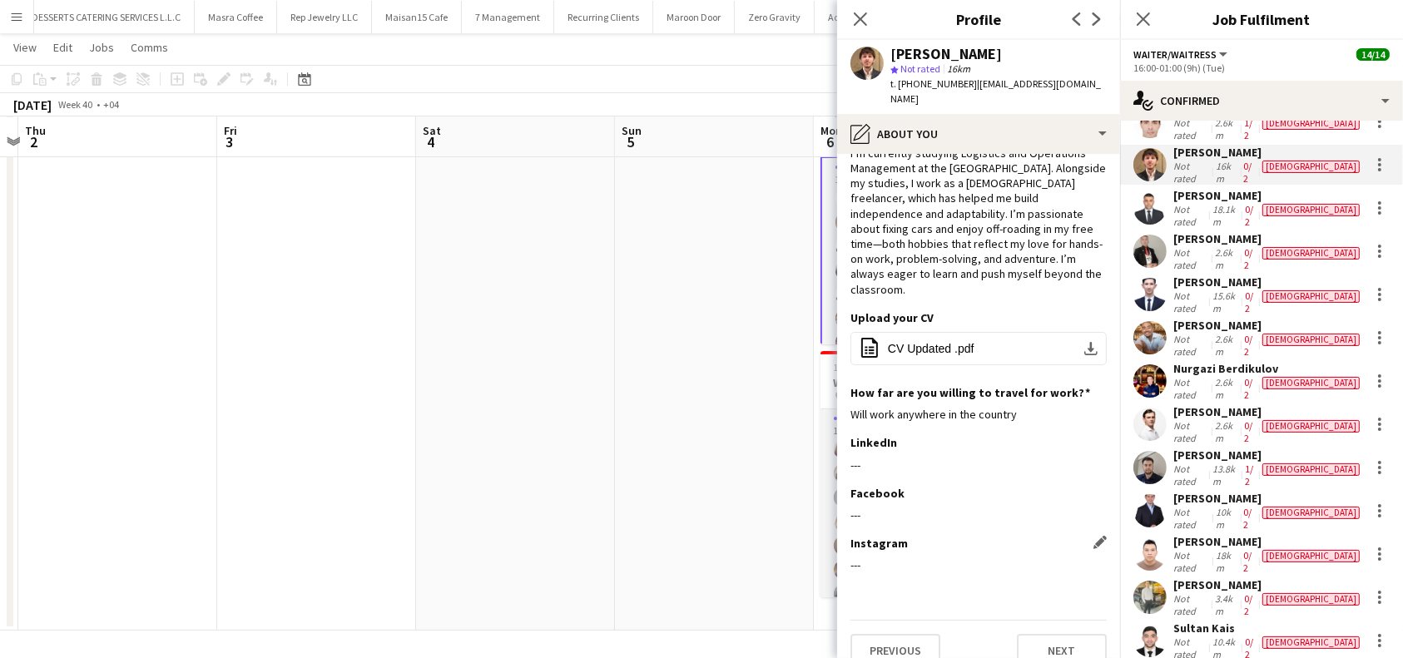
scroll to position [0, 0]
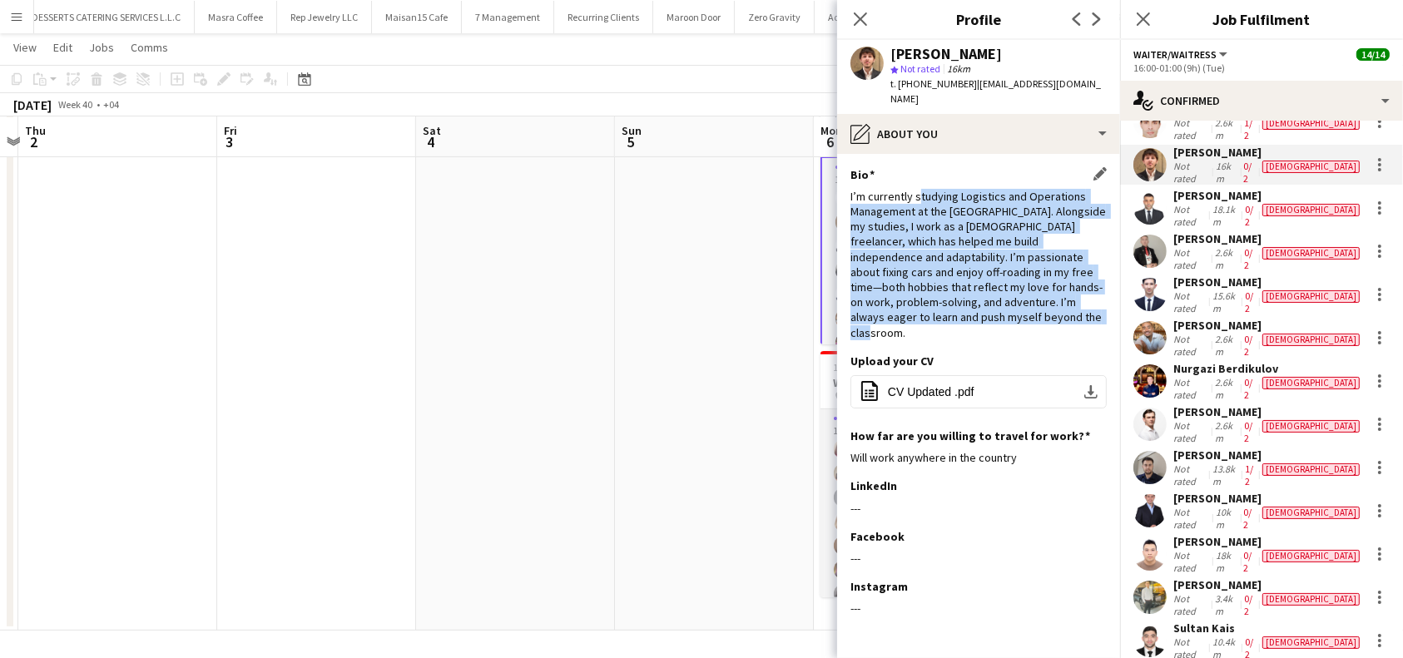
drag, startPoint x: 985, startPoint y: 330, endPoint x: 918, endPoint y: 182, distance: 161.7
click at [918, 189] on div "I’m currently studying Logistics and Operations Management at the [GEOGRAPHIC_D…" at bounding box center [979, 264] width 256 height 151
drag, startPoint x: 869, startPoint y: 181, endPoint x: 1022, endPoint y: 316, distance: 204.6
click at [1022, 316] on div "I’m currently studying Logistics and Operations Management at the [GEOGRAPHIC_D…" at bounding box center [979, 264] width 256 height 151
copy div "currently studying Logistics and Operations Management at the [GEOGRAPHIC_DATA]…"
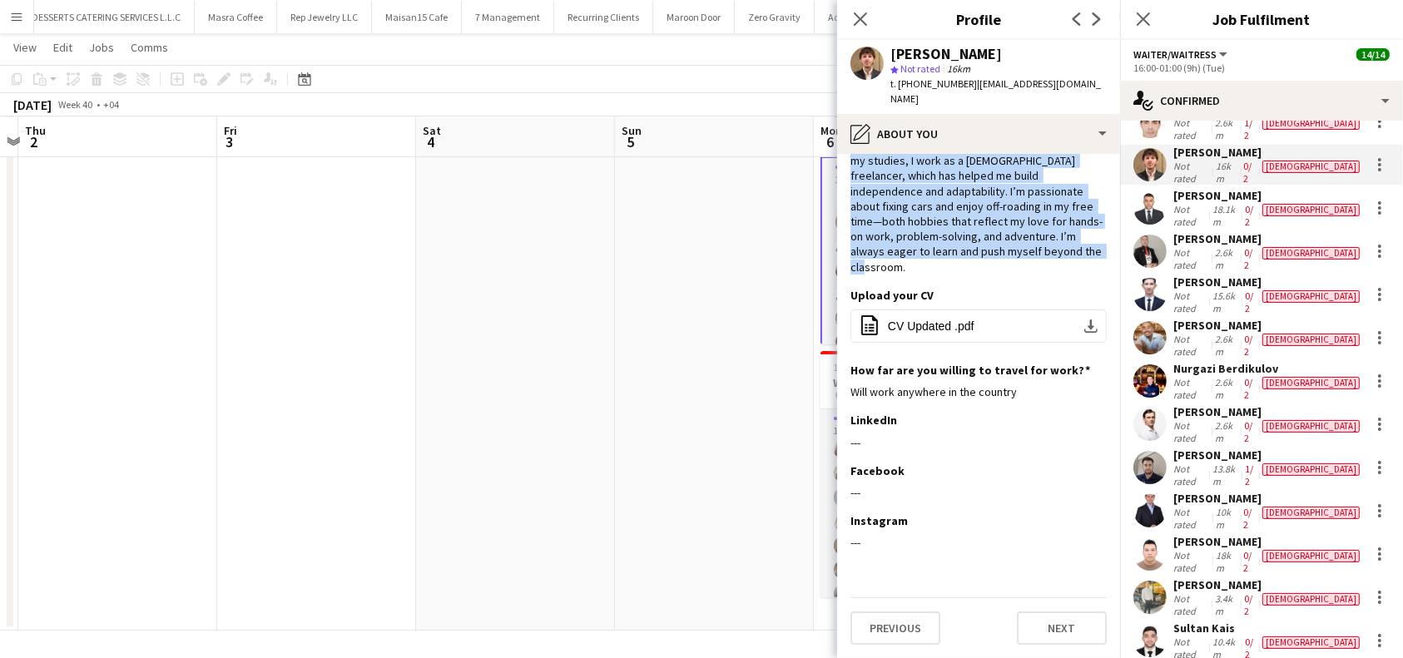
scroll to position [80, 0]
click at [1040, 625] on button "Next" at bounding box center [1062, 628] width 90 height 33
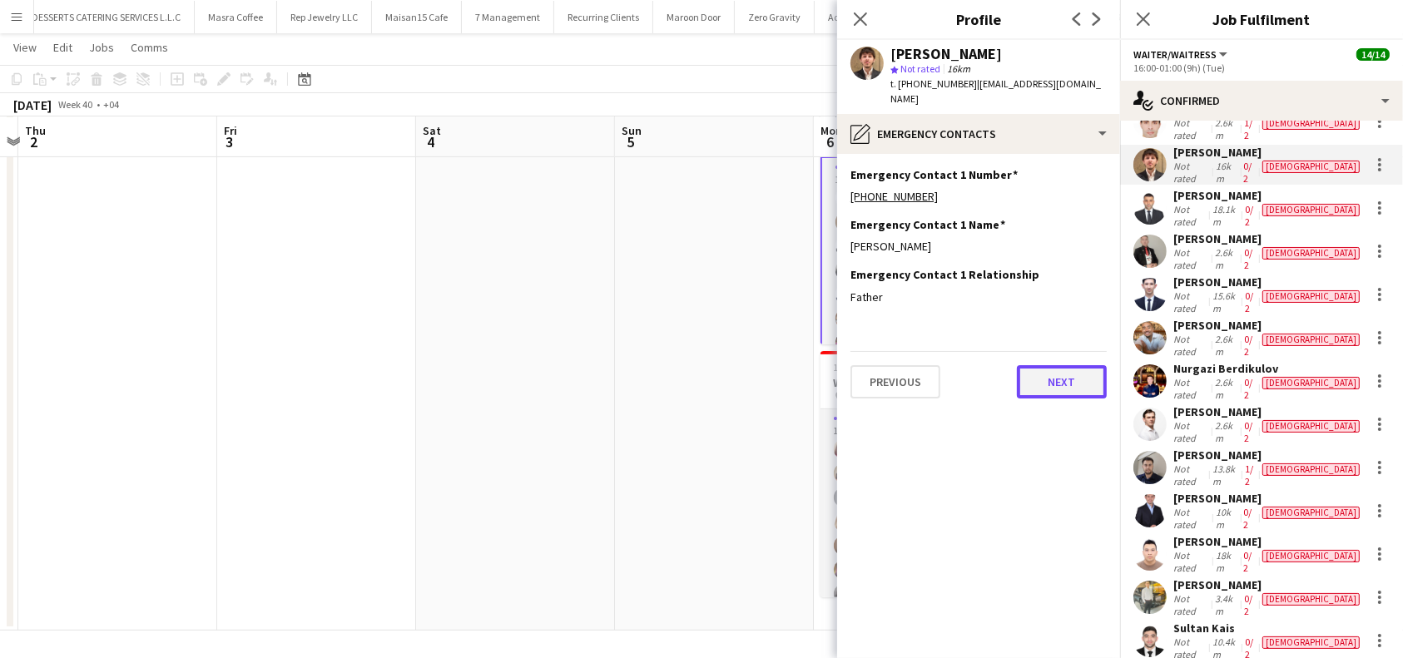
click at [1063, 367] on button "Next" at bounding box center [1062, 381] width 90 height 33
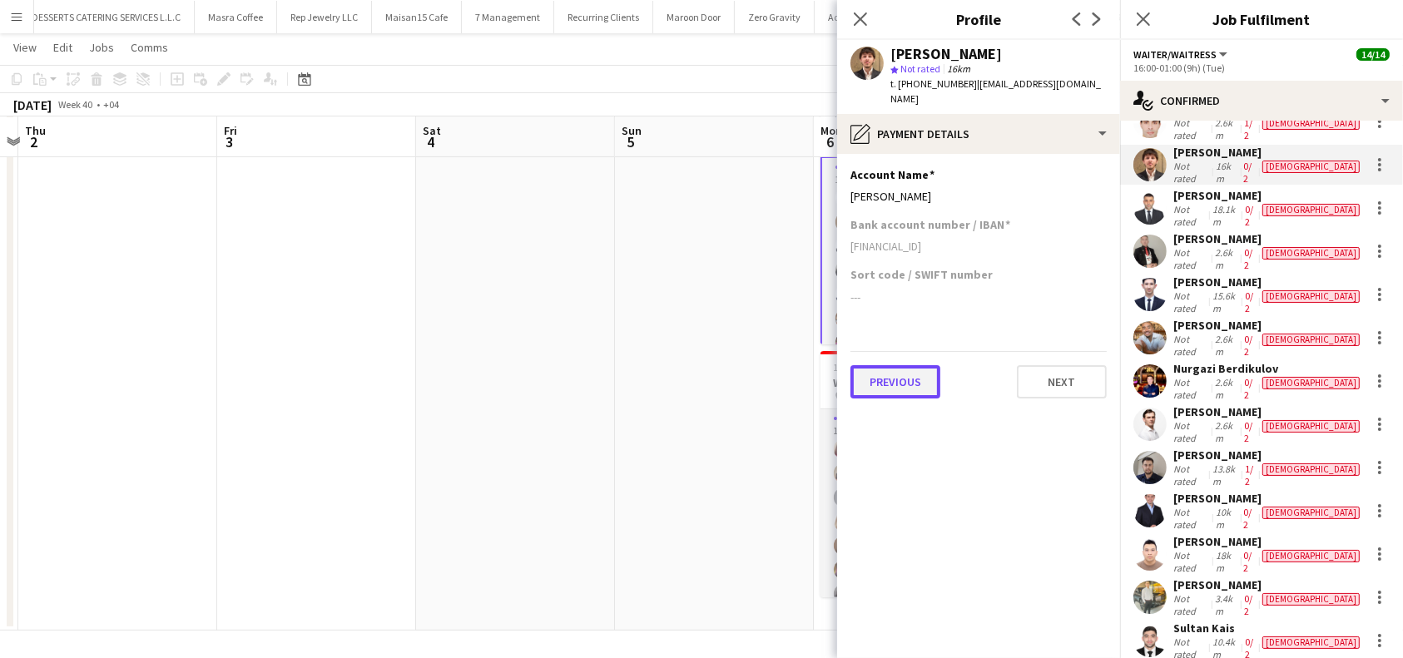
click at [896, 365] on button "Previous" at bounding box center [896, 381] width 90 height 33
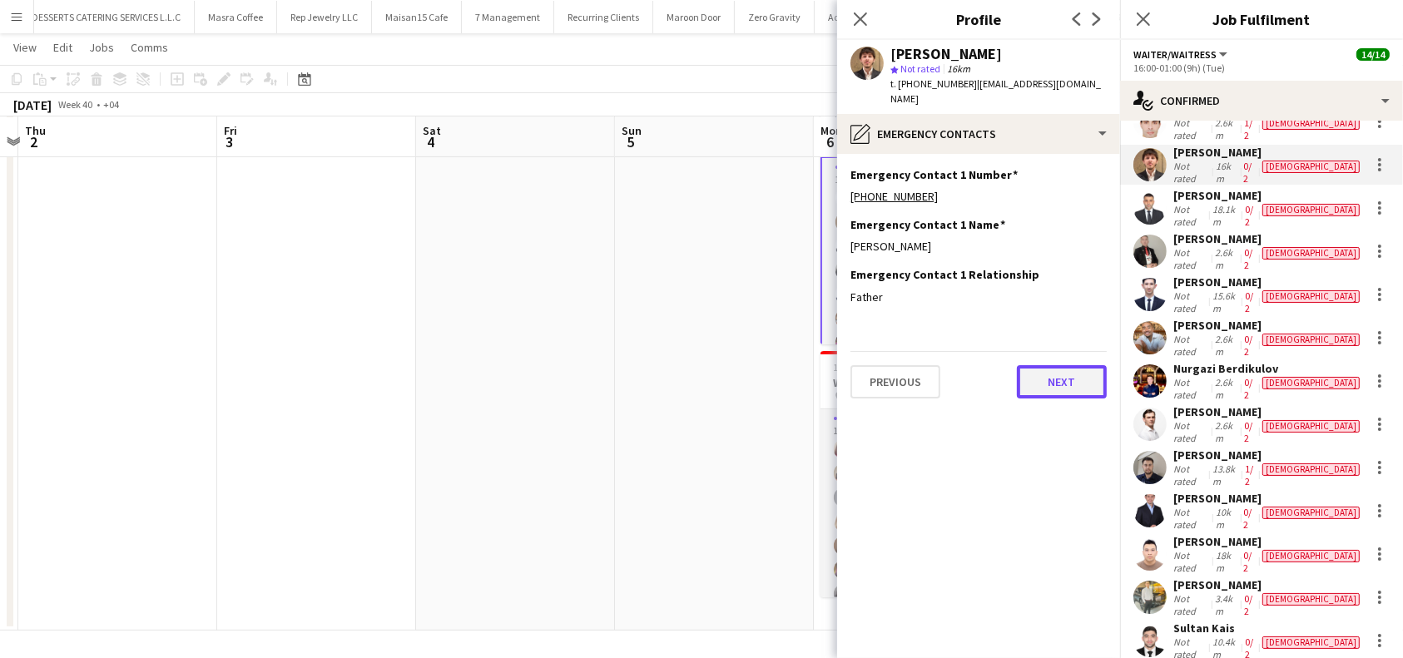
click at [1055, 373] on button "Next" at bounding box center [1062, 381] width 90 height 33
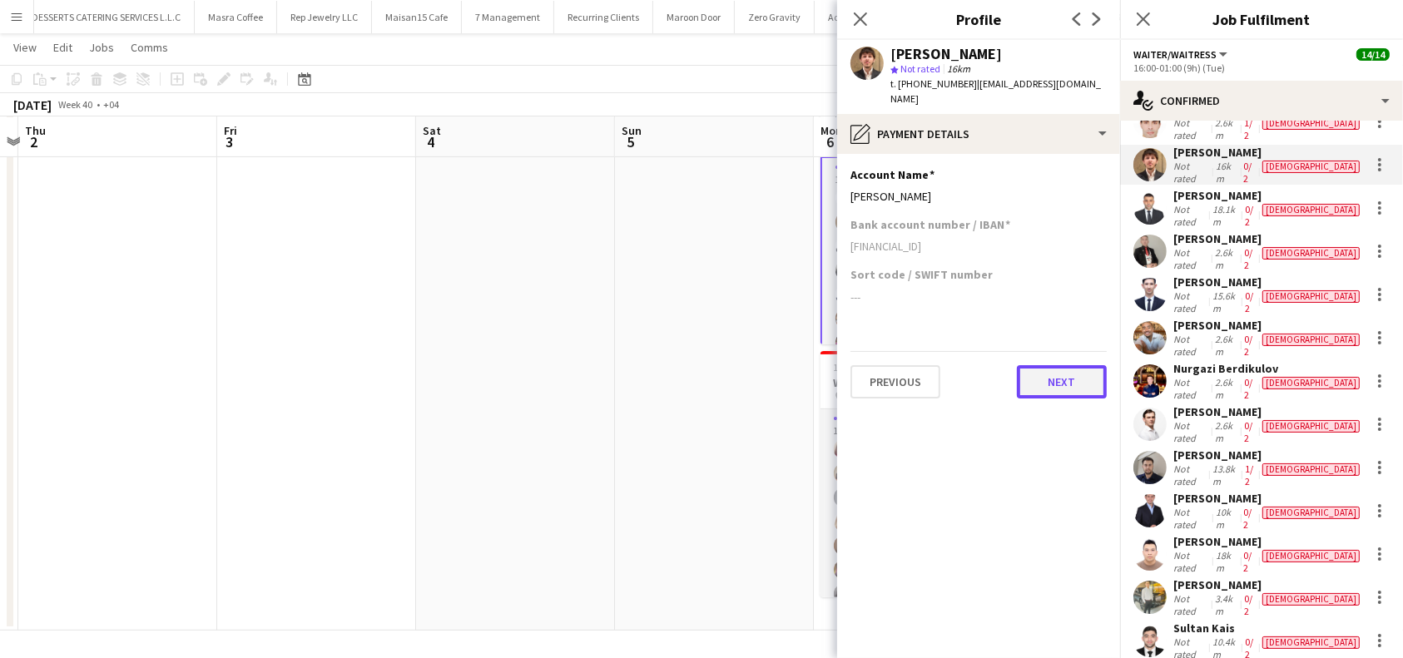
click at [1055, 373] on button "Next" at bounding box center [1062, 381] width 90 height 33
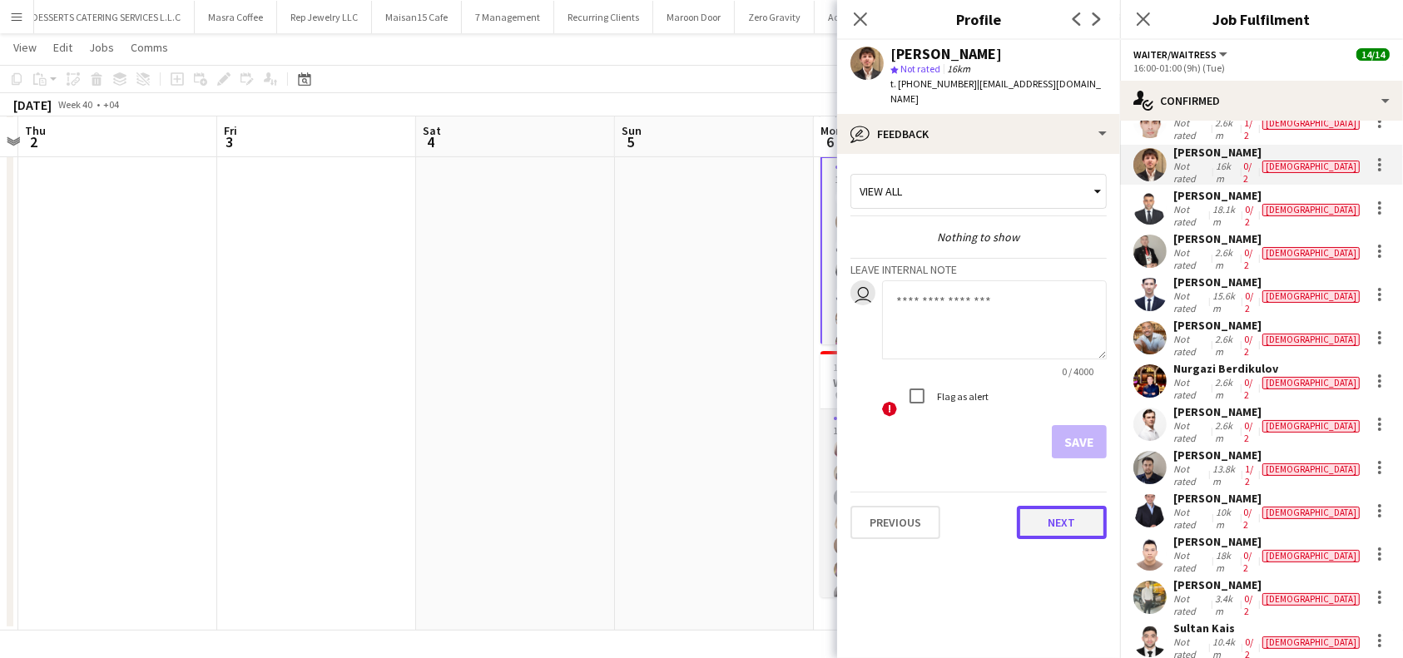
click at [1067, 509] on button "Next" at bounding box center [1062, 522] width 90 height 33
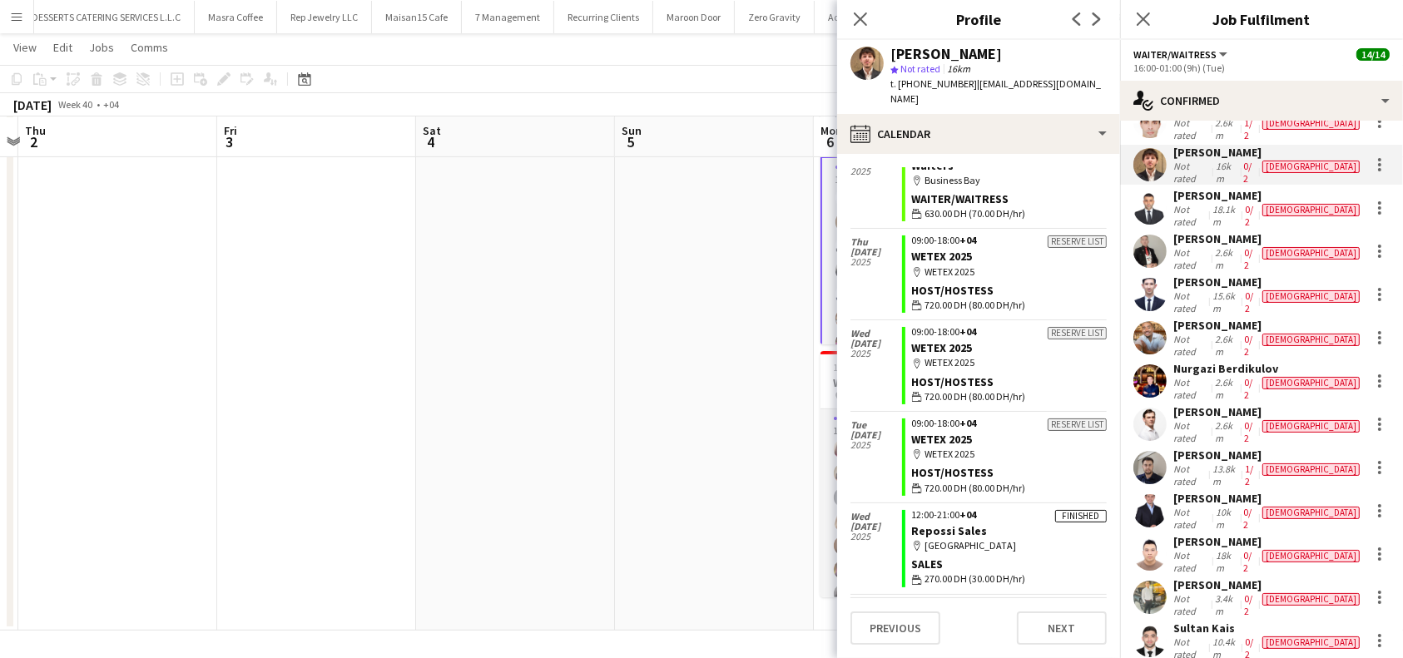
scroll to position [333, 0]
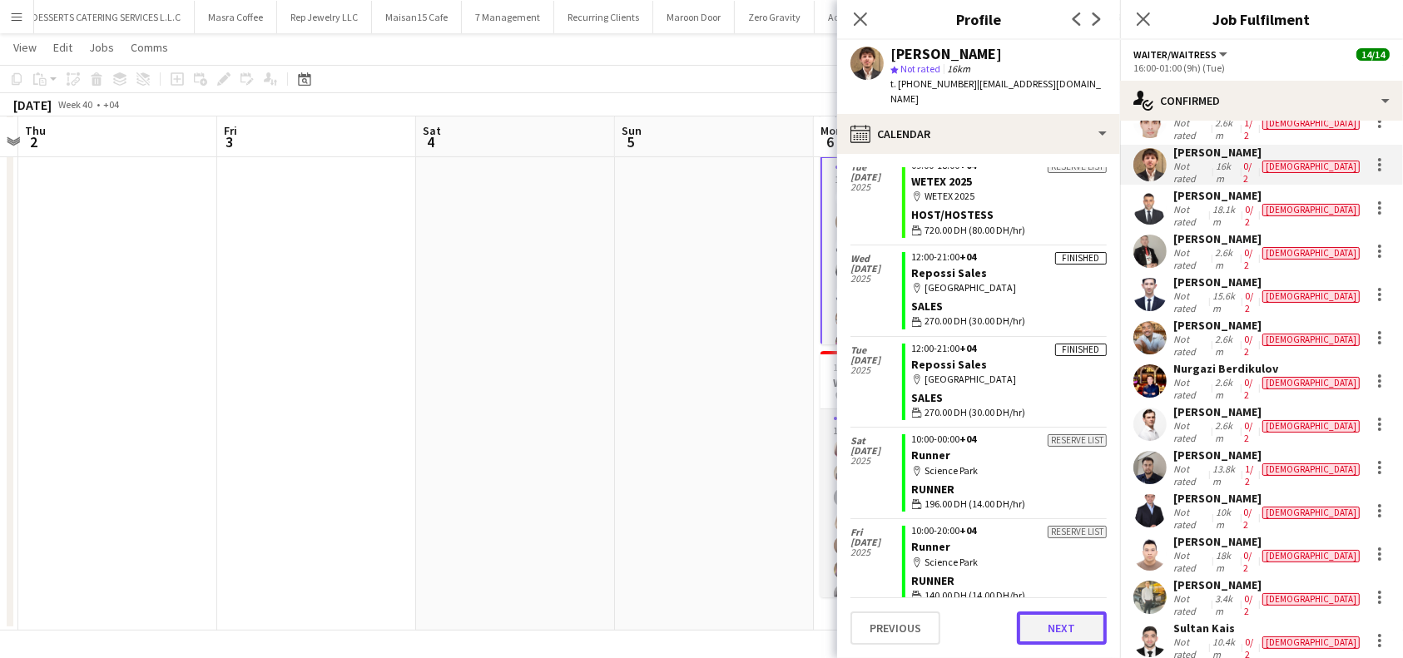
click at [1058, 628] on button "Next" at bounding box center [1062, 628] width 90 height 33
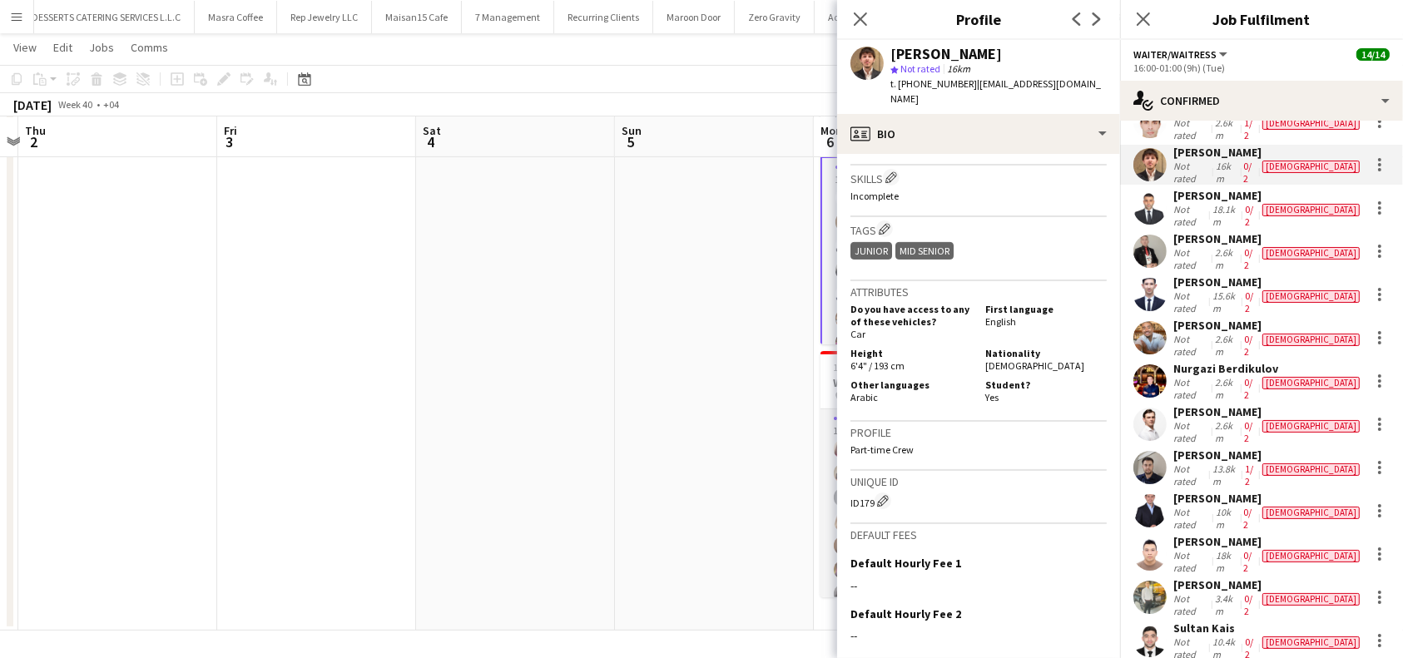
scroll to position [754, 0]
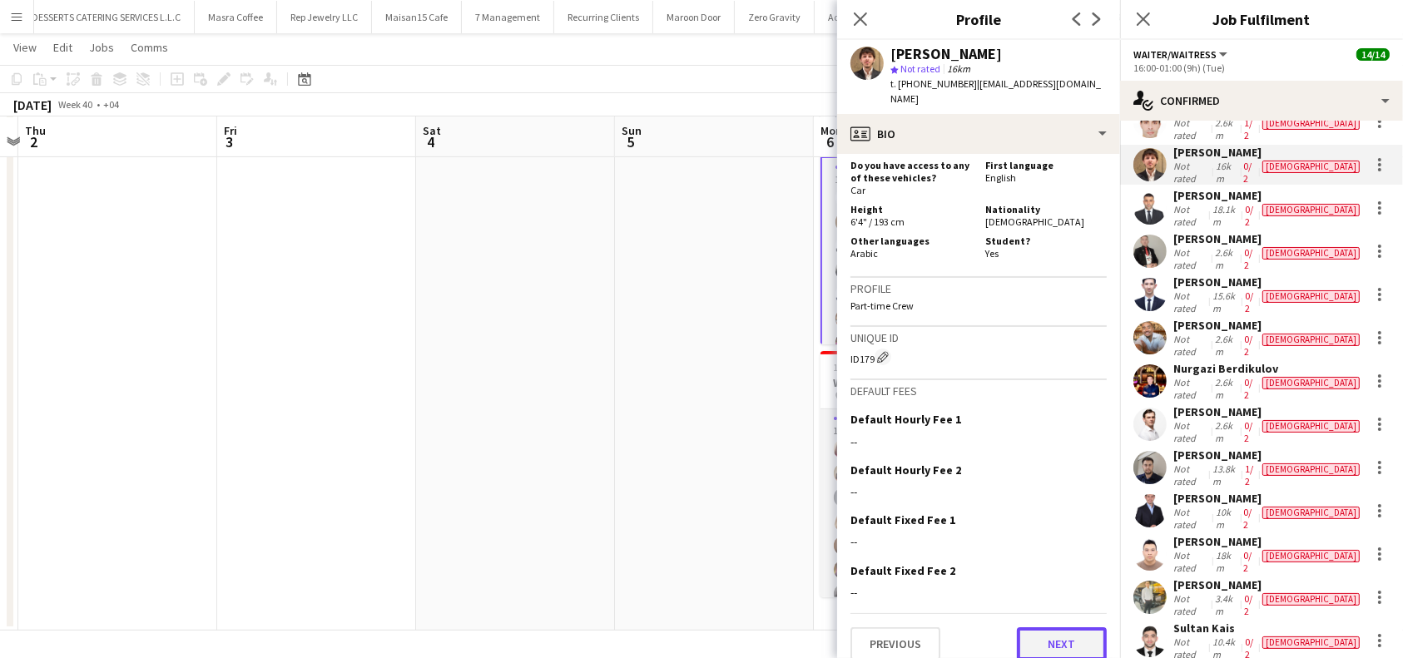
click at [1050, 628] on button "Next" at bounding box center [1062, 644] width 90 height 33
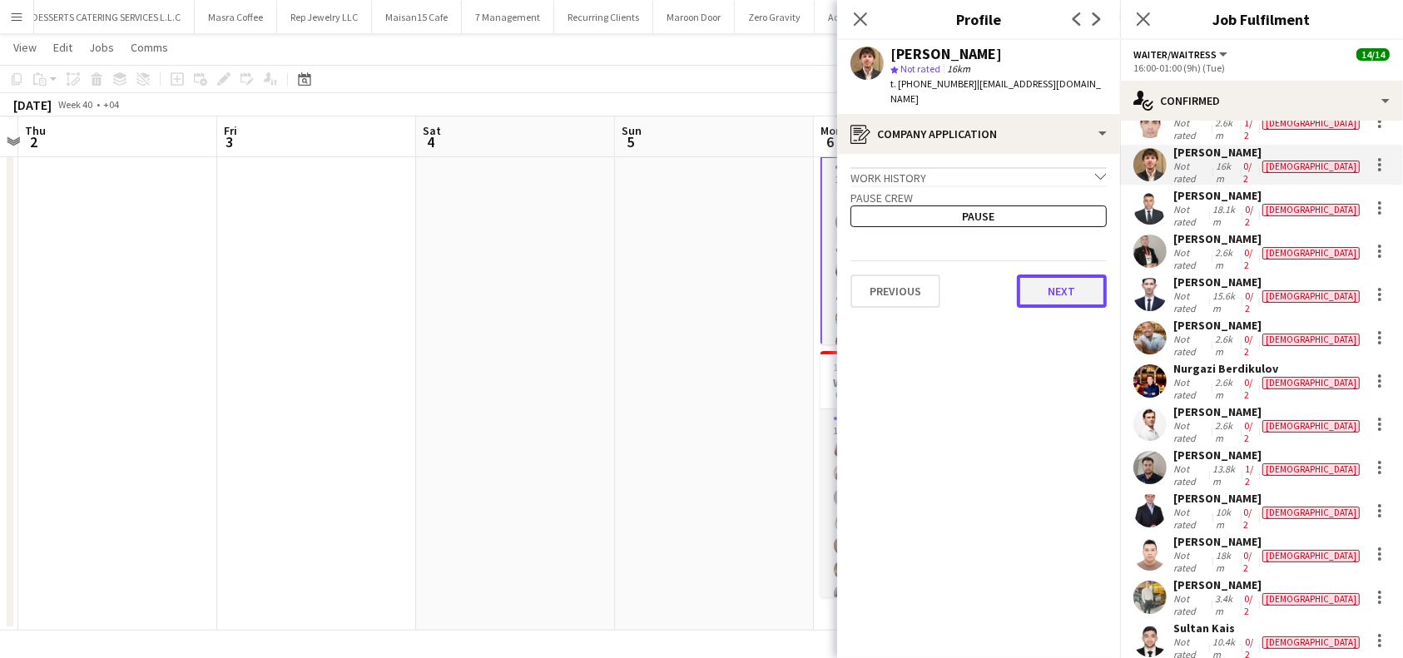
click at [1060, 285] on button "Next" at bounding box center [1062, 291] width 90 height 33
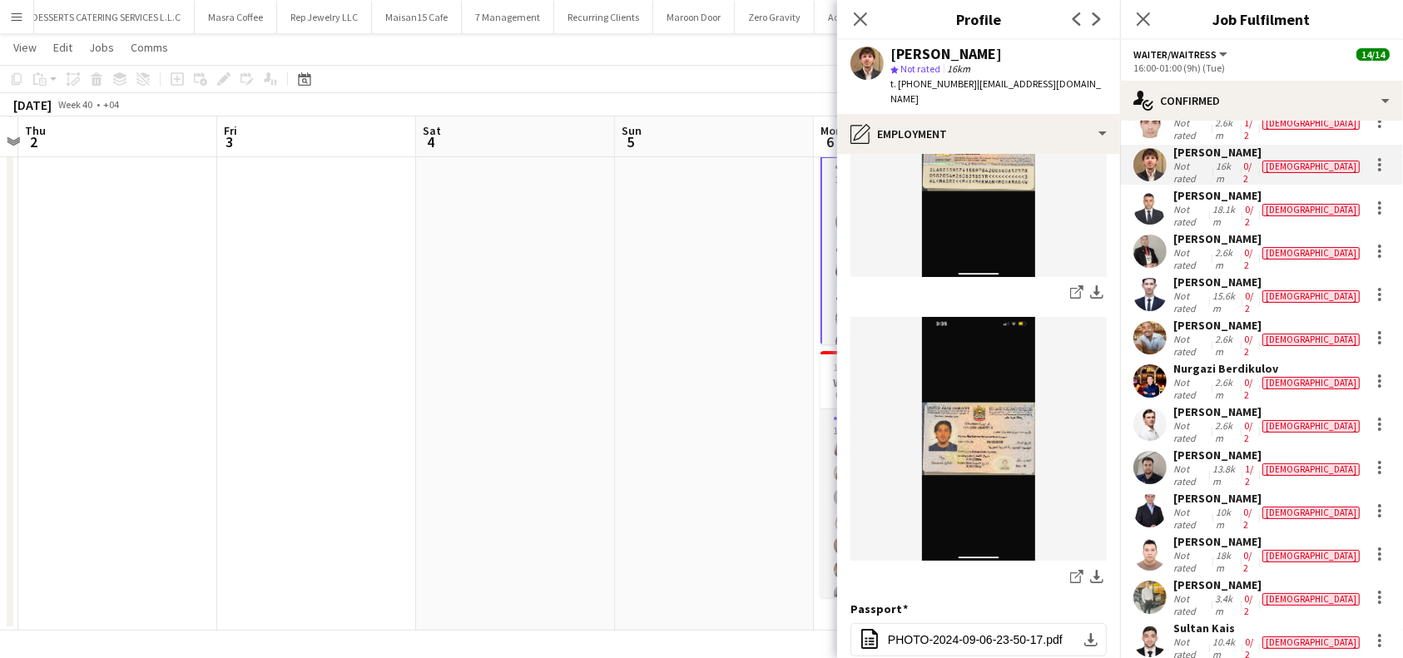
scroll to position [377, 0]
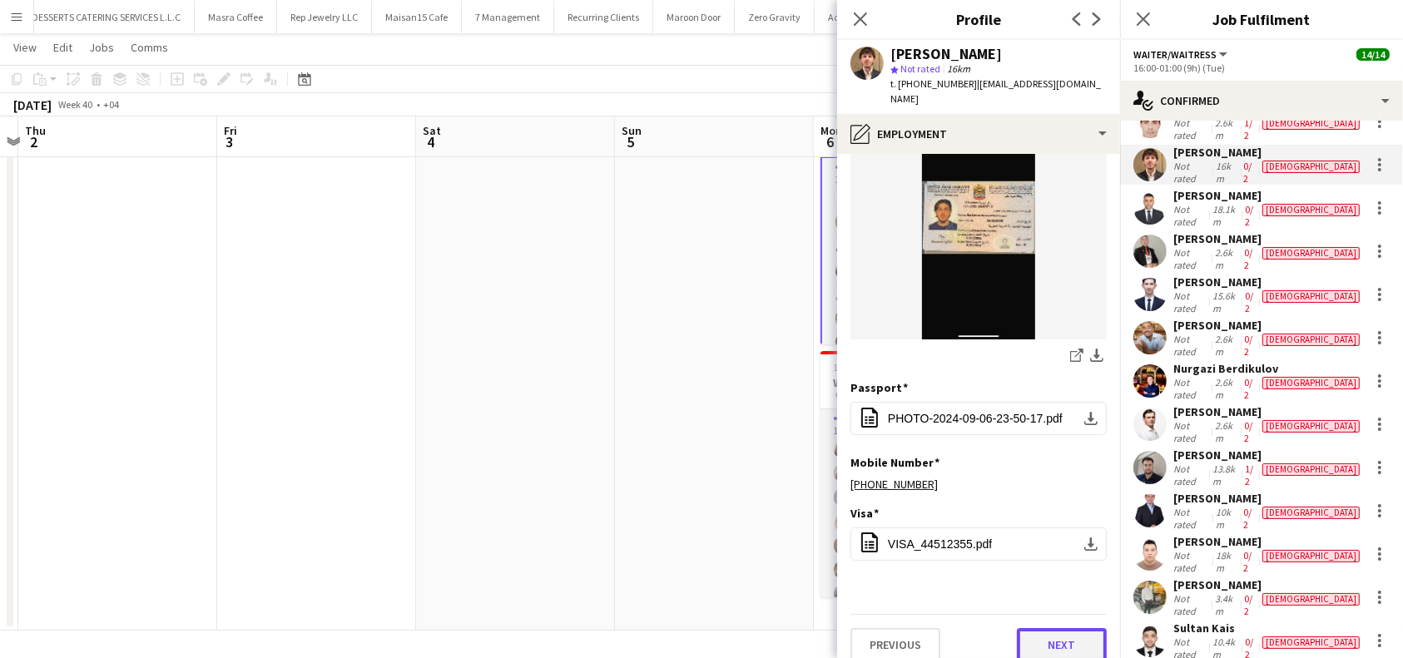
click at [1055, 628] on button "Next" at bounding box center [1062, 644] width 90 height 33
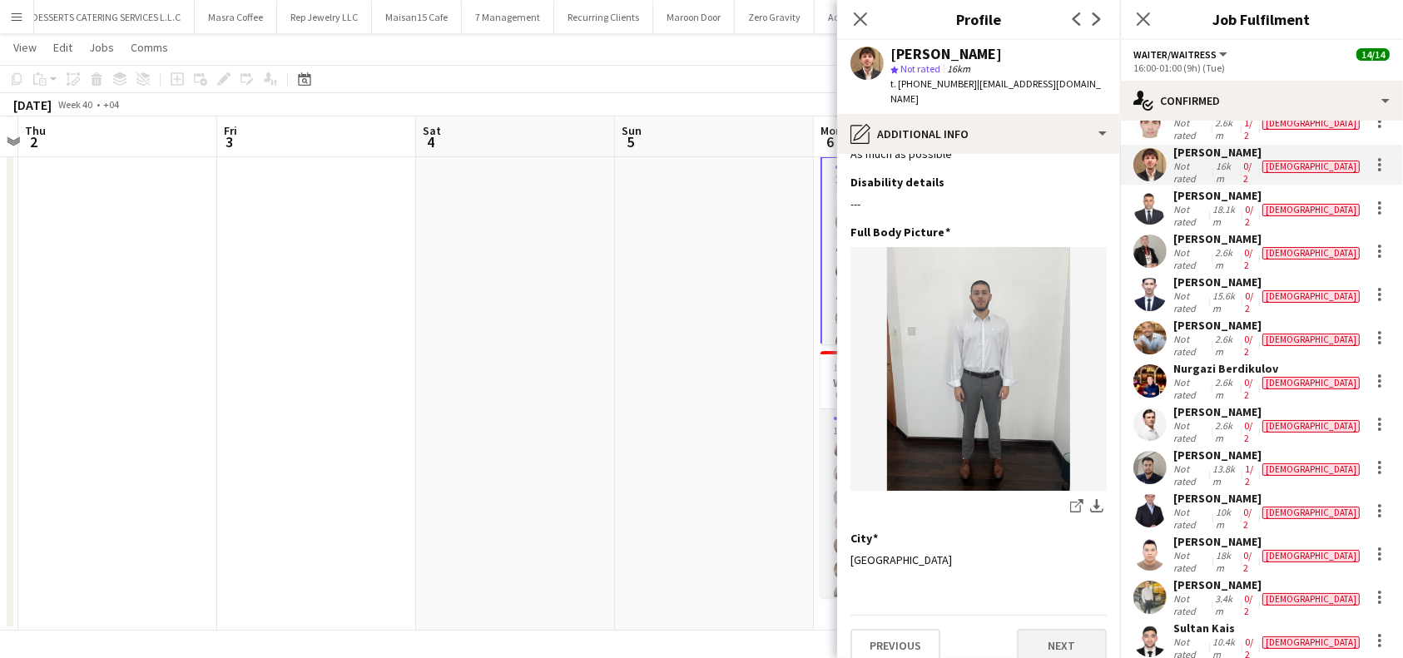
scroll to position [43, 0]
click at [1066, 633] on button "Next" at bounding box center [1062, 644] width 90 height 33
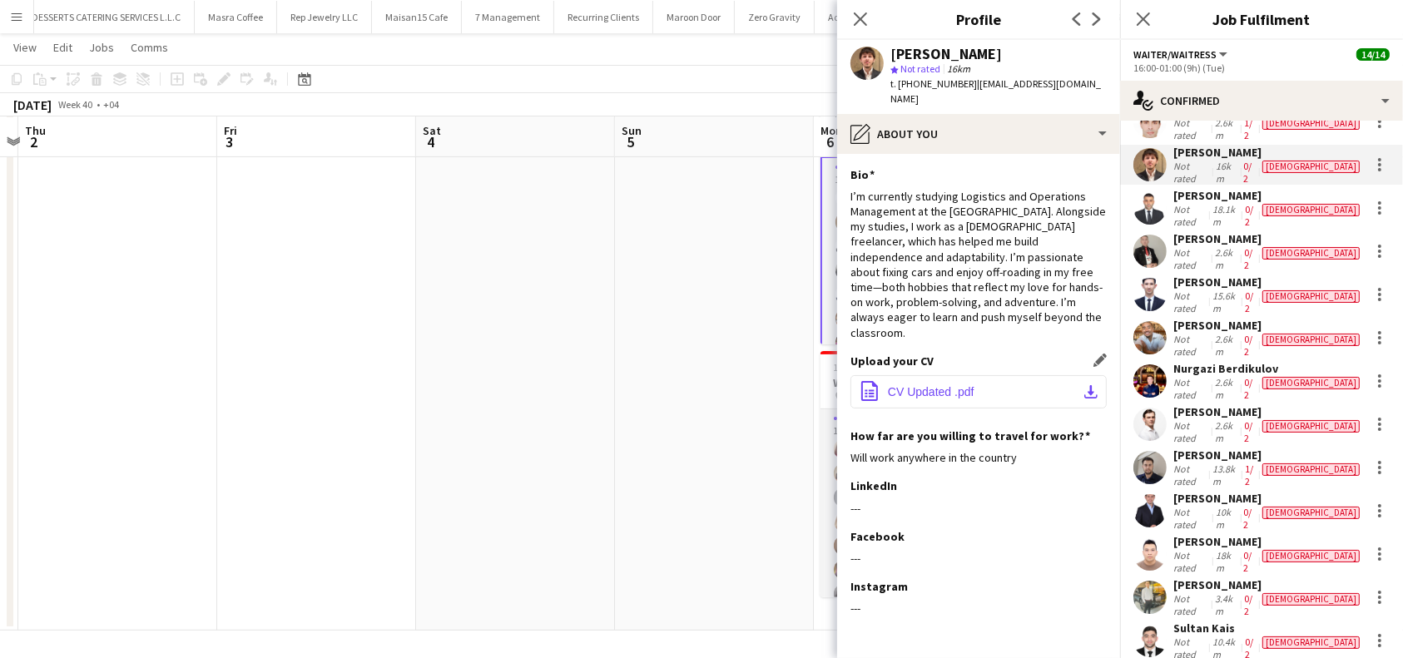
click at [952, 399] on span "CV Updated .pdf" at bounding box center [931, 391] width 87 height 13
